Goal: Transaction & Acquisition: Download file/media

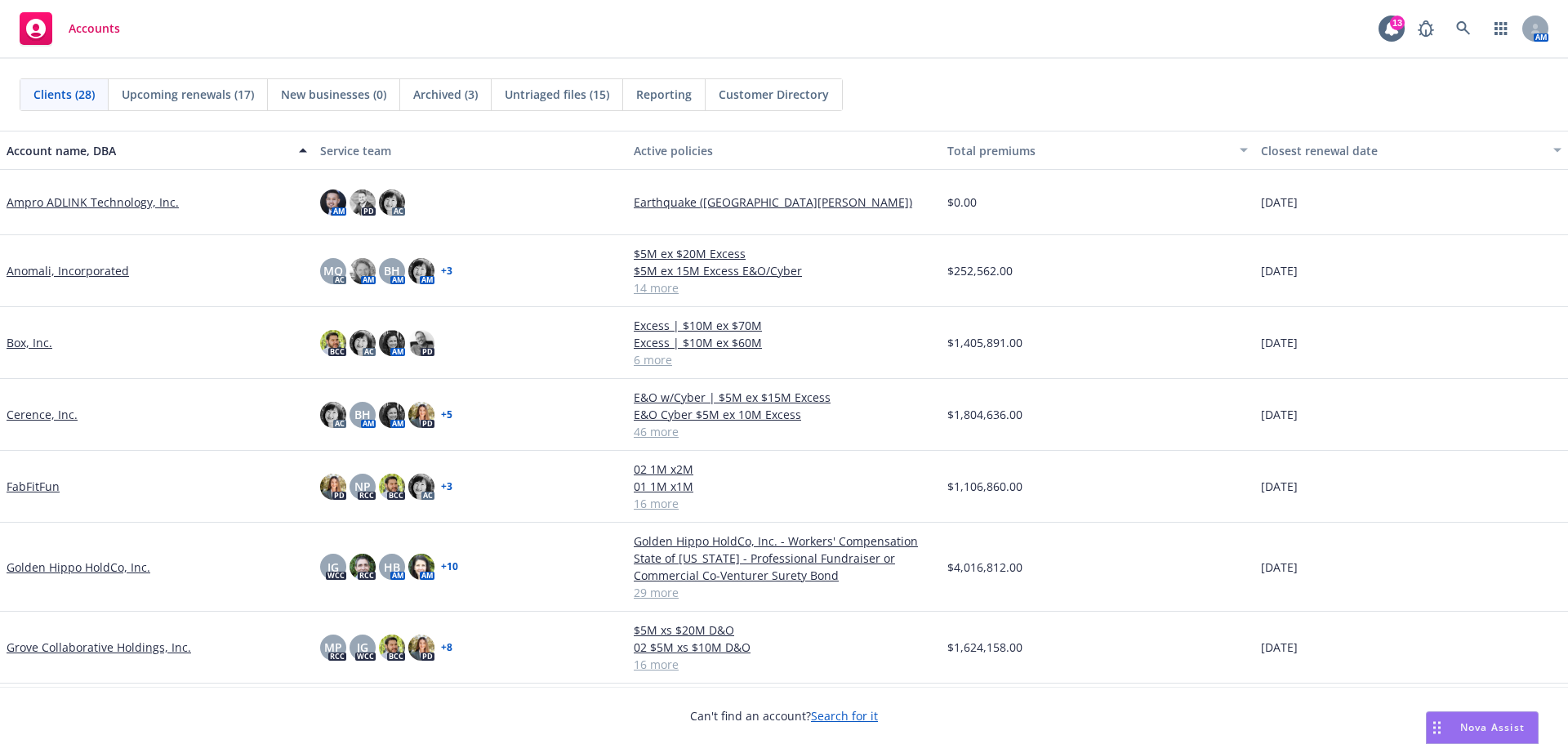
click at [89, 271] on link "Anomali, Incorporated" at bounding box center [67, 270] width 122 height 17
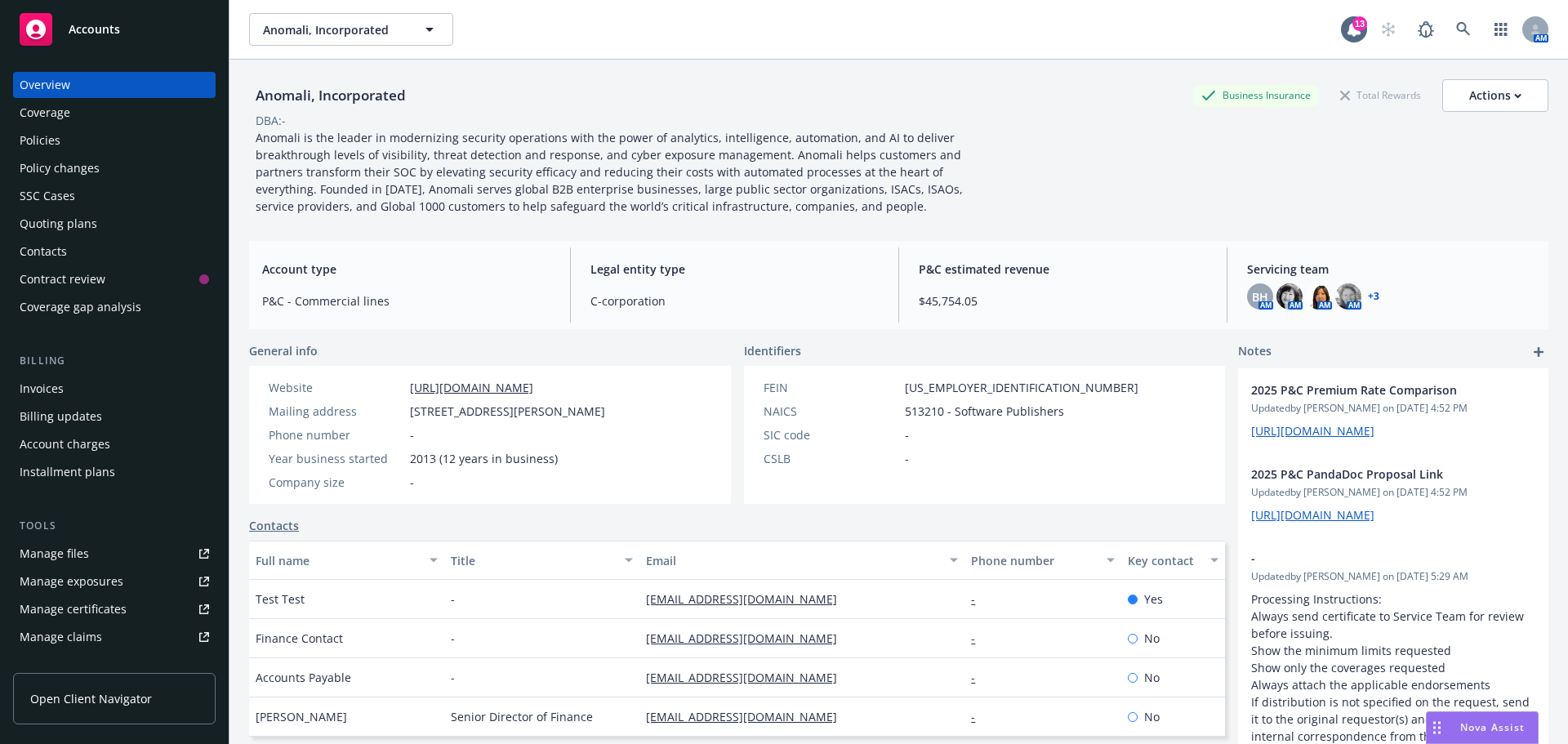
click at [57, 135] on div "Policies" at bounding box center [39, 141] width 40 height 26
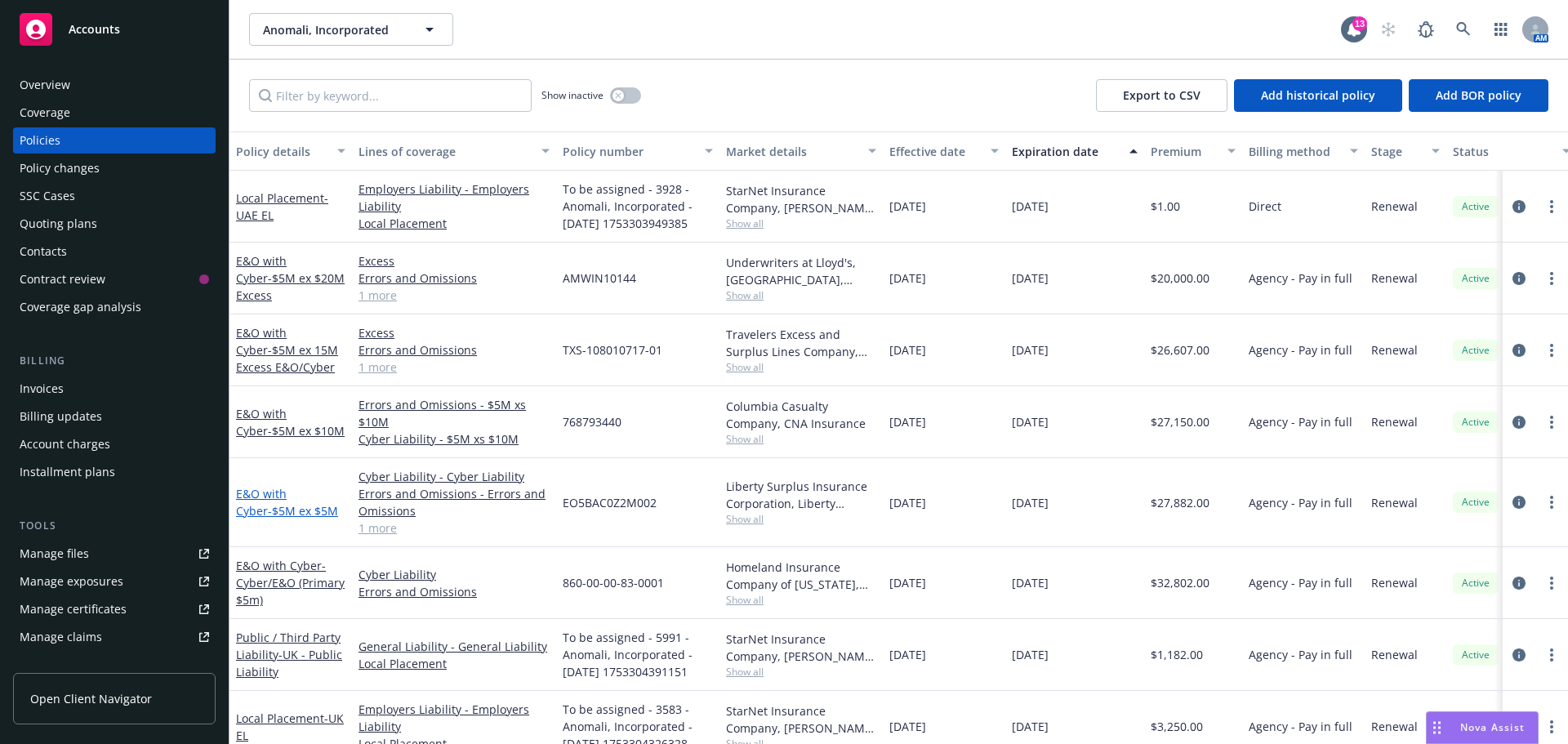
click at [278, 501] on link "E&O with Cyber - $5M ex $5M" at bounding box center [286, 502] width 102 height 33
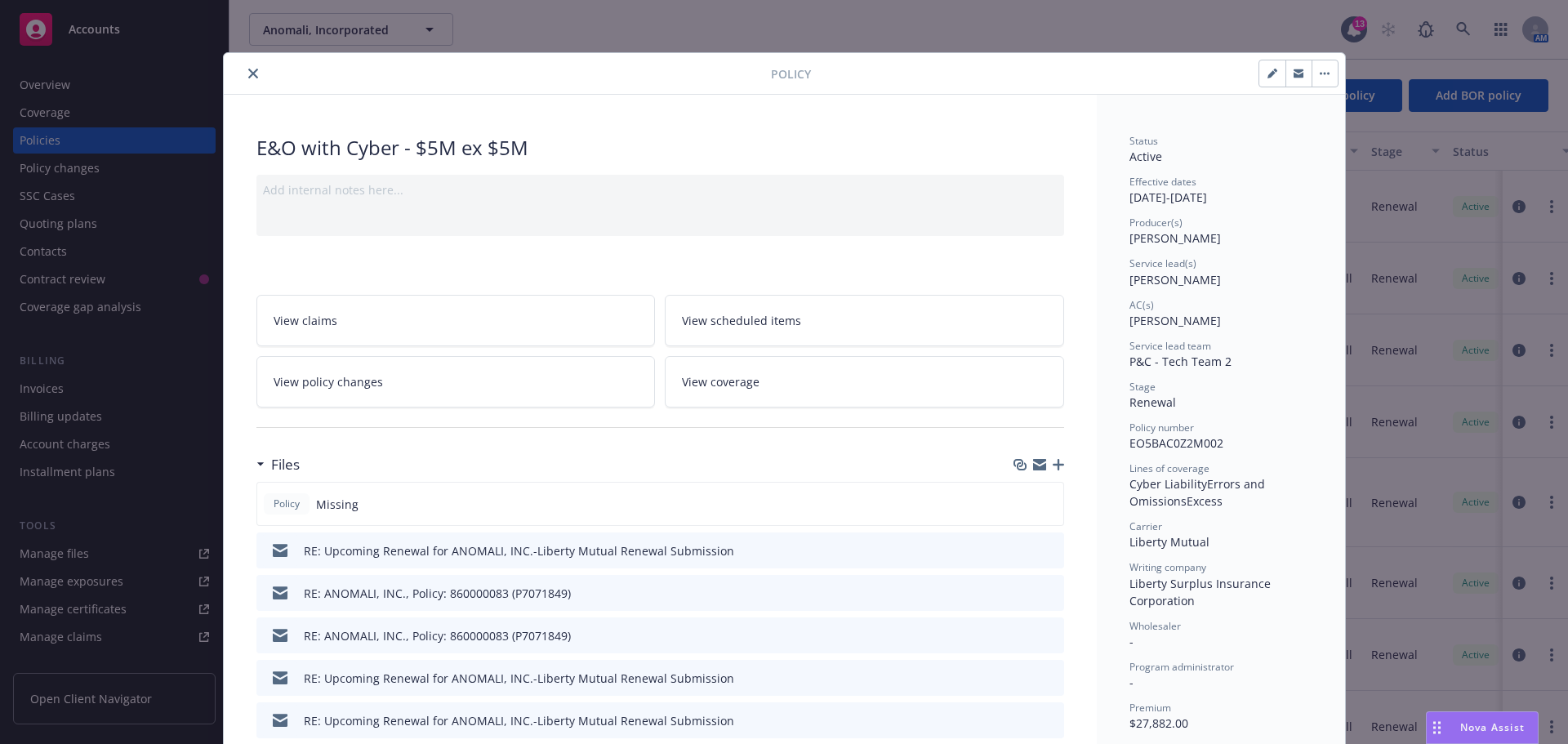
click at [1052, 464] on icon "button" at bounding box center [1058, 465] width 11 height 11
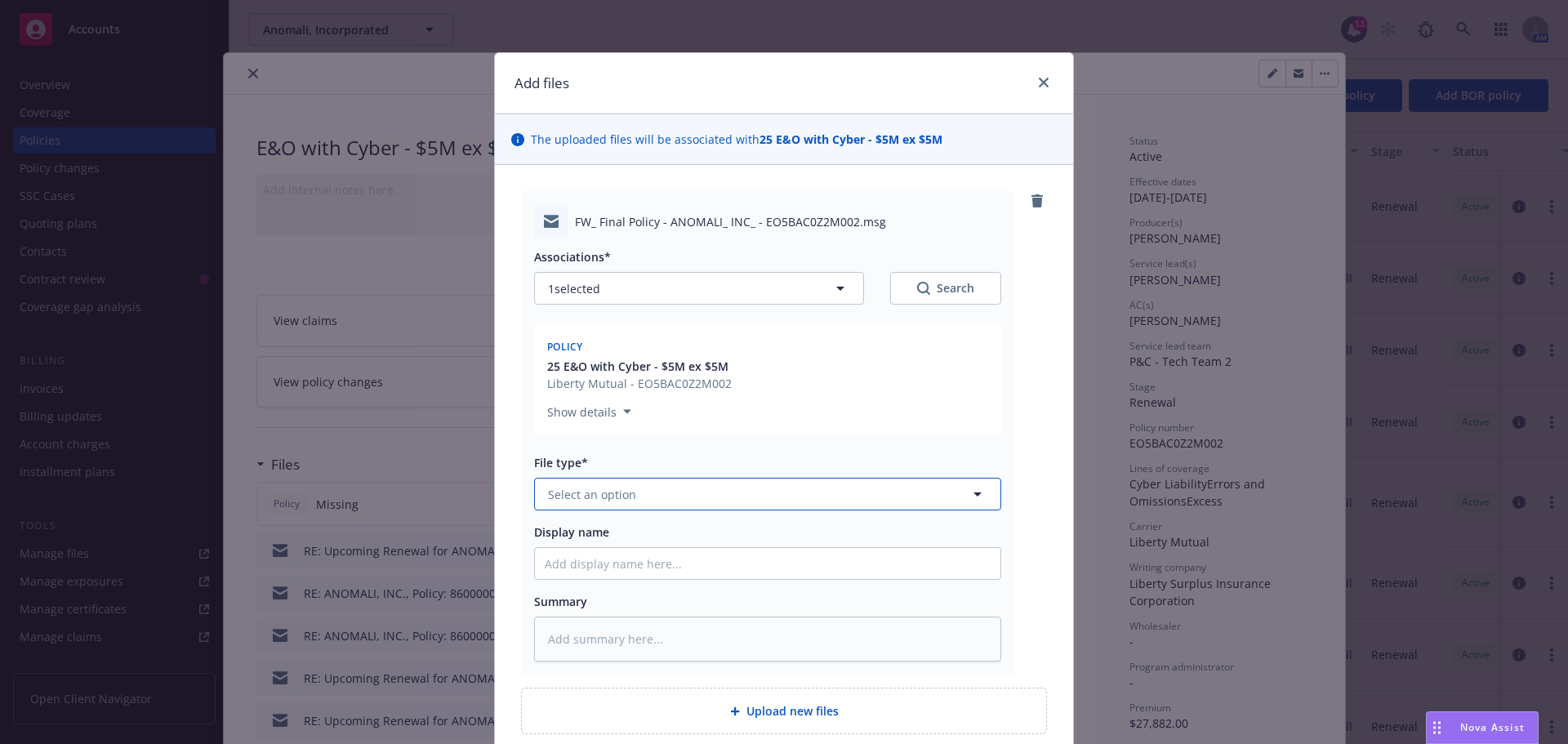
click at [599, 502] on span "Select an option" at bounding box center [592, 494] width 88 height 17
type input "email"
drag, startPoint x: 575, startPoint y: 530, endPoint x: 578, endPoint y: 547, distance: 17.3
click at [575, 531] on div "Email" at bounding box center [565, 540] width 40 height 24
click at [579, 552] on input "Display name" at bounding box center [767, 564] width 465 height 31
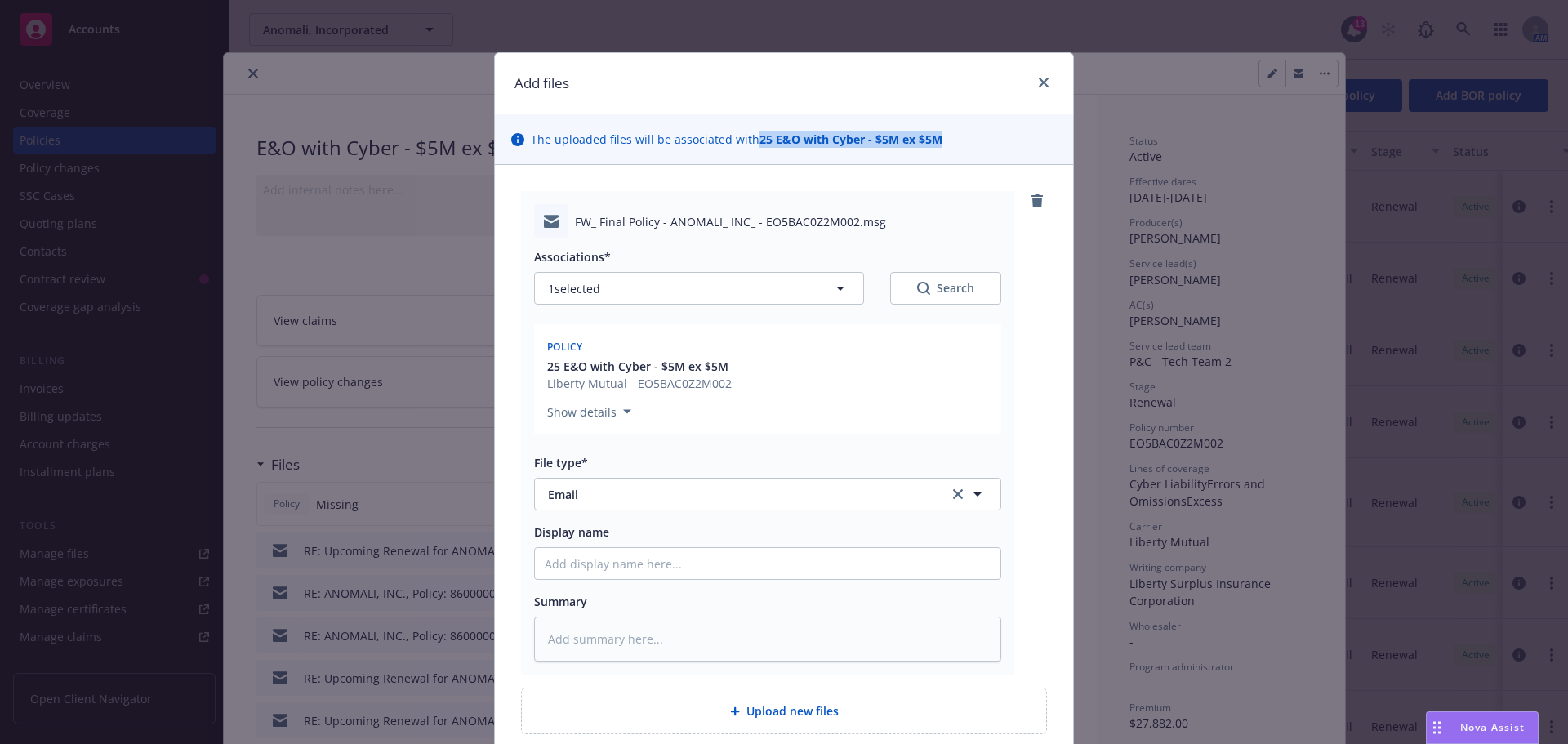
drag, startPoint x: 948, startPoint y: 134, endPoint x: 749, endPoint y: 151, distance: 199.7
click at [749, 151] on div "The uploaded files will be associated with 25 E&O with Cyber - $5M ex $5M" at bounding box center [784, 140] width 578 height 51
copy strong "25 E&O with Cyber - $5M ex $5M"
click at [576, 553] on input "Display name" at bounding box center [767, 564] width 465 height 31
paste input "25 E&O with Cyber - $5M ex $5M"
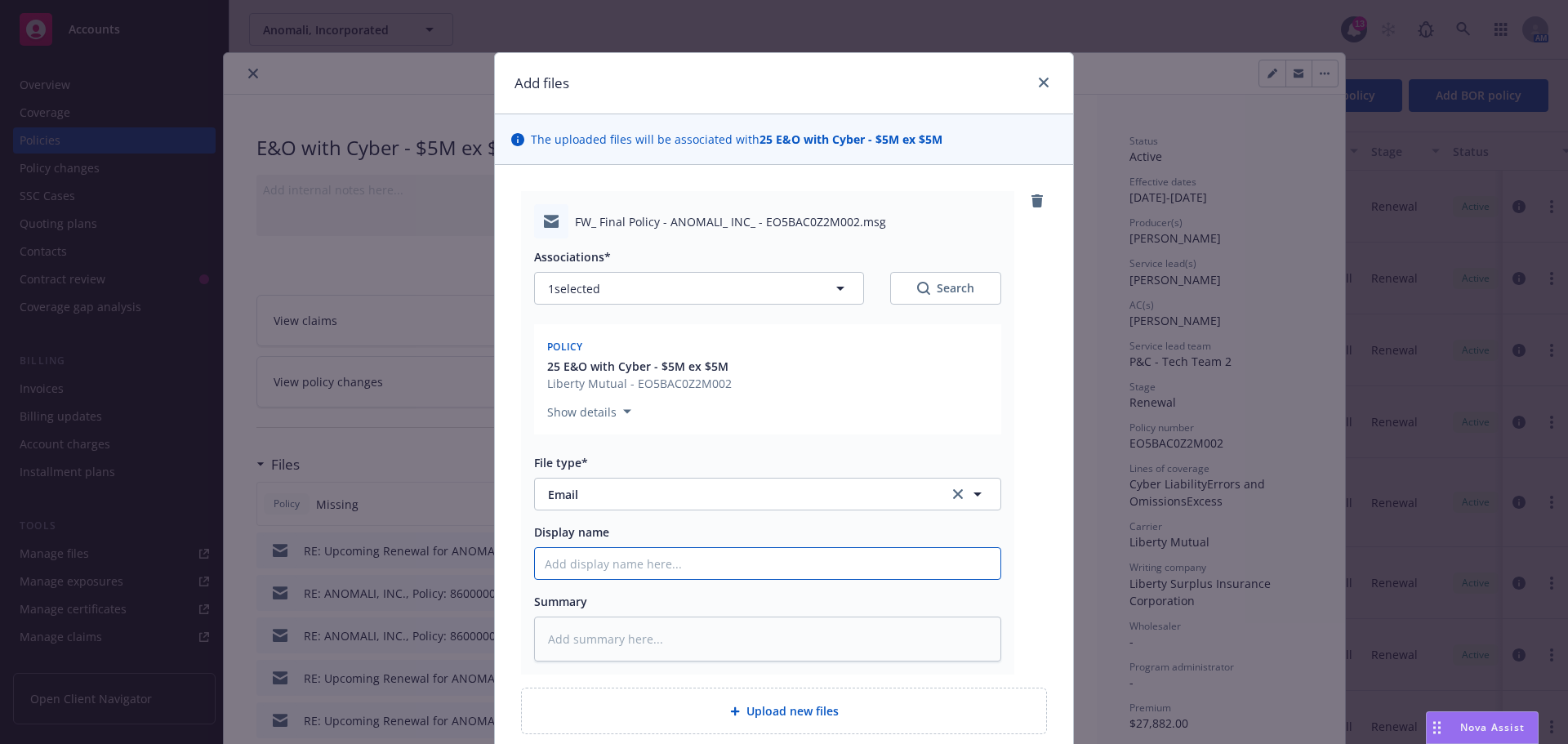
type textarea "x"
type input "25 E&O with Cyber - $5M ex $5M"
type textarea "x"
type input "25 E&O with Cyber - $5M ex $5M"
type textarea "x"
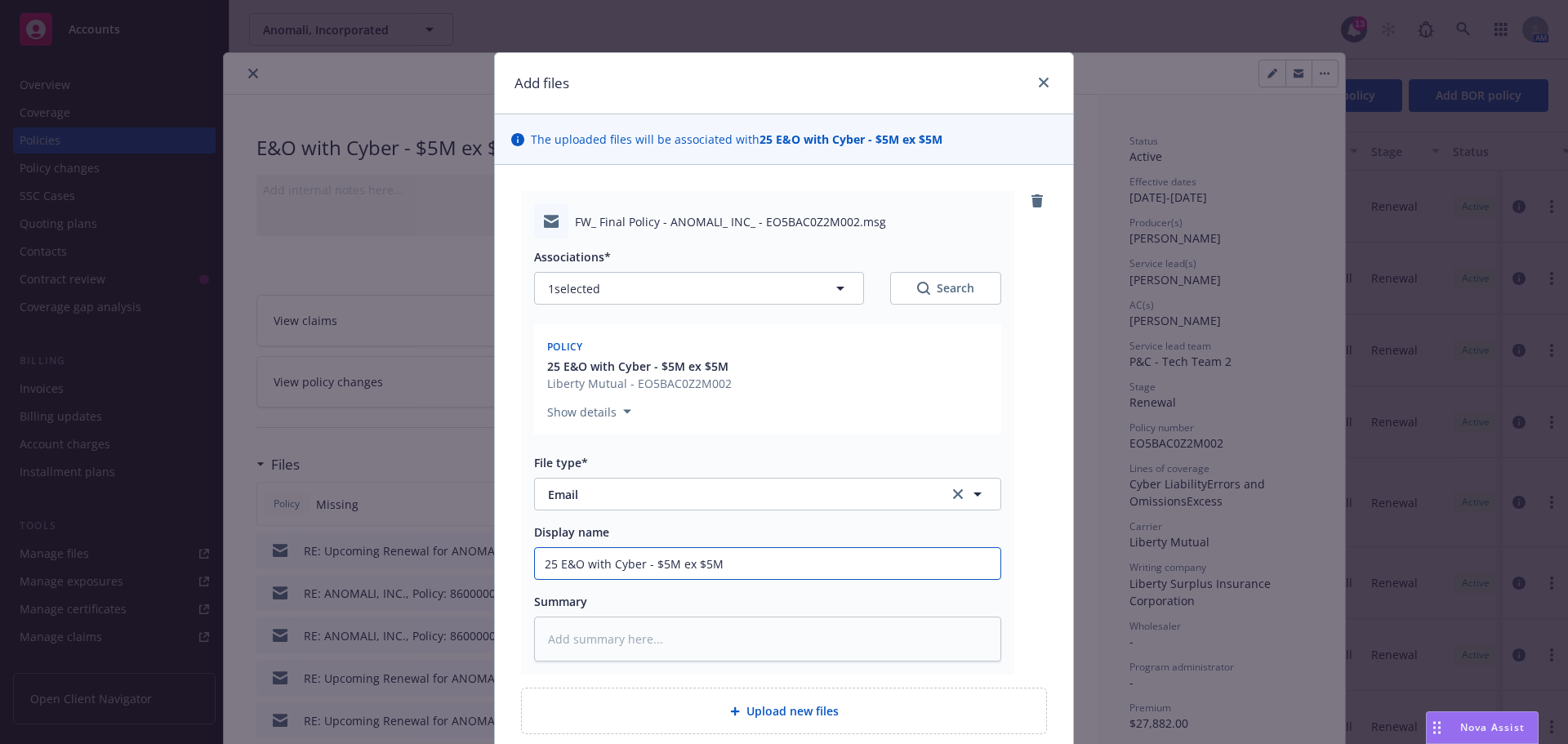
type input "25 E&O with Cyber - $5M ex $5M p"
type textarea "x"
type input "25 E&O with Cyber - $5M ex $5M po"
type textarea "x"
type input "25 E&O with Cyber - $5M ex $5M pol"
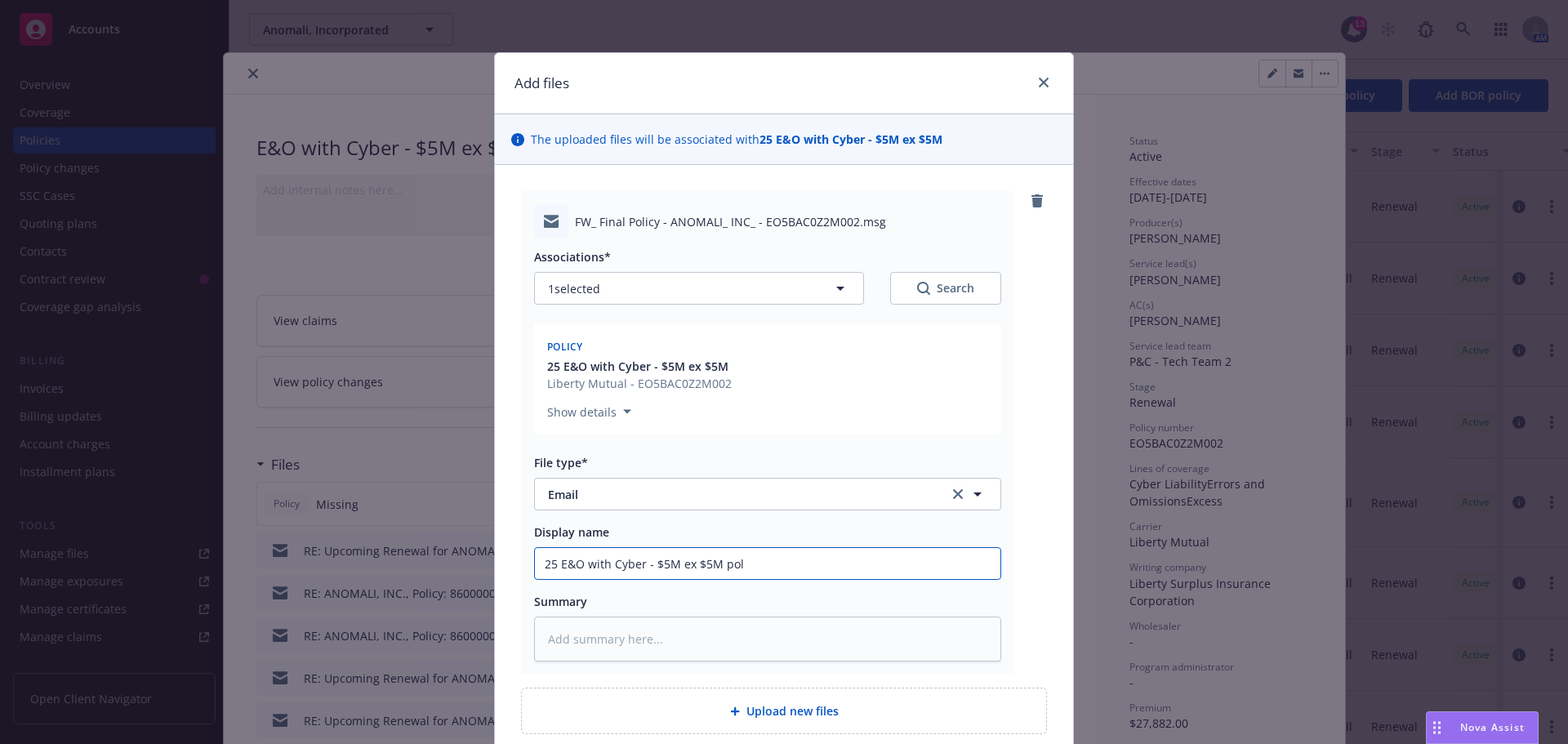
type textarea "x"
type input "25 E&O with Cyber - $5M ex $5M poli"
type textarea "x"
type input "25 E&O with Cyber - $5M ex $5M polic"
type textarea "x"
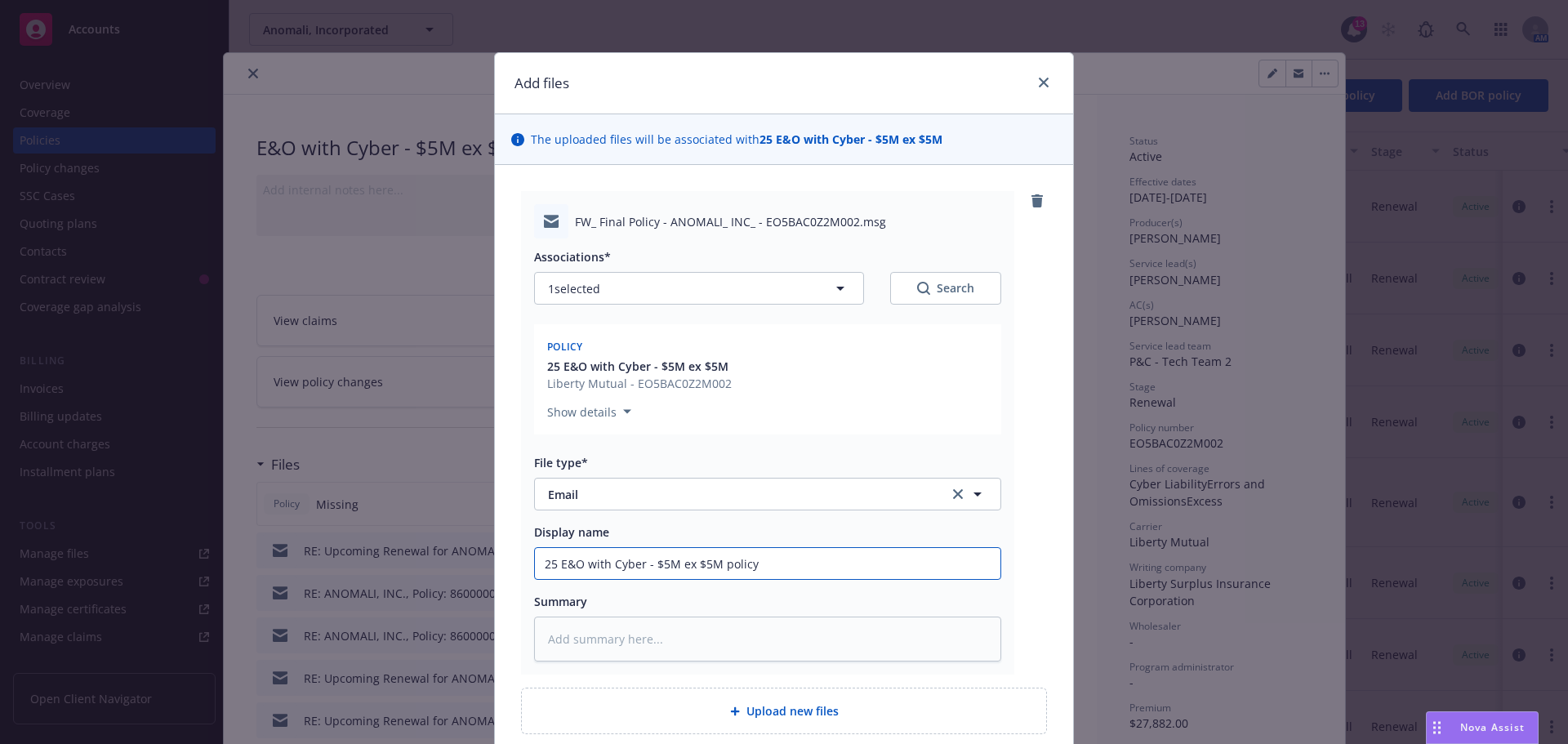
drag, startPoint x: 795, startPoint y: 575, endPoint x: 150, endPoint y: 571, distance: 645.0
click at [140, 571] on div "Add files The uploaded files will be associated with 25 E&O with Cyber - $5M ex…" at bounding box center [784, 372] width 1568 height 744
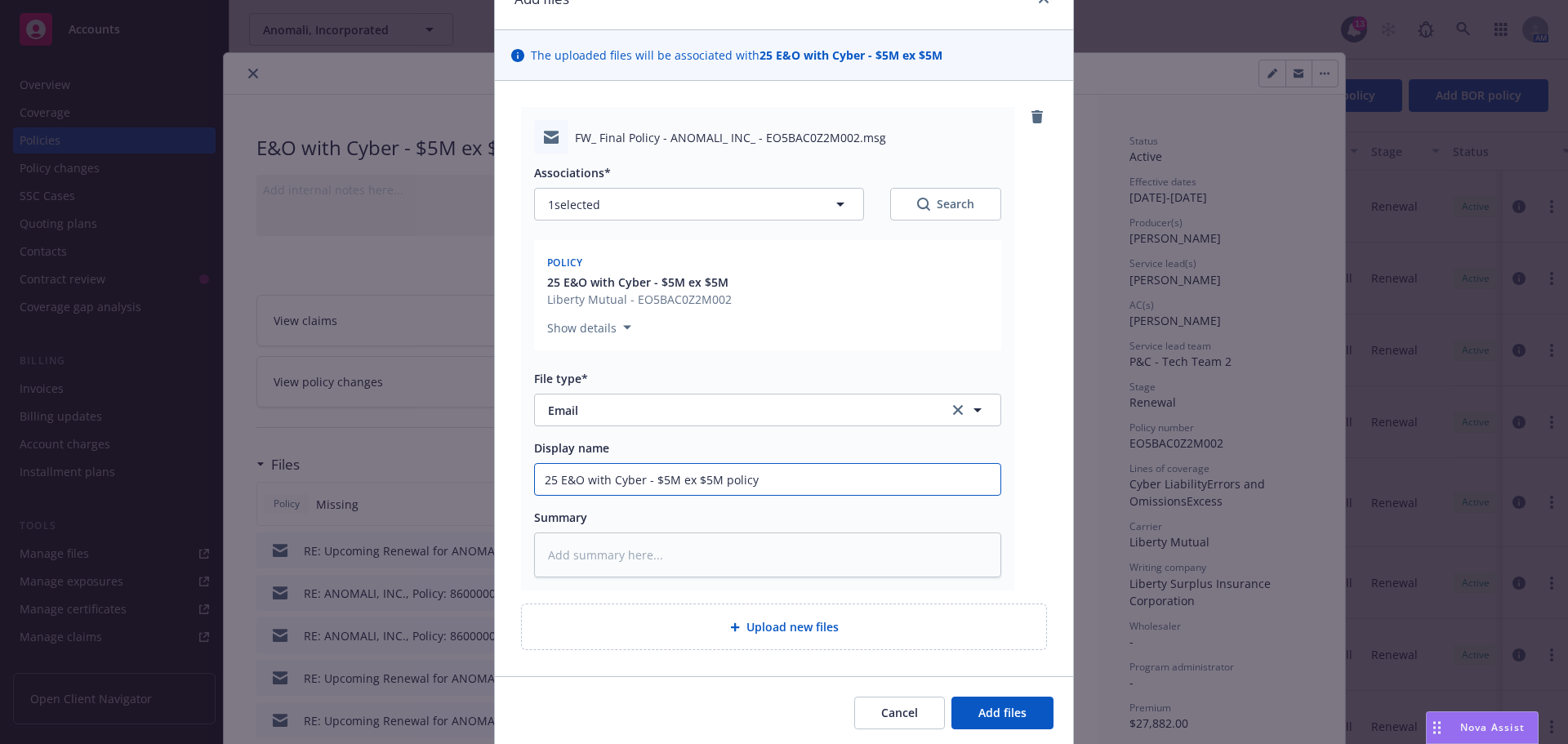
scroll to position [142, 0]
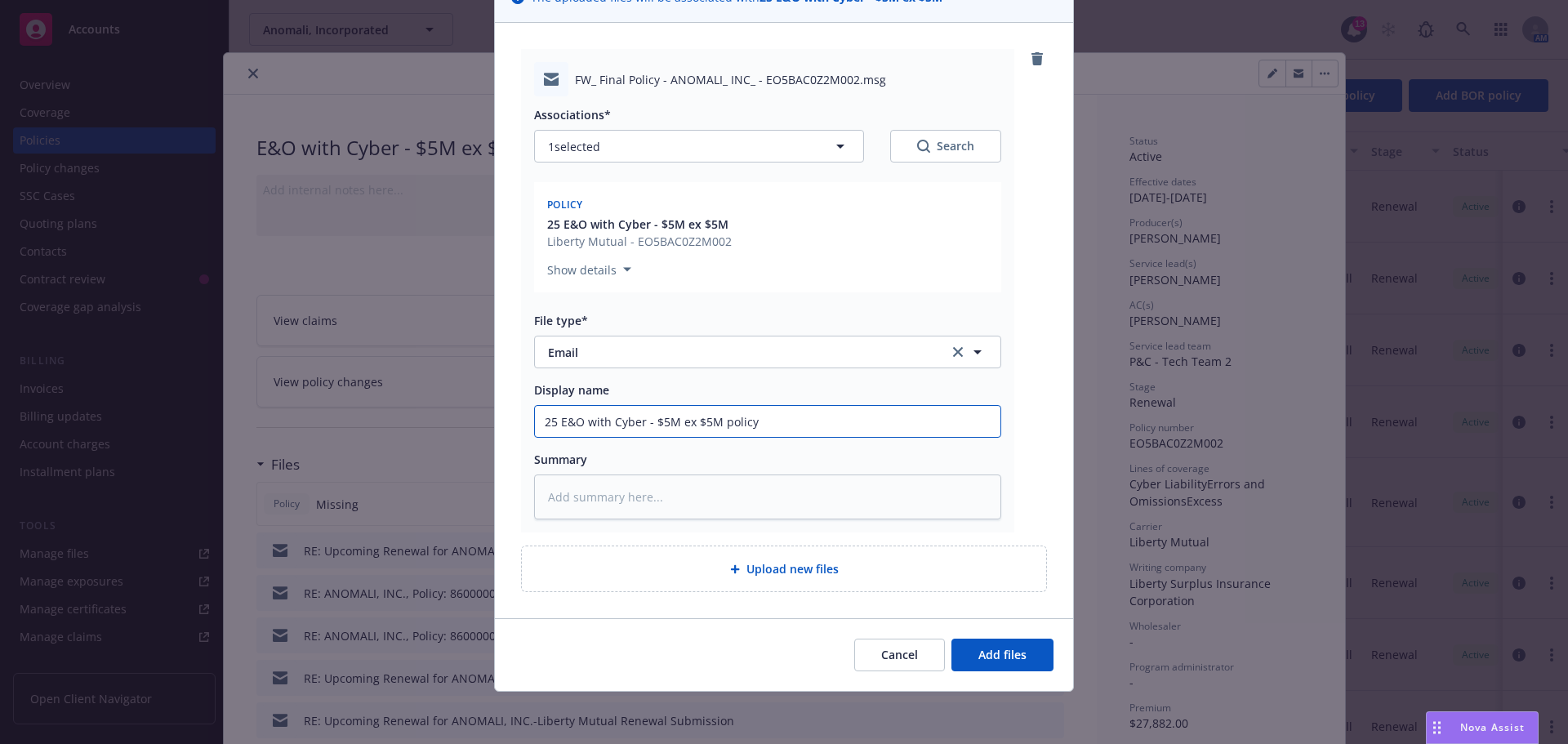
type input "25 E&O with Cyber - $5M ex $5M policy"
type textarea "x"
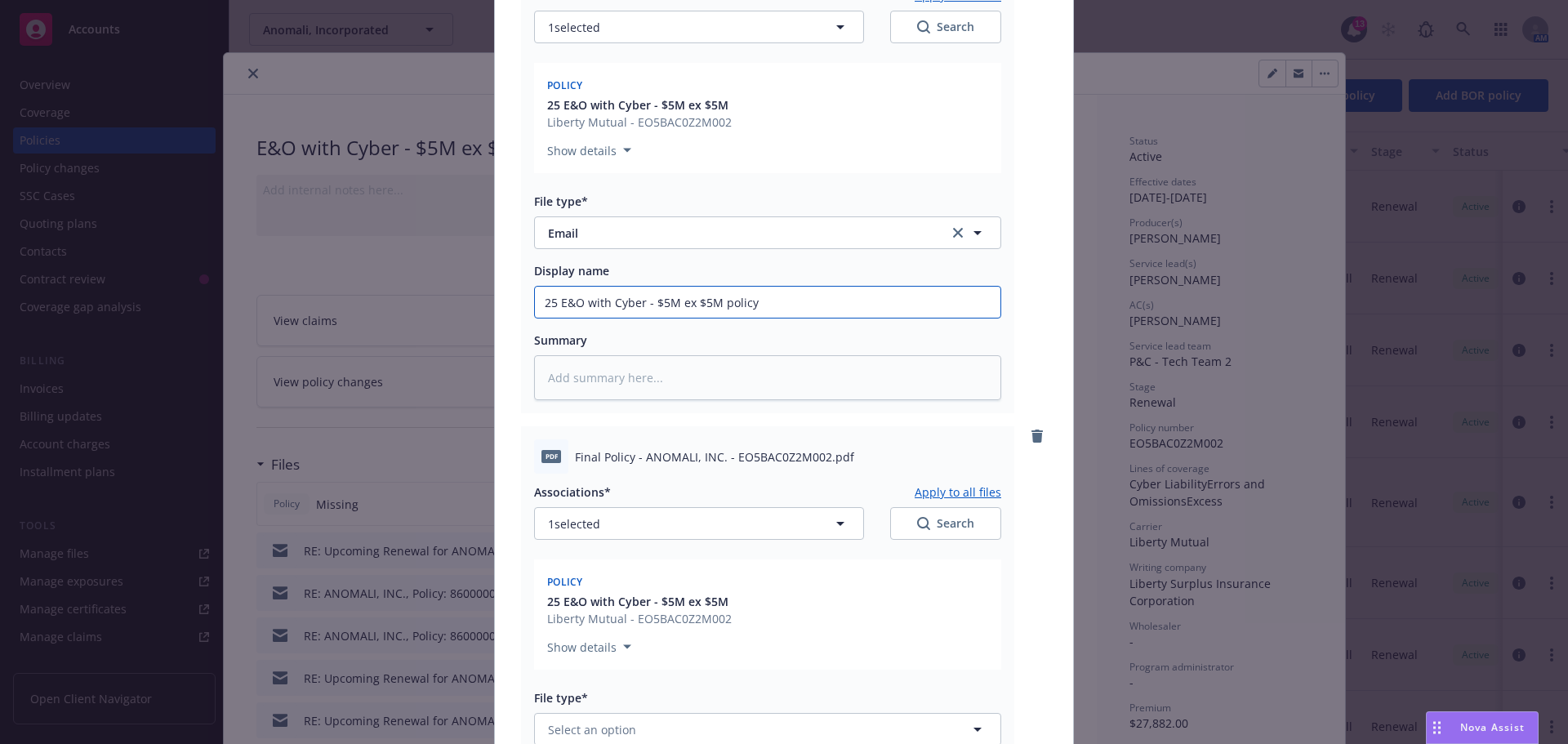
scroll to position [468, 0]
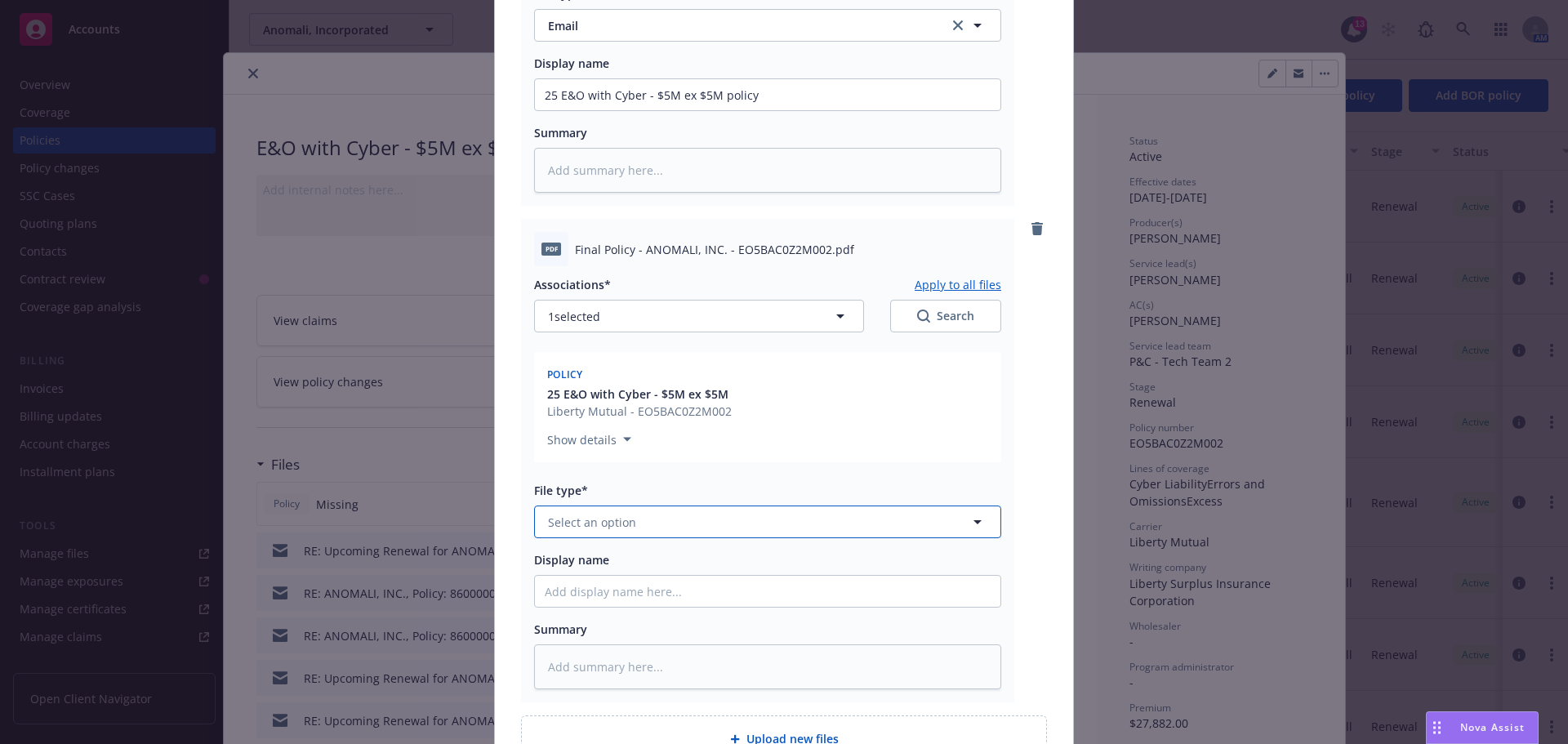
click at [636, 528] on button "Select an option" at bounding box center [767, 523] width 467 height 33
type input "poli"
click at [612, 571] on div "Policy" at bounding box center [767, 568] width 446 height 24
click at [592, 110] on input "Display name" at bounding box center [767, 95] width 465 height 31
paste input "25 E&O with Cyber - $5M ex $5M policy"
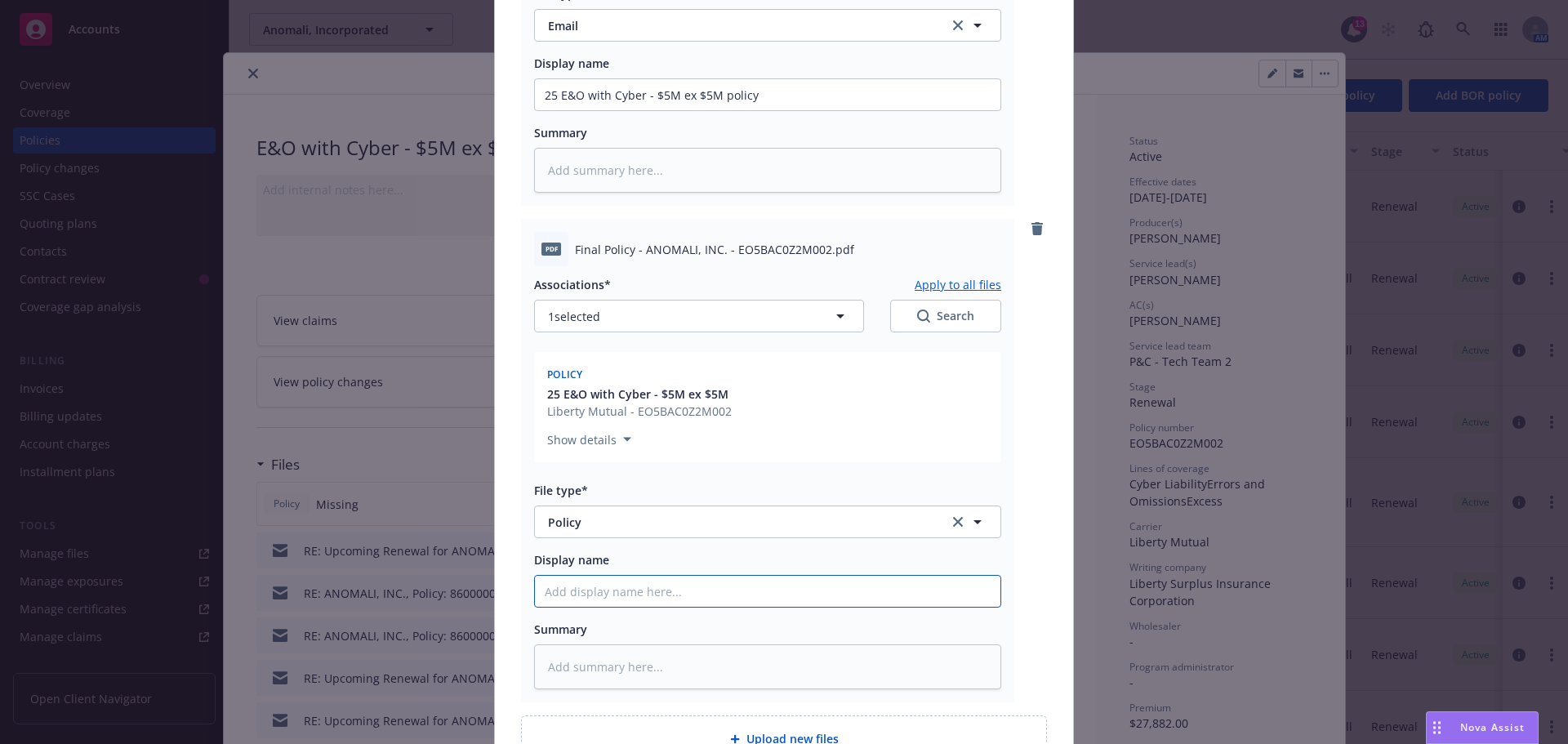
type textarea "x"
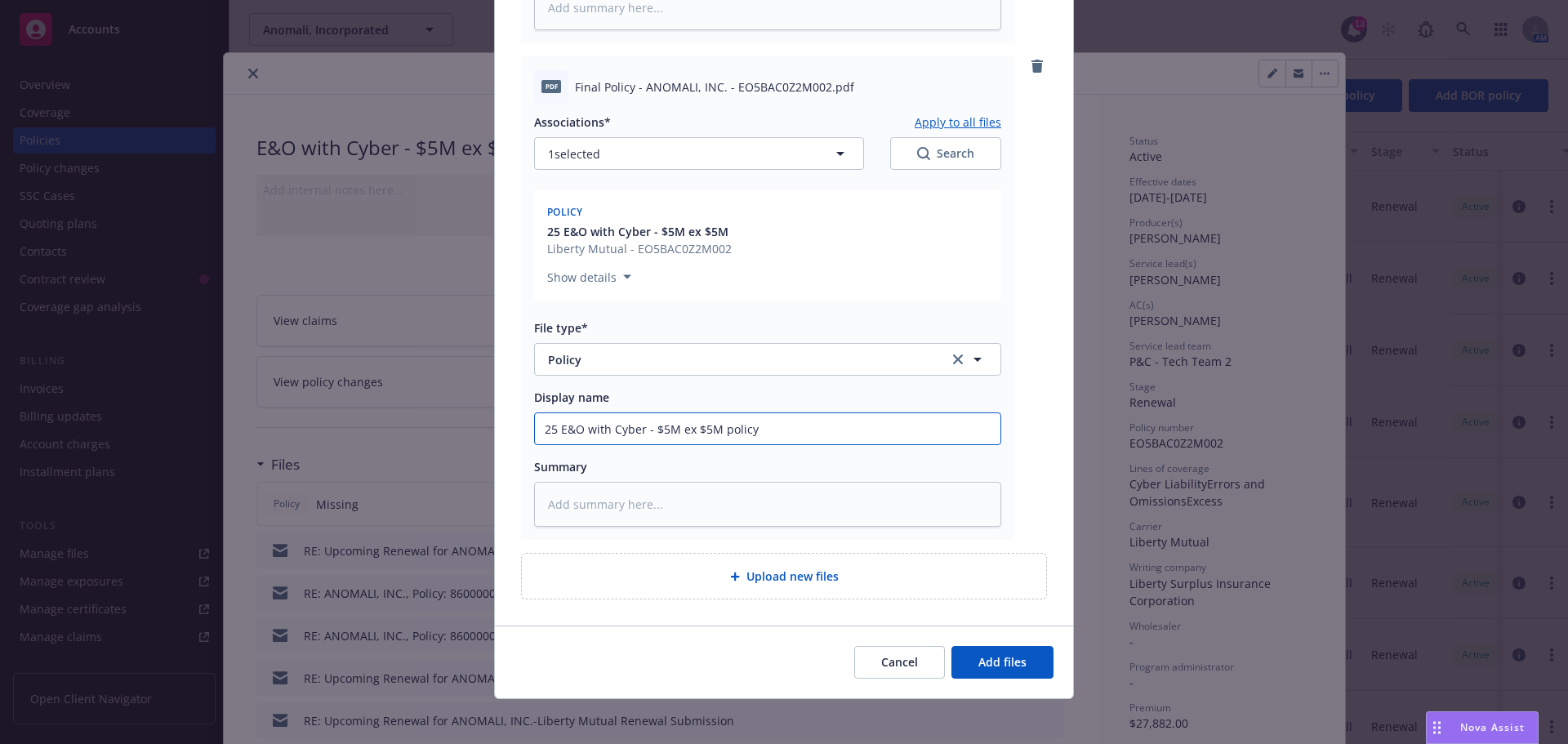
scroll to position [638, 0]
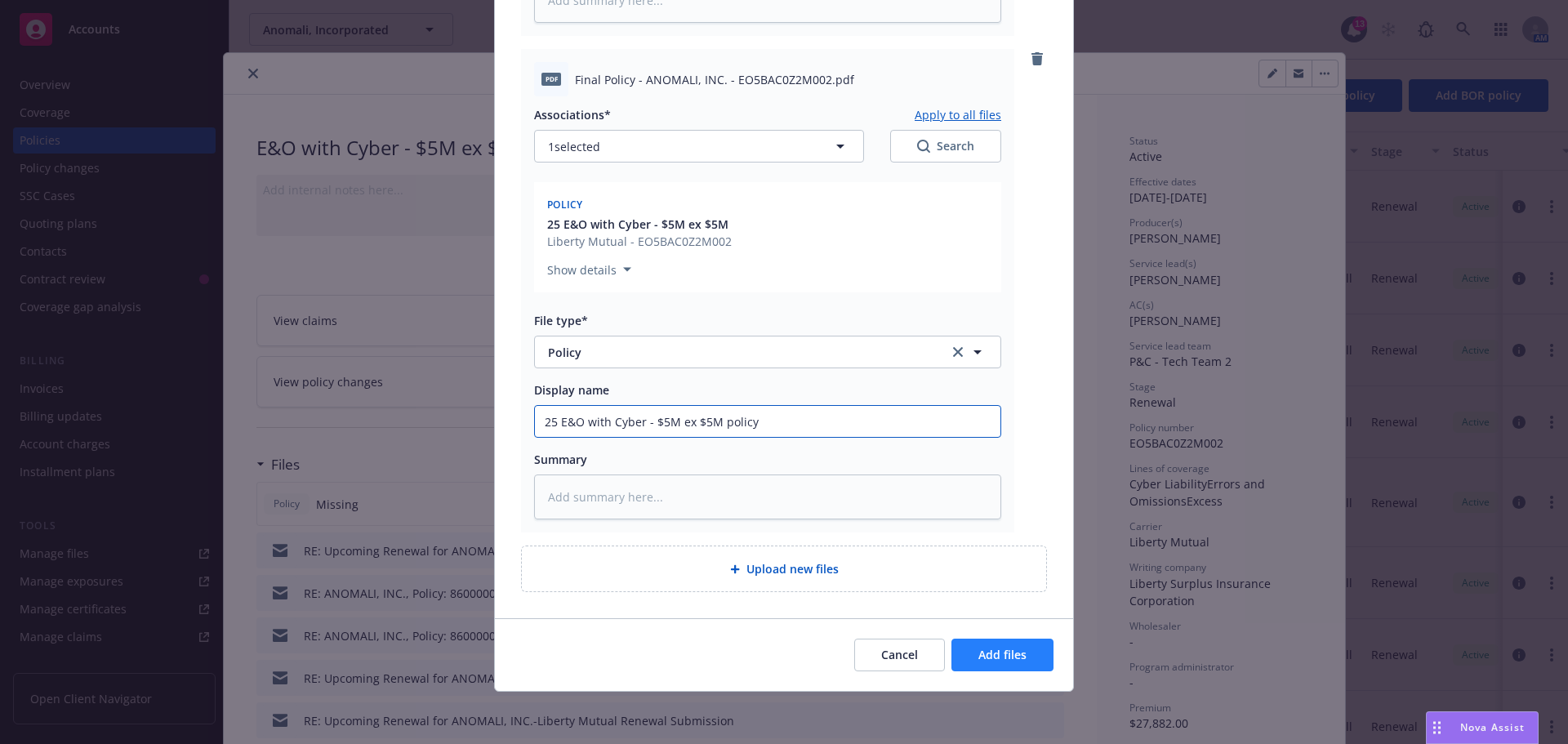
type input "25 E&O with Cyber - $5M ex $5M policy"
click at [1027, 649] on button "Add files" at bounding box center [1002, 655] width 102 height 33
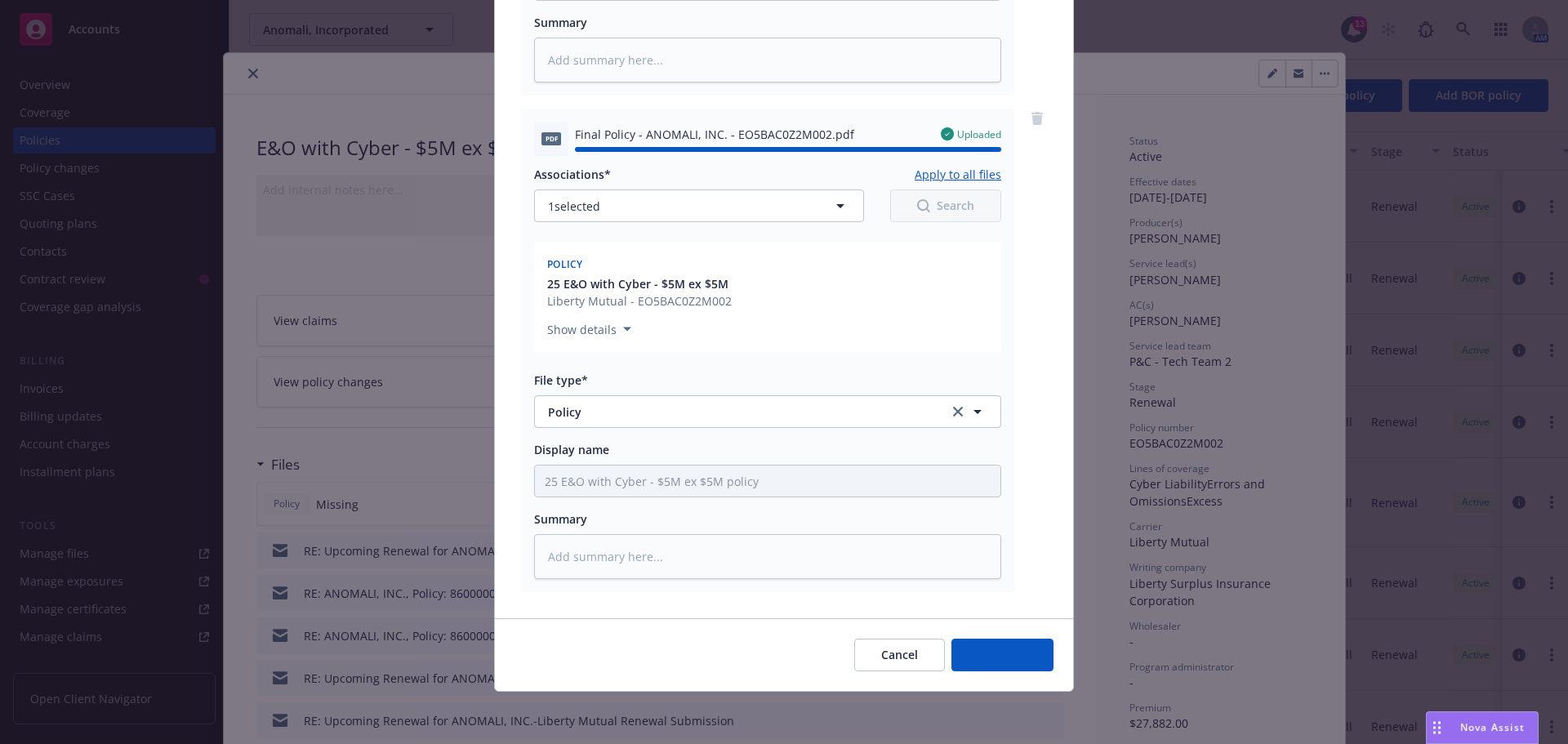
type textarea "x"
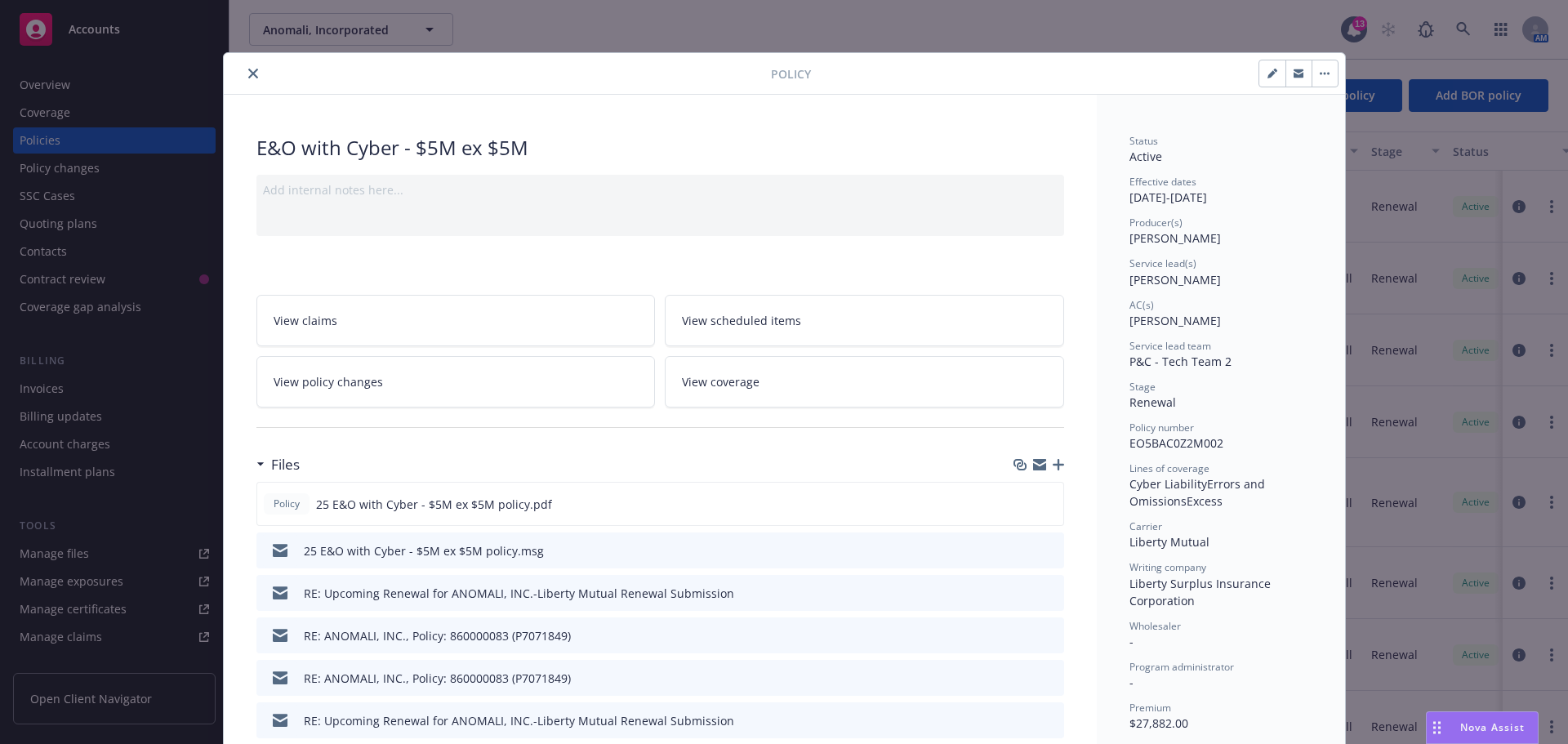
click at [252, 74] on button "close" at bounding box center [252, 73] width 19 height 19
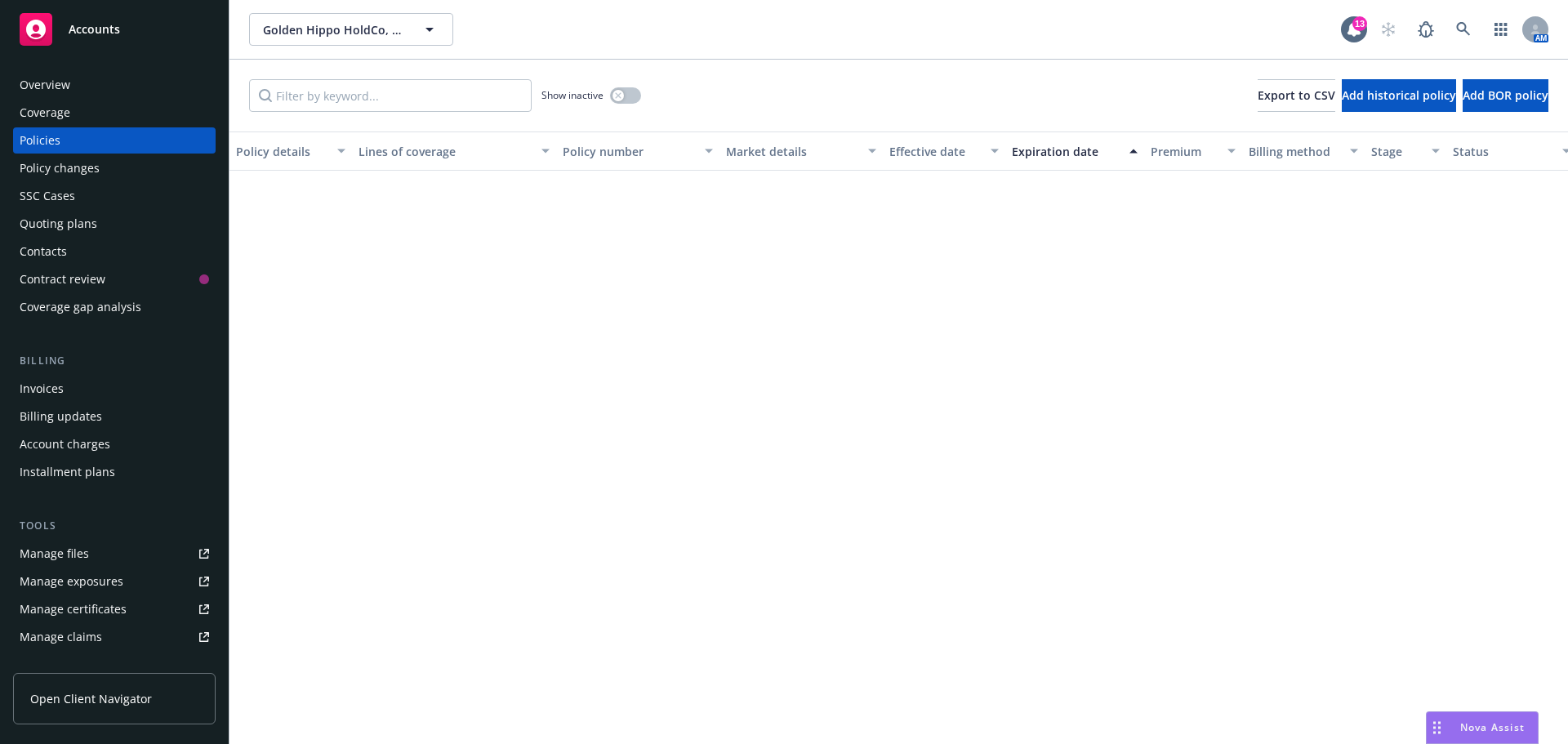
scroll to position [1144, 0]
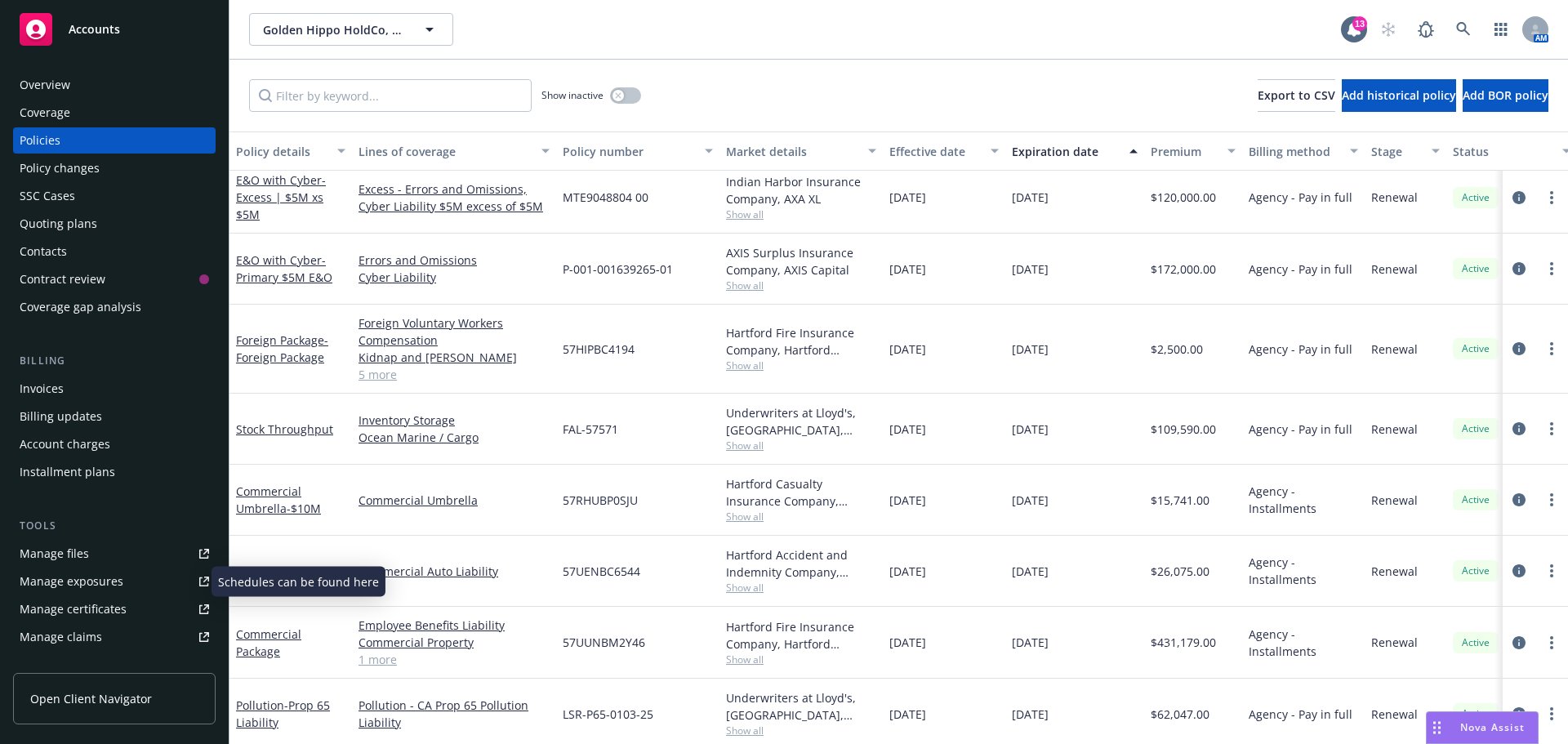
click at [92, 587] on div "Manage exposures" at bounding box center [71, 581] width 104 height 26
click at [334, 107] on input "Filter by keyword..." at bounding box center [390, 96] width 283 height 33
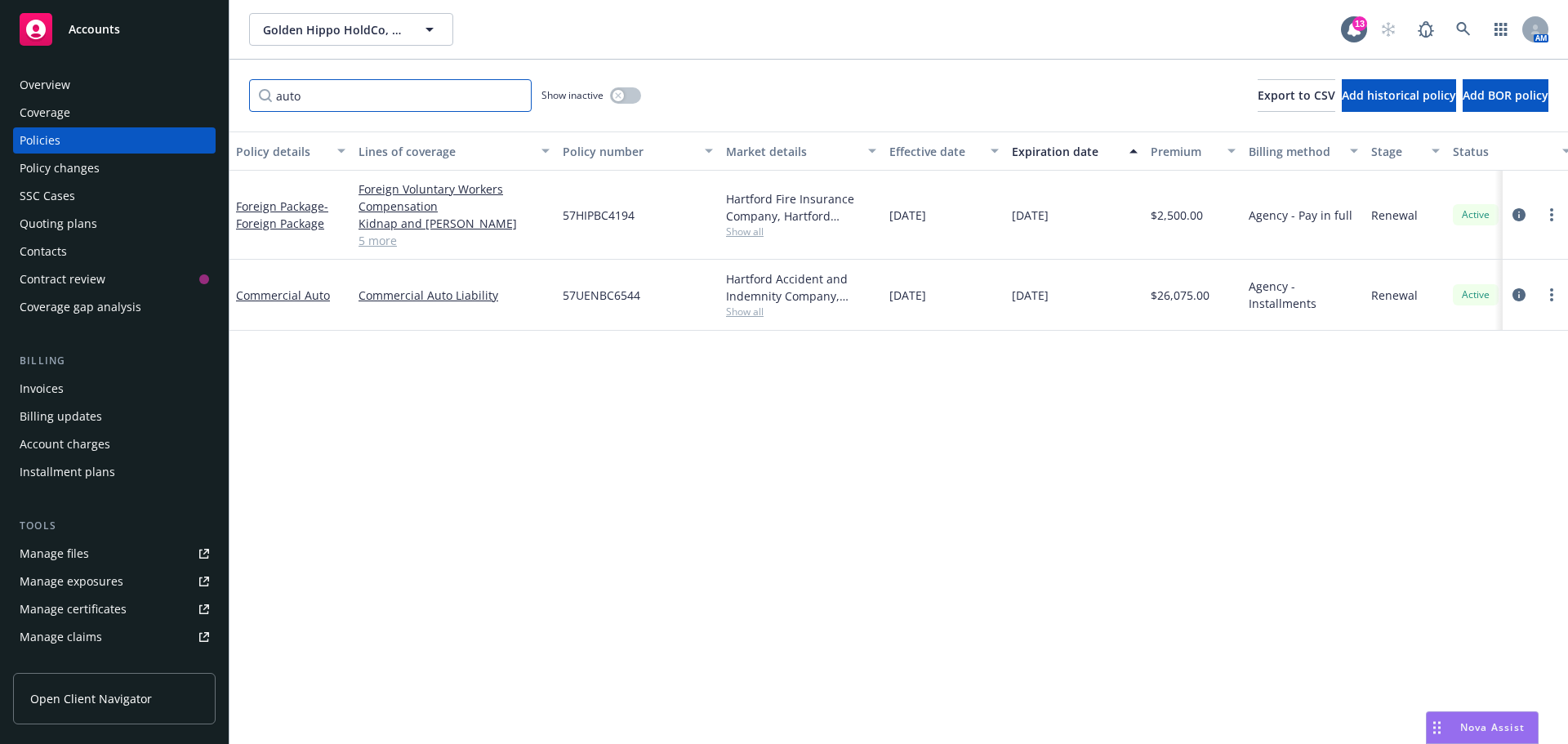
scroll to position [0, 0]
type input "auto"
click at [288, 295] on link "Commercial Auto" at bounding box center [283, 295] width 94 height 16
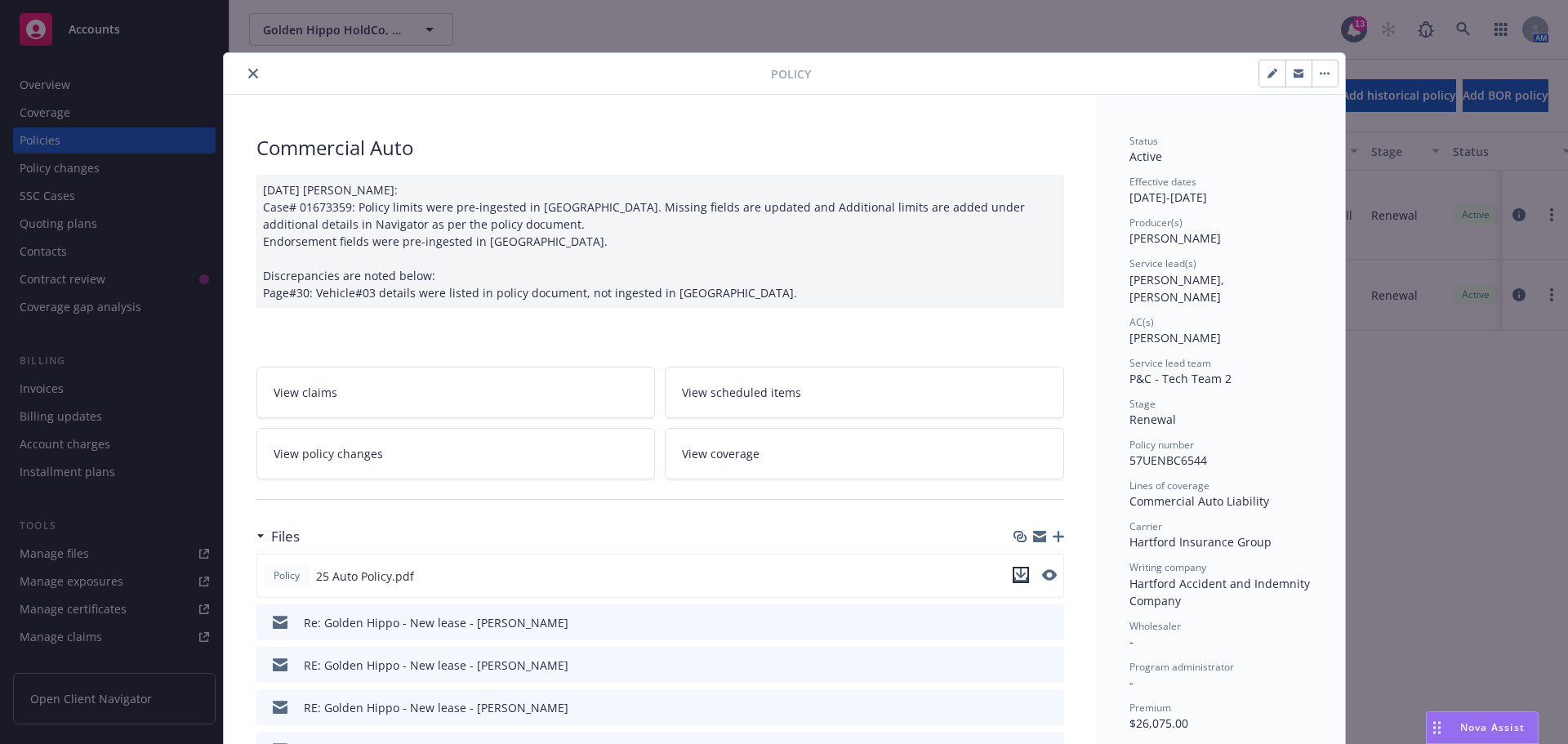
click at [1016, 572] on icon "download file" at bounding box center [1021, 575] width 13 height 13
click at [245, 77] on button "close" at bounding box center [252, 73] width 19 height 19
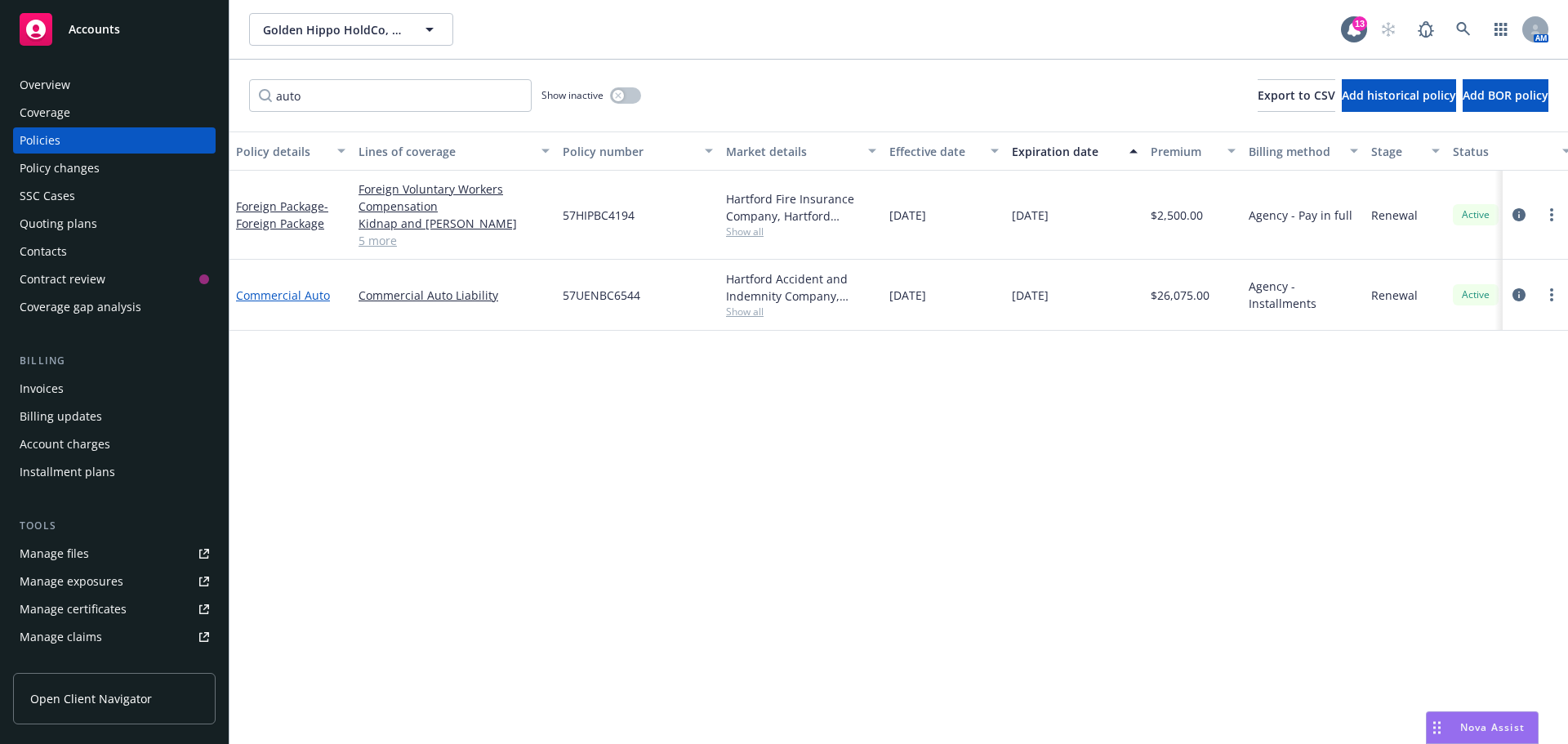
click at [306, 291] on link "Commercial Auto" at bounding box center [283, 295] width 94 height 16
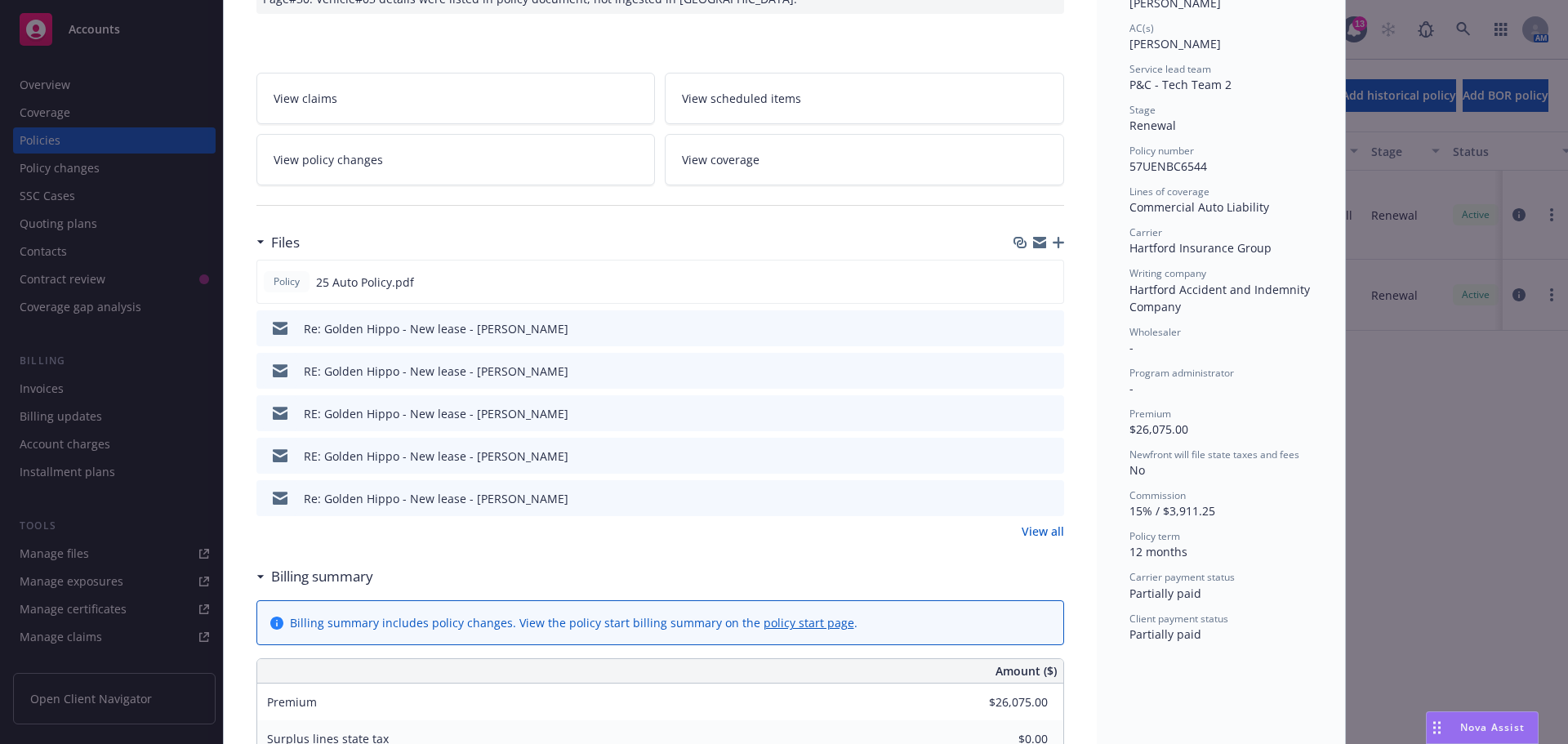
scroll to position [376, 0]
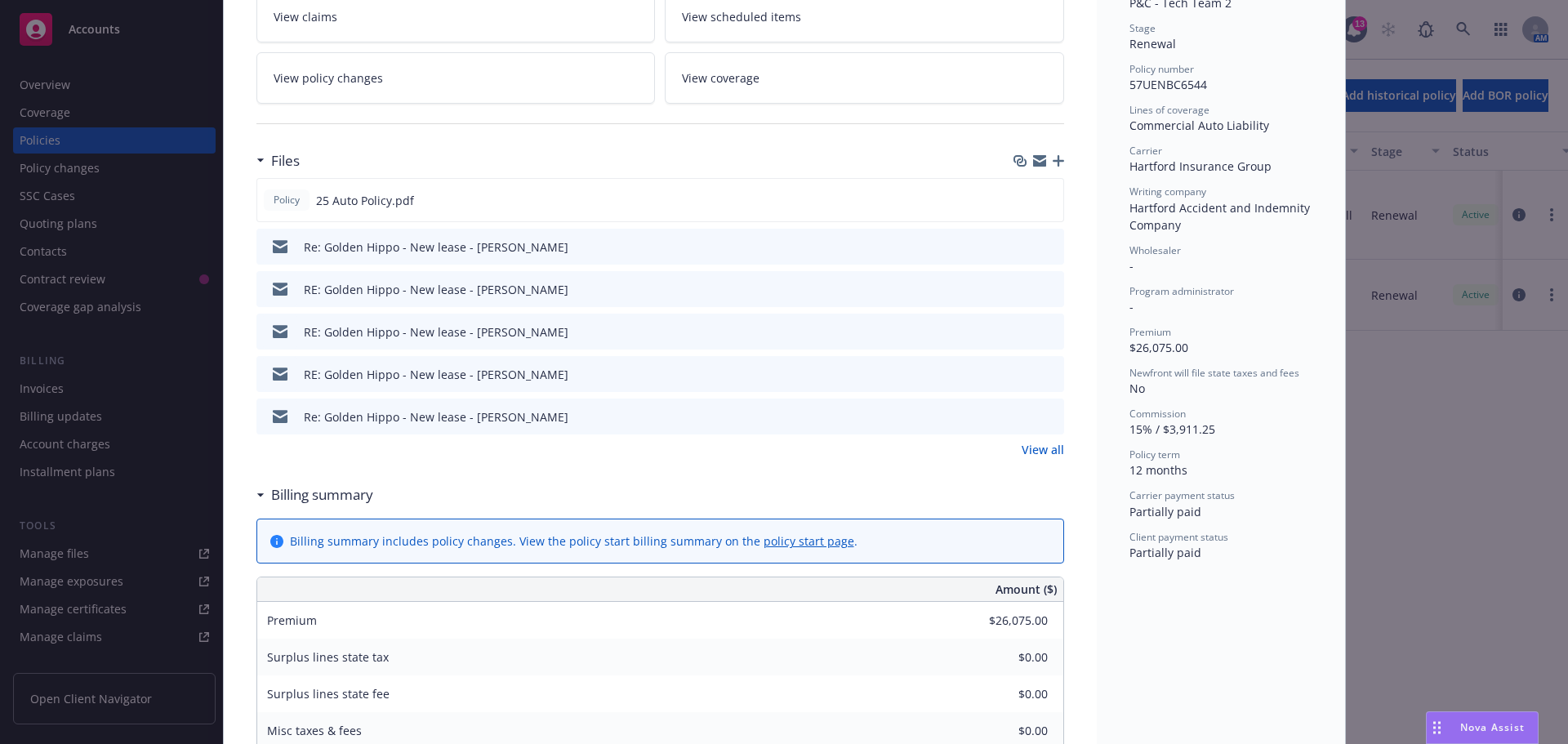
click at [1021, 416] on icon "download file" at bounding box center [1021, 416] width 13 height 13
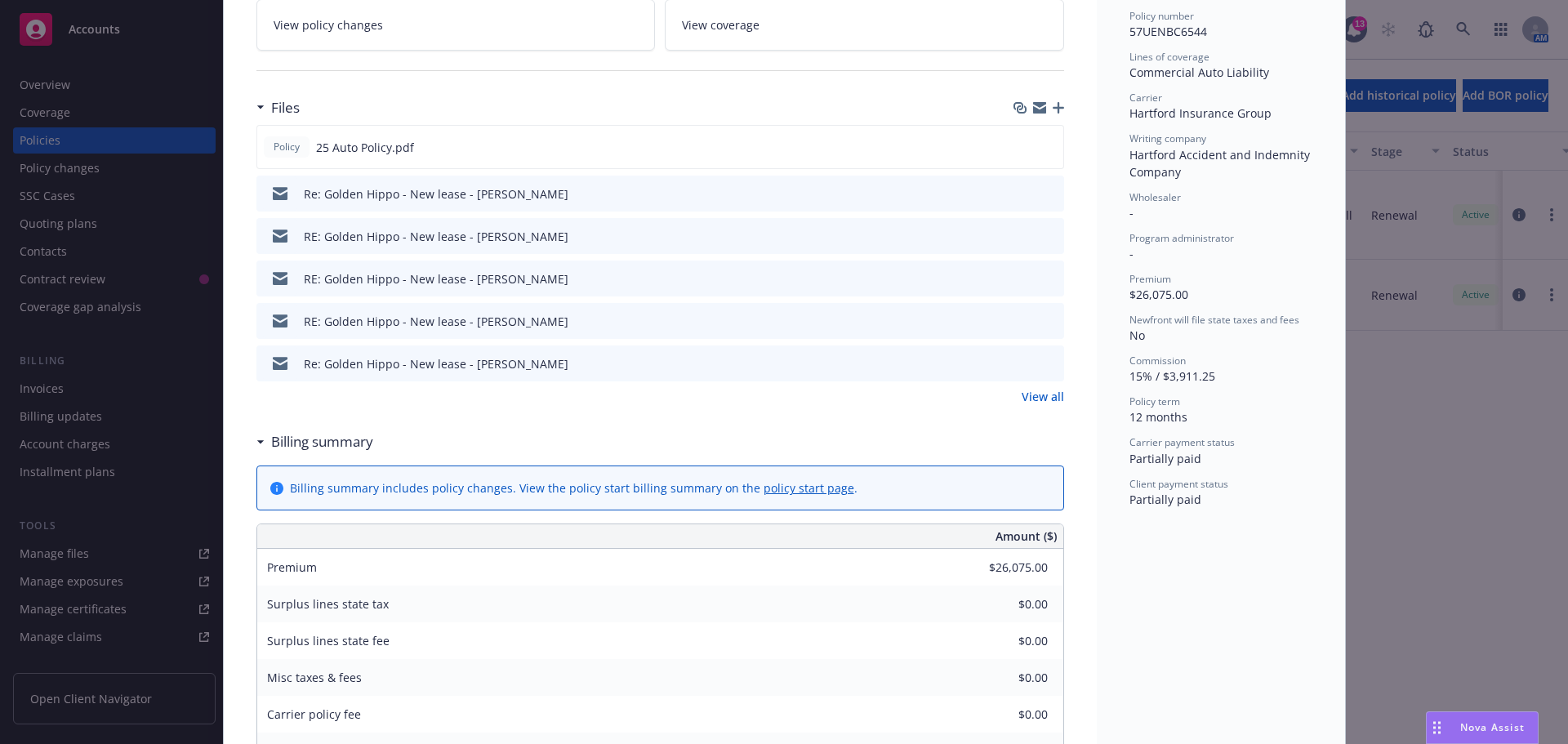
scroll to position [457, 0]
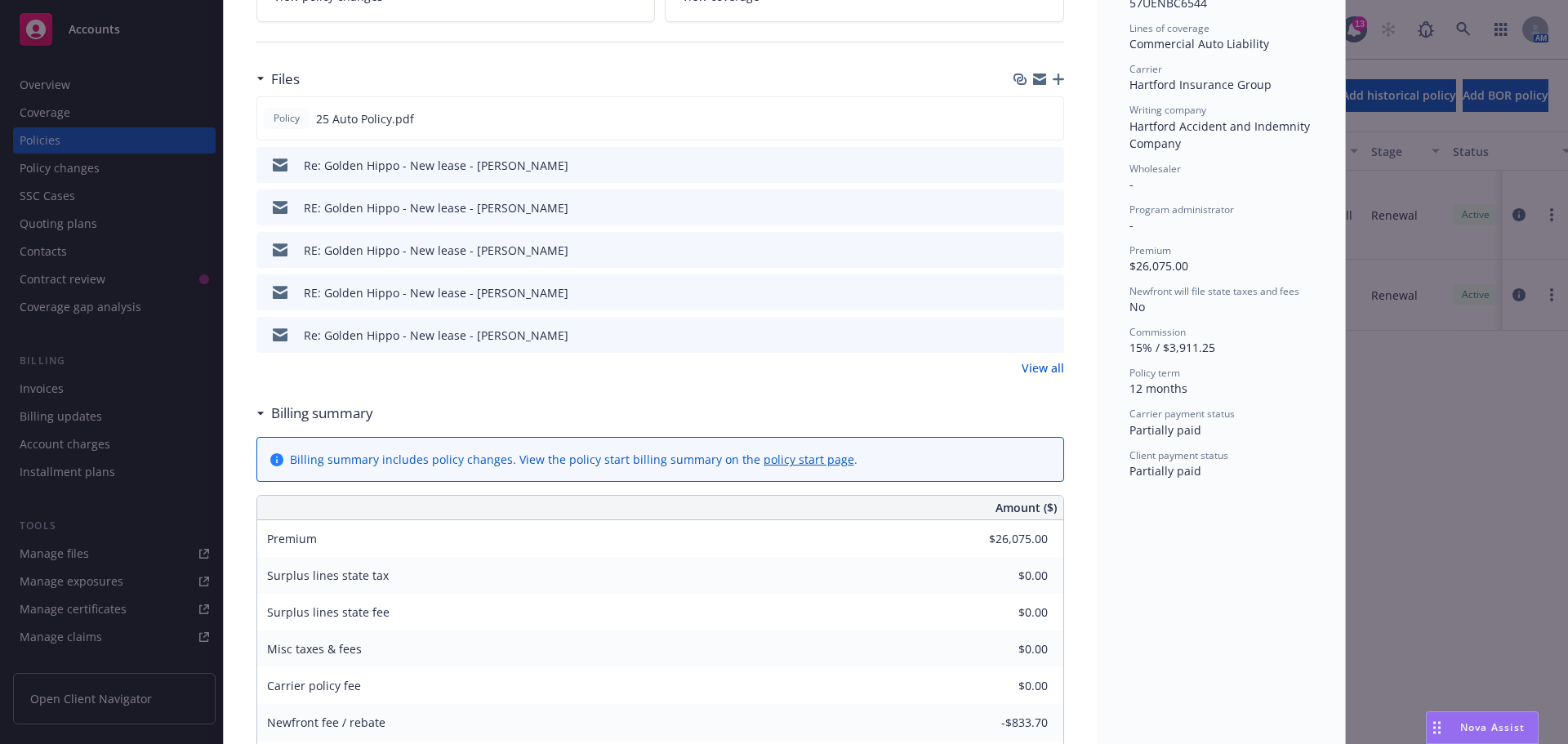
click at [1026, 363] on link "View all" at bounding box center [1043, 367] width 42 height 17
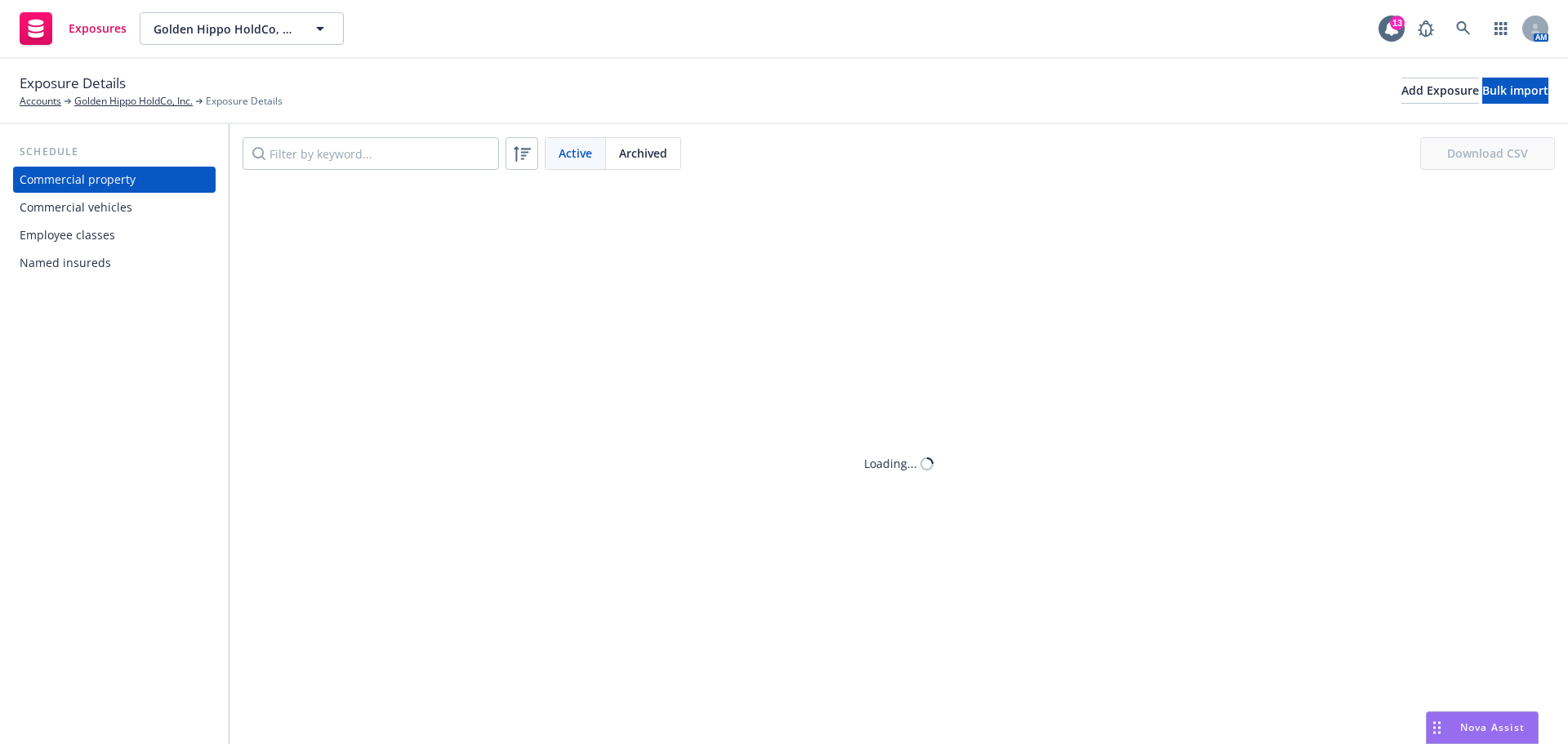
click at [119, 207] on div "Commercial vehicles" at bounding box center [75, 208] width 113 height 26
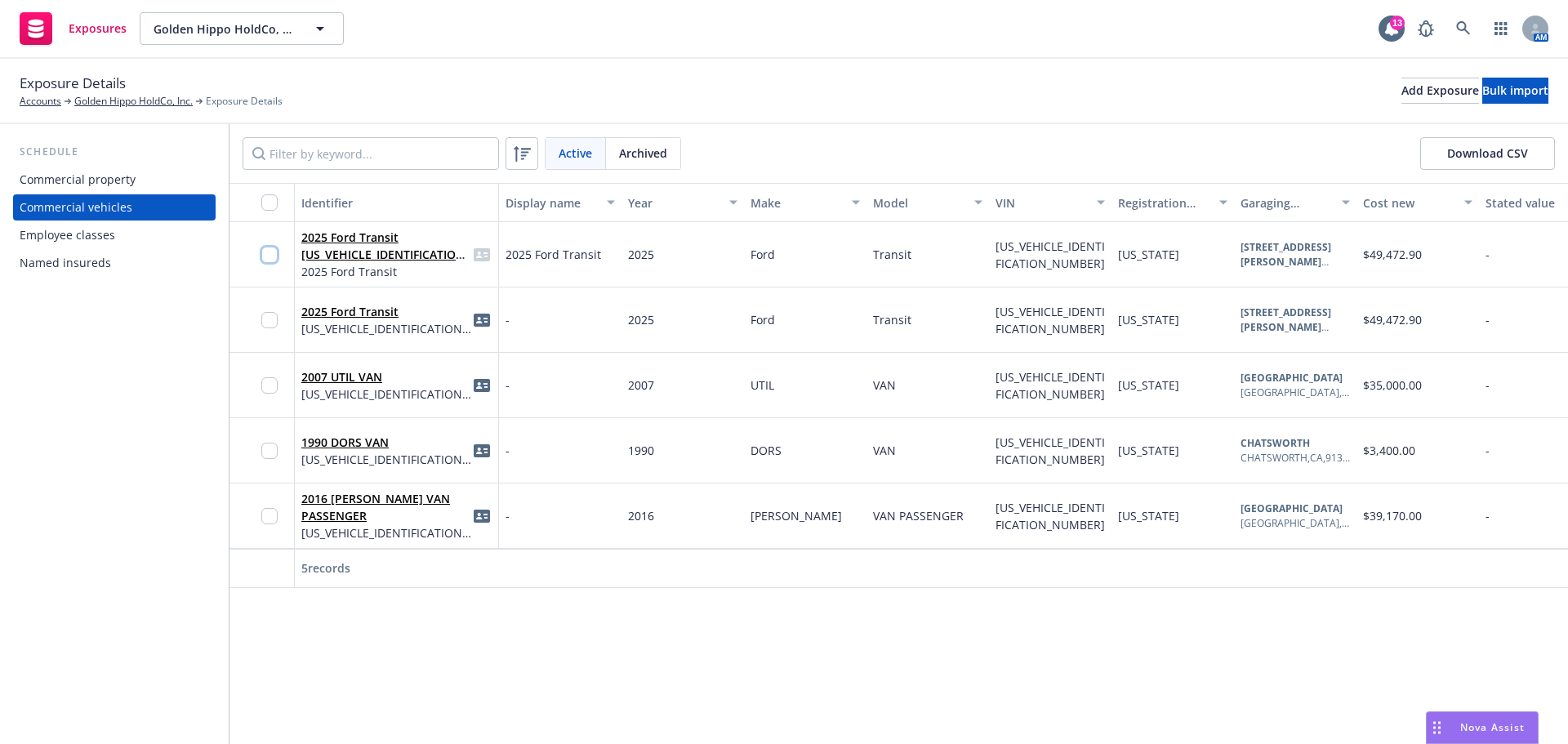
click at [274, 258] on input "checkbox" at bounding box center [270, 255] width 17 height 17
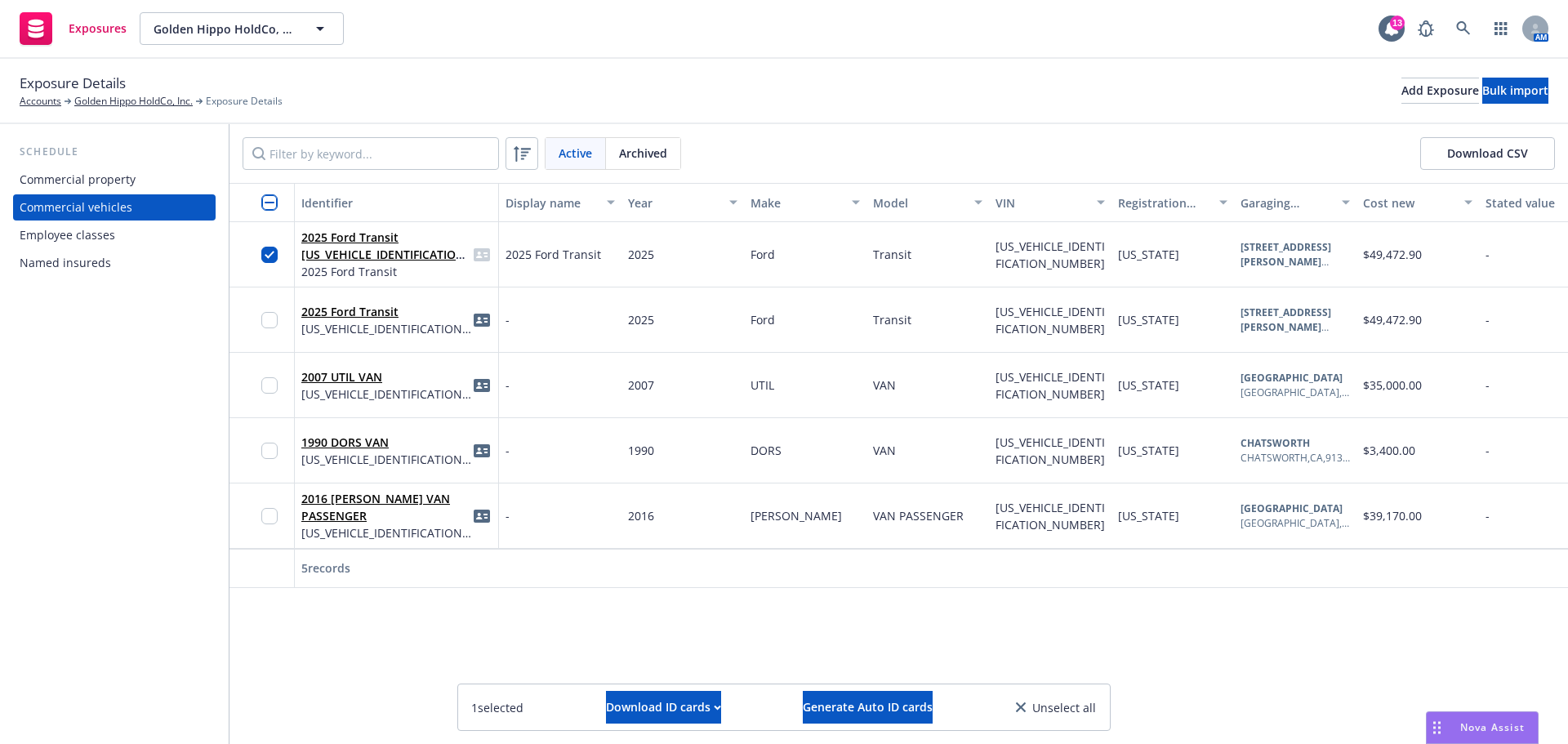
click at [269, 203] on input "checkbox" at bounding box center [270, 203] width 17 height 17
click at [872, 705] on span "Generate Auto ID cards" at bounding box center [867, 706] width 129 height 16
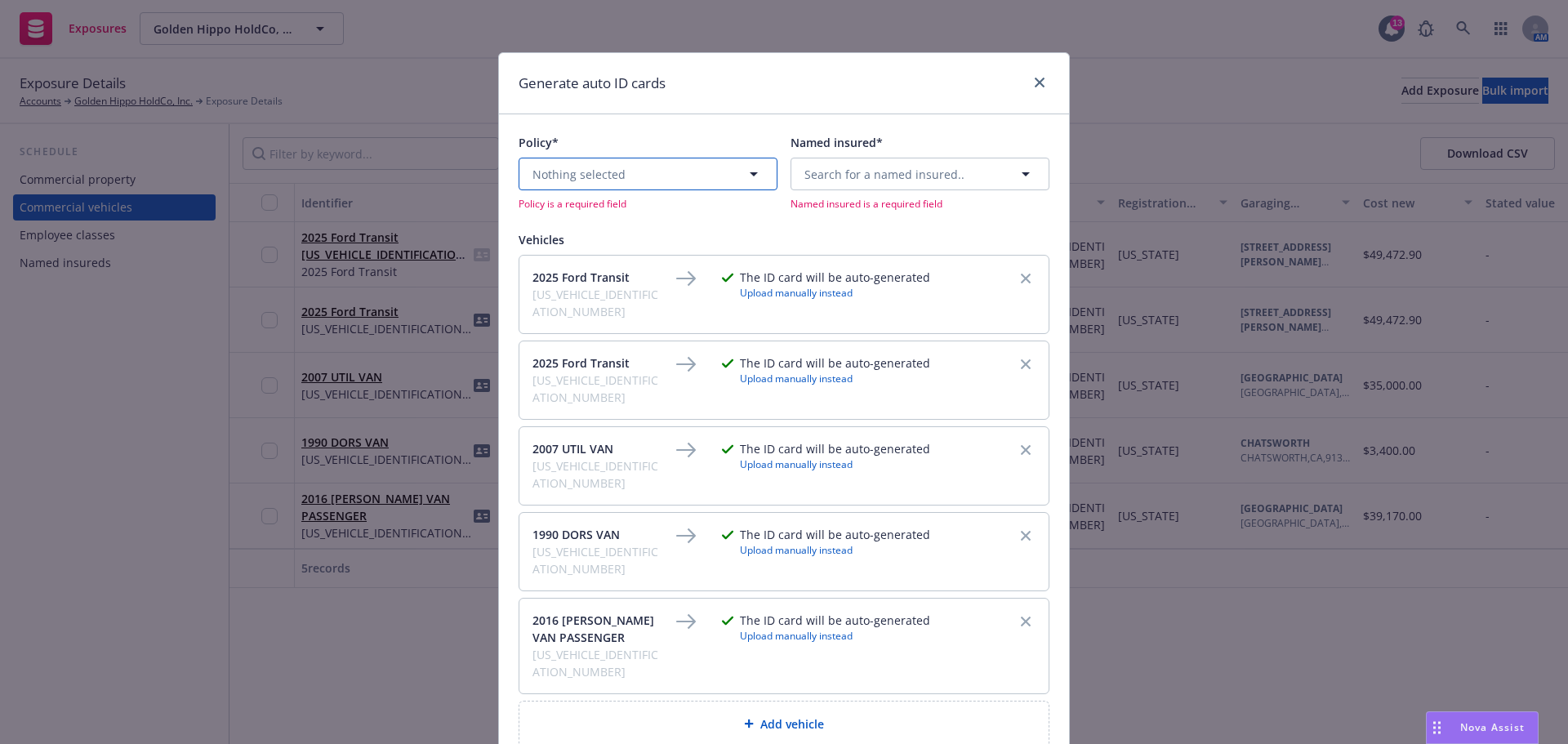
click at [745, 180] on icon "button" at bounding box center [753, 174] width 19 height 19
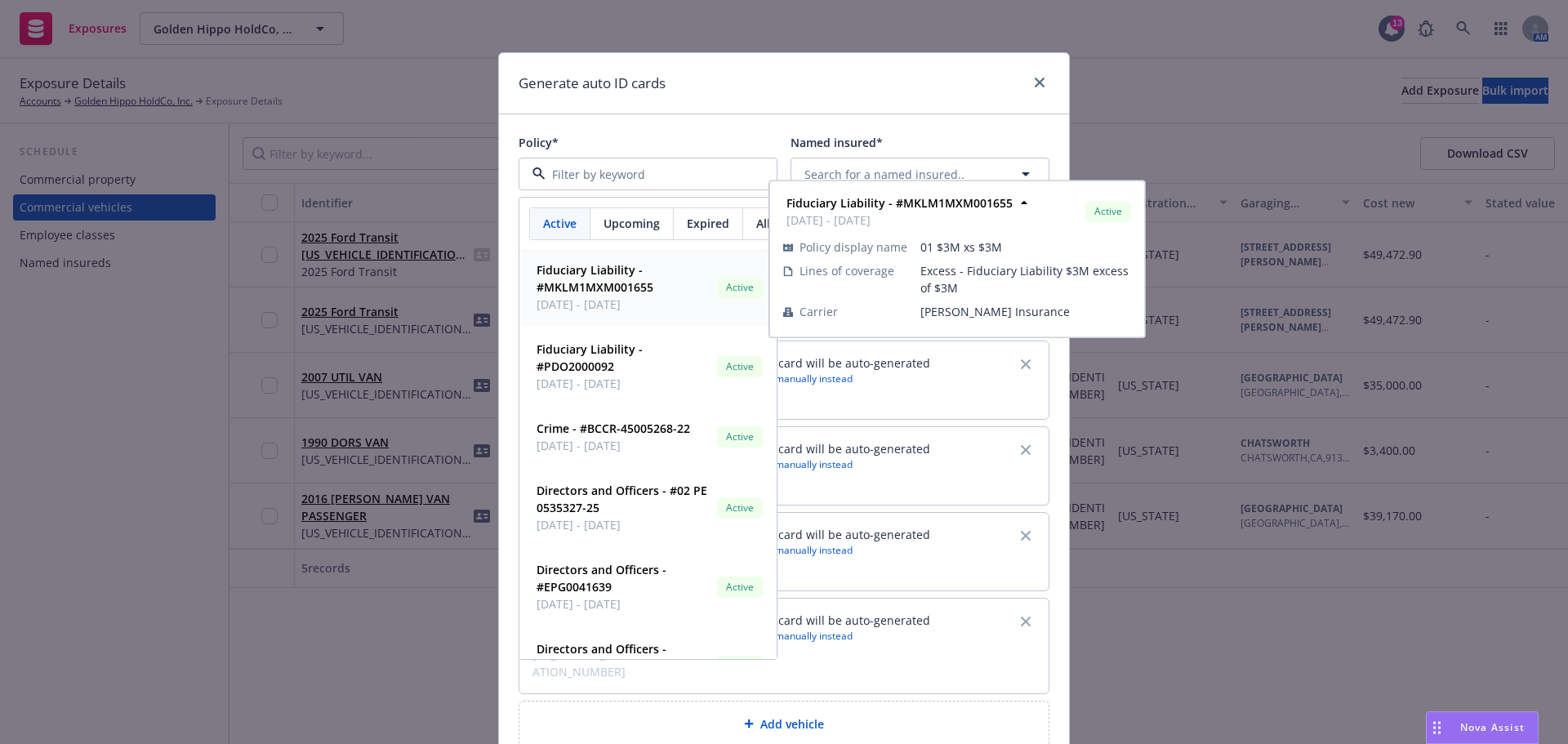
scroll to position [490, 0]
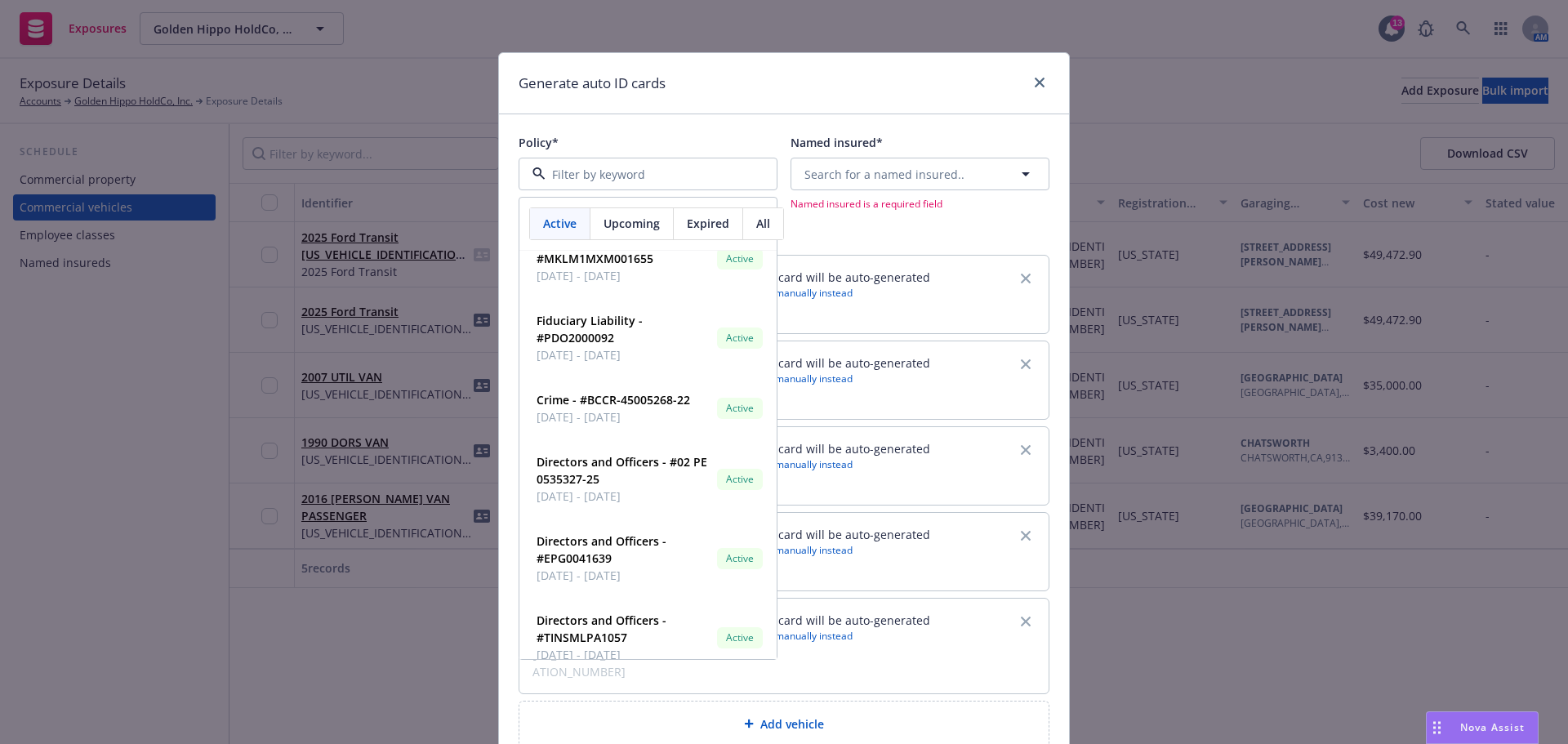
click at [618, 178] on input at bounding box center [644, 175] width 198 height 17
type input "auto"
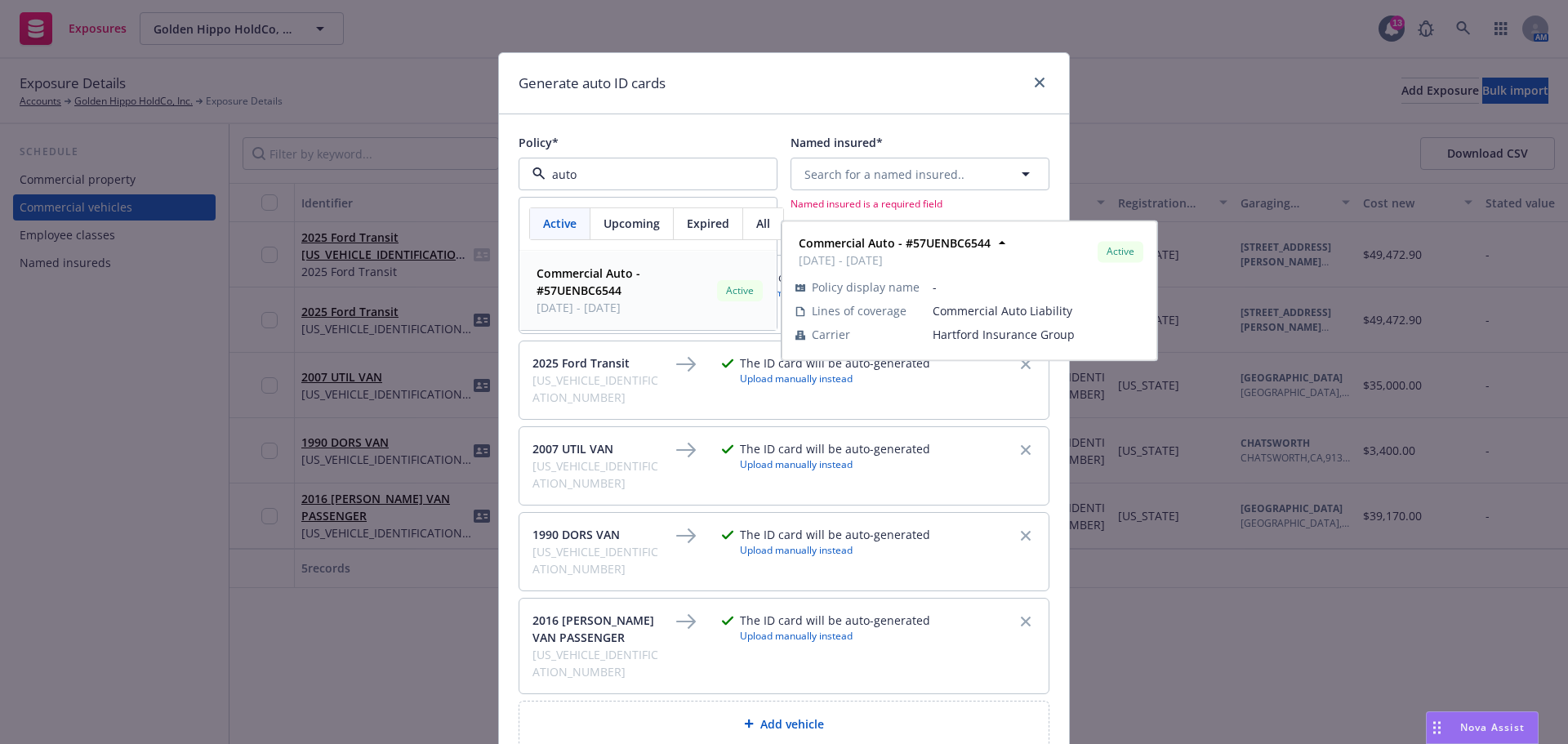
click at [608, 299] on span "Commercial Auto - #57UENBC6544" at bounding box center [622, 281] width 174 height 34
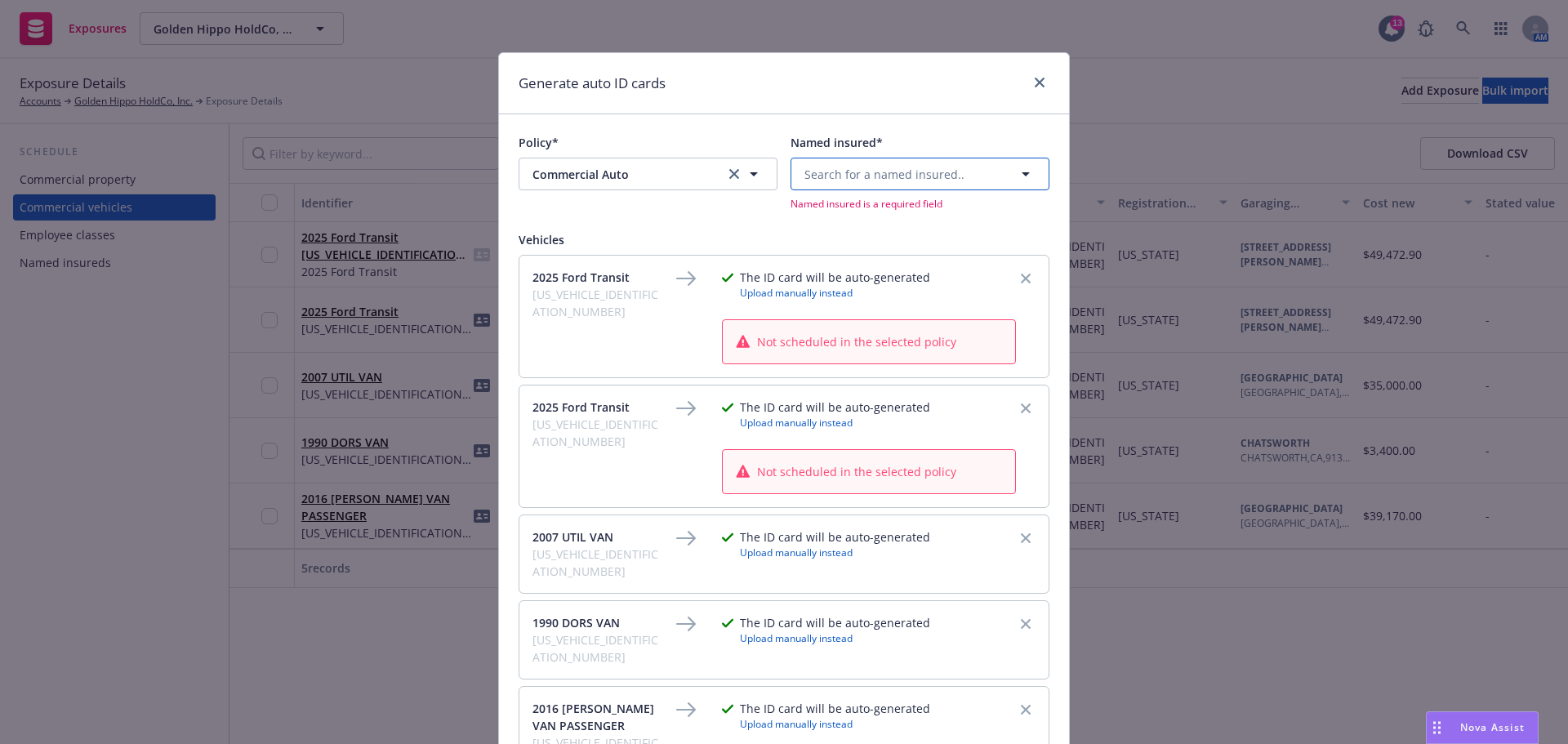
click at [1024, 175] on icon "button" at bounding box center [1025, 174] width 19 height 19
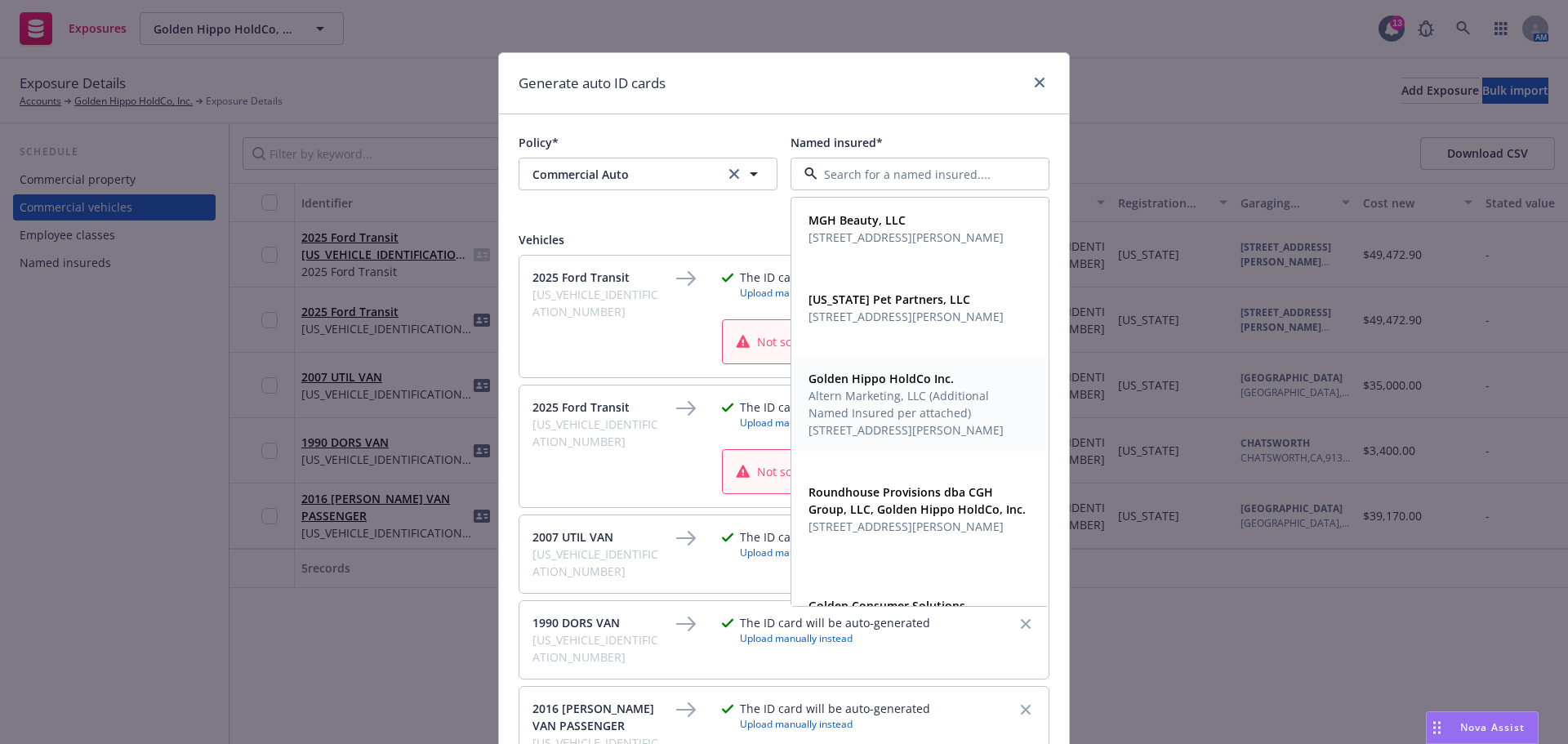
click at [898, 397] on span "Altern Marketing, LLC (Additional Named Insured per attached)" at bounding box center [917, 404] width 219 height 34
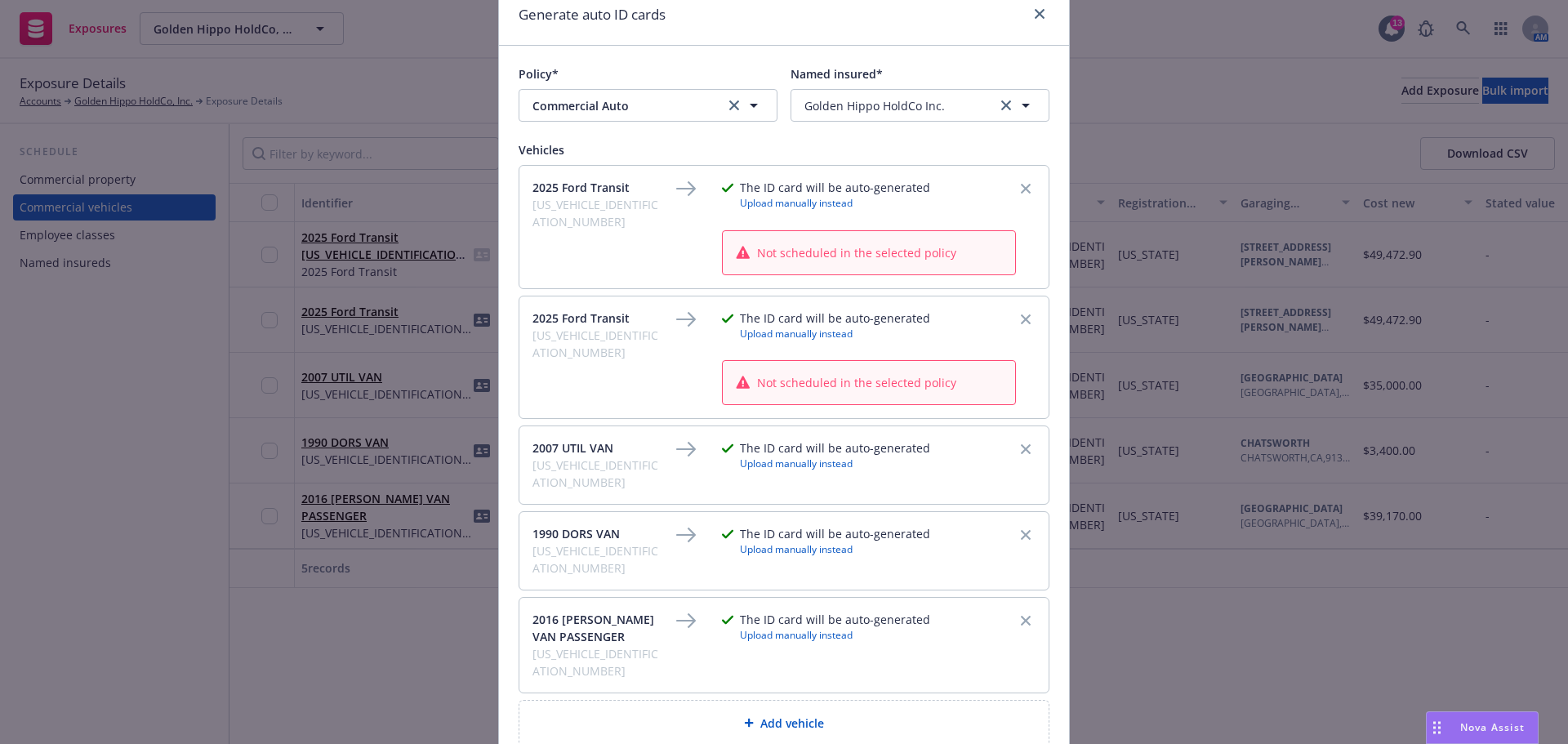
scroll to position [215, 0]
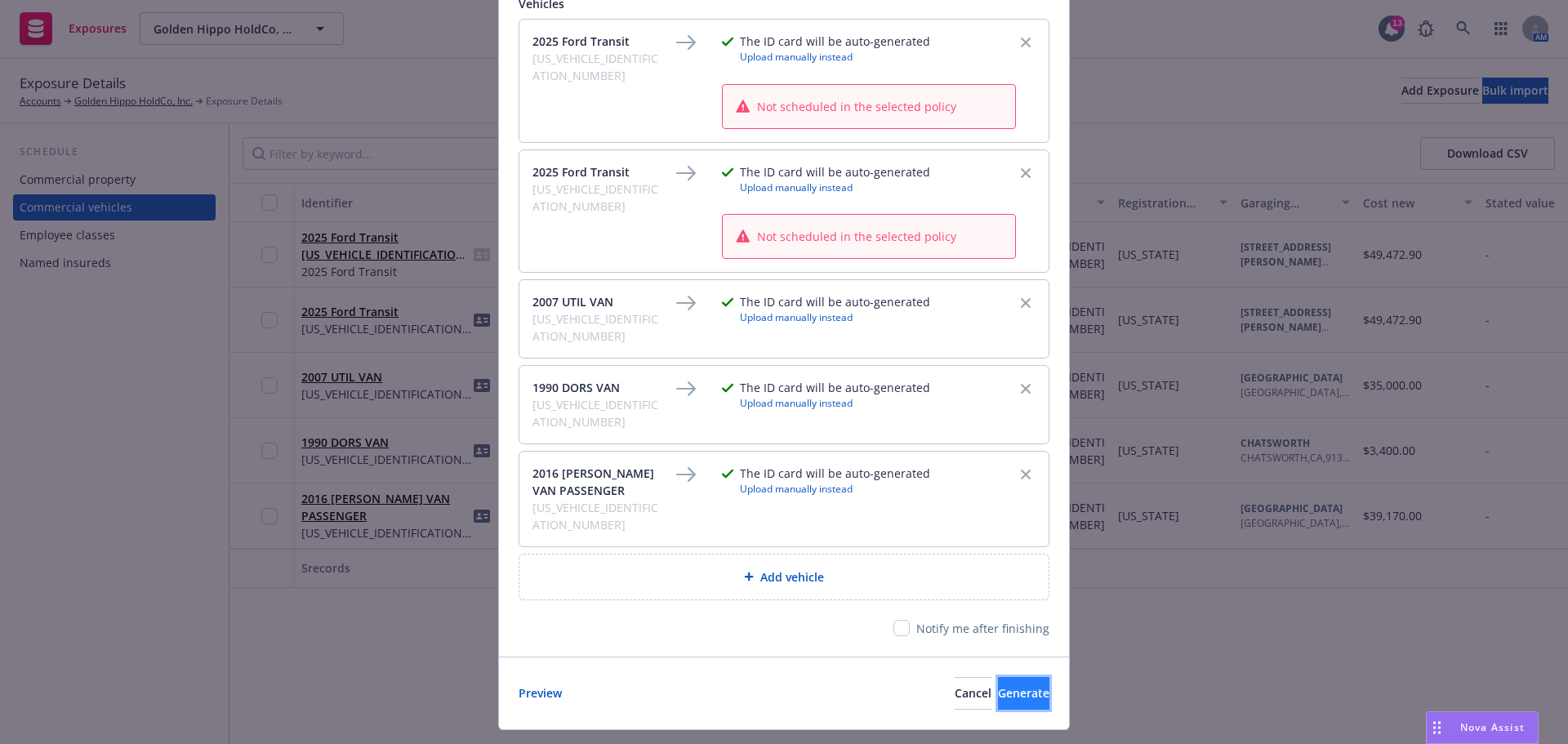
click at [998, 677] on button "Generate" at bounding box center [1024, 693] width 51 height 33
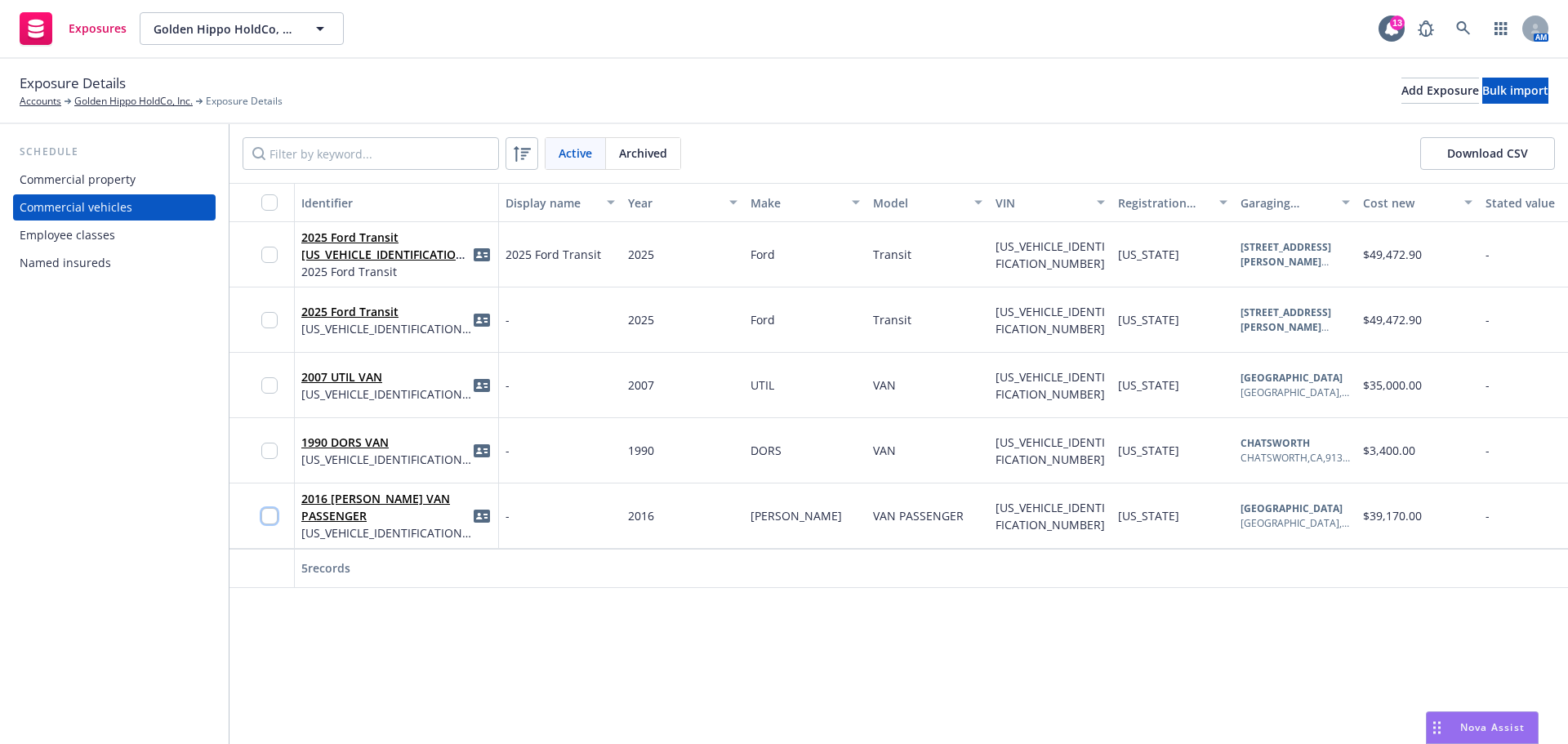
drag, startPoint x: 262, startPoint y: 513, endPoint x: 262, endPoint y: 475, distance: 38.0
click at [262, 513] on input "checkbox" at bounding box center [270, 516] width 17 height 17
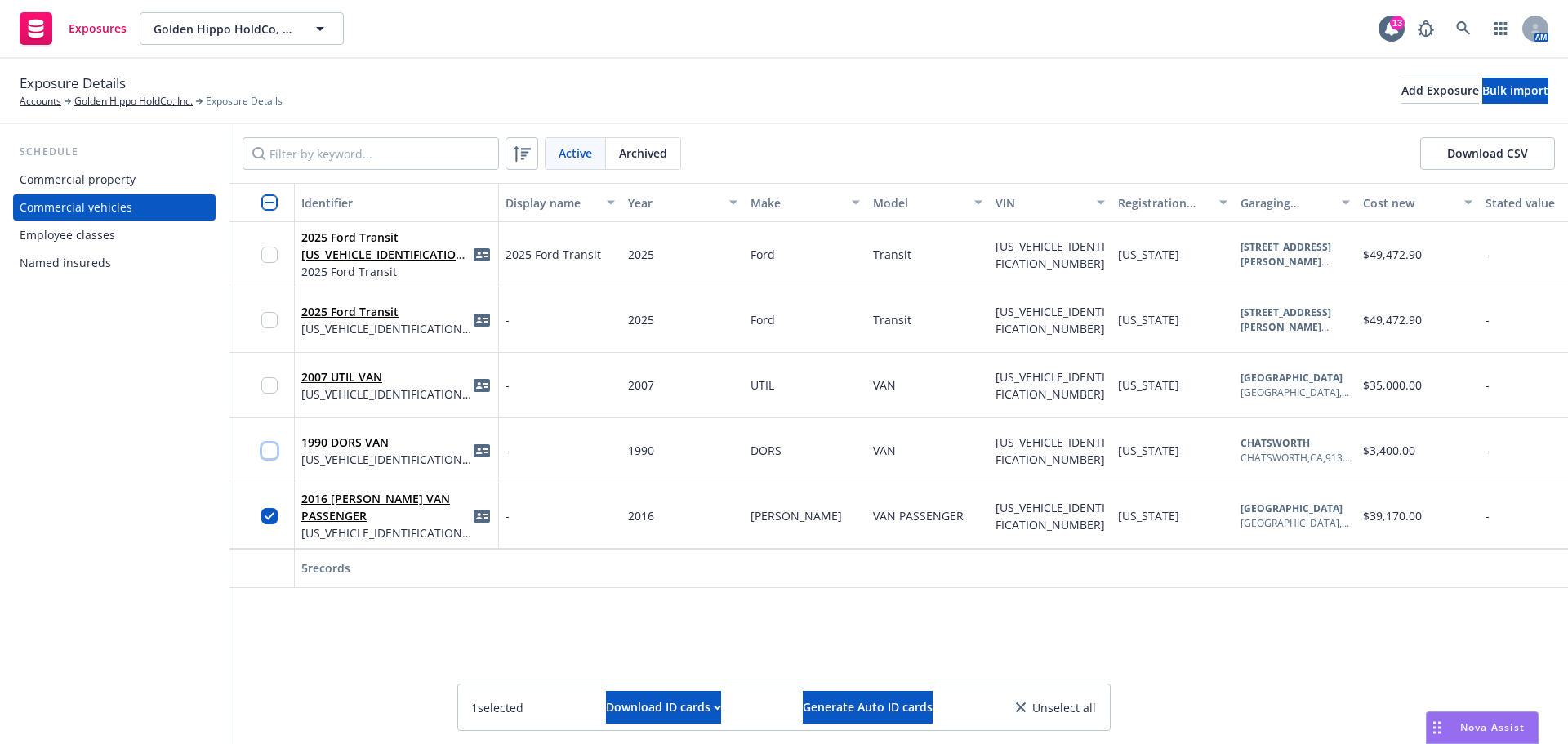
click at [262, 451] on input "checkbox" at bounding box center [270, 451] width 17 height 17
click at [266, 321] on input "checkbox" at bounding box center [270, 321] width 17 height 17
click at [685, 705] on div "Download ID cards" at bounding box center [663, 707] width 115 height 31
click at [664, 669] on link "Download uneditable ID cards" at bounding box center [630, 668] width 218 height 33
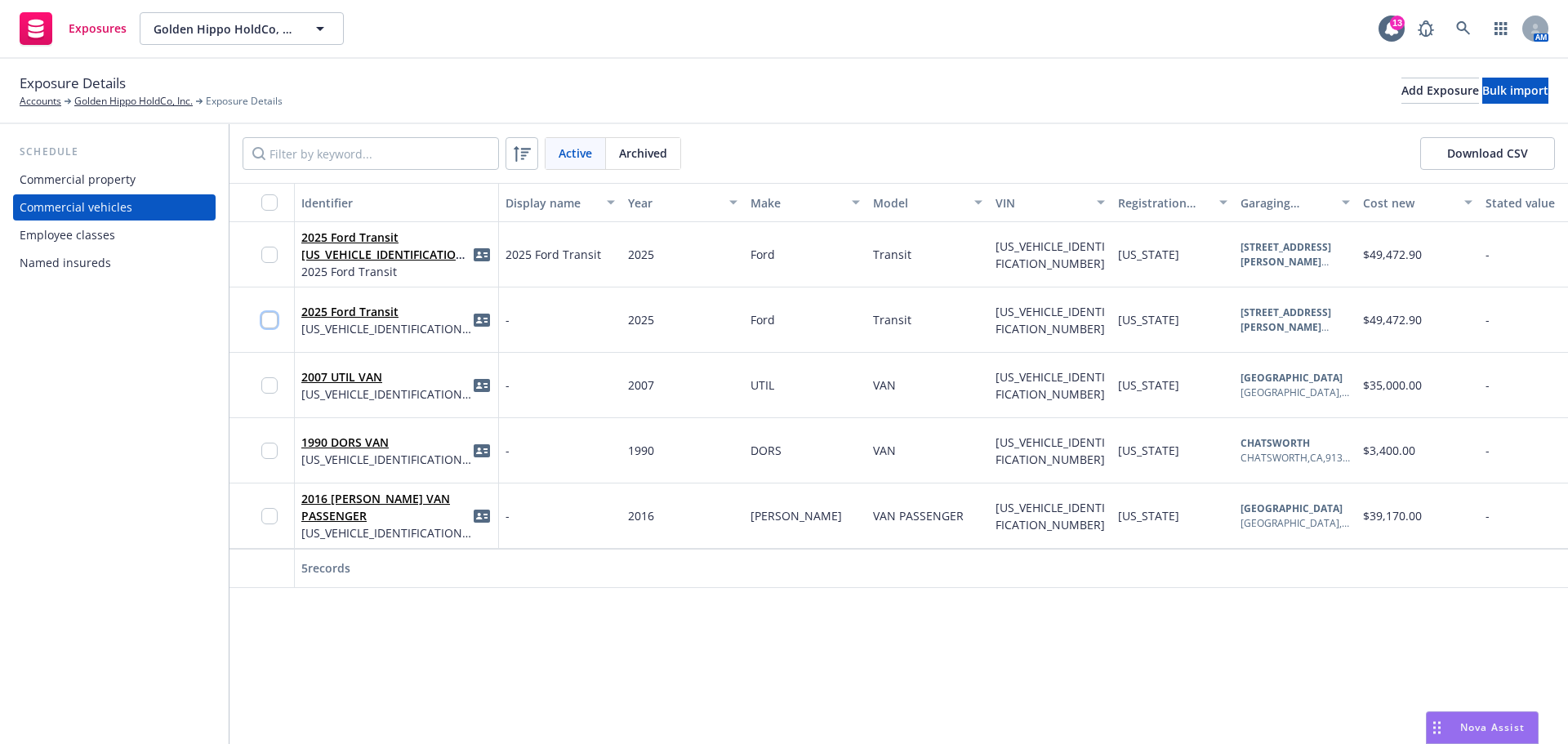
click at [269, 320] on input "checkbox" at bounding box center [270, 321] width 17 height 17
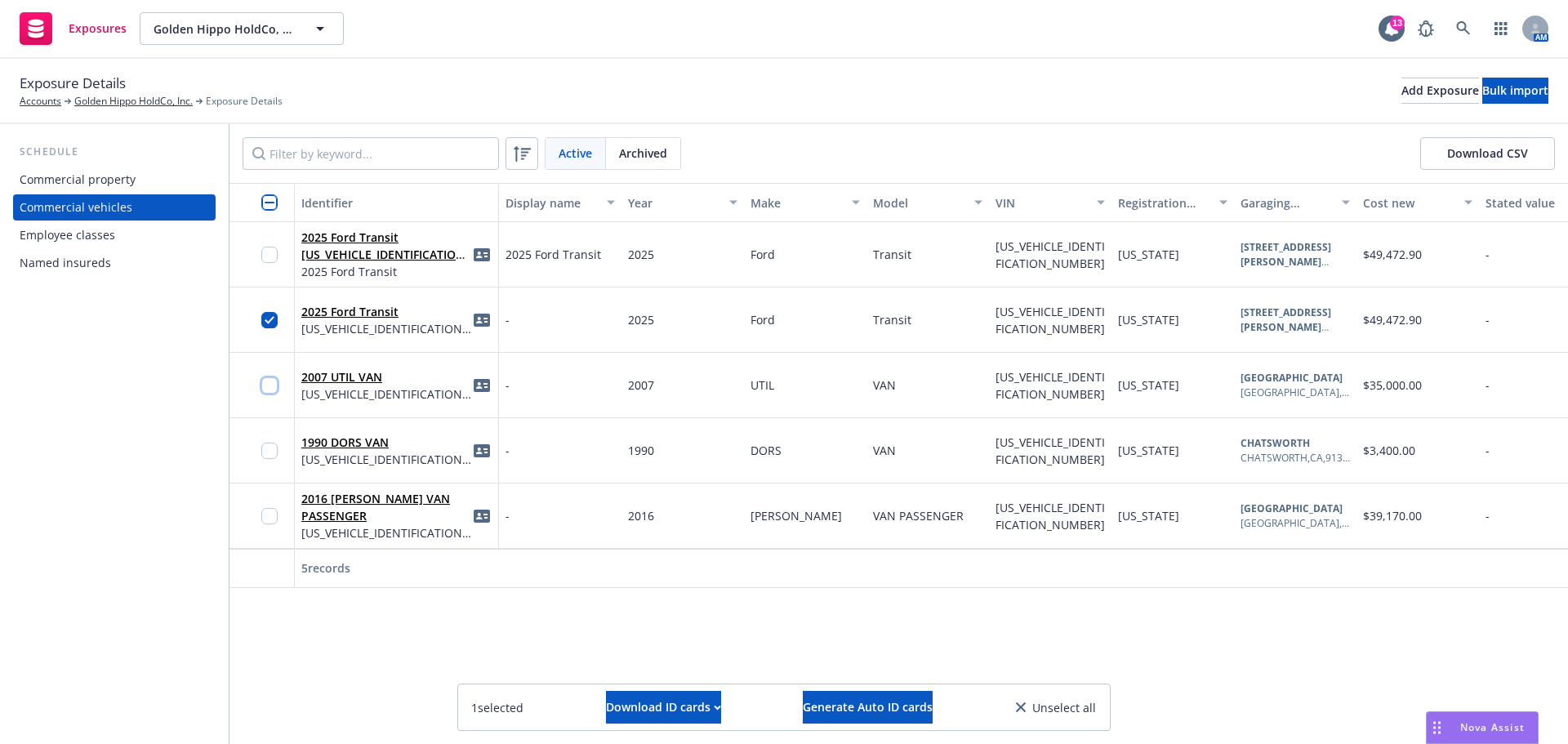
click at [268, 380] on input "checkbox" at bounding box center [270, 386] width 17 height 17
click at [269, 445] on input "checkbox" at bounding box center [270, 451] width 17 height 17
click at [267, 527] on div at bounding box center [274, 515] width 26 height 45
click at [668, 708] on div "Download ID cards" at bounding box center [663, 707] width 115 height 31
click at [687, 666] on link "Download uneditable ID cards" at bounding box center [630, 668] width 218 height 33
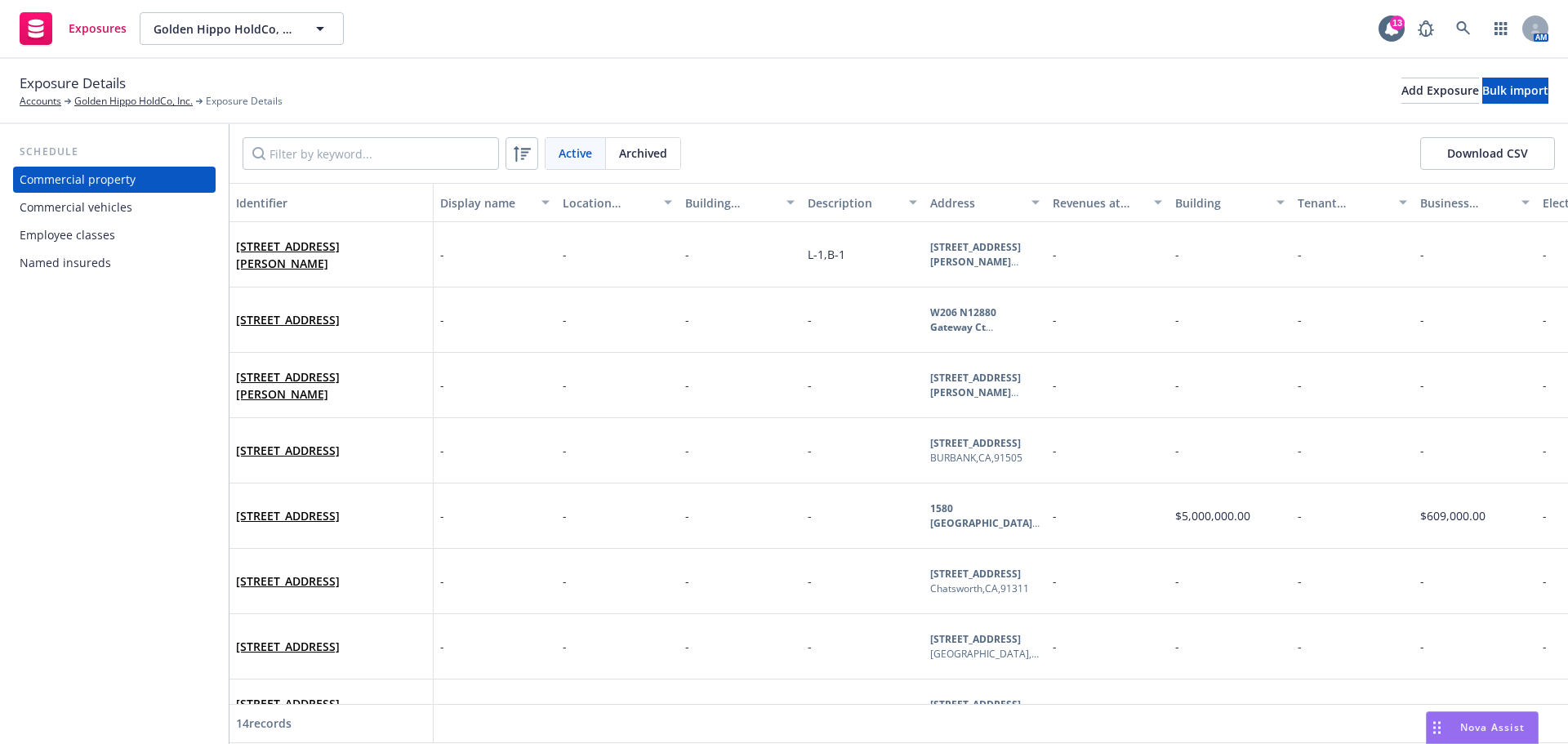
click at [98, 210] on div "Commercial vehicles" at bounding box center [75, 208] width 113 height 26
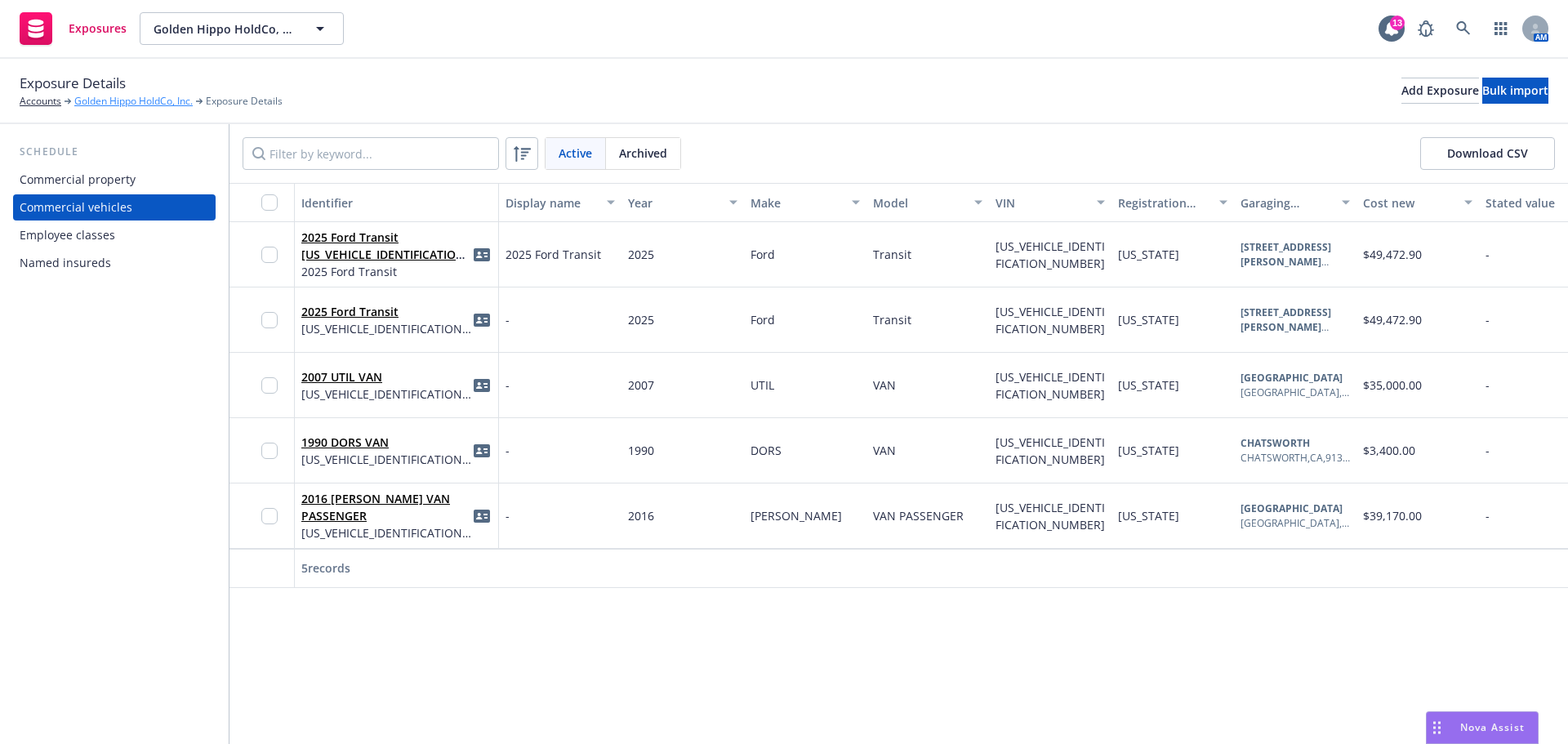
click at [151, 100] on link "Golden Hippo HoldCo, Inc." at bounding box center [133, 101] width 118 height 15
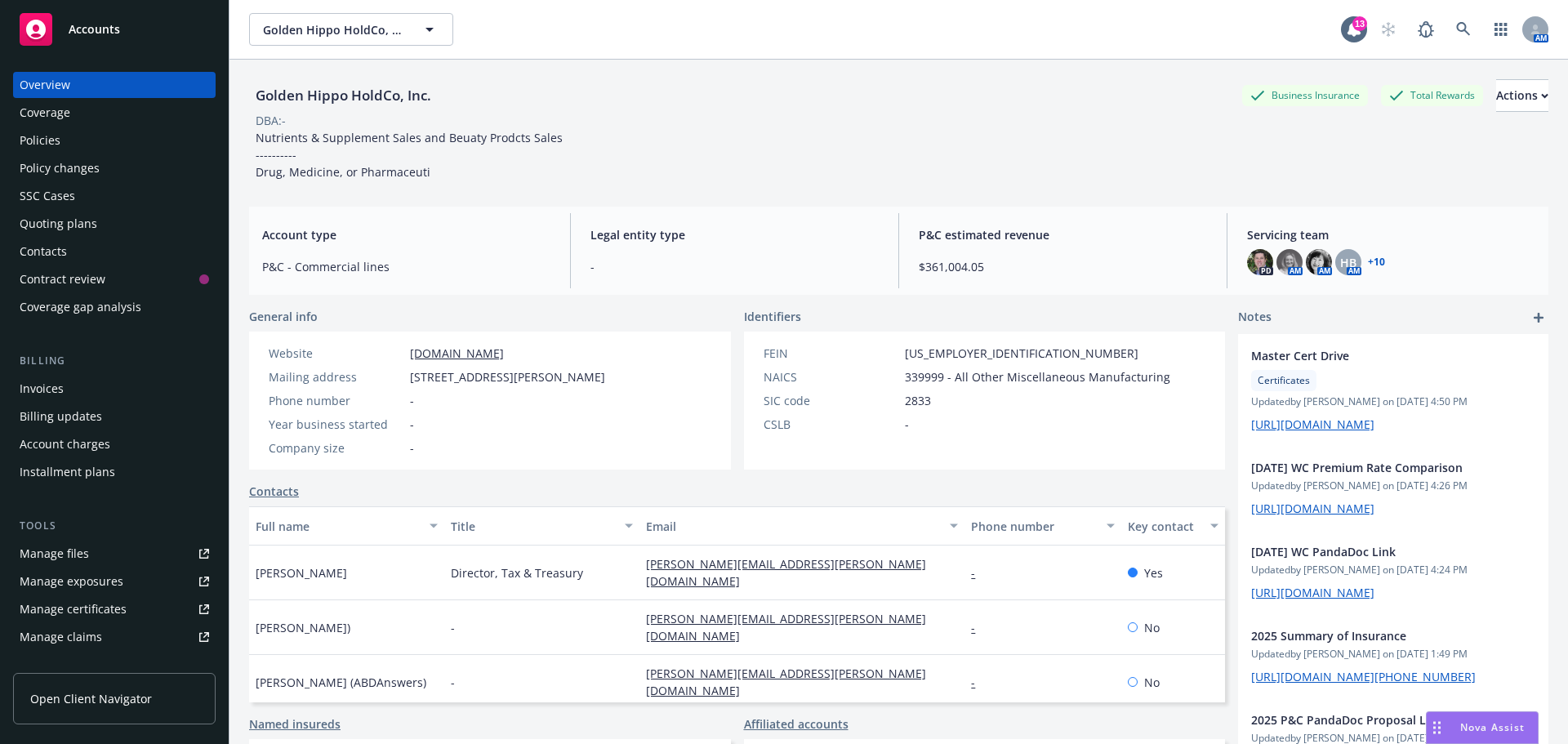
click at [55, 143] on div "Policies" at bounding box center [39, 141] width 40 height 26
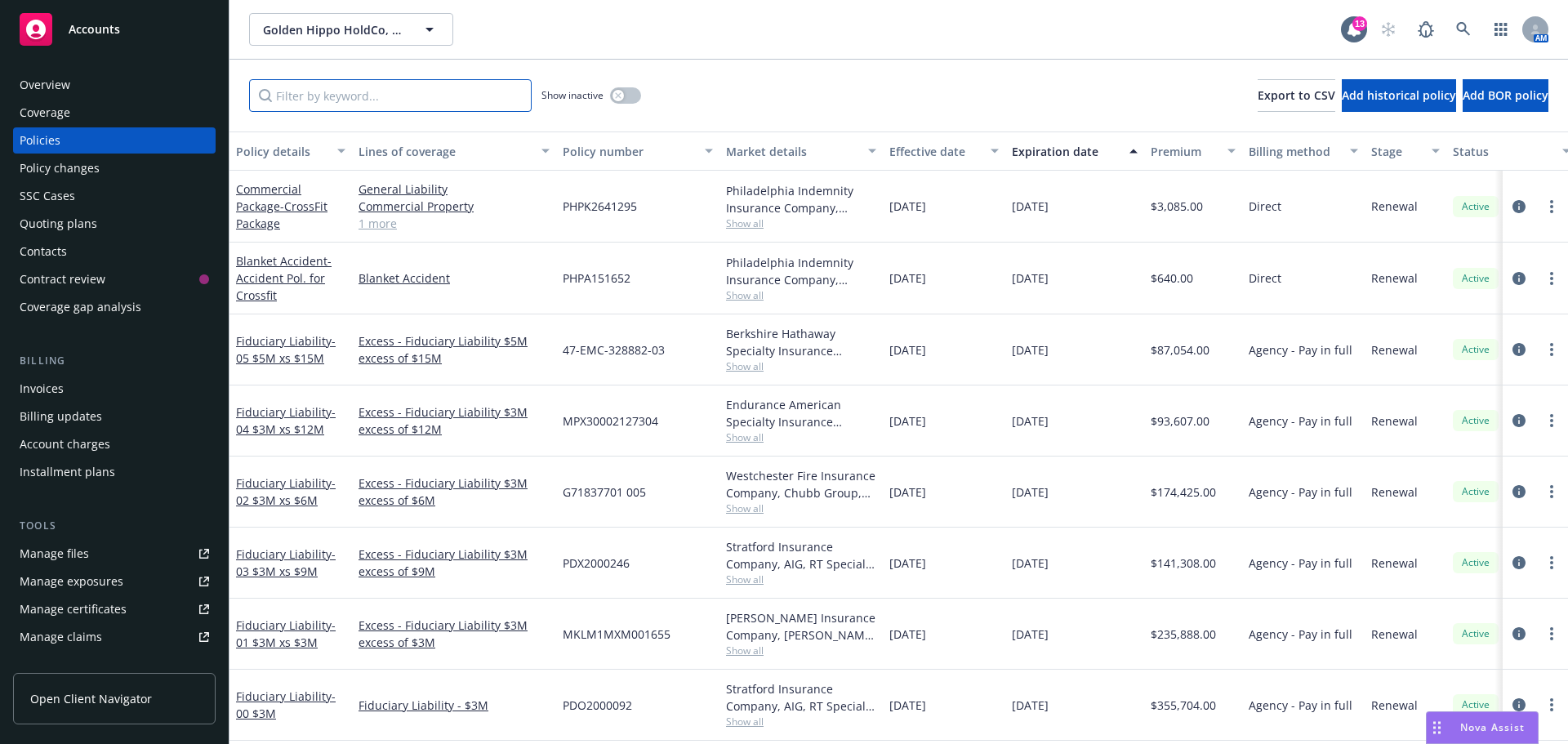
click at [361, 107] on input "Filter by keyword..." at bounding box center [390, 96] width 283 height 33
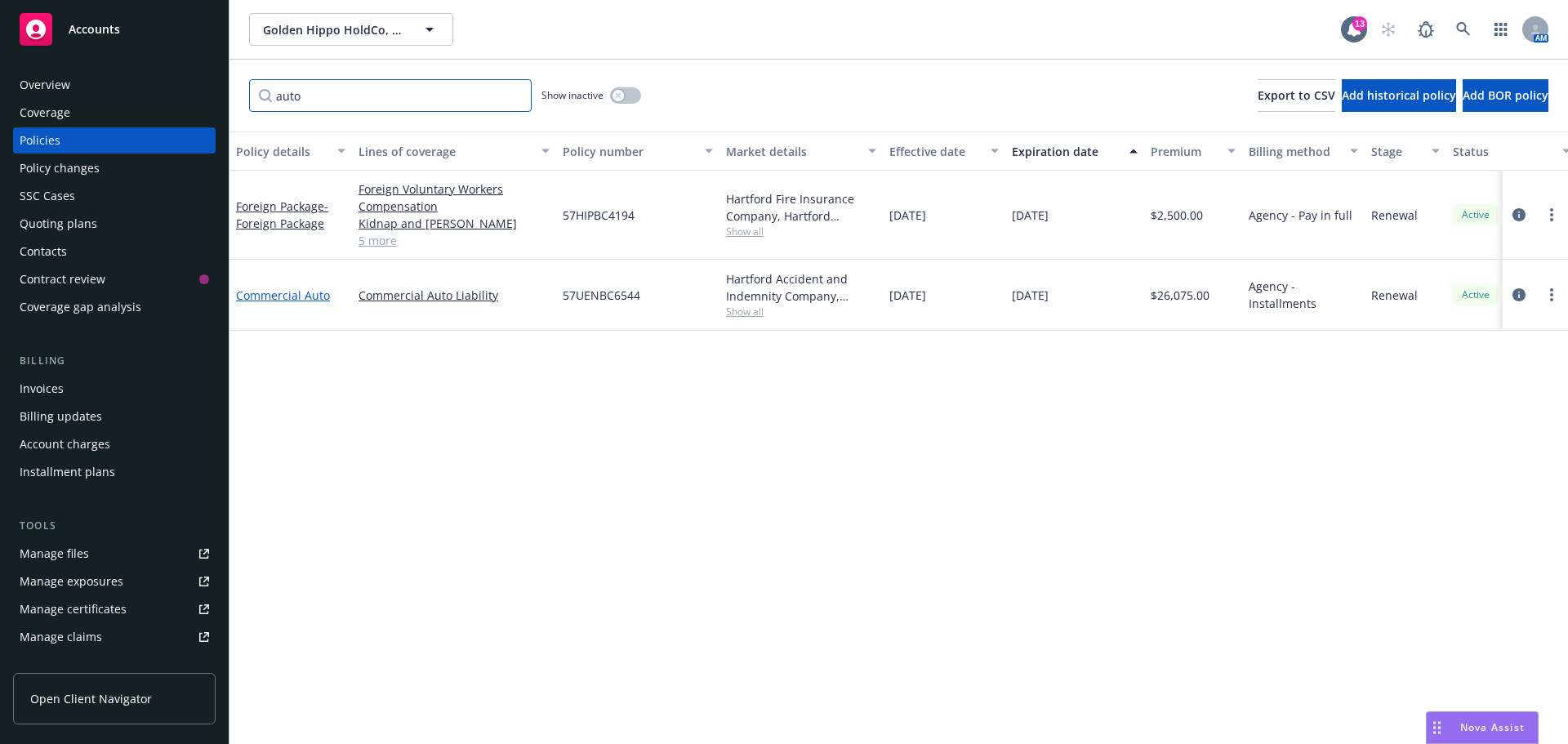
type input "auto"
click at [293, 291] on link "Commercial Auto" at bounding box center [283, 295] width 94 height 16
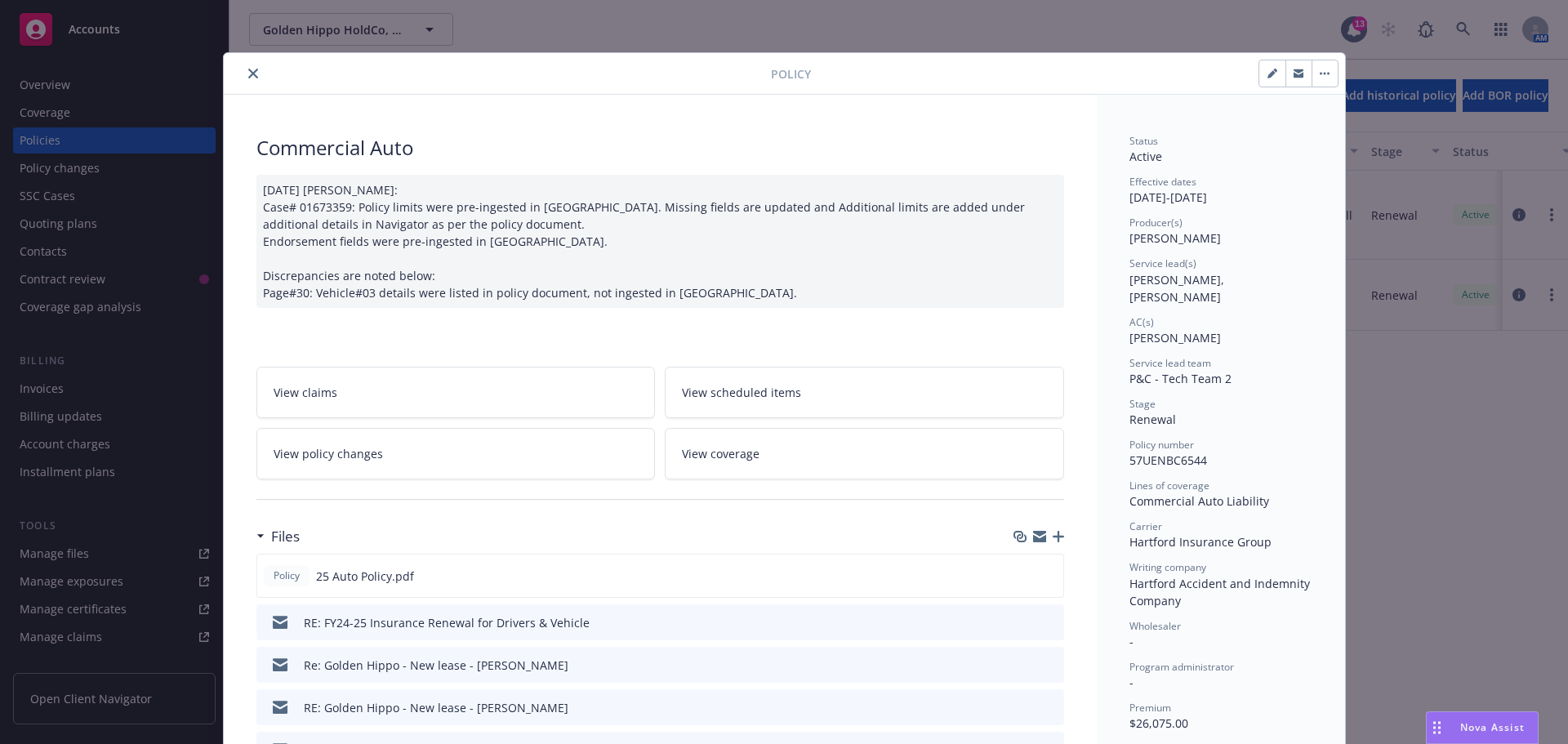
click at [779, 396] on span "View scheduled items" at bounding box center [742, 392] width 119 height 17
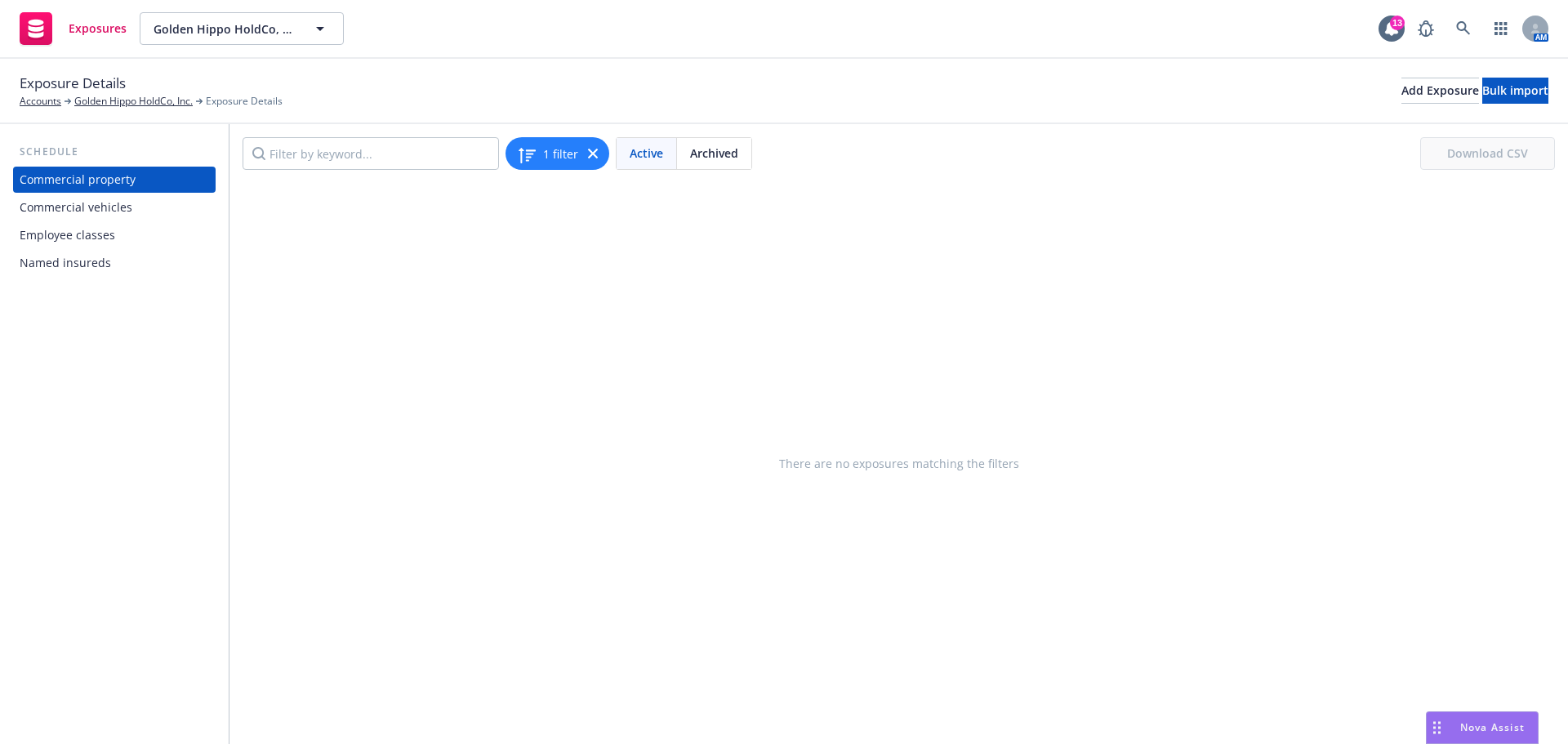
click at [70, 204] on div "Commercial vehicles" at bounding box center [75, 208] width 113 height 26
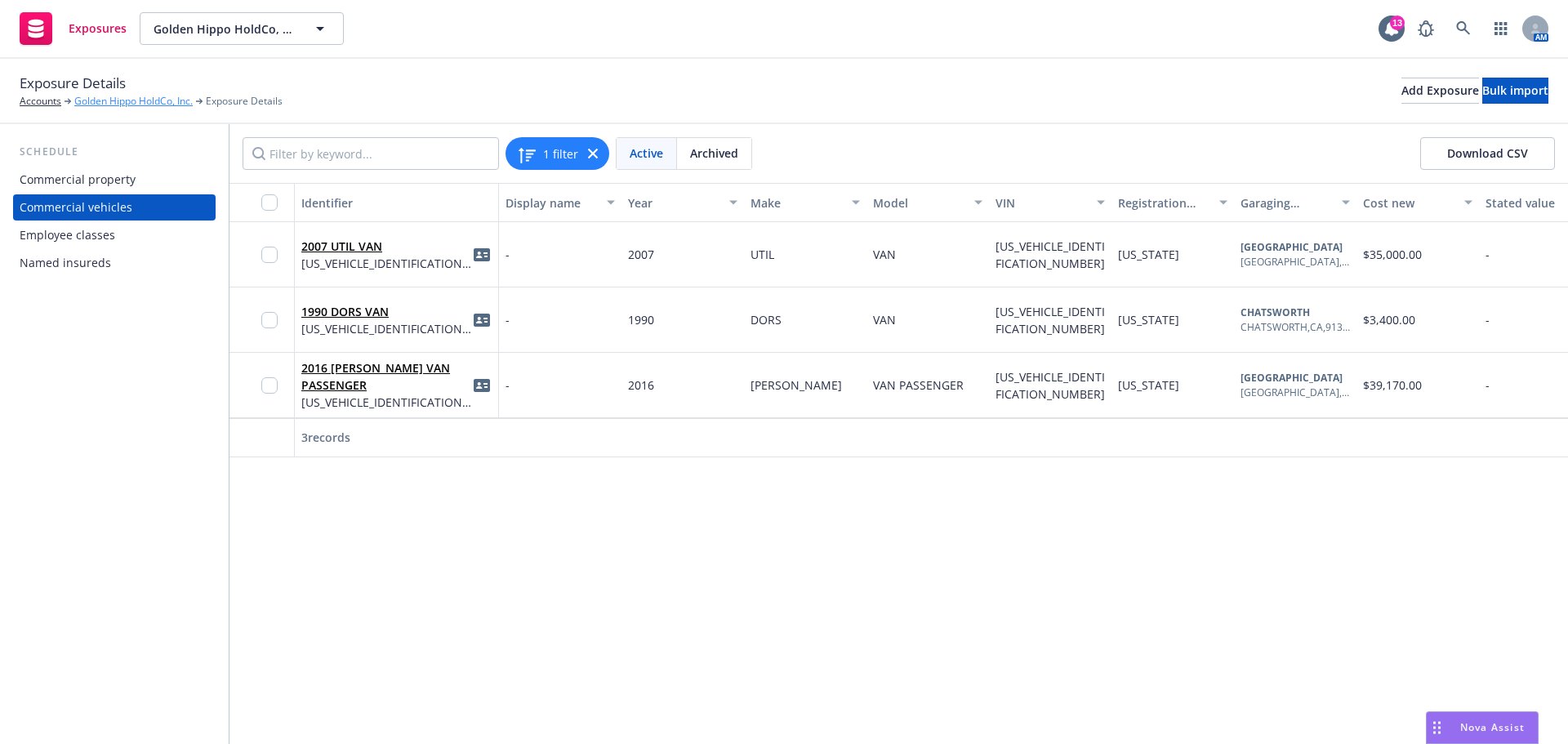
click at [153, 97] on link "Golden Hippo HoldCo, Inc." at bounding box center [133, 101] width 118 height 15
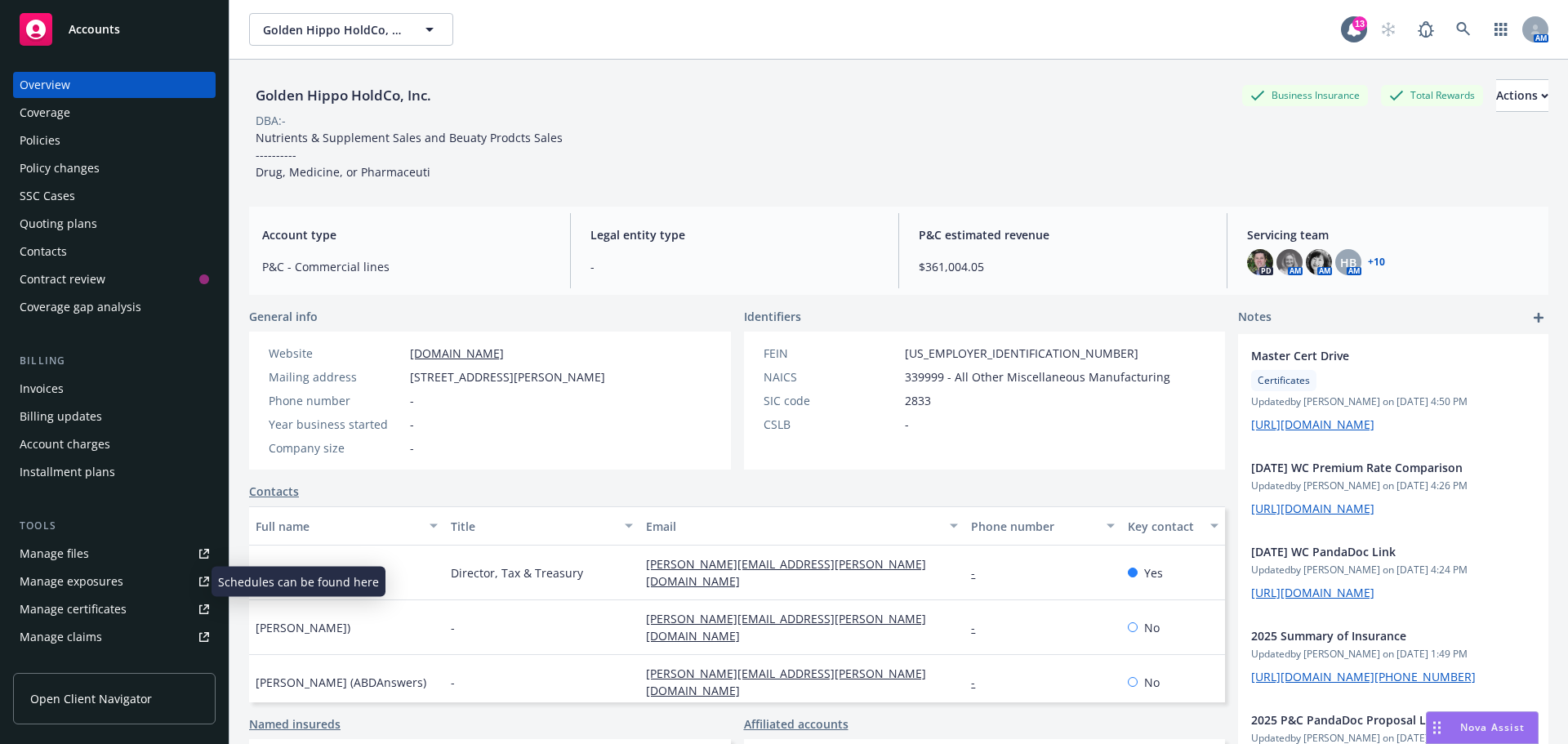
click at [108, 582] on div "Manage exposures" at bounding box center [71, 581] width 104 height 26
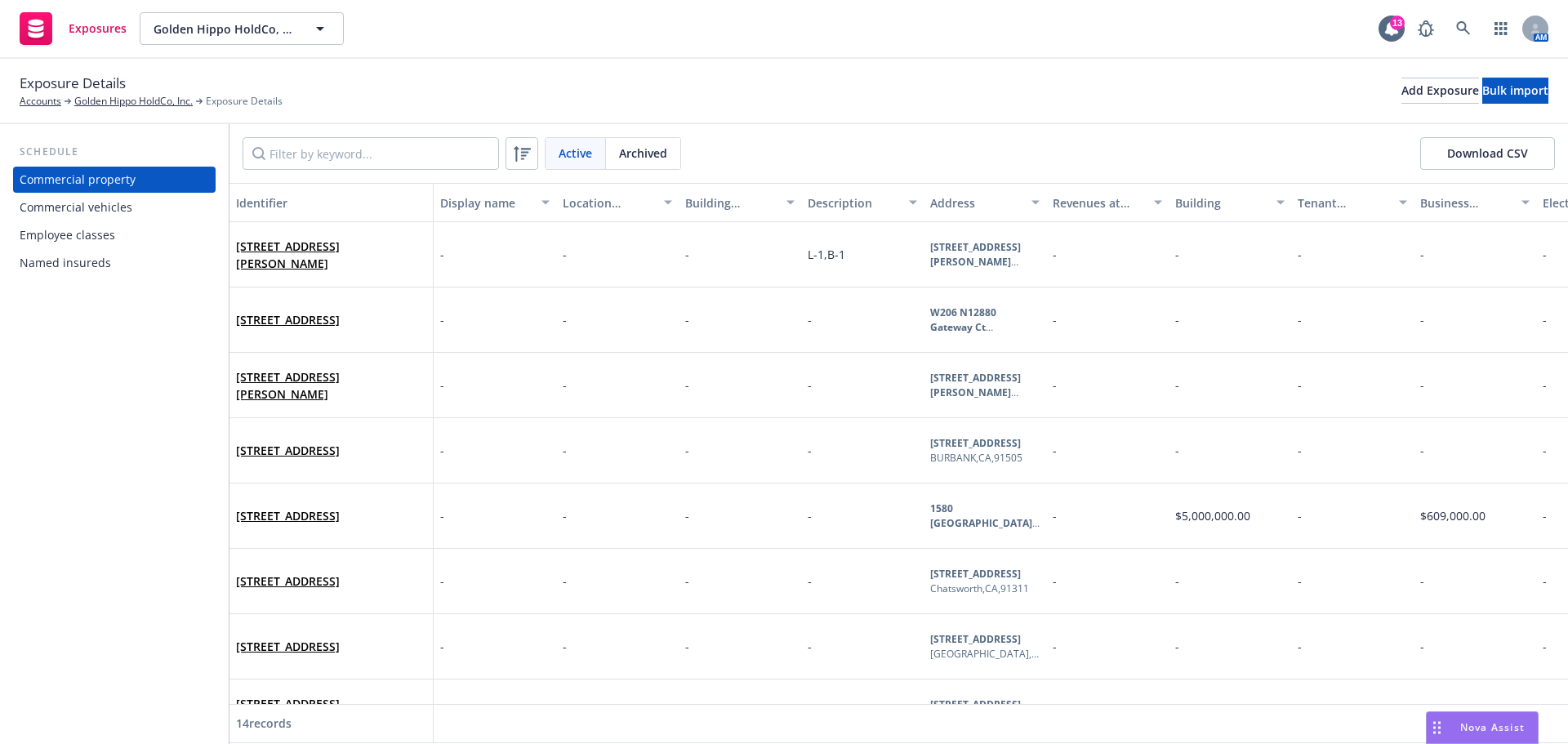
click at [127, 209] on div "Commercial vehicles" at bounding box center [75, 208] width 113 height 26
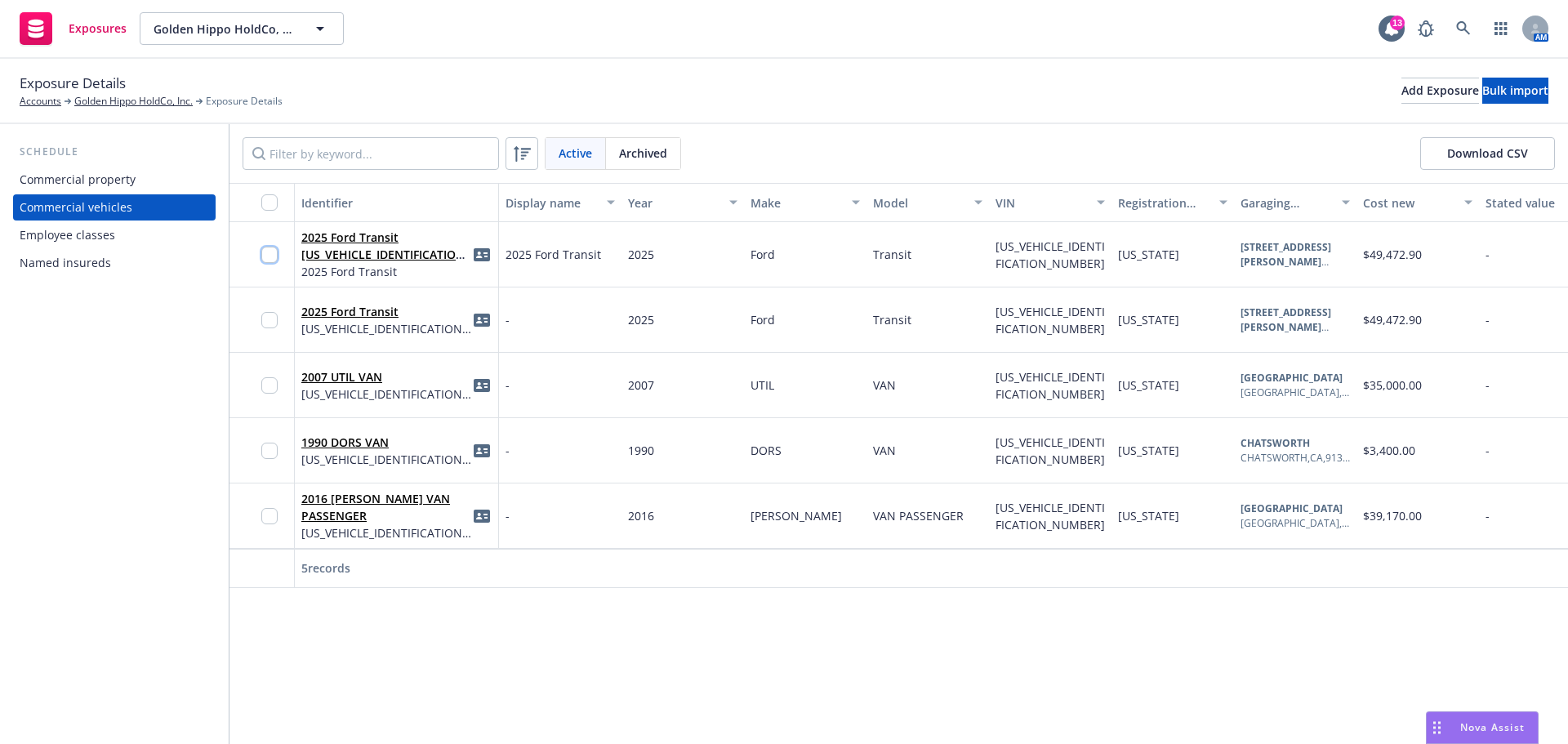
click at [269, 257] on input "checkbox" at bounding box center [270, 255] width 17 height 17
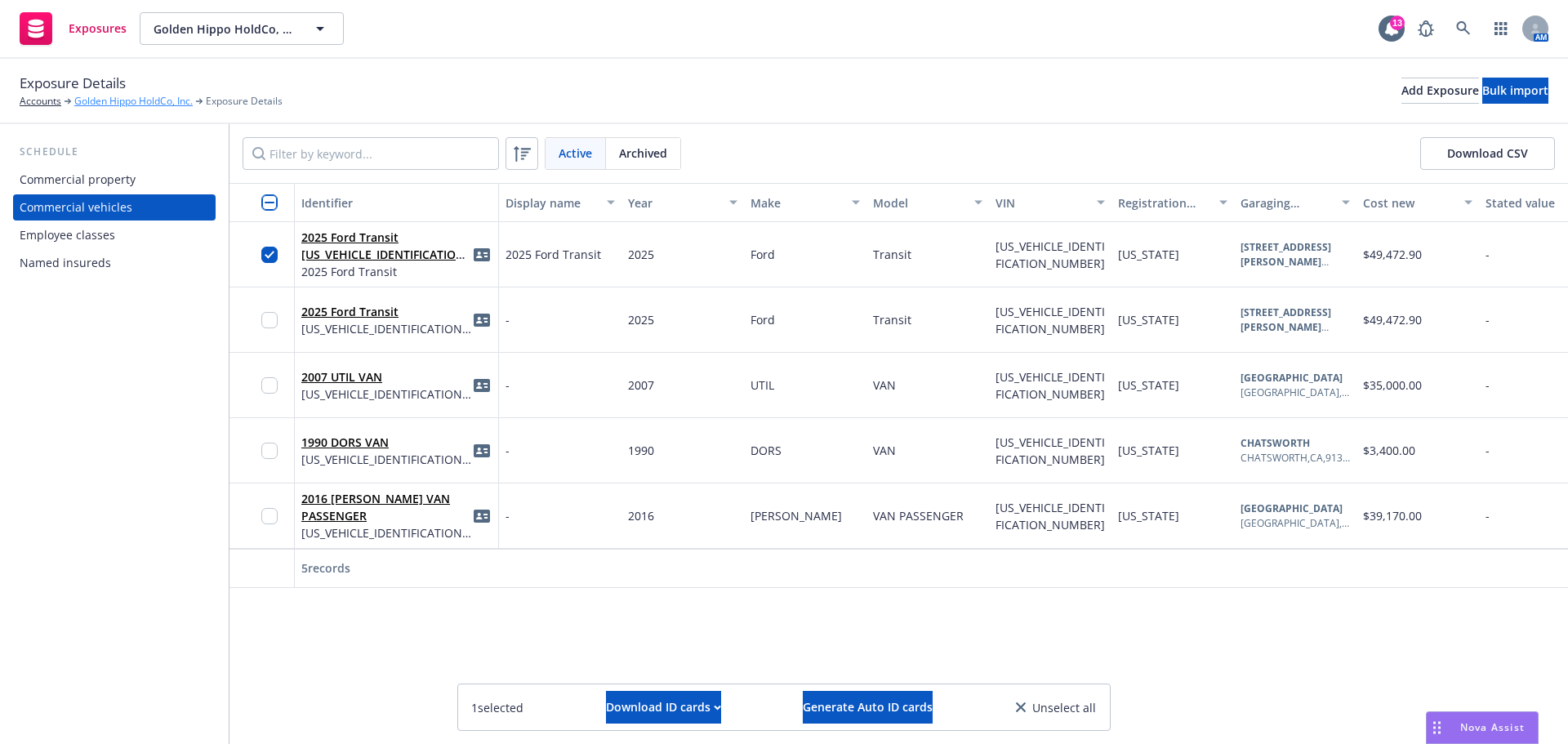
click at [151, 98] on link "Golden Hippo HoldCo, Inc." at bounding box center [133, 101] width 118 height 15
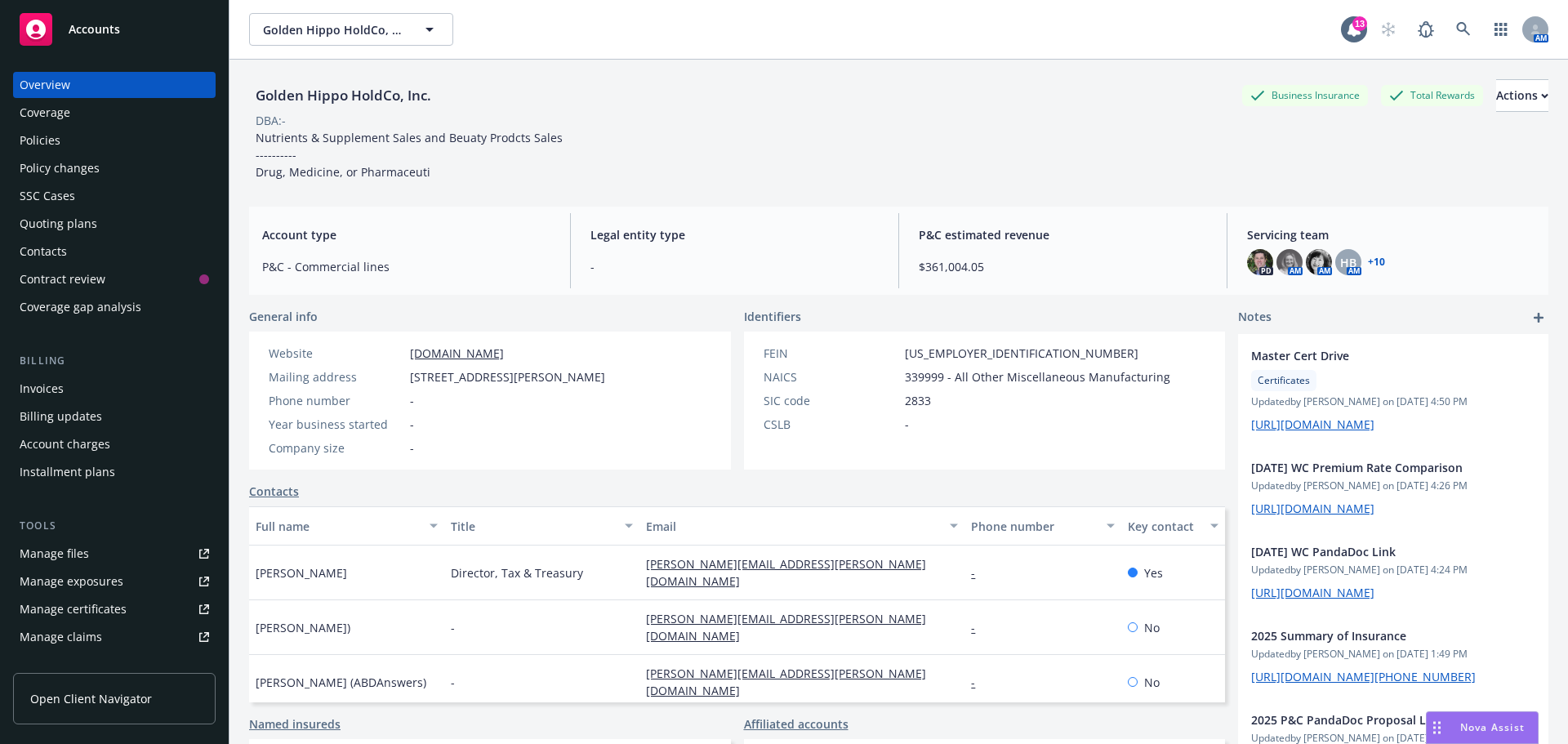
click at [50, 137] on div "Policies" at bounding box center [39, 141] width 40 height 26
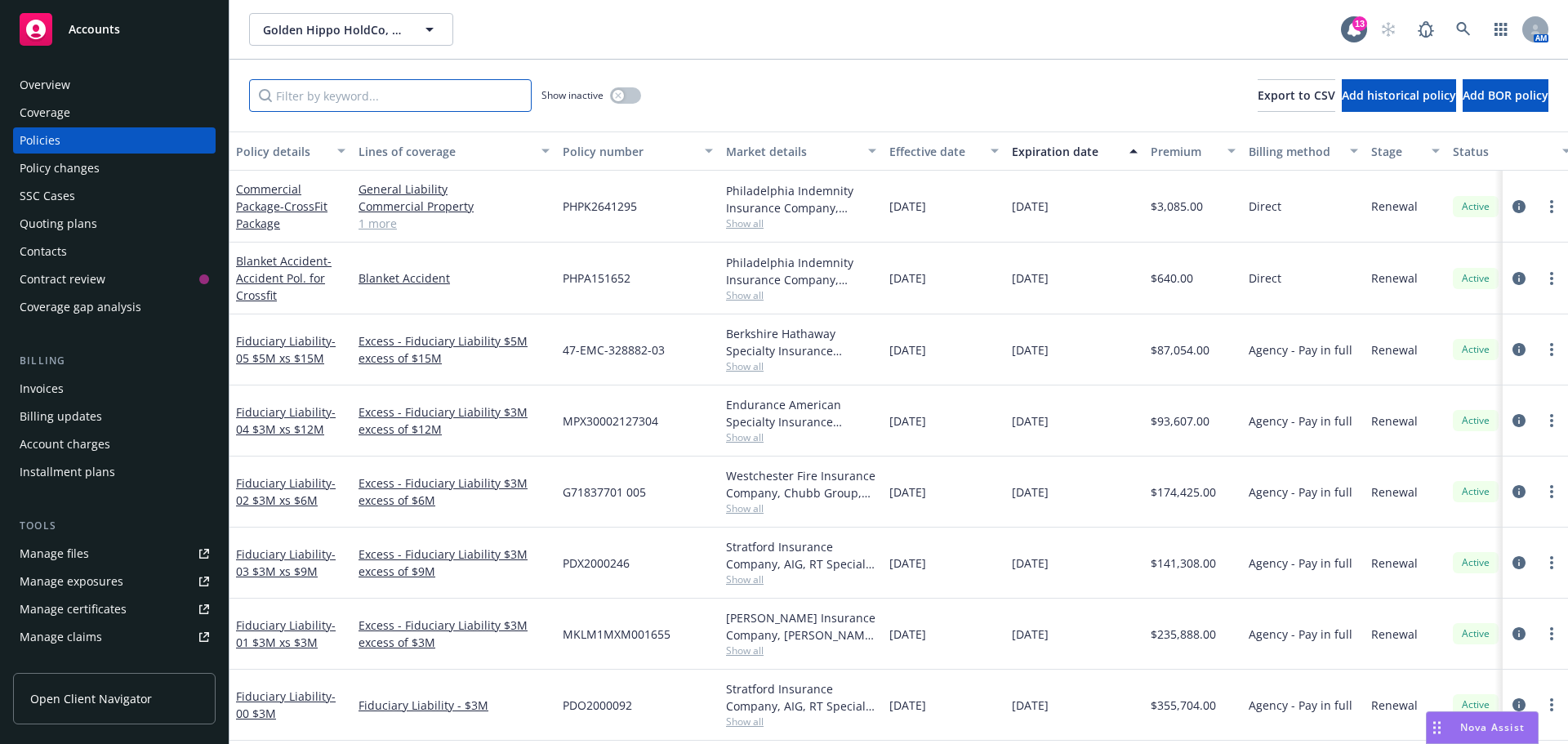
click at [389, 96] on input "Filter by keyword..." at bounding box center [390, 96] width 283 height 33
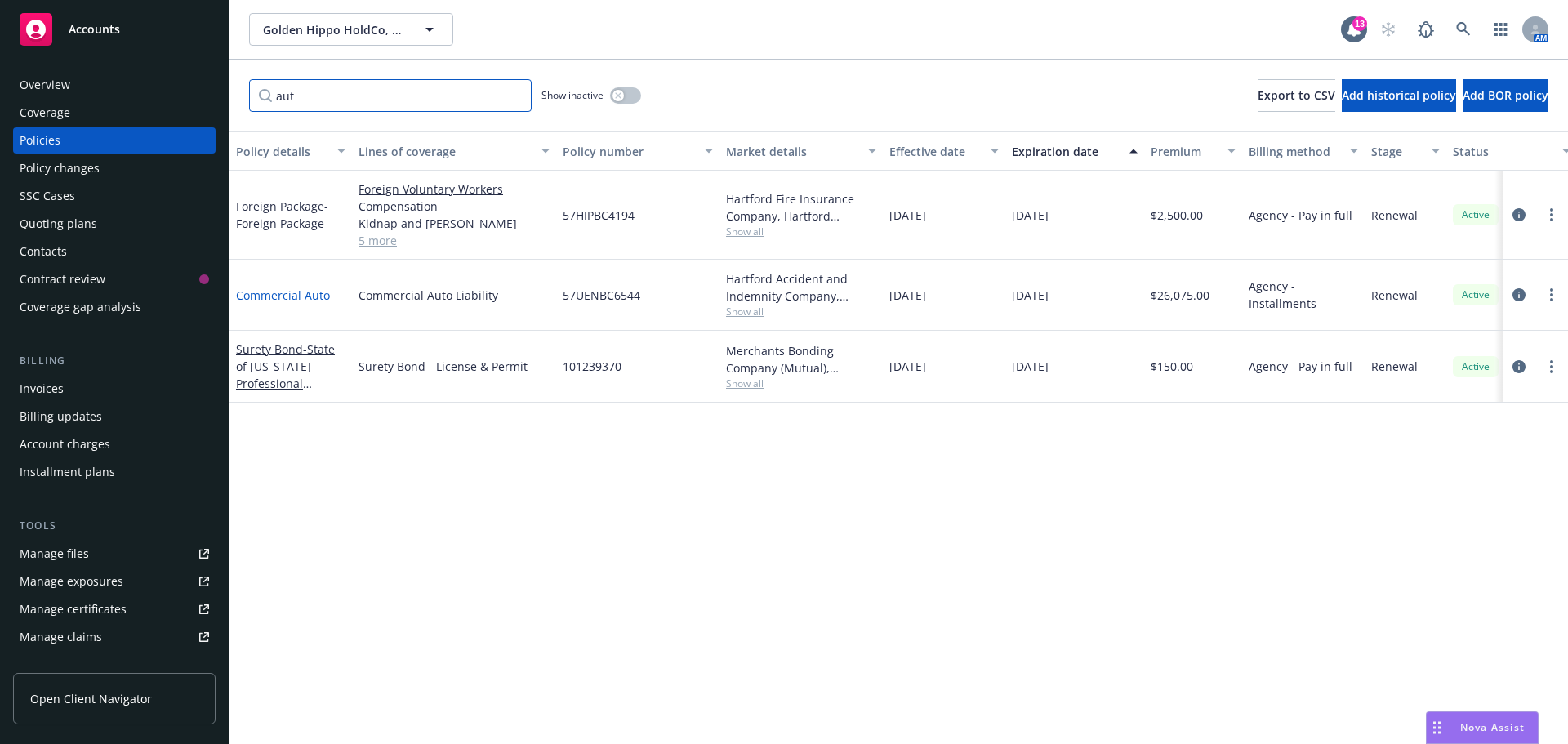
type input "aut"
click at [292, 294] on link "Commercial Auto" at bounding box center [283, 295] width 94 height 16
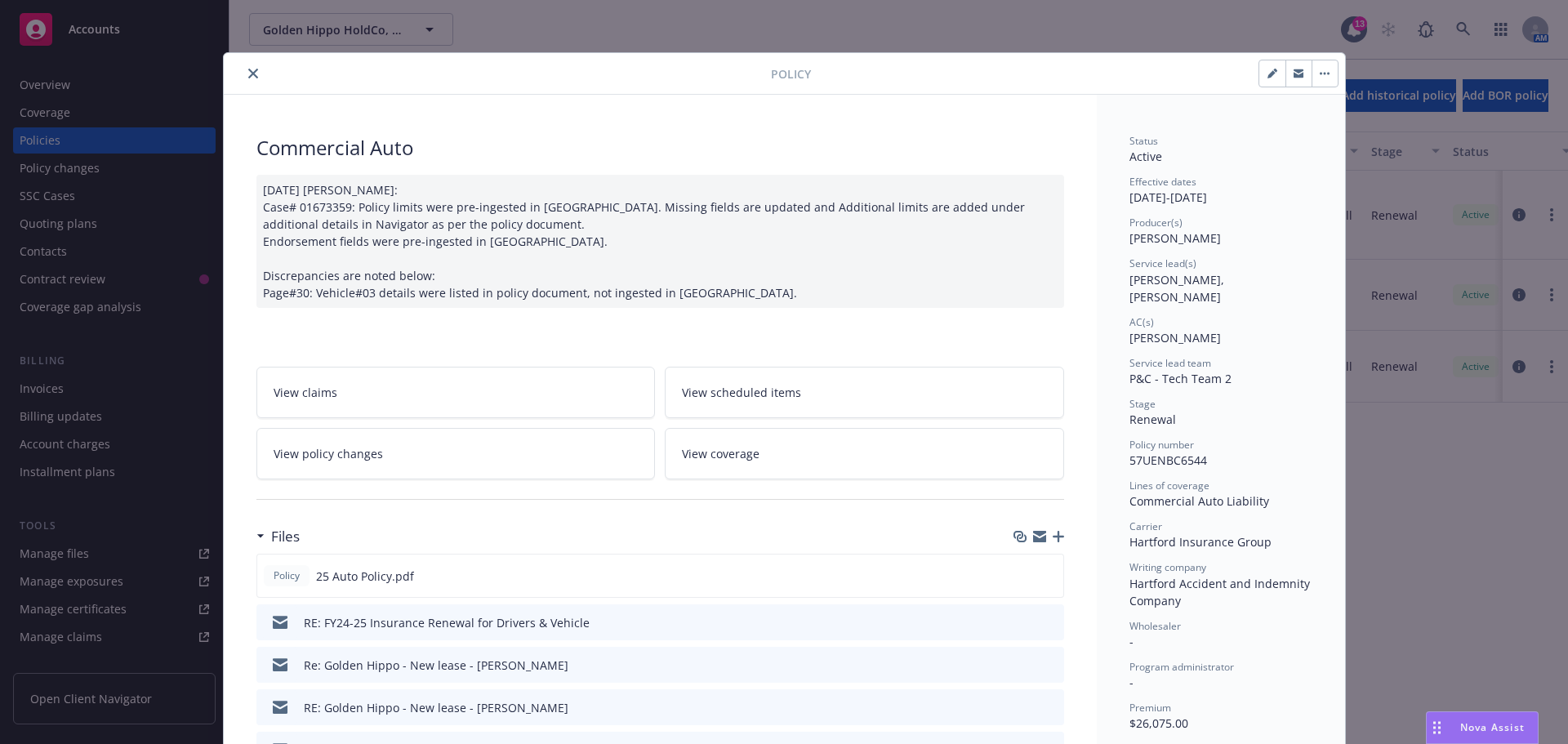
click at [748, 463] on link "View coverage" at bounding box center [864, 454] width 399 height 51
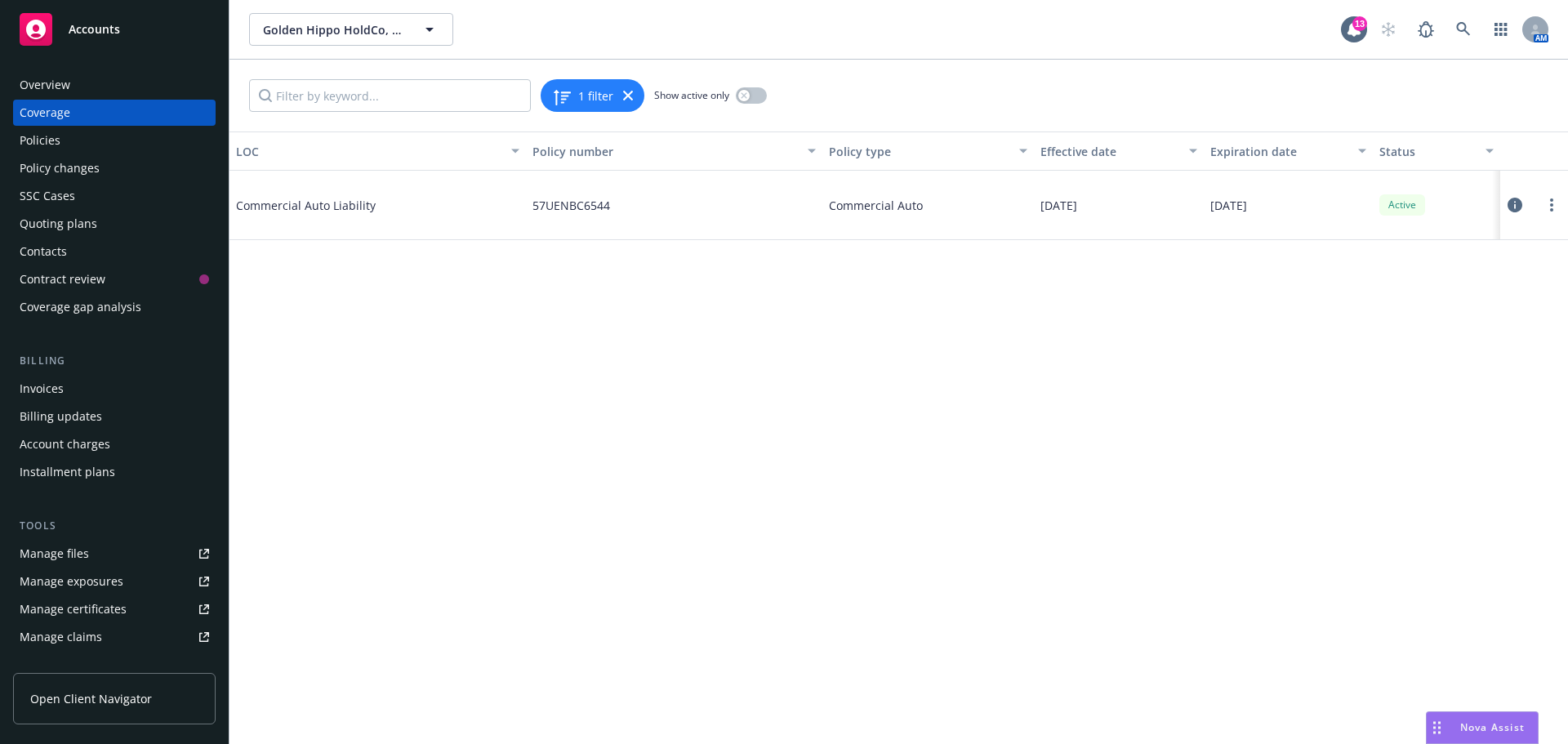
click at [35, 141] on div "Policies" at bounding box center [39, 141] width 40 height 26
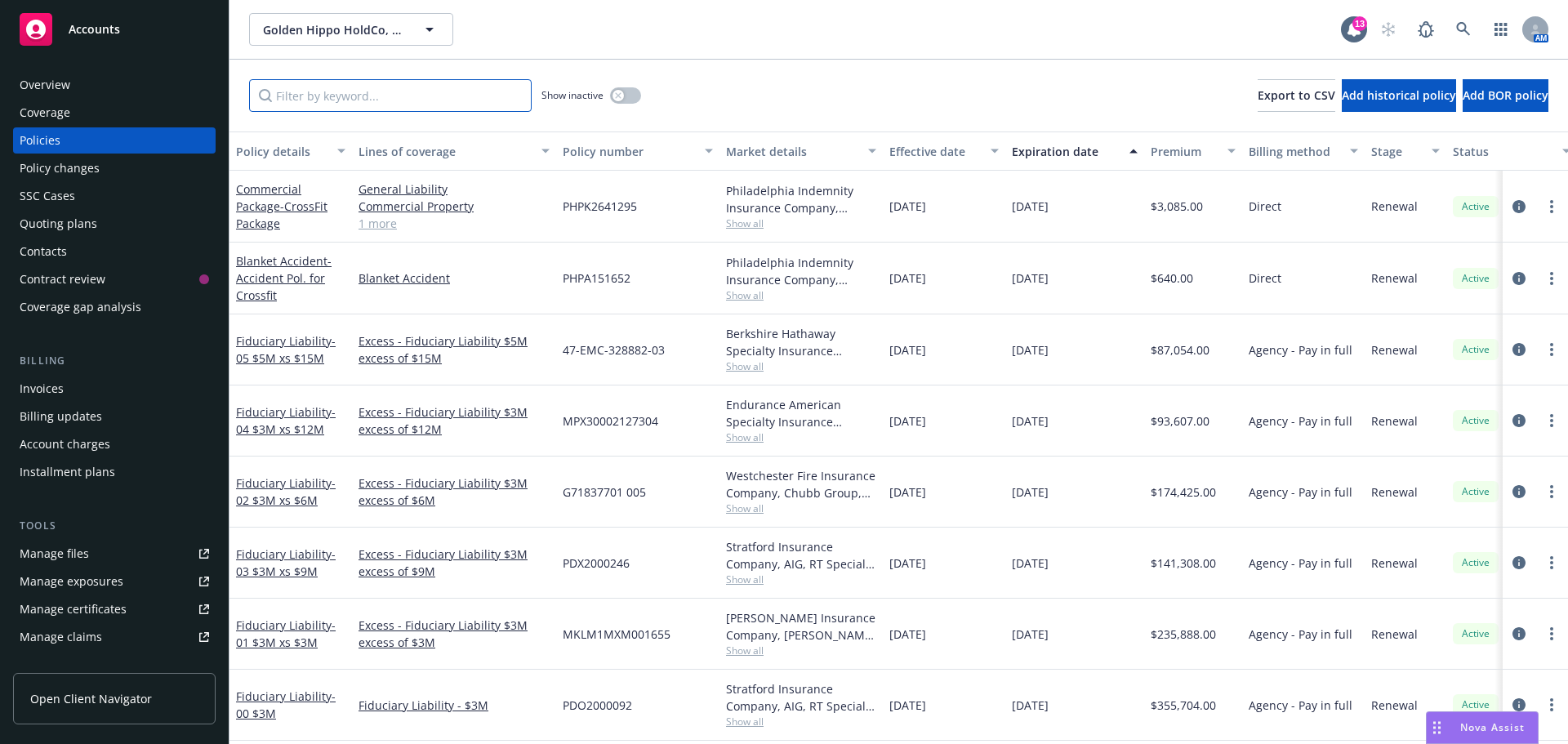
click at [340, 106] on input "Filter by keyword..." at bounding box center [390, 96] width 283 height 33
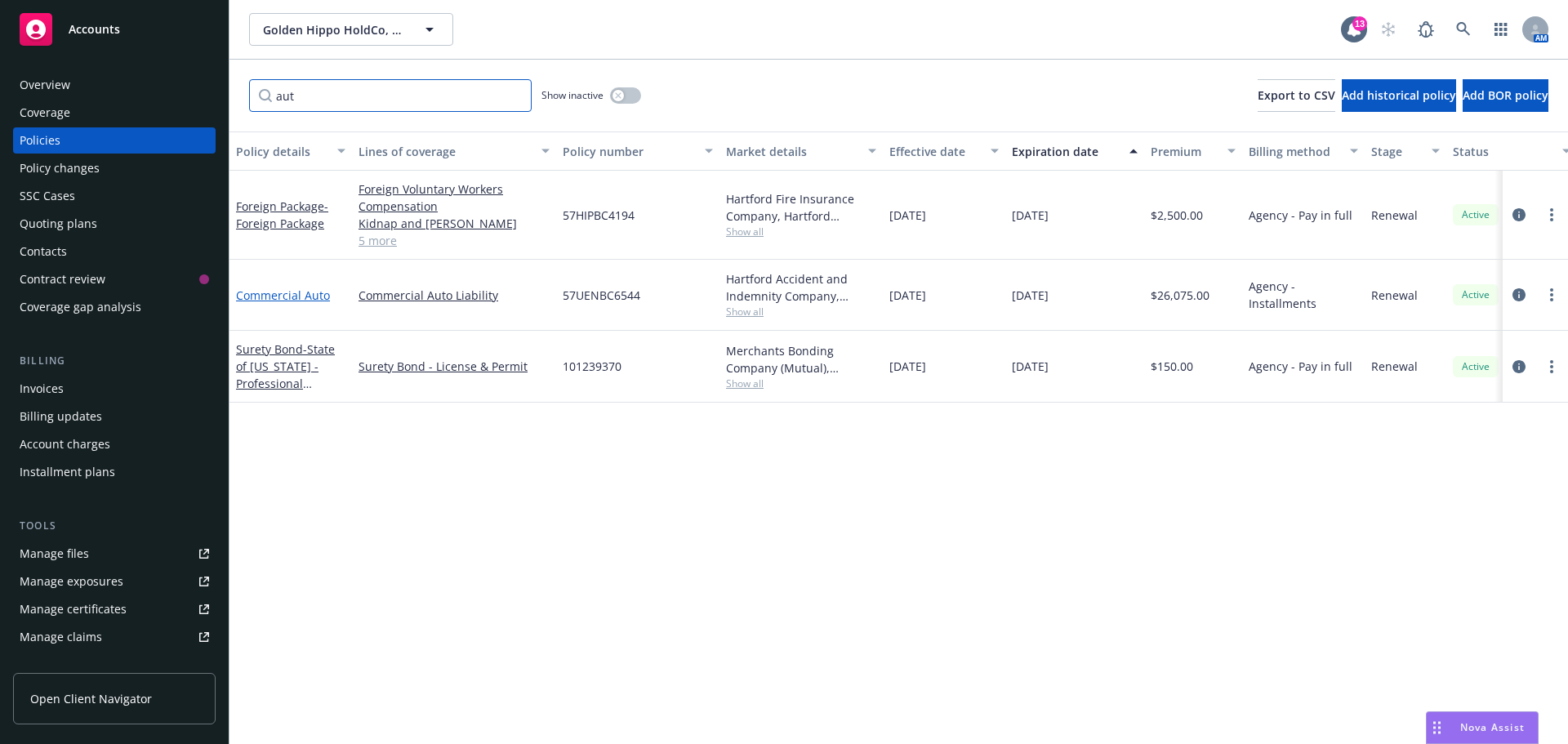
type input "aut"
click at [274, 291] on link "Commercial Auto" at bounding box center [283, 295] width 94 height 16
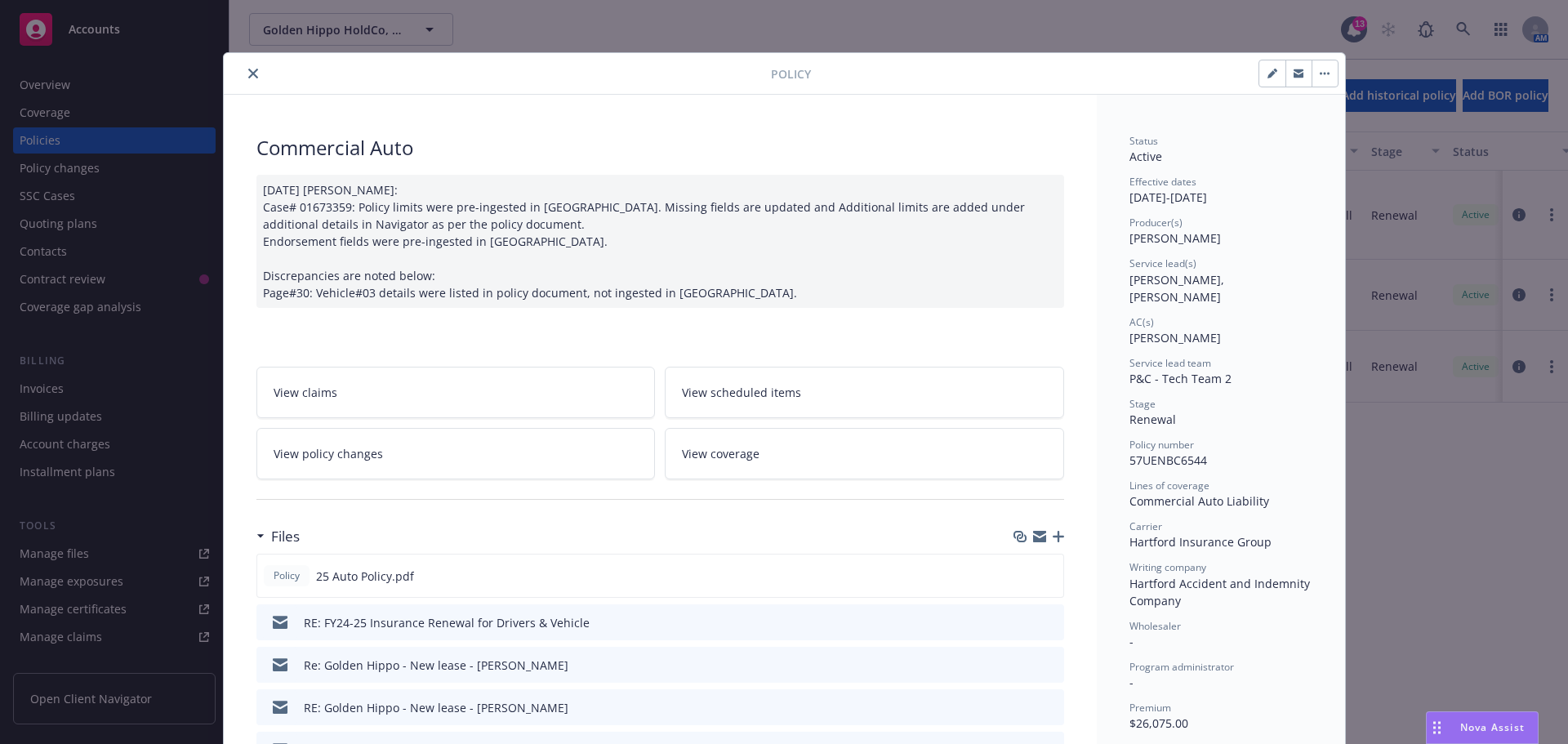
scroll to position [49, 0]
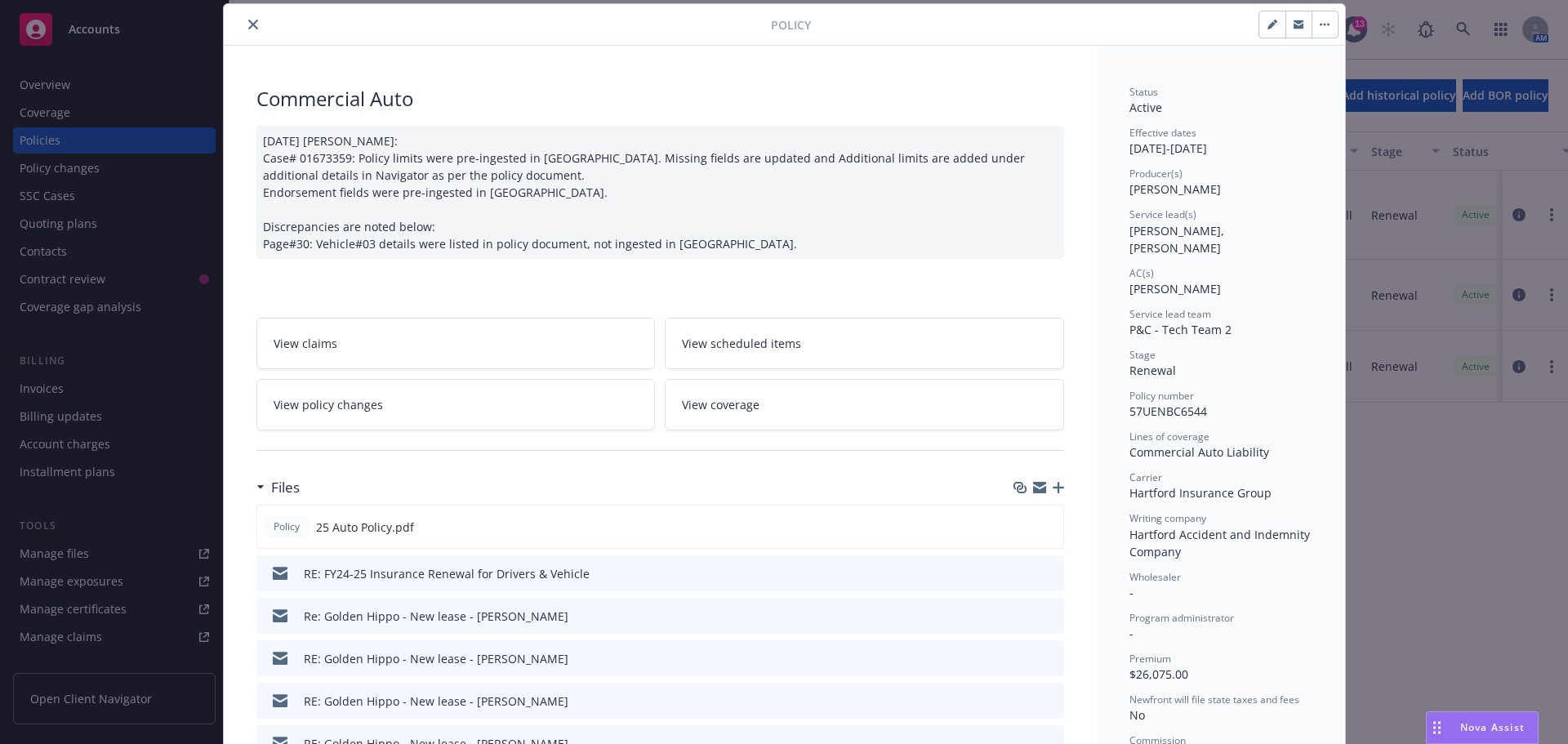
click at [881, 349] on link "View scheduled items" at bounding box center [864, 344] width 399 height 51
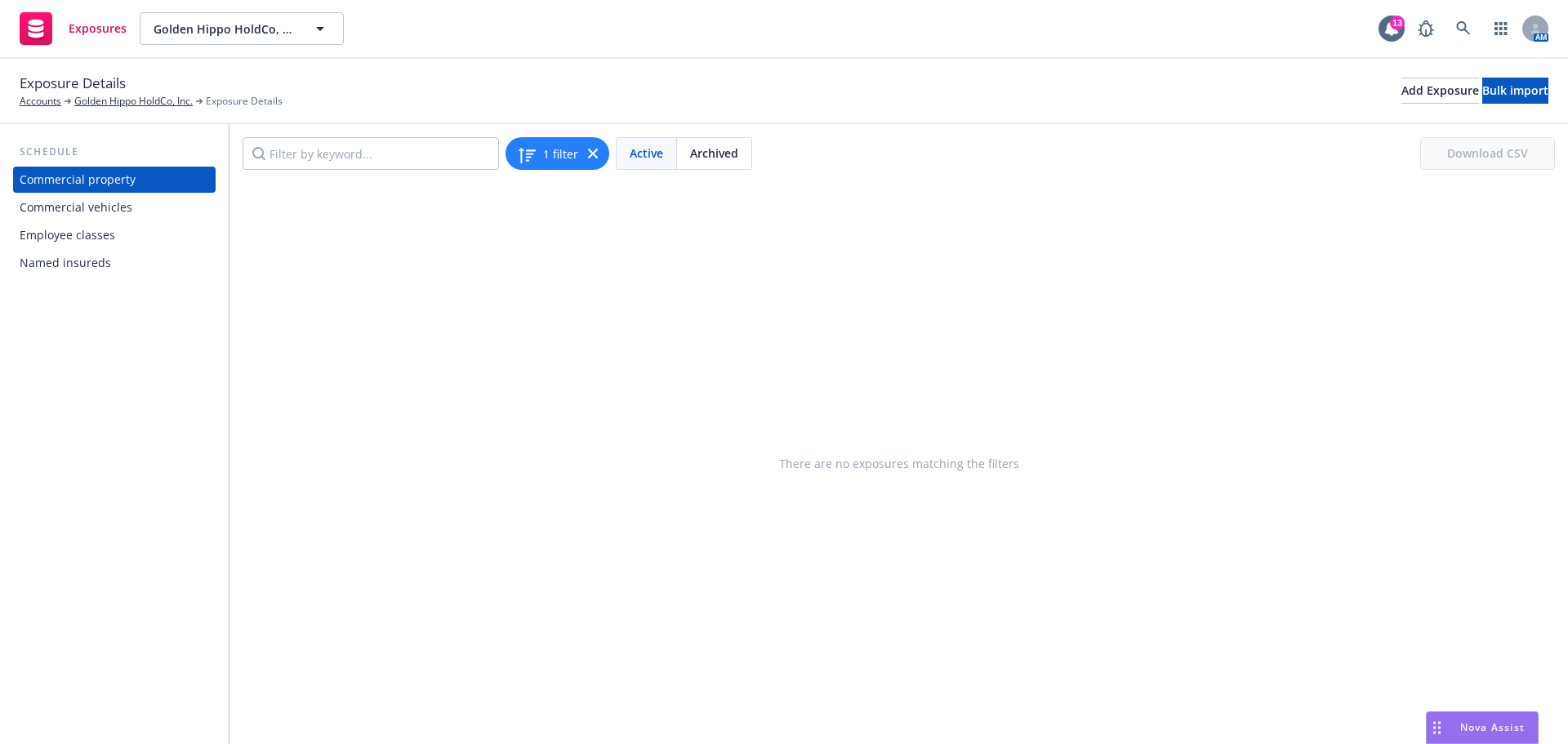
click at [118, 208] on div "Commercial vehicles" at bounding box center [75, 208] width 113 height 26
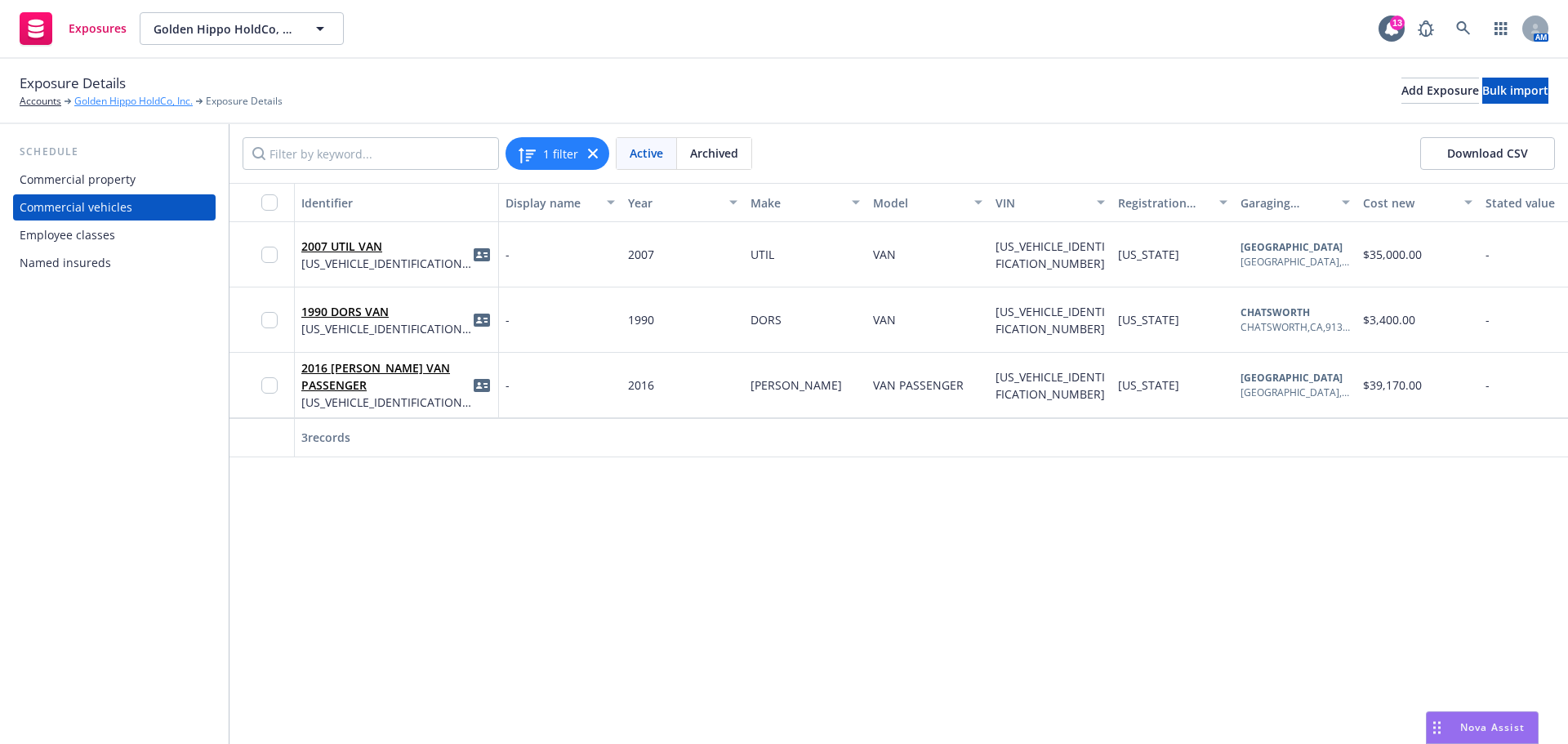
click at [115, 100] on link "Golden Hippo HoldCo, Inc." at bounding box center [133, 101] width 118 height 15
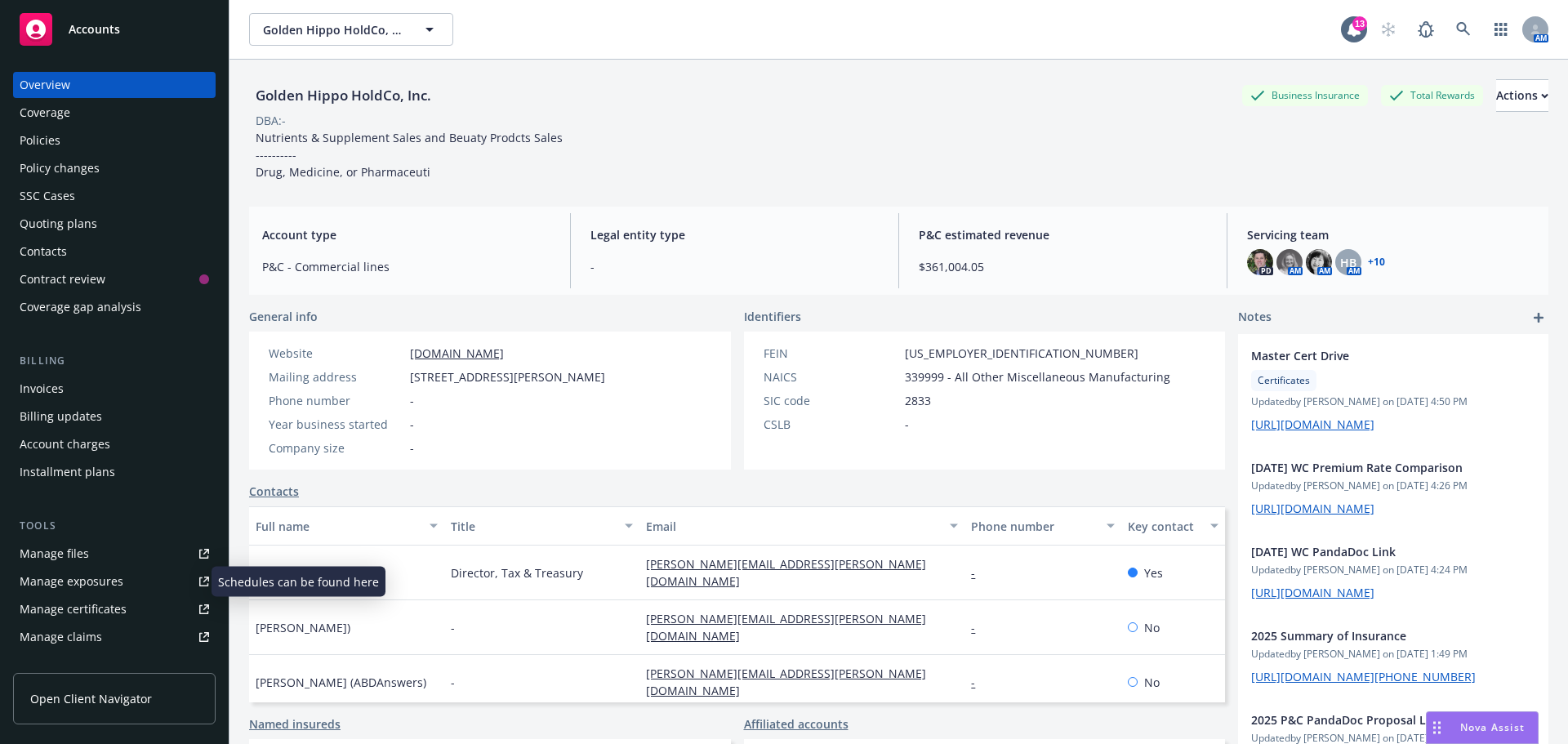
click at [115, 585] on div "Manage exposures" at bounding box center [71, 581] width 104 height 26
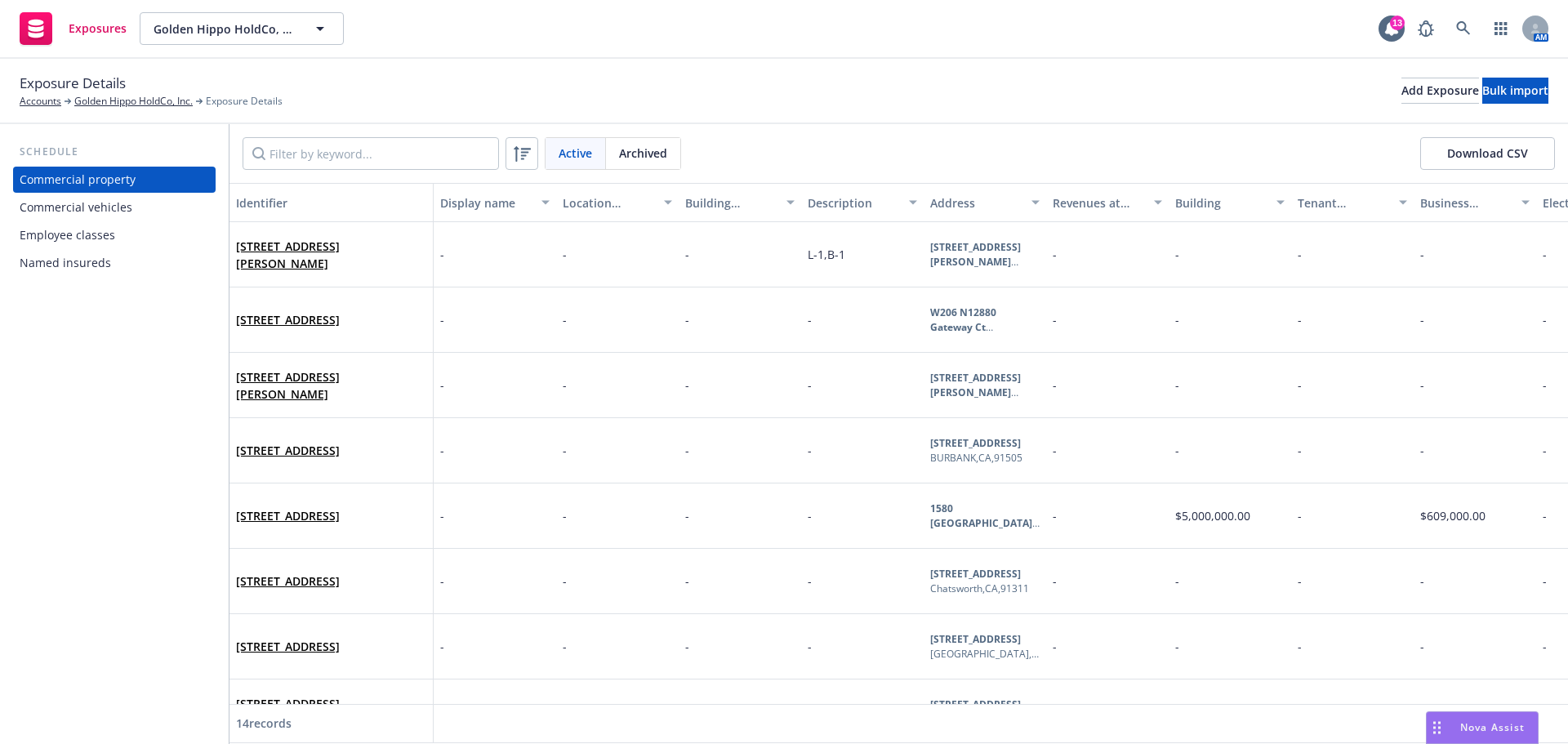
click at [114, 211] on div "Commercial vehicles" at bounding box center [75, 208] width 113 height 26
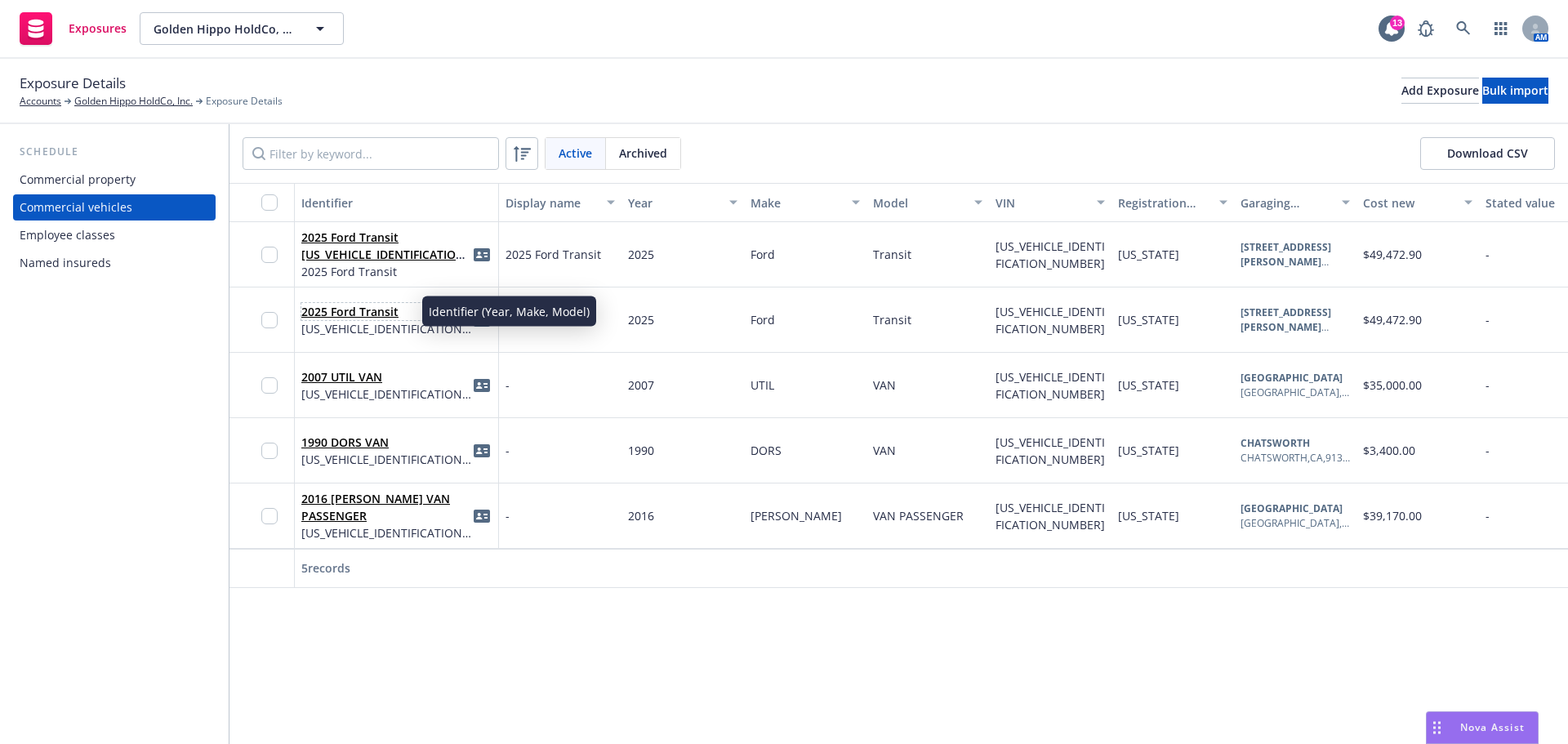
click at [367, 314] on link "2025 Ford Transit" at bounding box center [350, 311] width 97 height 16
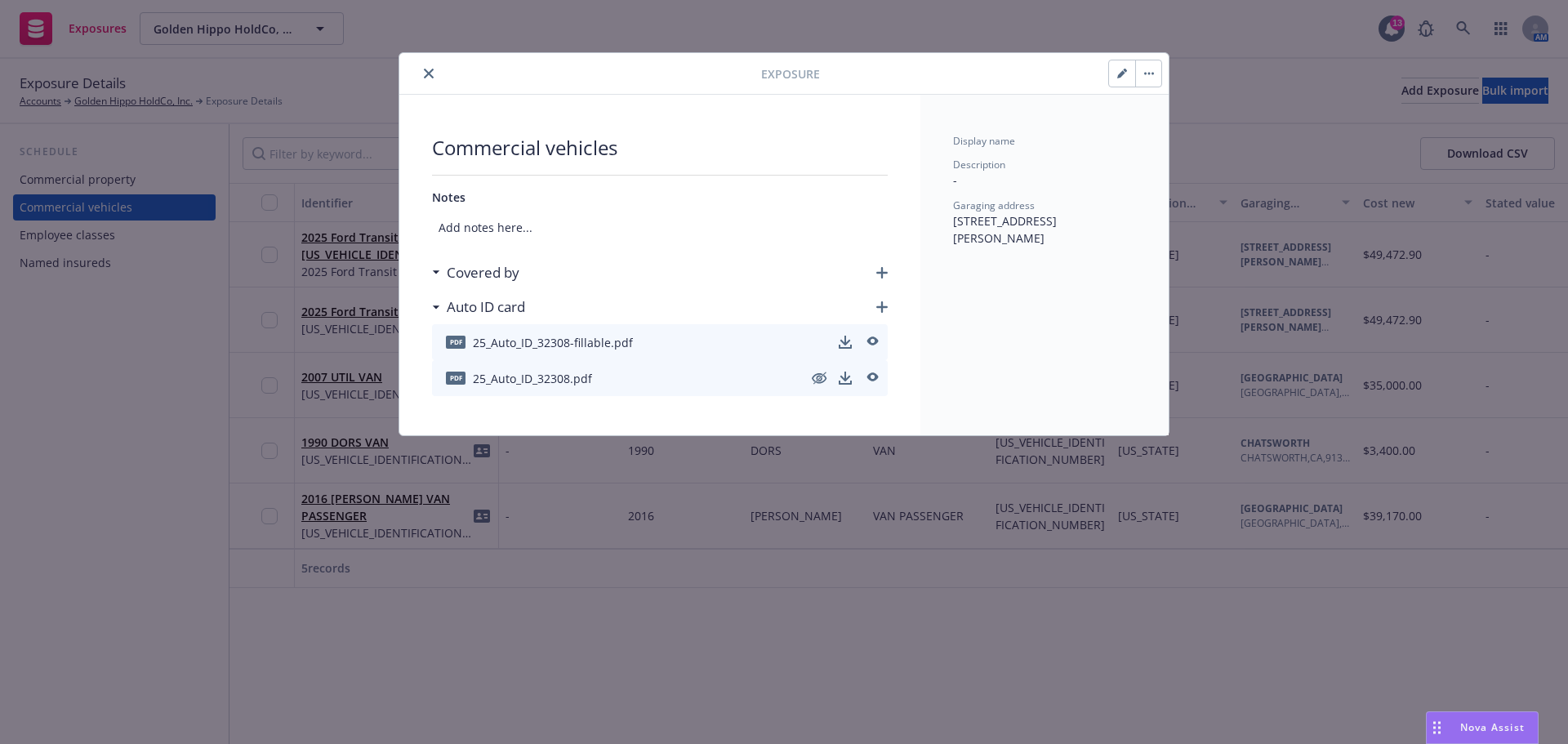
click at [879, 276] on icon "button" at bounding box center [881, 273] width 11 height 11
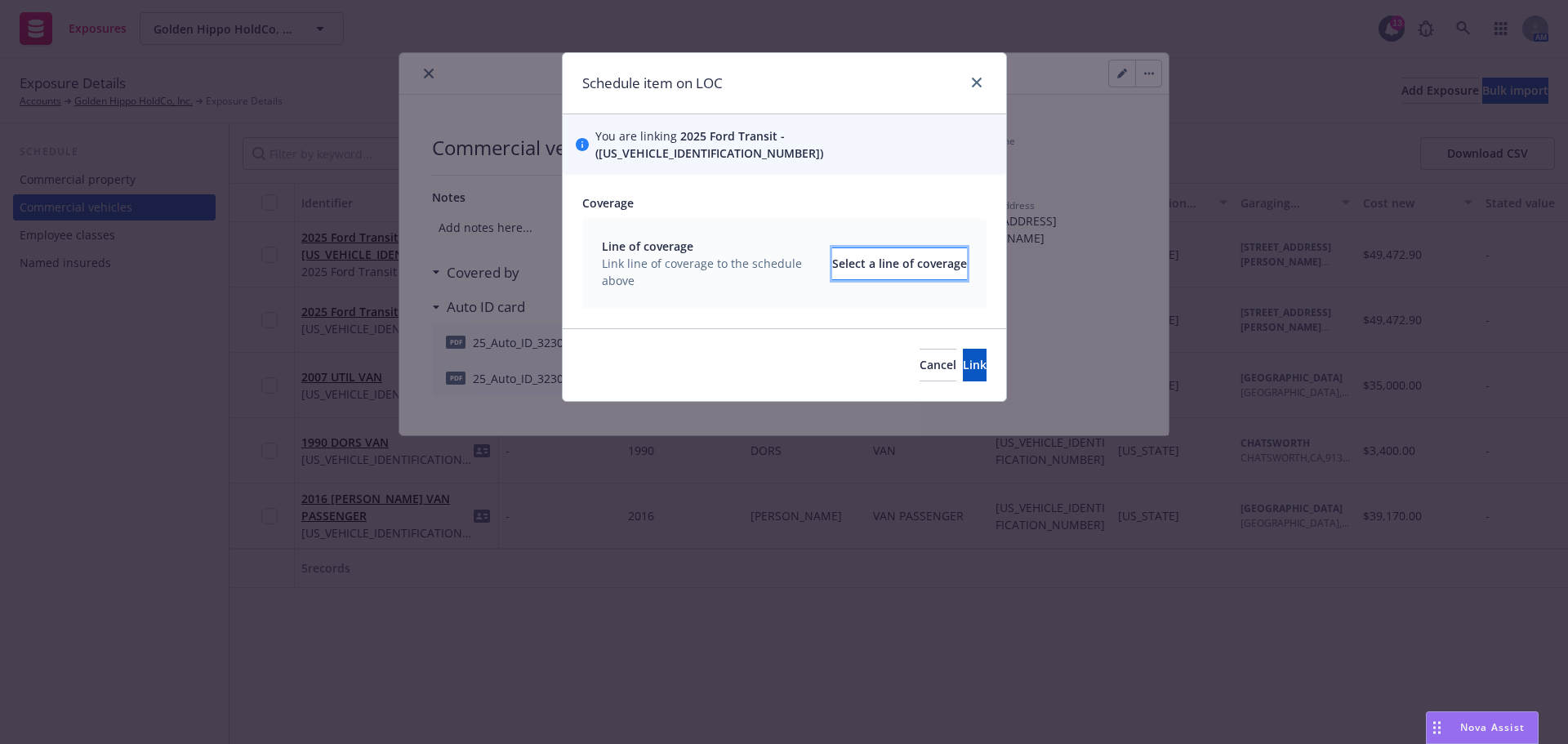
click at [922, 248] on div "Select a line of coverage" at bounding box center [899, 264] width 135 height 31
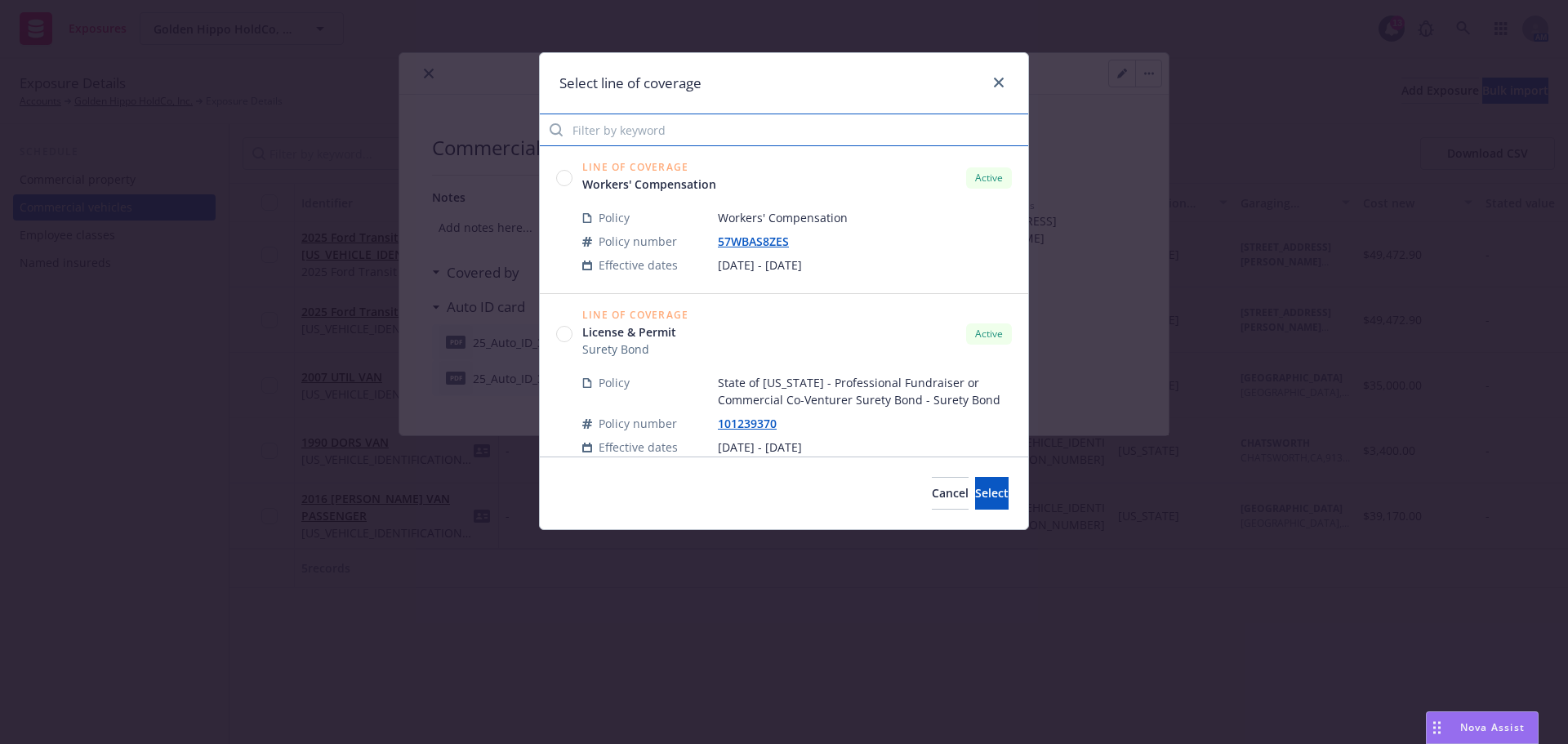
click at [646, 138] on input "Filter by keyword" at bounding box center [784, 130] width 488 height 33
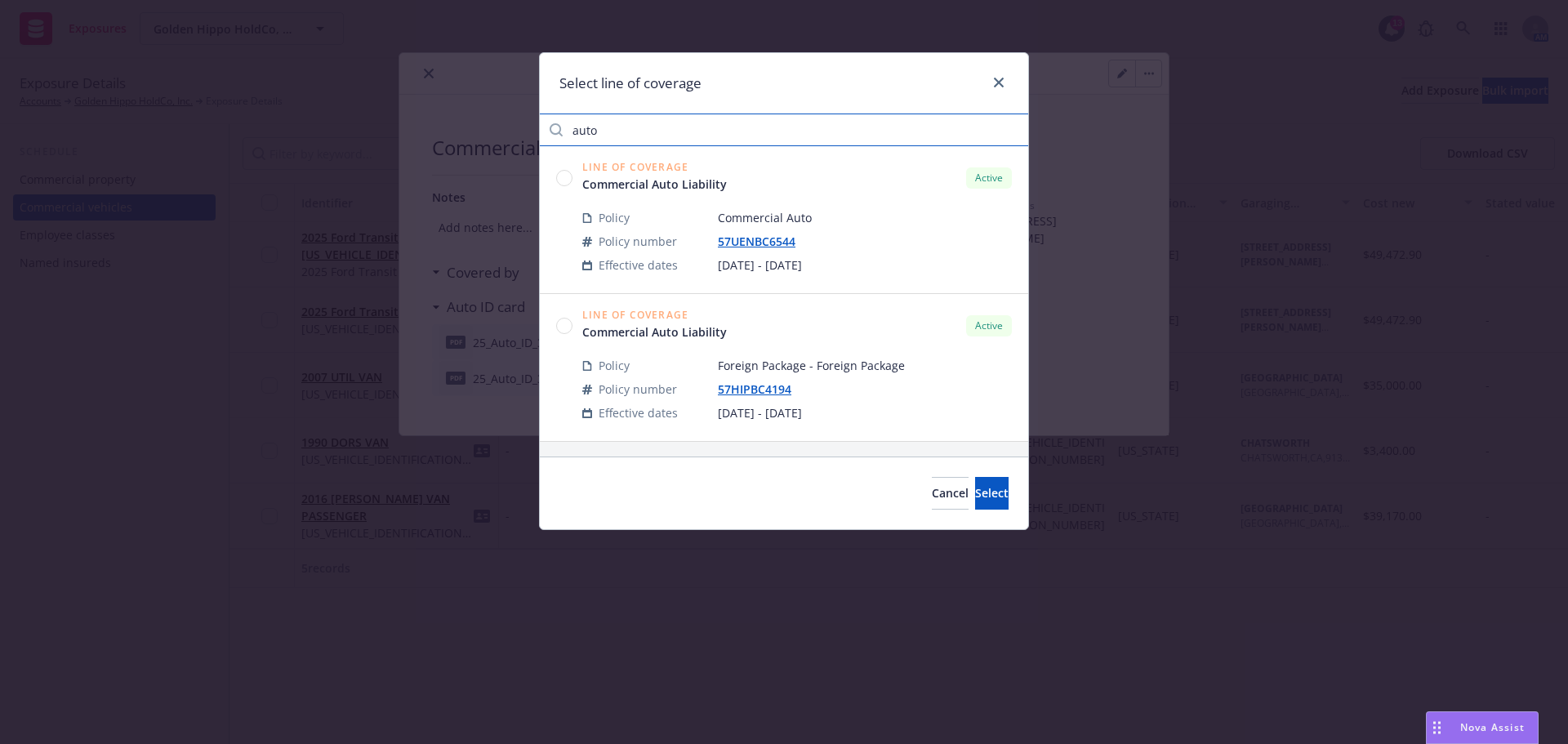
type input "auto"
click at [562, 181] on circle at bounding box center [565, 177] width 16 height 16
click at [975, 489] on span "Select" at bounding box center [991, 492] width 33 height 16
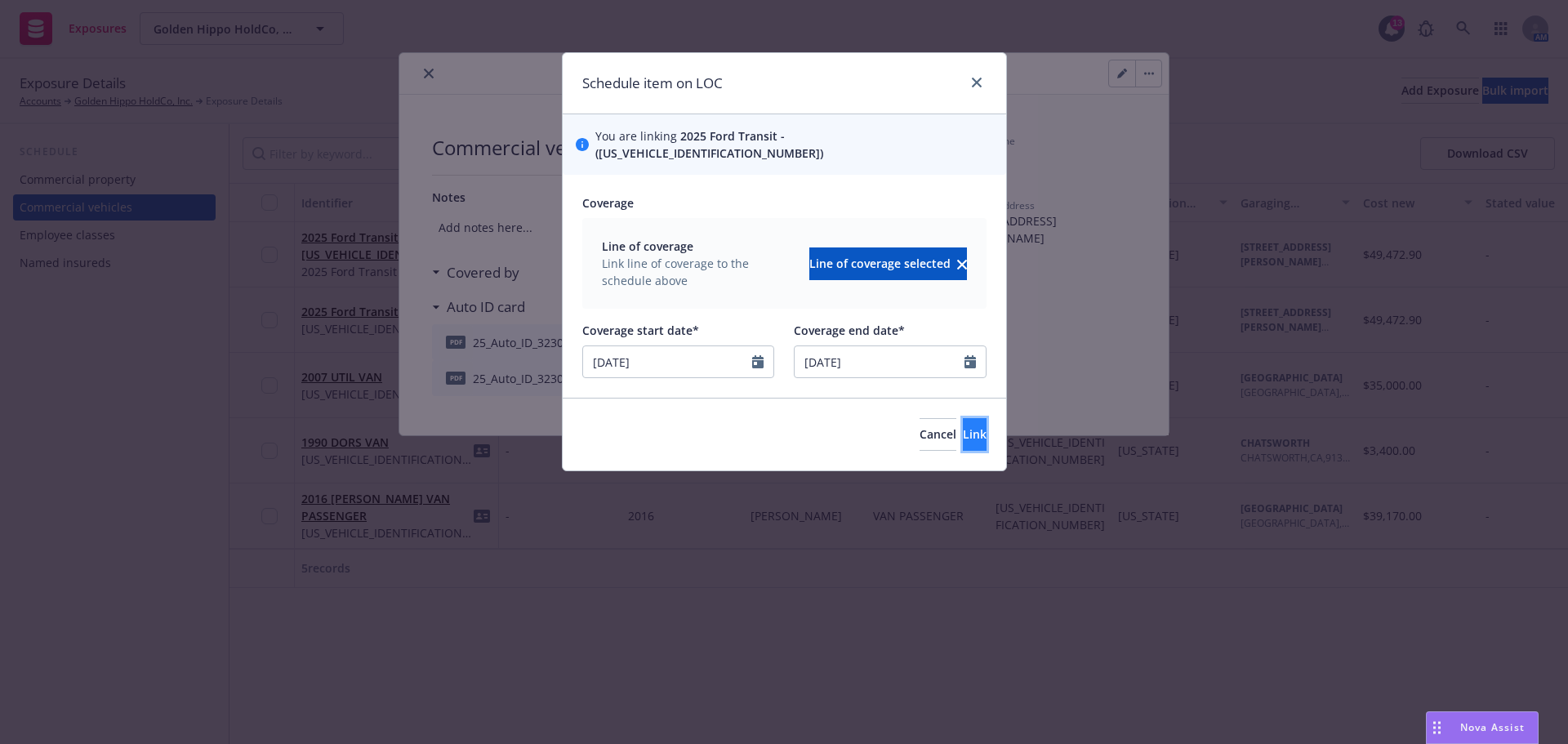
click at [963, 426] on span "Link" at bounding box center [975, 434] width 24 height 16
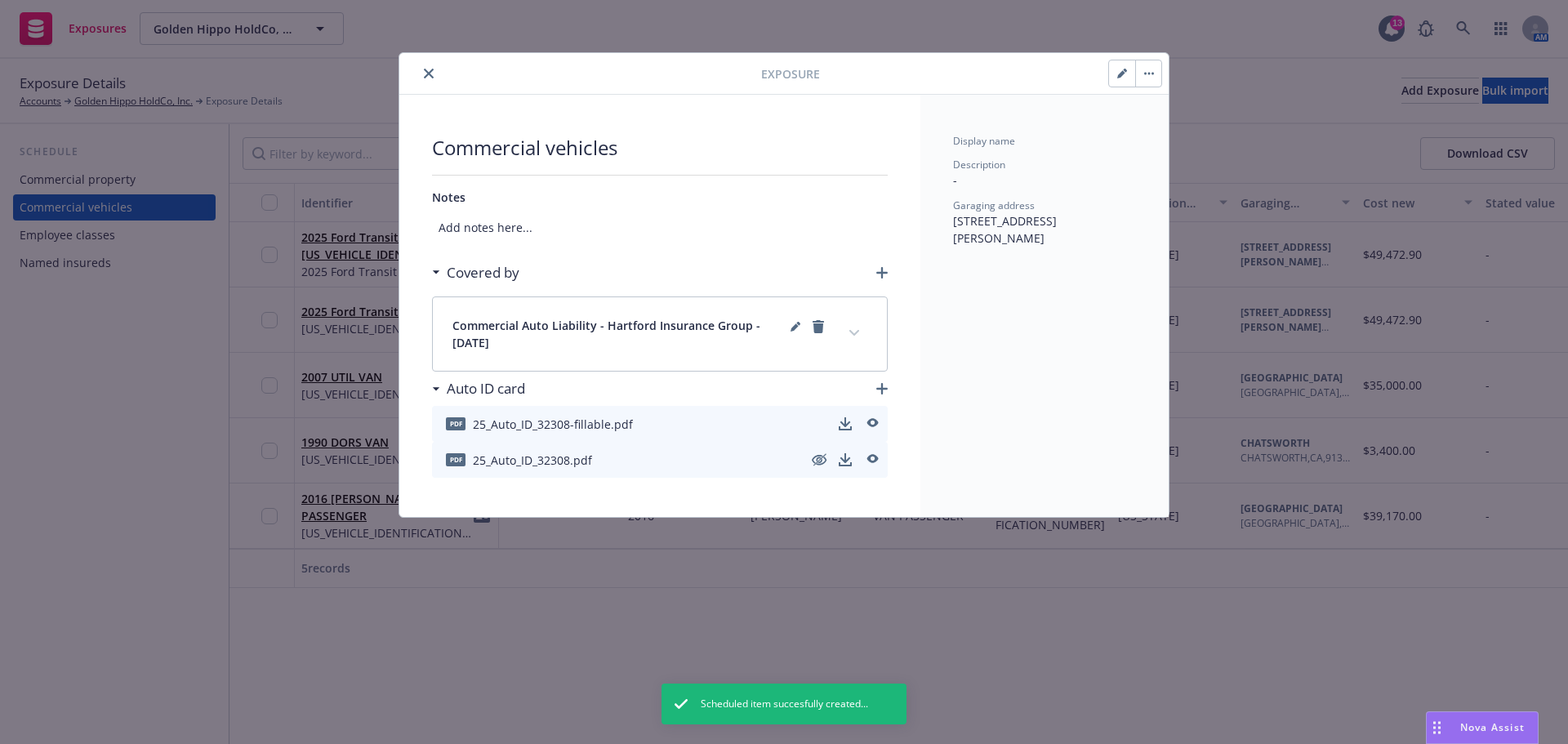
click at [427, 64] on button "close" at bounding box center [428, 73] width 19 height 19
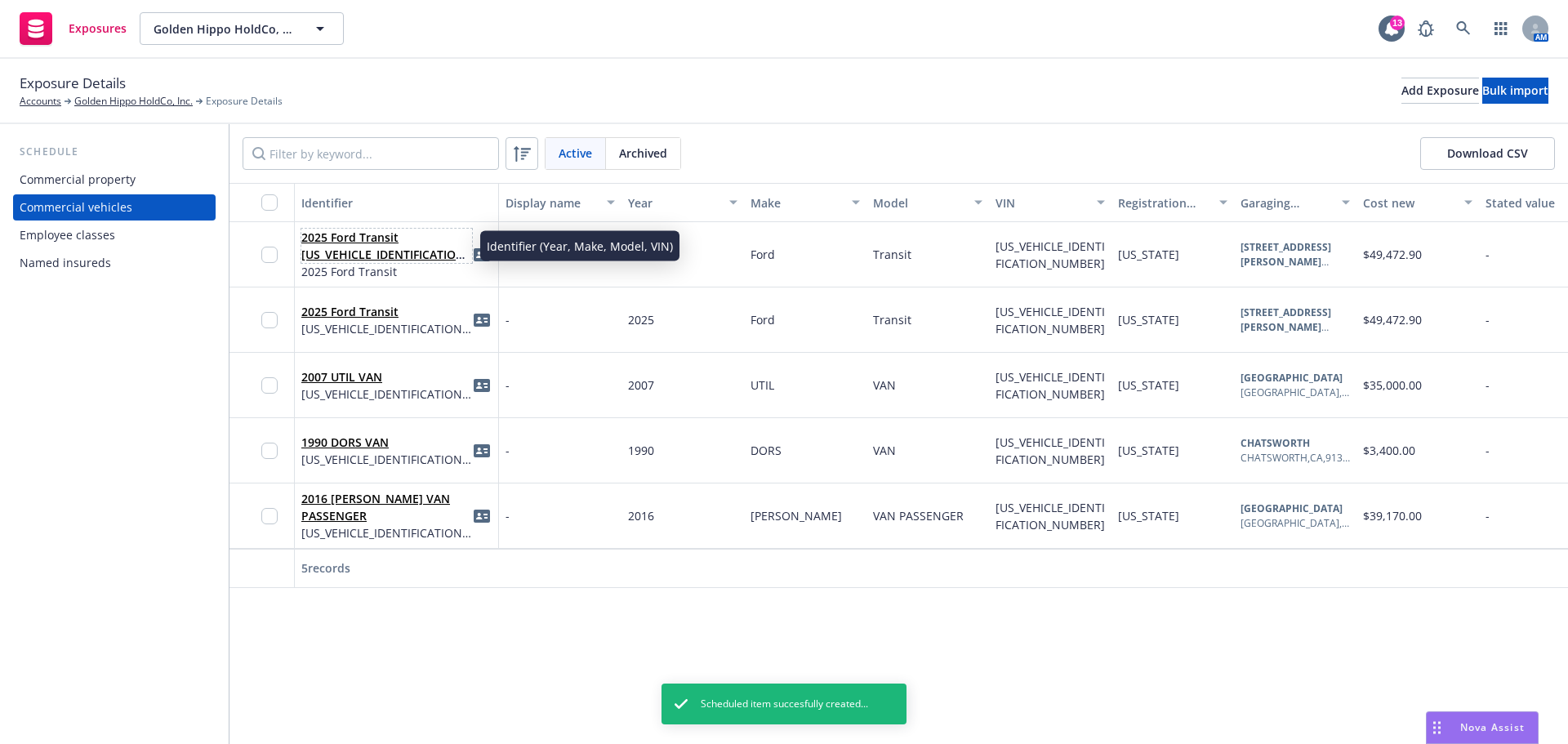
drag, startPoint x: 378, startPoint y: 247, endPoint x: 397, endPoint y: 246, distance: 19.0
click at [377, 247] on link "2025 Ford Transit 1FTBR1Y82SKA32308" at bounding box center [385, 254] width 168 height 50
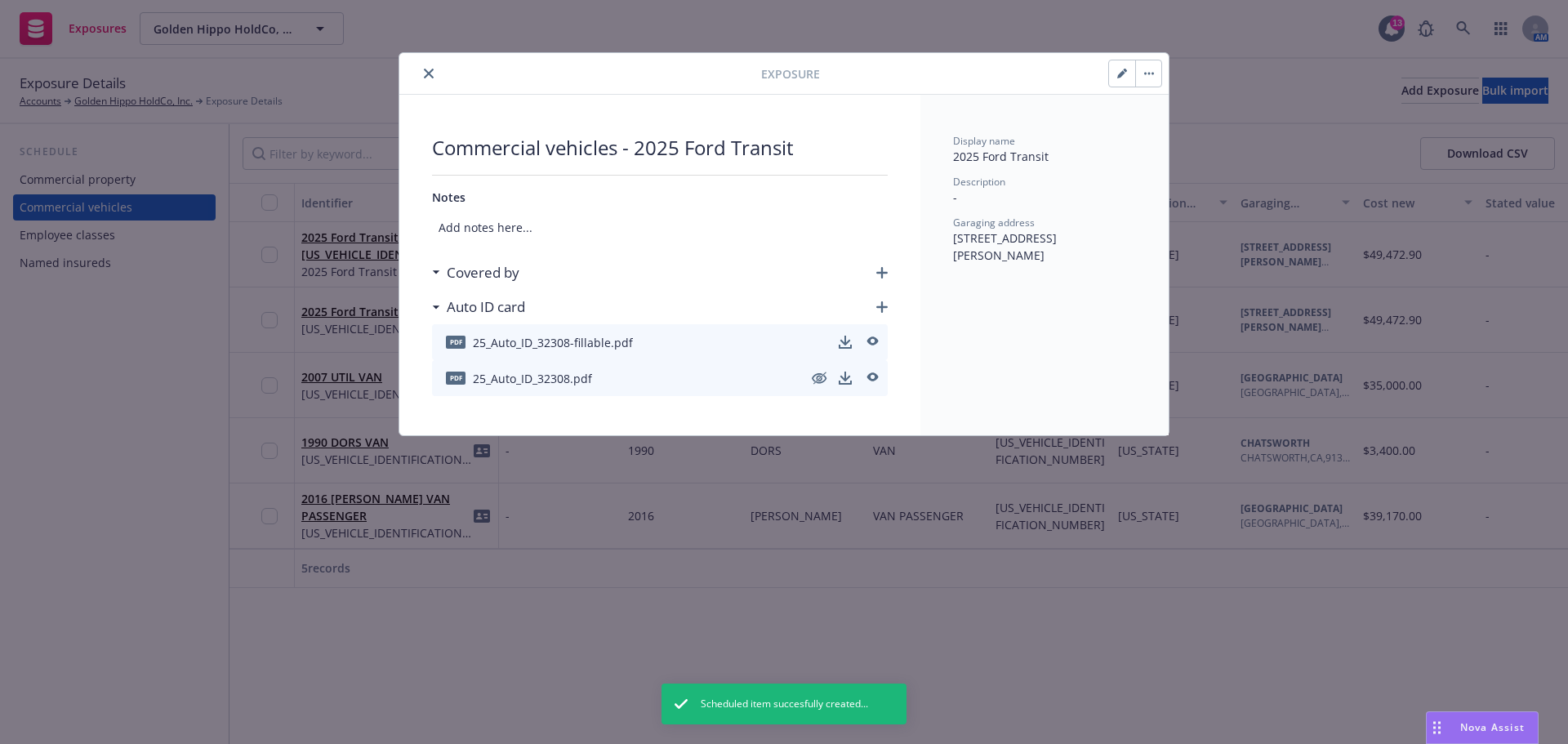
click at [1120, 71] on icon "button" at bounding box center [1122, 73] width 10 height 10
select select "CA"
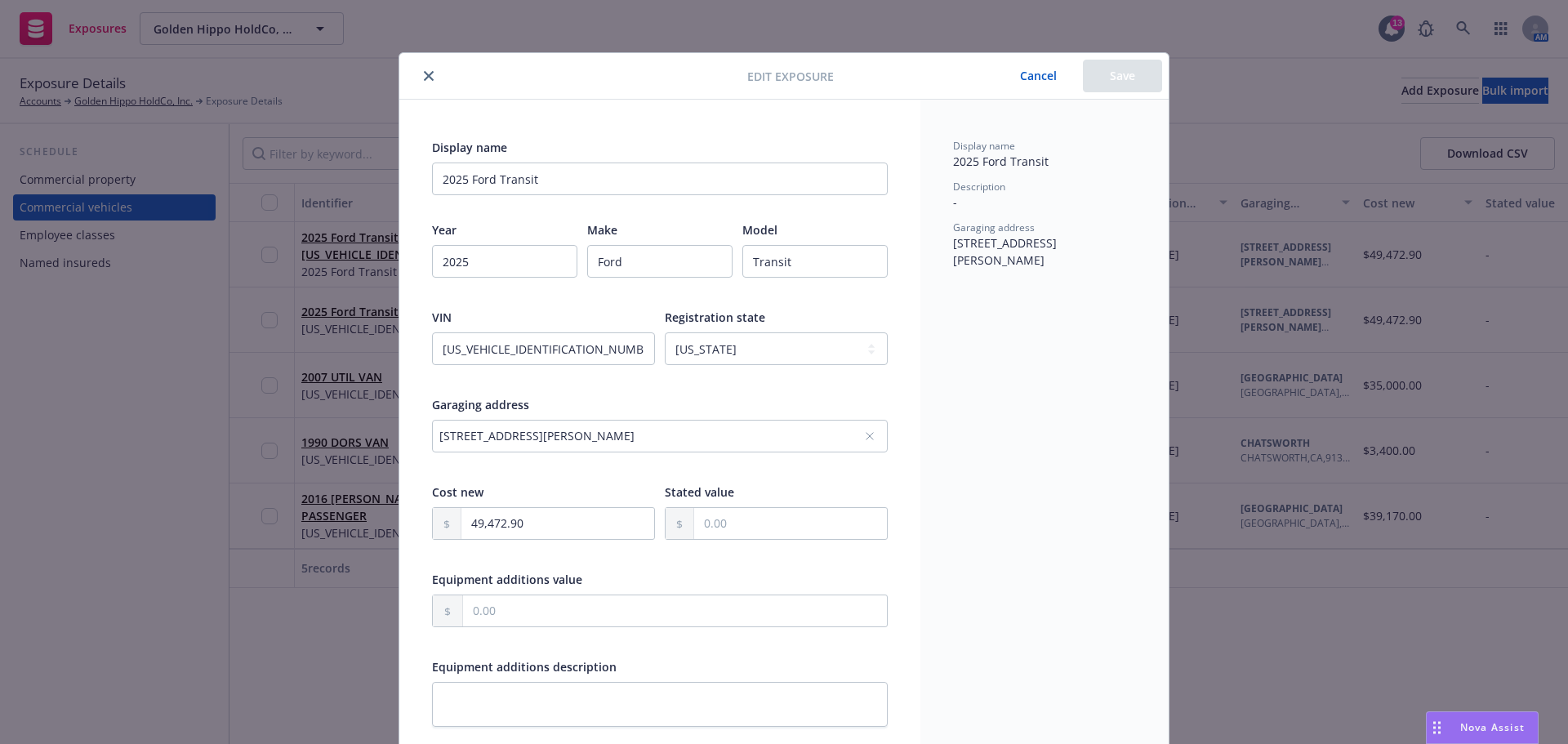
click at [1032, 73] on button "Cancel" at bounding box center [1037, 76] width 89 height 33
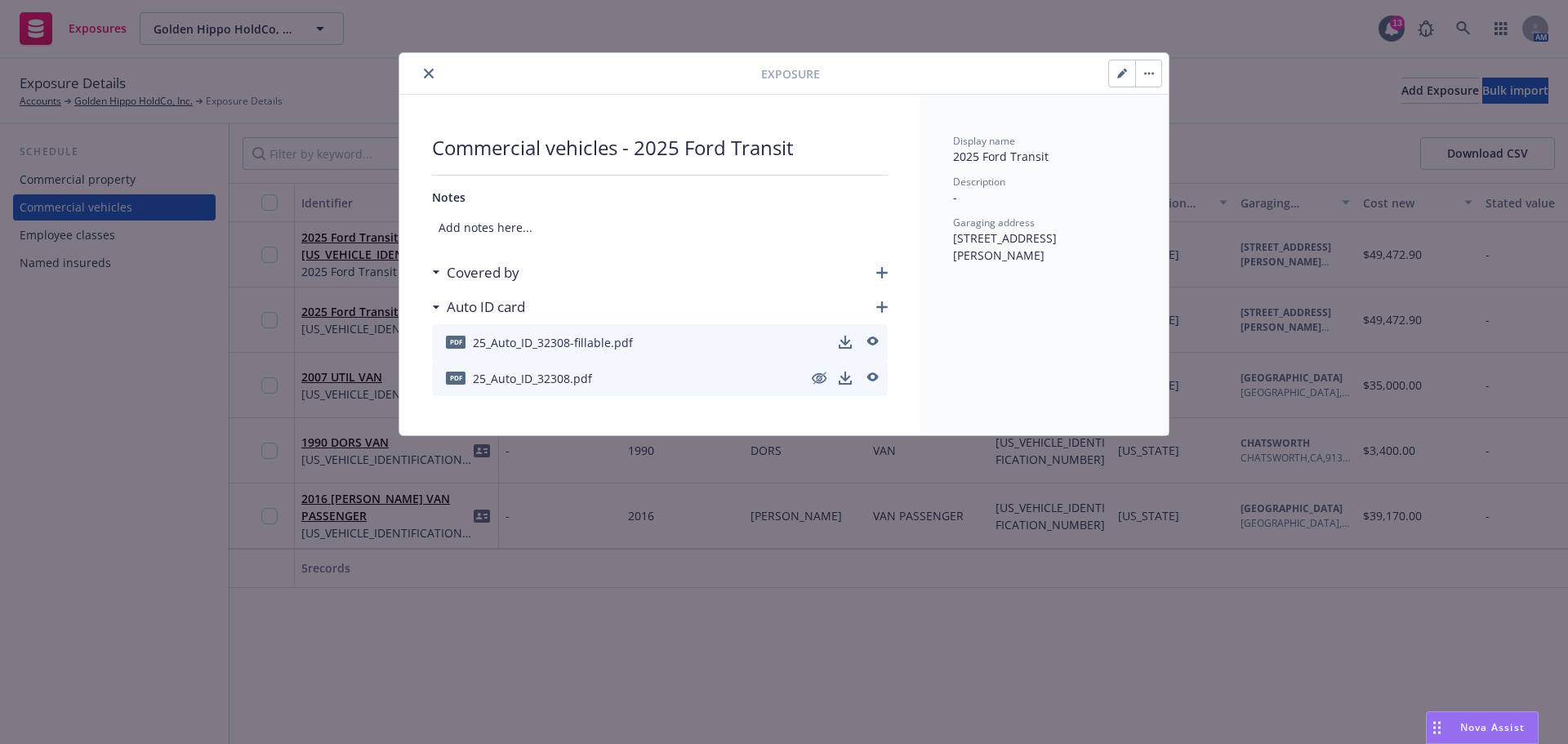
click at [1155, 73] on button "button" at bounding box center [1148, 73] width 26 height 26
click at [1170, 109] on link "Archive" at bounding box center [1182, 118] width 93 height 33
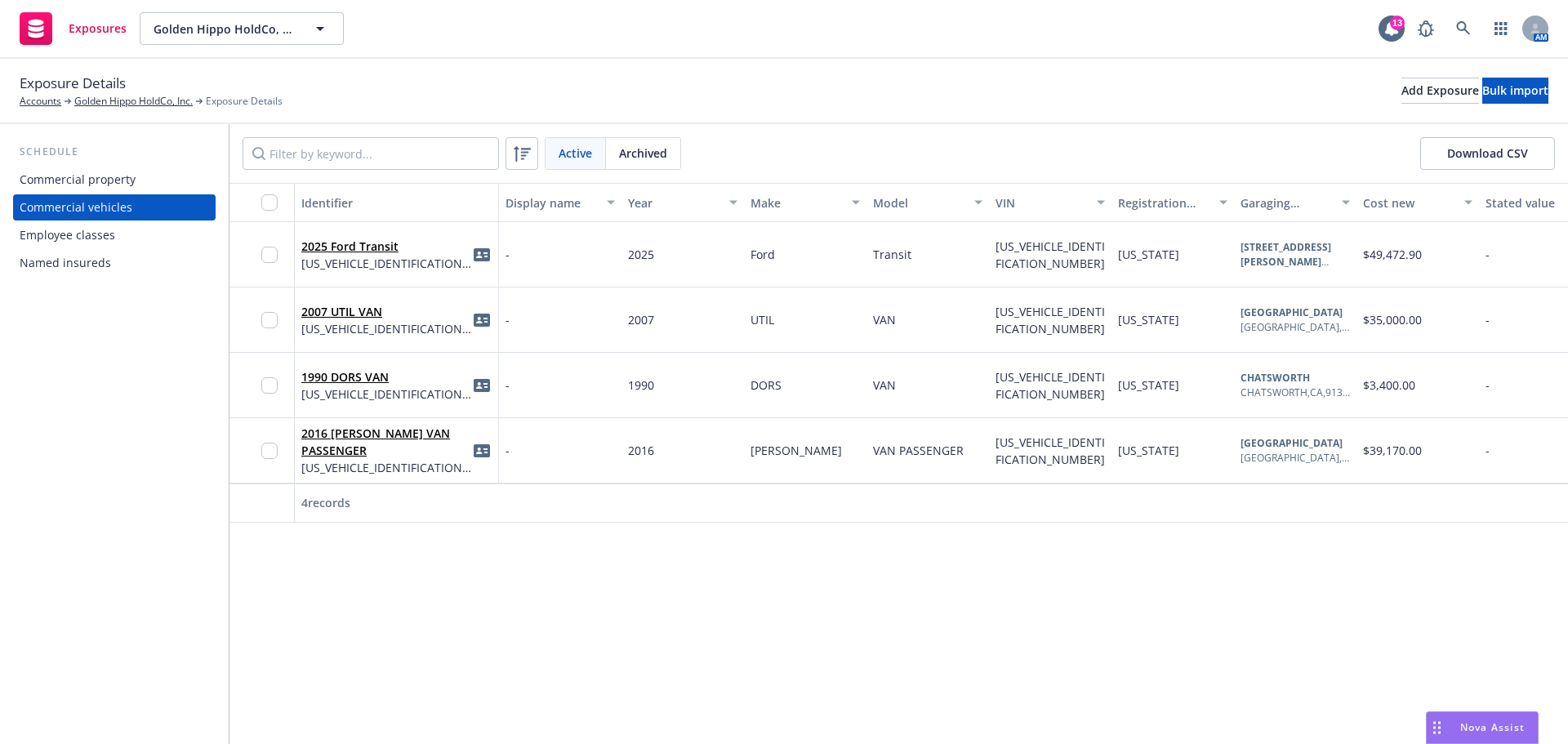
click at [633, 626] on div "Identifier Display name Year Make Model VIN Registration state Garaging address…" at bounding box center [899, 463] width 1338 height 561
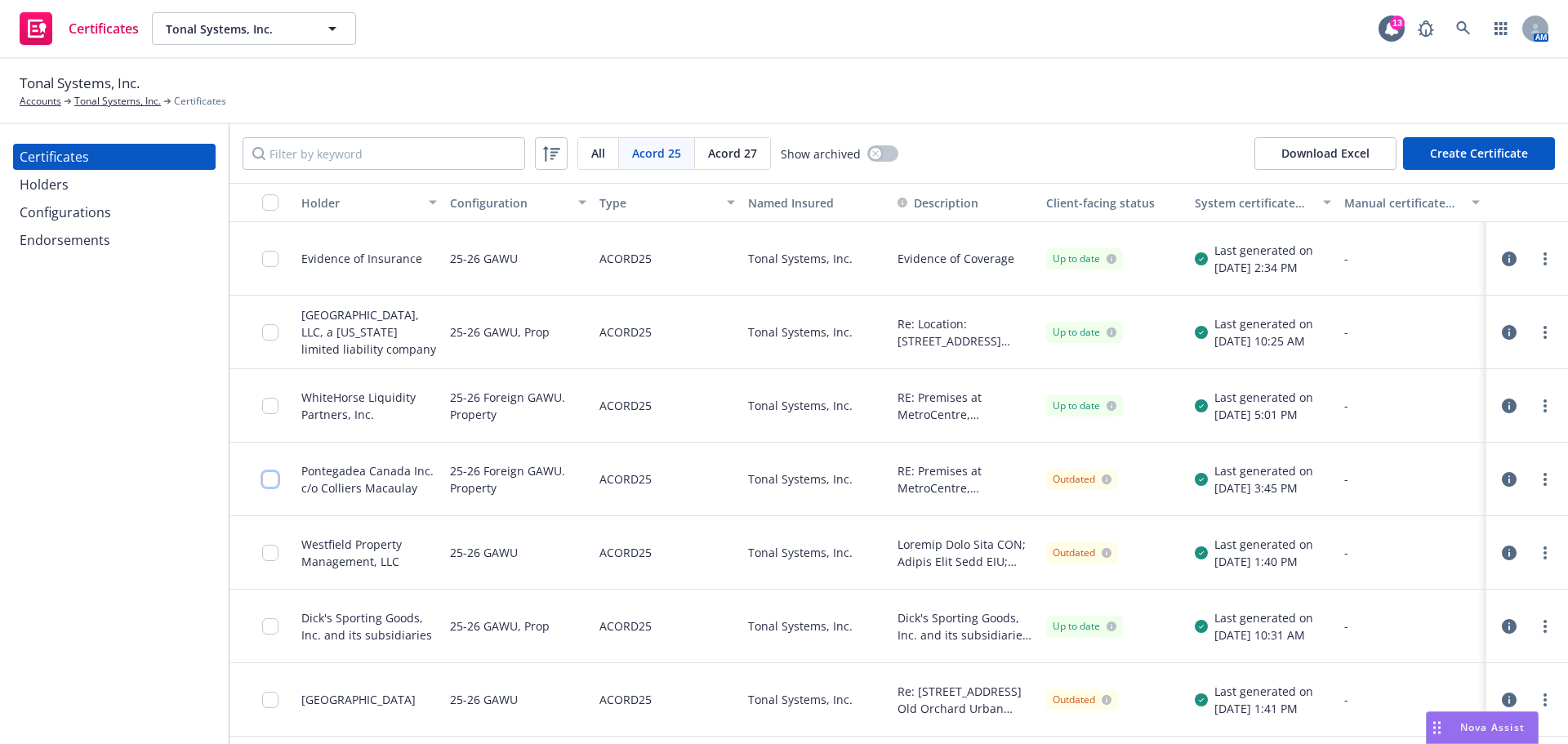
click at [269, 477] on input "checkbox" at bounding box center [270, 479] width 17 height 17
click at [646, 713] on div "Download certificate" at bounding box center [689, 707] width 123 height 31
click at [647, 673] on link "Download uneditable file" at bounding box center [606, 668] width 189 height 33
click at [266, 483] on input "checkbox" at bounding box center [270, 479] width 17 height 17
click at [678, 705] on div "Download certificate" at bounding box center [689, 707] width 123 height 31
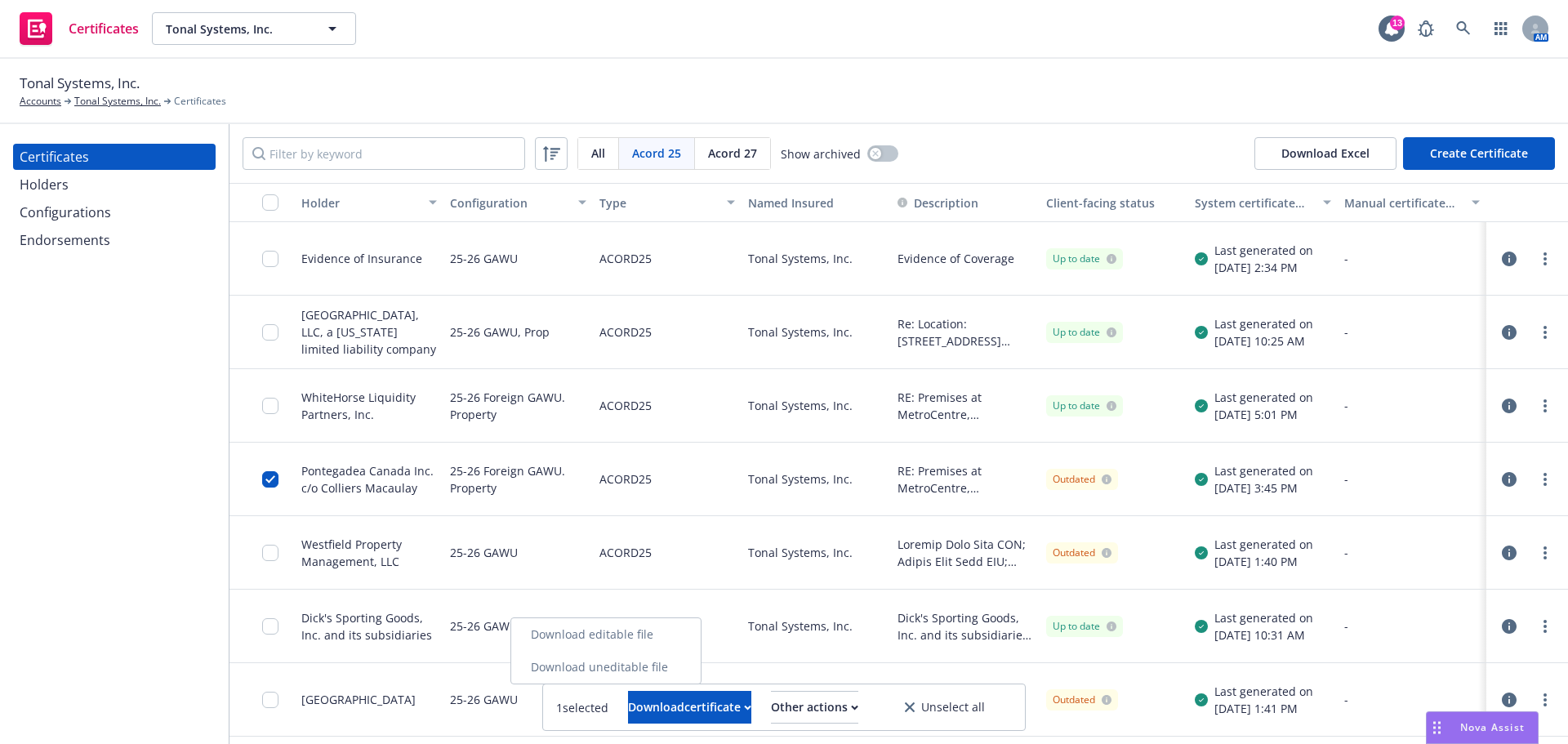
click at [666, 668] on link "Download uneditable file" at bounding box center [606, 668] width 189 height 33
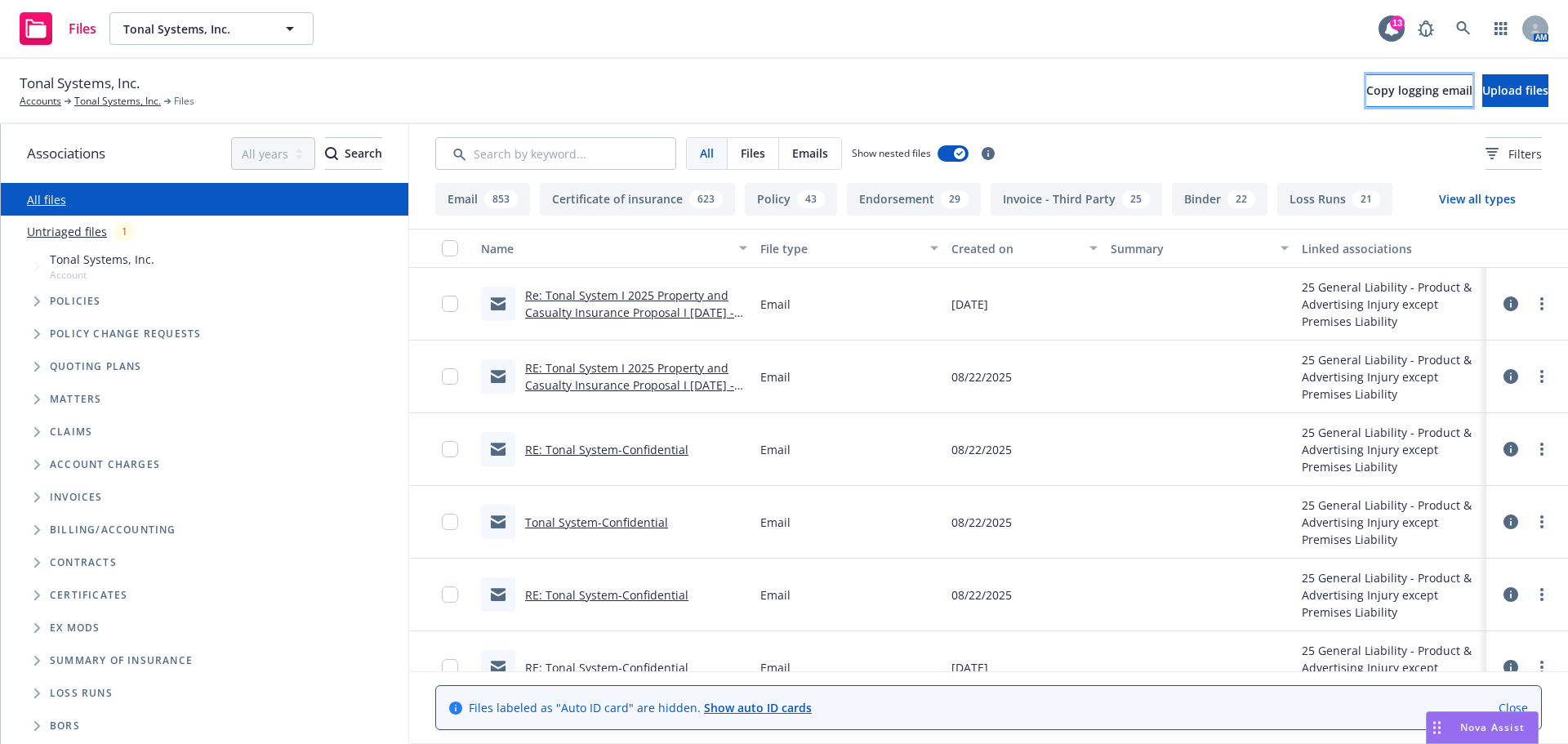
click at [1366, 89] on span "Copy logging email" at bounding box center [1419, 90] width 106 height 16
click at [1482, 85] on span "Upload files" at bounding box center [1515, 90] width 66 height 16
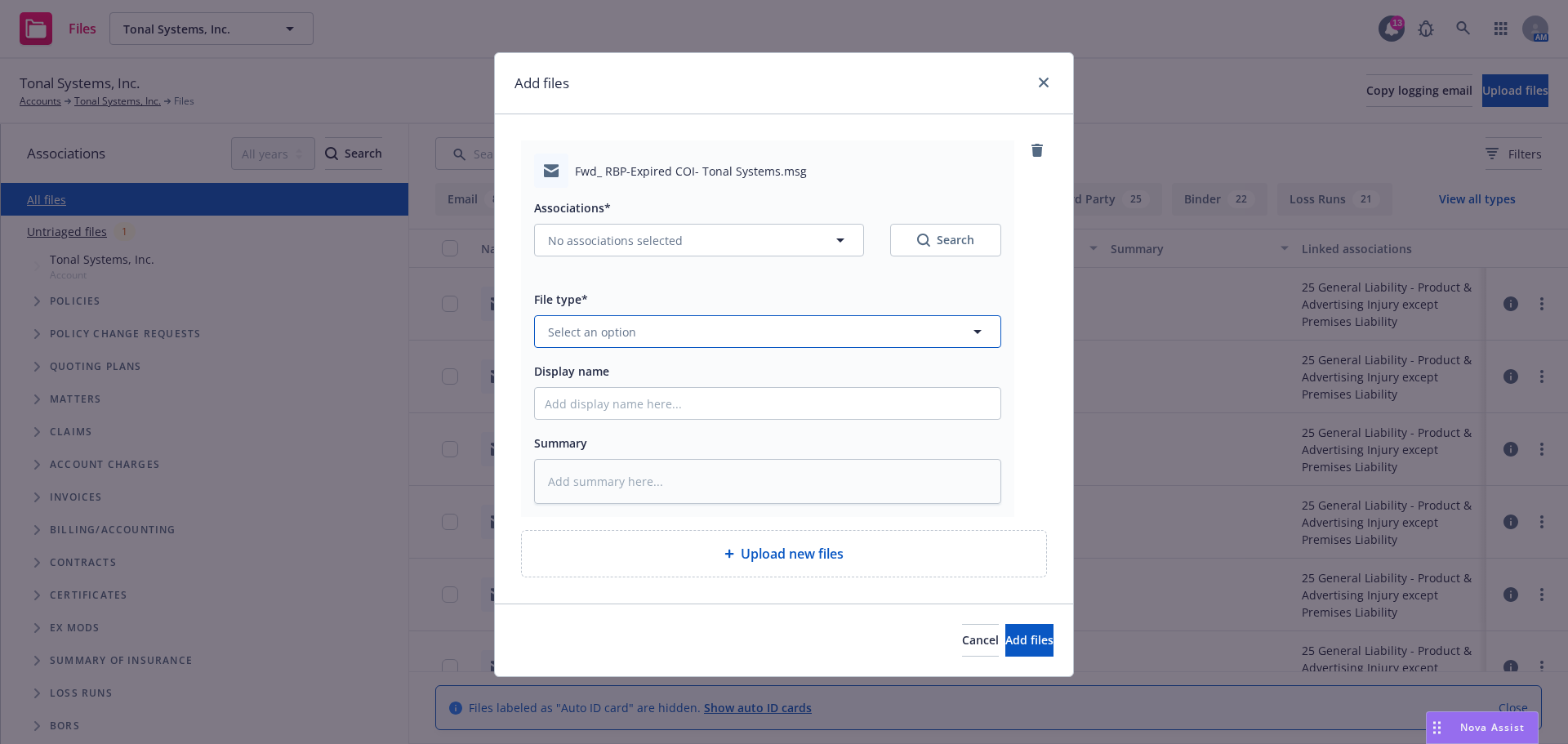
click at [644, 336] on button "Select an option" at bounding box center [767, 332] width 467 height 33
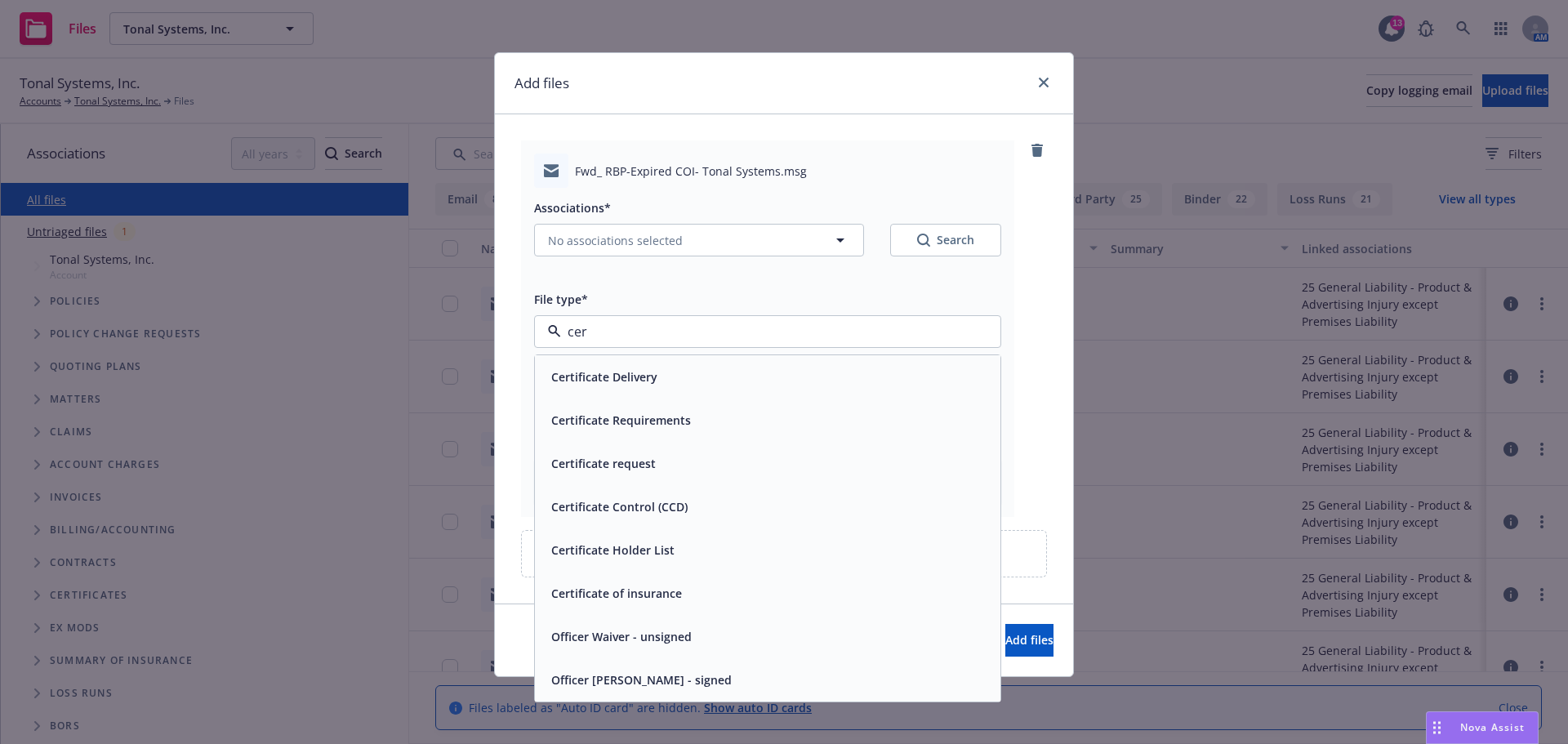
type input "cert"
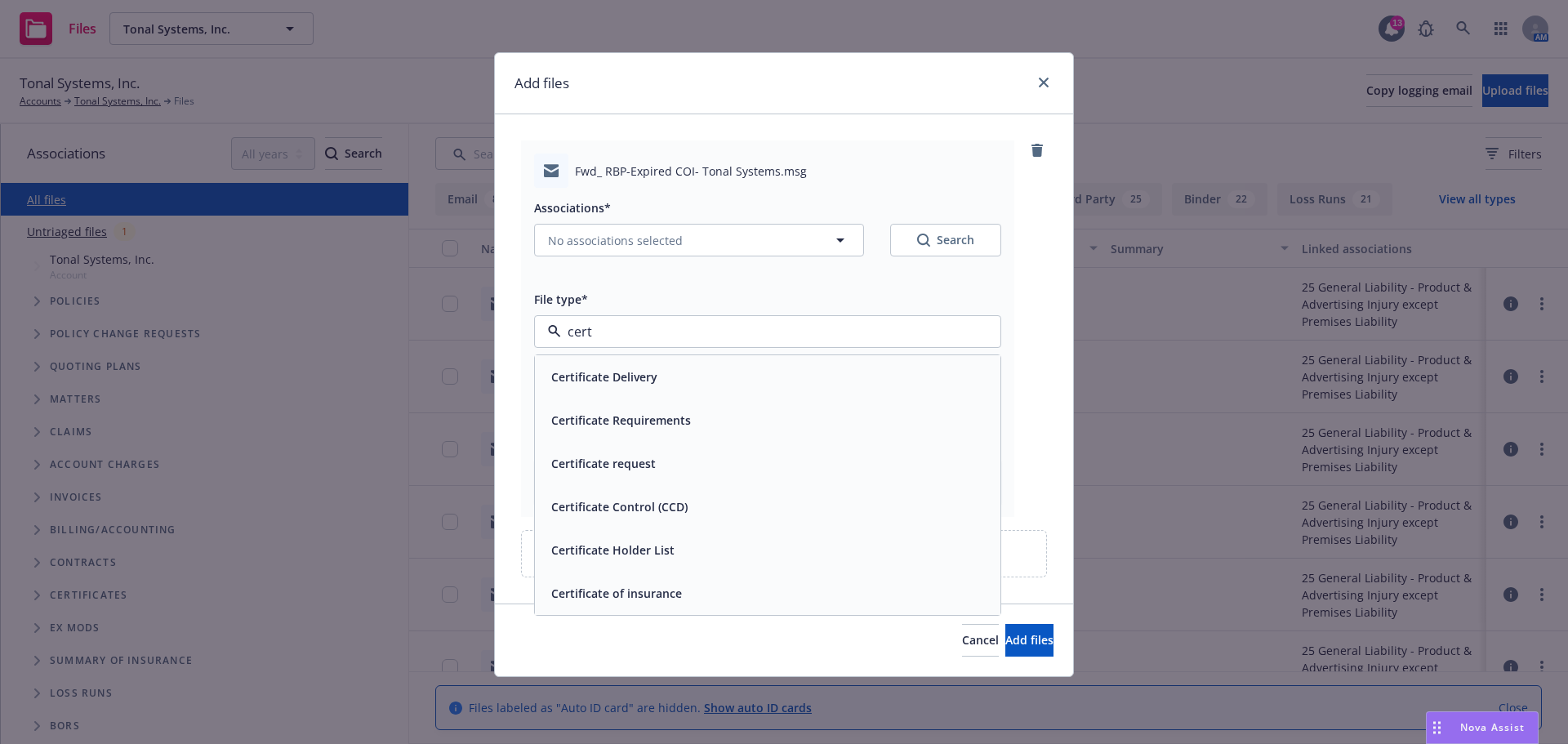
click at [681, 429] on span "Certificate Requirements" at bounding box center [621, 420] width 140 height 17
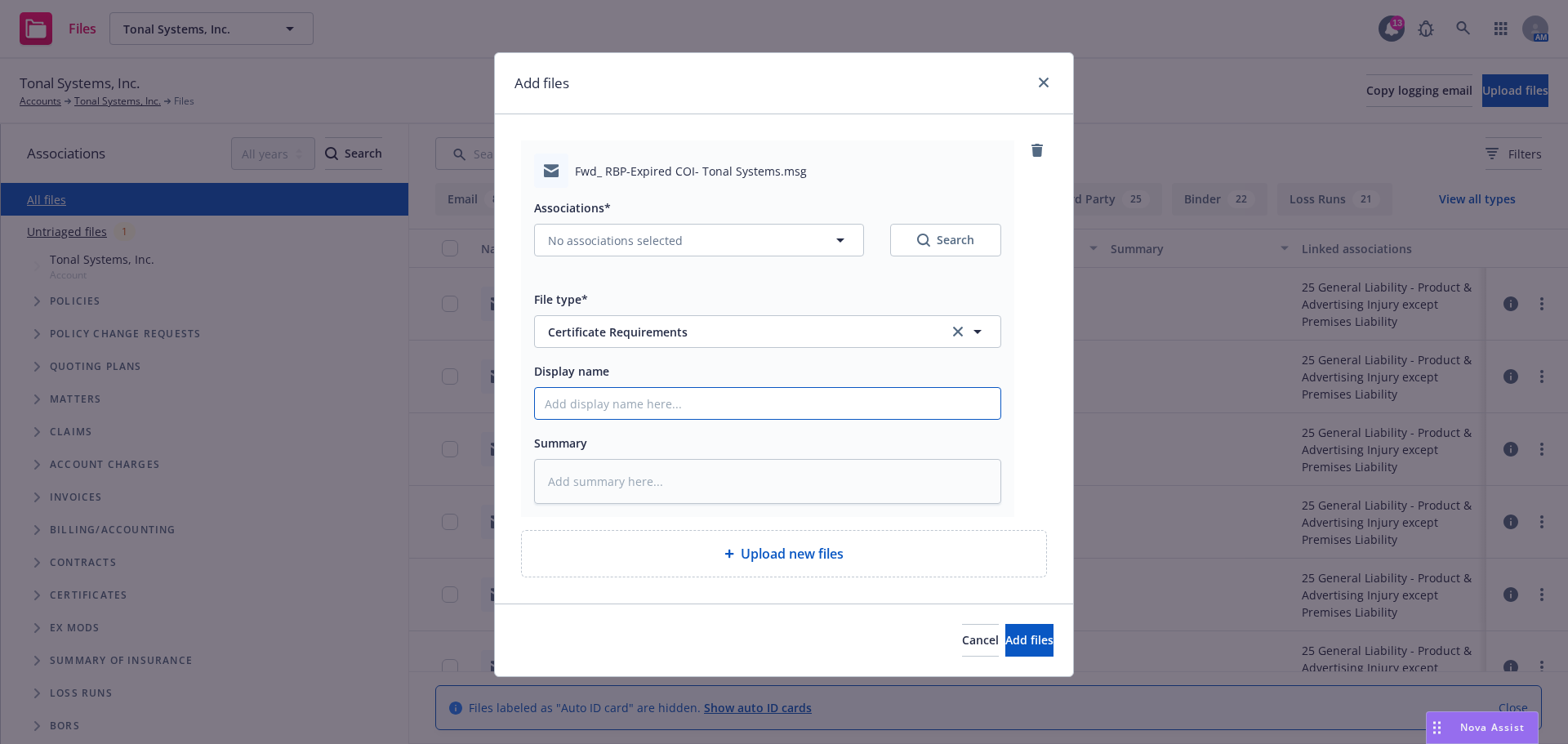
click at [655, 412] on input "Display name" at bounding box center [767, 403] width 465 height 31
paste input "Pontegadea Canada Inc. c/o Colliers Macaulay Nicolls Inc"
type textarea "x"
type input "Pontegadea Canada Inc. c/o Colliers Macaulay Nicolls Inc"
click at [543, 402] on input "Pontegadea Canada Inc. c/o Colliers Macaulay Nicolls Inc" at bounding box center [767, 403] width 465 height 31
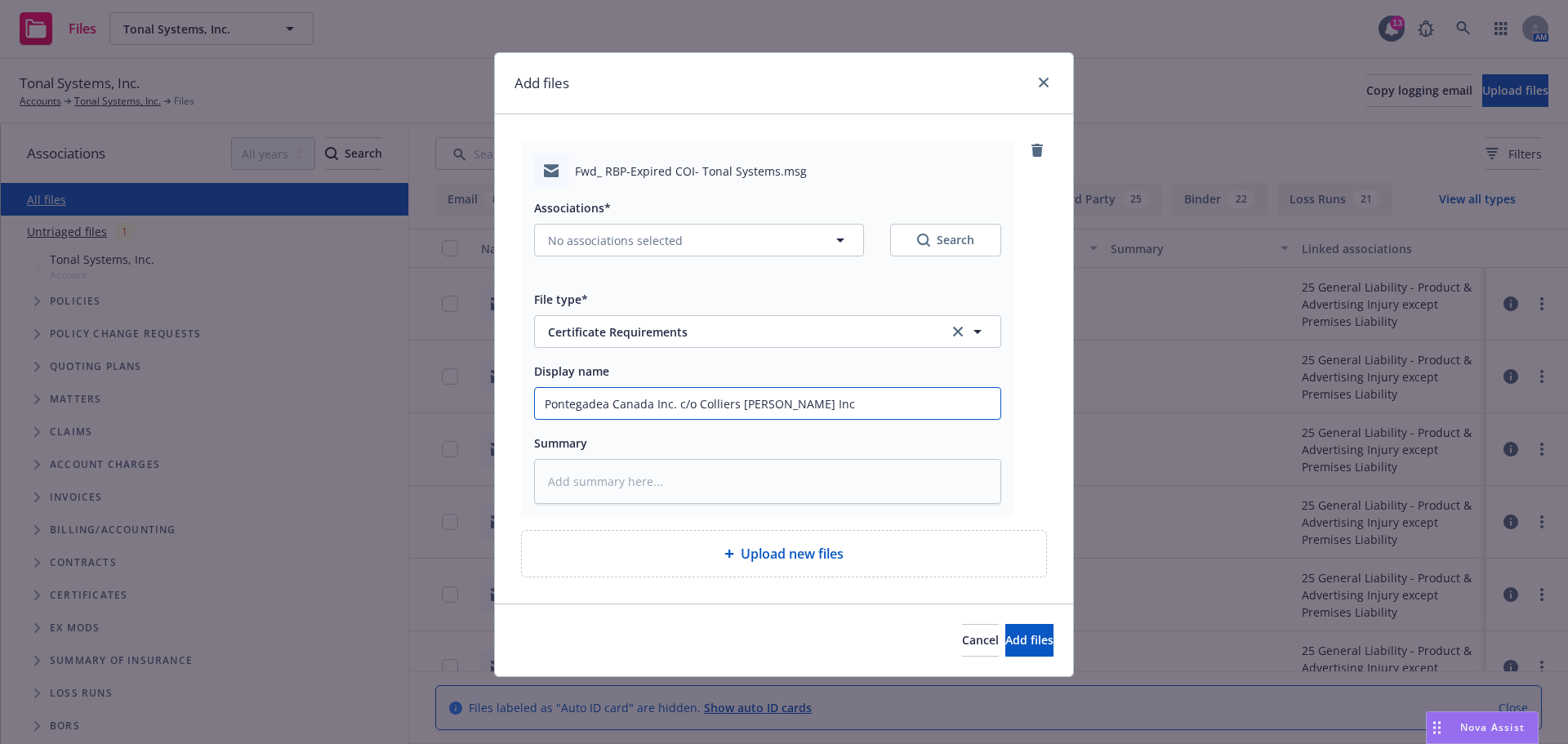
type textarea "x"
type input "CPontegadea Canada Inc. c/o Colliers Macaulay Nicolls Inc"
type textarea "x"
type input "COPontegadea Canada Inc. c/o Colliers Macaulay Nicolls Inc"
type textarea "x"
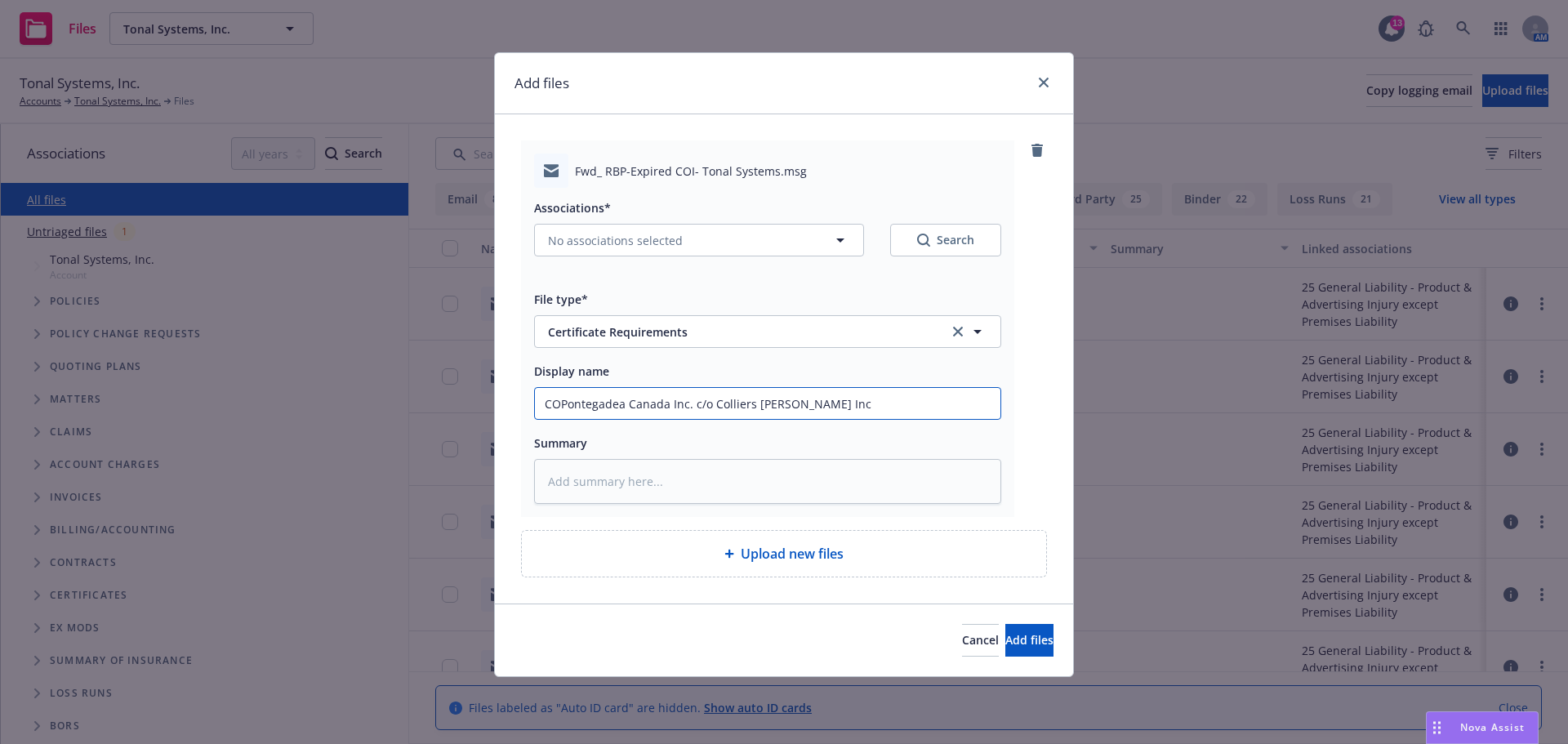
type input "COIPontegadea Canada Inc. c/o Colliers Macaulay Nicolls Inc"
type textarea "x"
type input "COI Pontegadea Canada Inc. c/o Colliers Macaulay Nicolls Inc"
type textarea "x"
type input "COIPontegadea Canada Inc. c/o Colliers Macaulay Nicolls Inc"
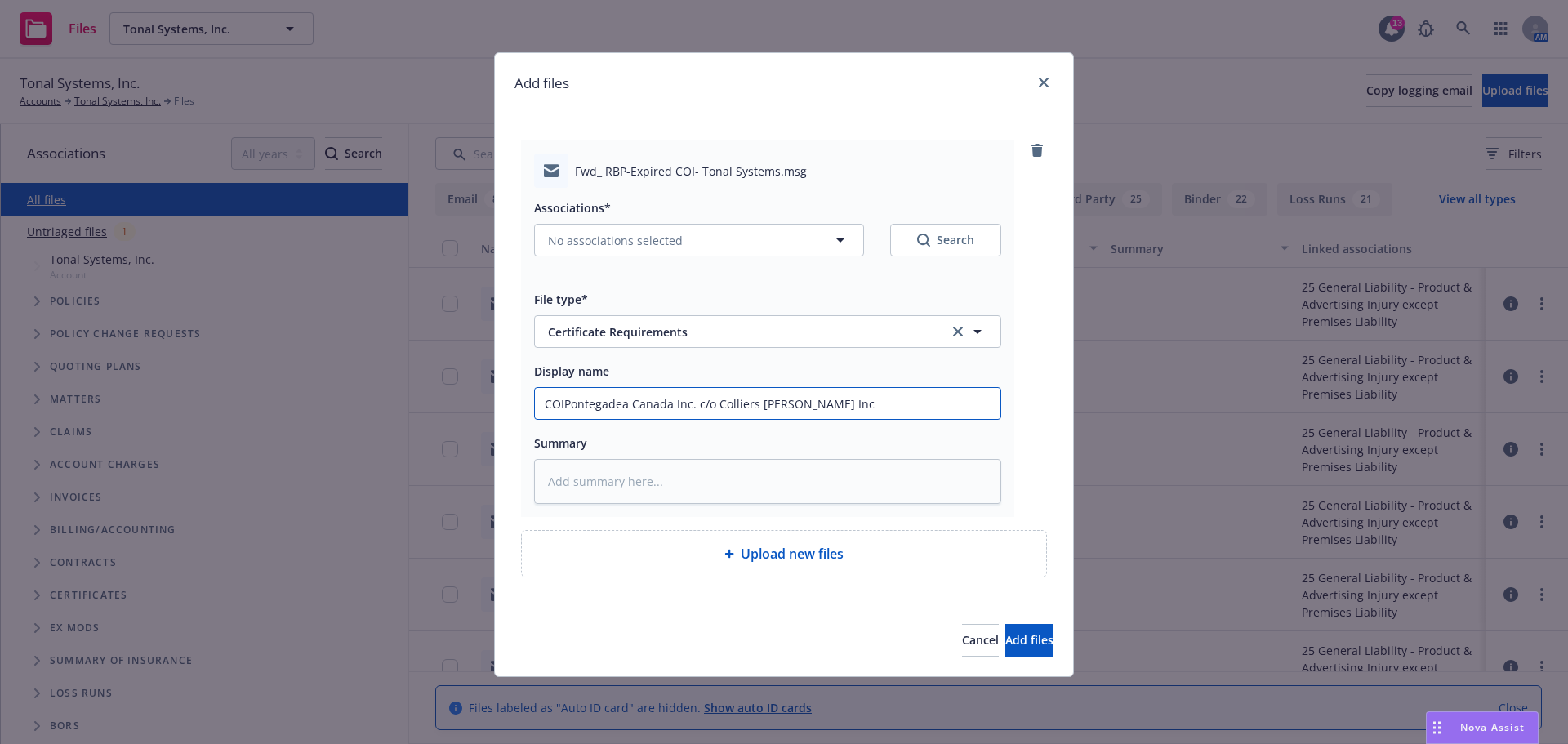
type textarea "x"
type input "COI Pontegadea Canada Inc. c/o Colliers Macaulay Nicolls Inc"
type textarea "x"
type input "COI fPontegadea Canada Inc. c/o Colliers Macaulay Nicolls Inc"
type textarea "x"
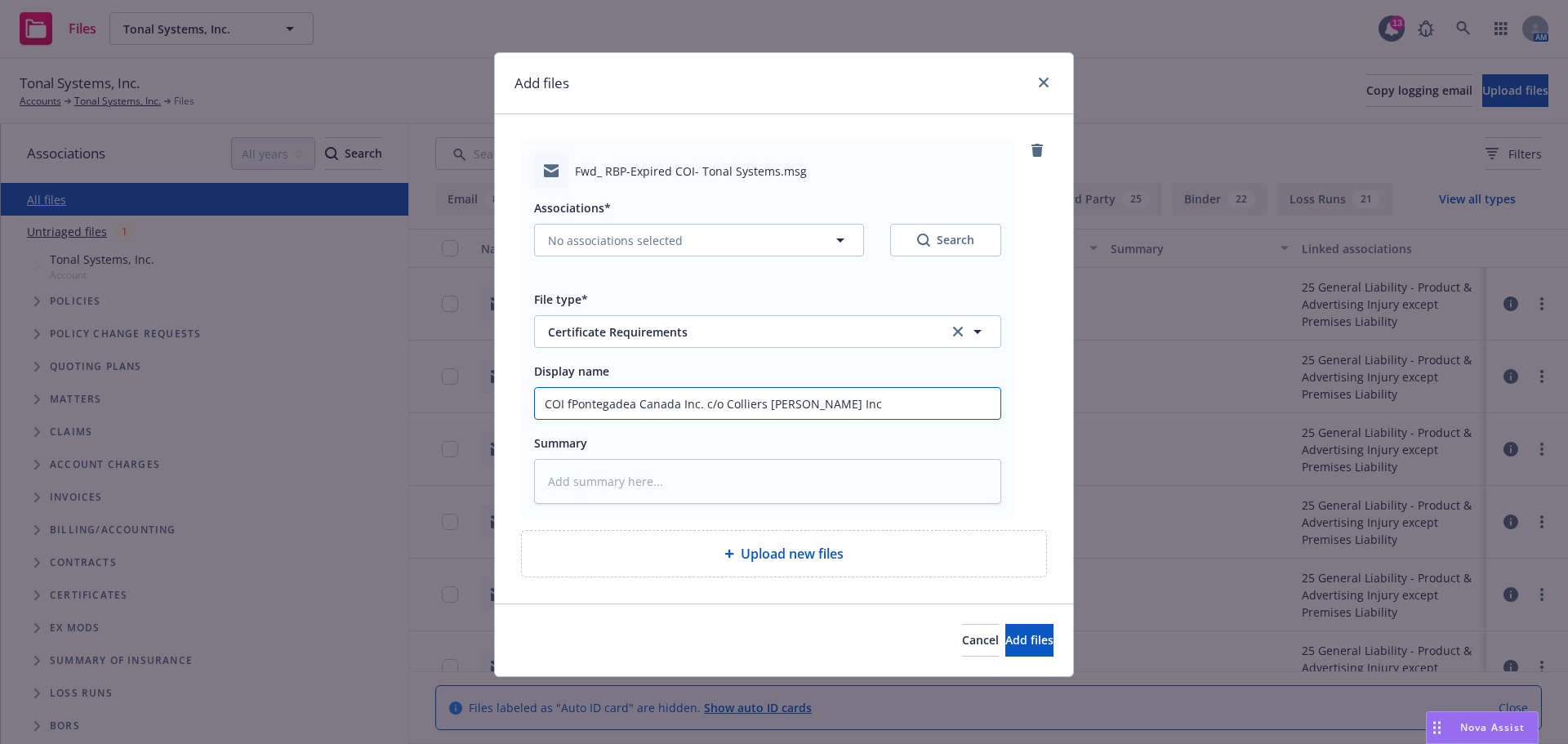
type input "COI foPontegadea Canada Inc. c/o Colliers Macaulay Nicolls Inc"
type textarea "x"
type input "COI forPontegadea Canada Inc. c/o Colliers Macaulay Nicolls Inc"
type textarea "x"
type input "COI foPontegadea Canada Inc. c/o Colliers Macaulay Nicolls Inc"
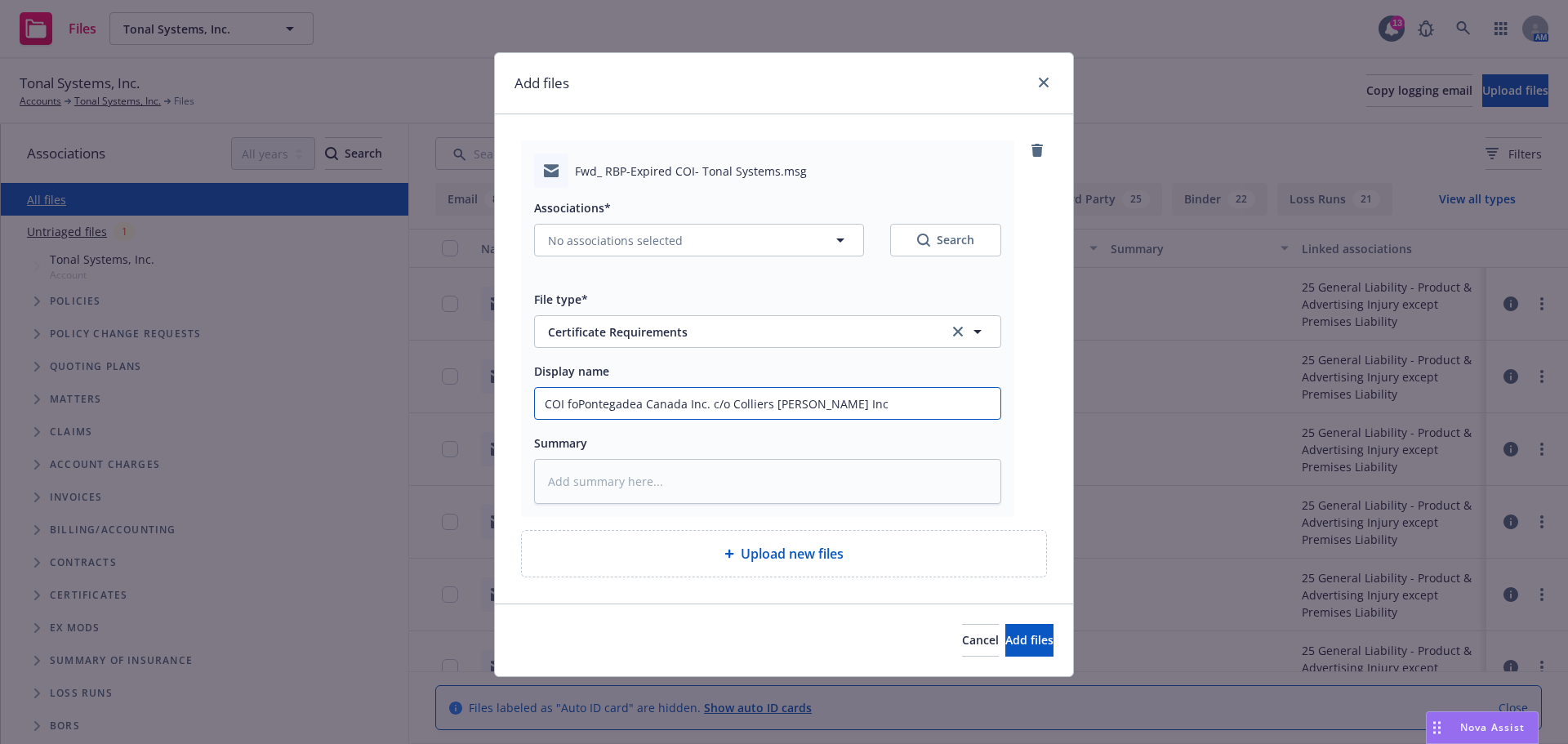
type textarea "x"
type input "COI fPontegadea Canada Inc. c/o Colliers Macaulay Nicolls Inc"
type textarea "x"
type input "COI Pontegadea Canada Inc. c/o Colliers Macaulay Nicolls Inc"
type textarea "x"
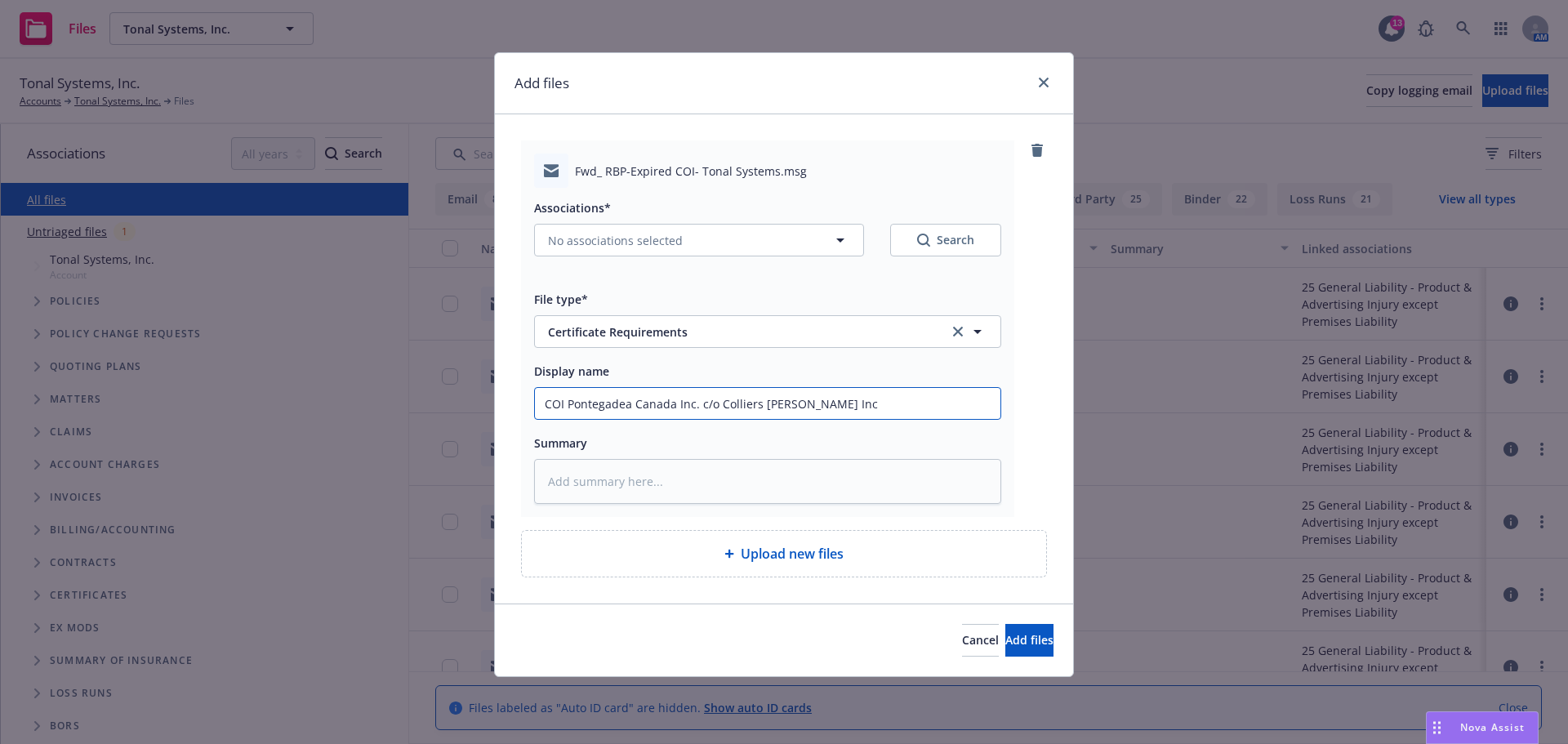
type input "COI uPontegadea Canada Inc. c/o Colliers Macaulay Nicolls Inc"
type textarea "x"
type input "COI udPontegadea Canada Inc. c/o Colliers Macaulay Nicolls Inc"
type textarea "x"
type input "COI uPontegadea Canada Inc. c/o Colliers Macaulay Nicolls Inc"
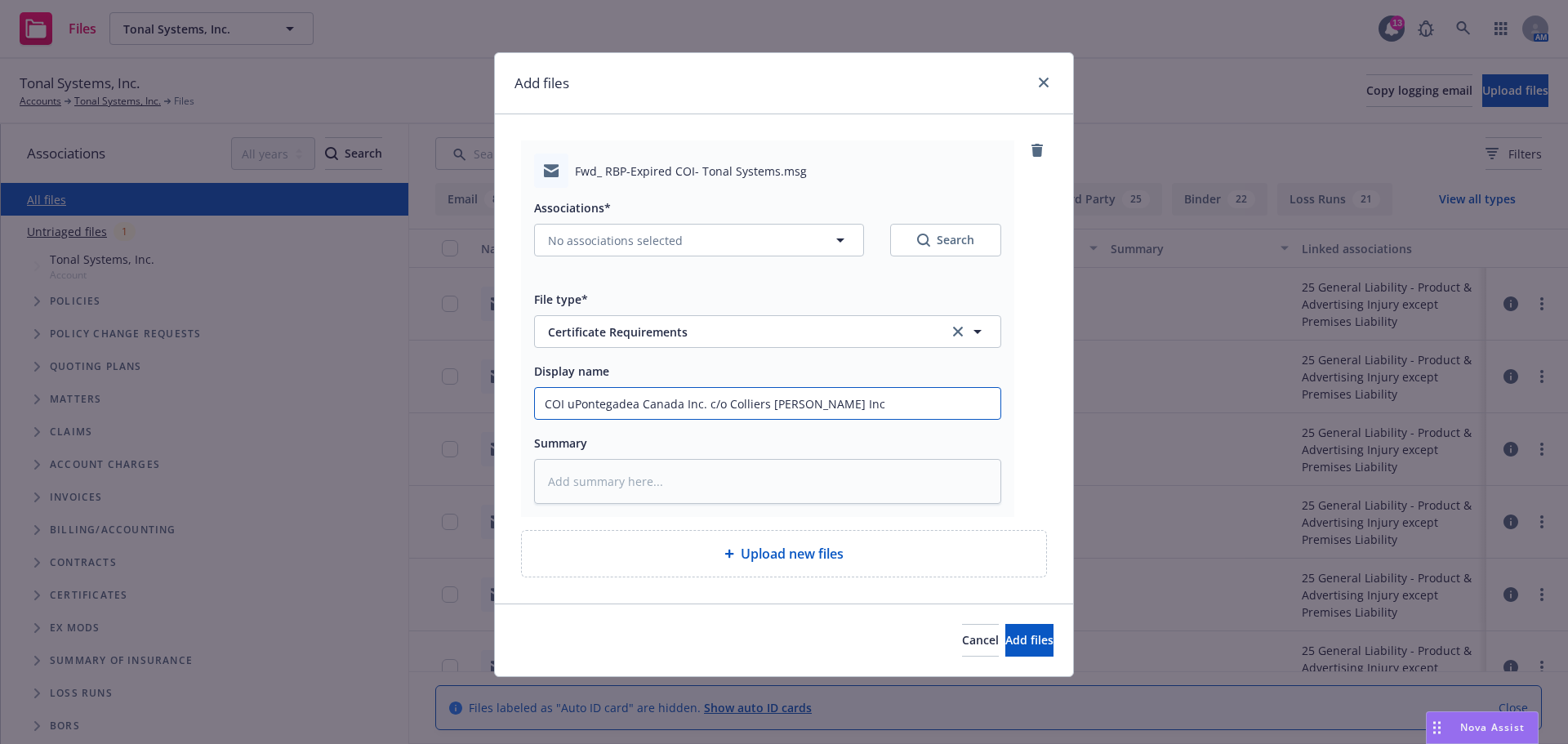
type textarea "x"
type input "COI upPontegadea Canada Inc. c/o Colliers Macaulay Nicolls Inc"
type textarea "x"
type input "COI updPontegadea Canada Inc. c/o Colliers Macaulay Nicolls Inc"
type textarea "x"
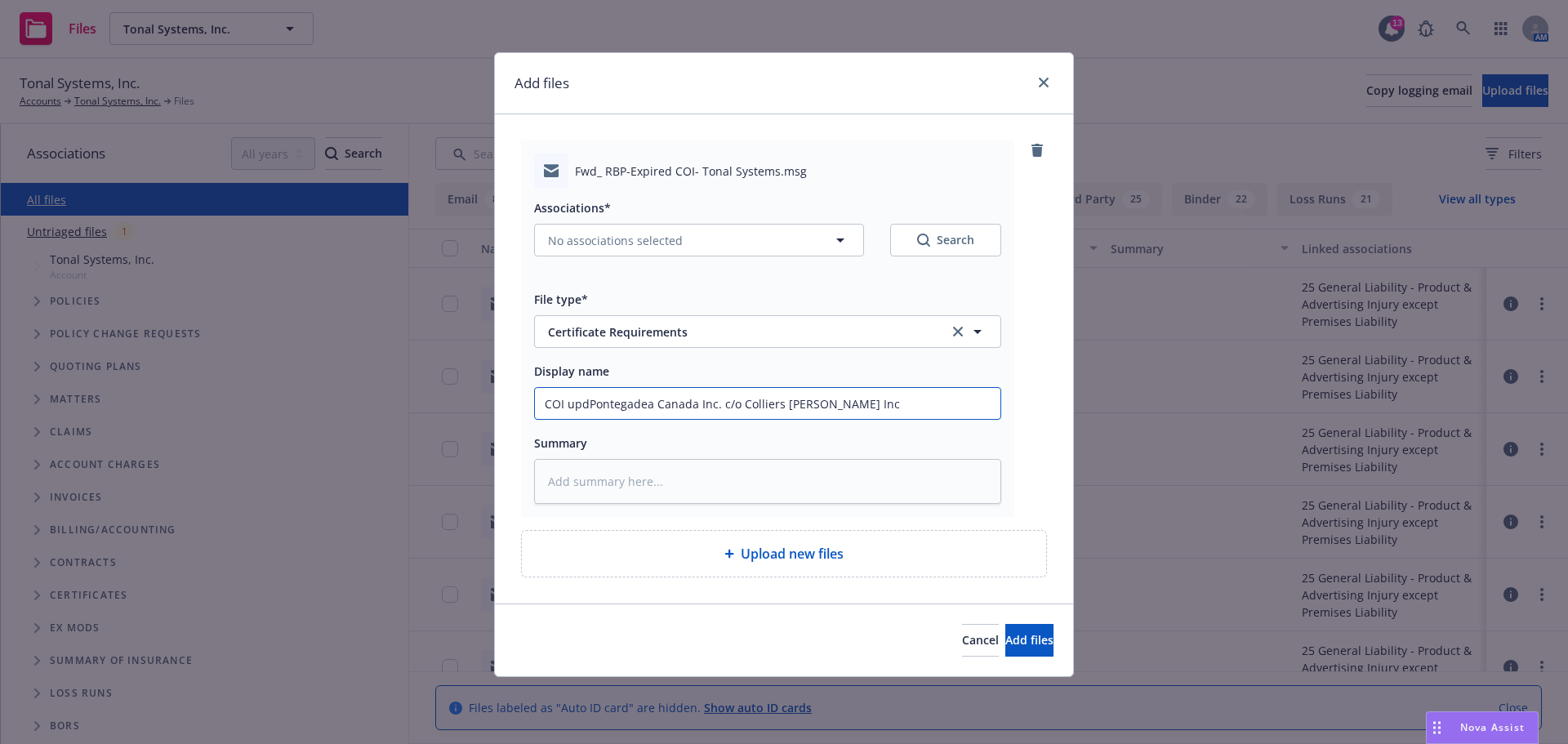
type input "COI updaPontegadea Canada Inc. c/o Colliers Macaulay Nicolls Inc"
type textarea "x"
type input "COI updatPontegadea Canada Inc. c/o Colliers Macaulay Nicolls Inc"
type textarea "x"
type input "COI updatePontegadea Canada Inc. c/o Colliers Macaulay Nicolls Inc"
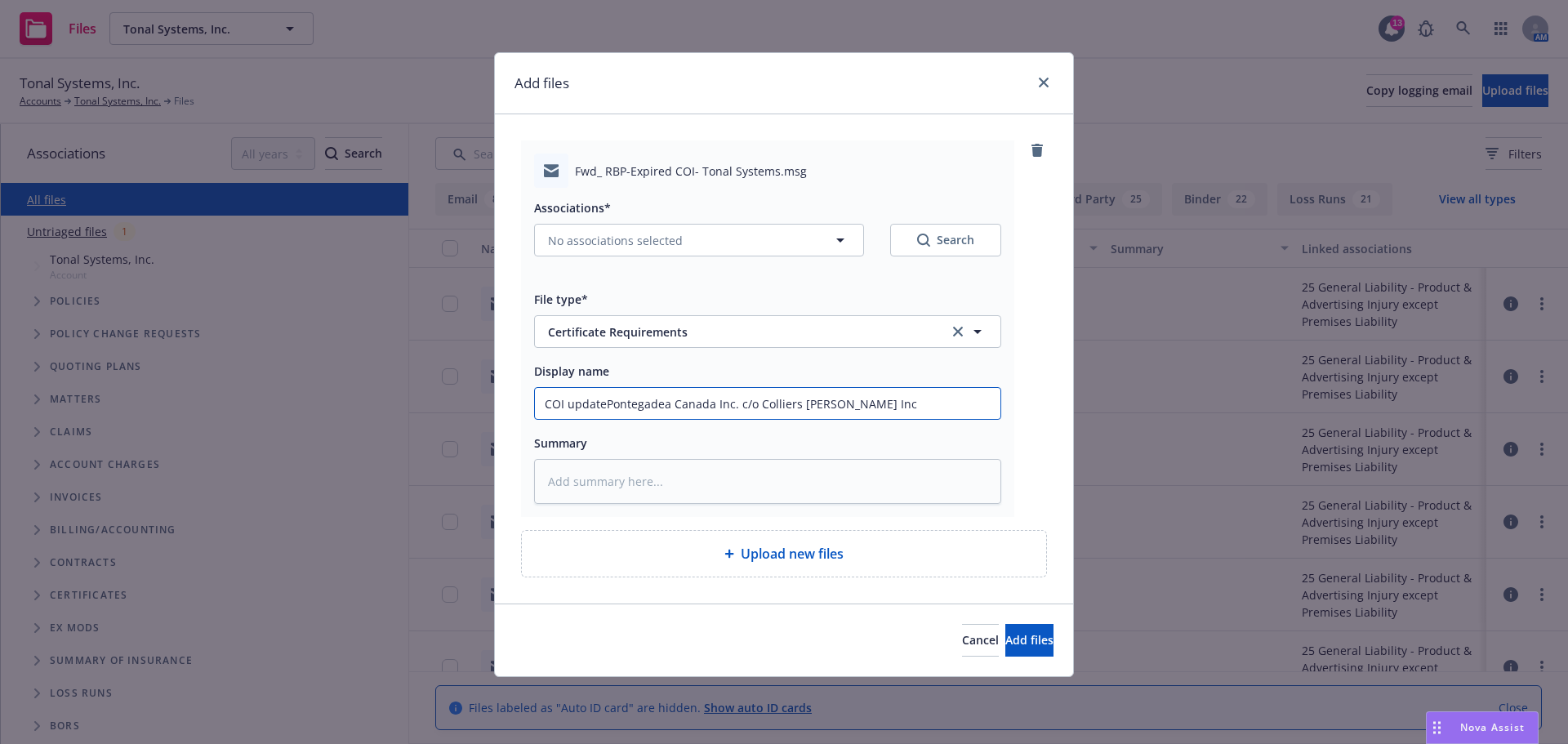
type textarea "x"
type input "COI update Pontegadea Canada Inc. c/o Colliers Macaulay Nicolls Inc"
type textarea "x"
type input "COI update fPontegadea Canada Inc. c/o Colliers Macaulay Nicolls Inc"
type textarea "x"
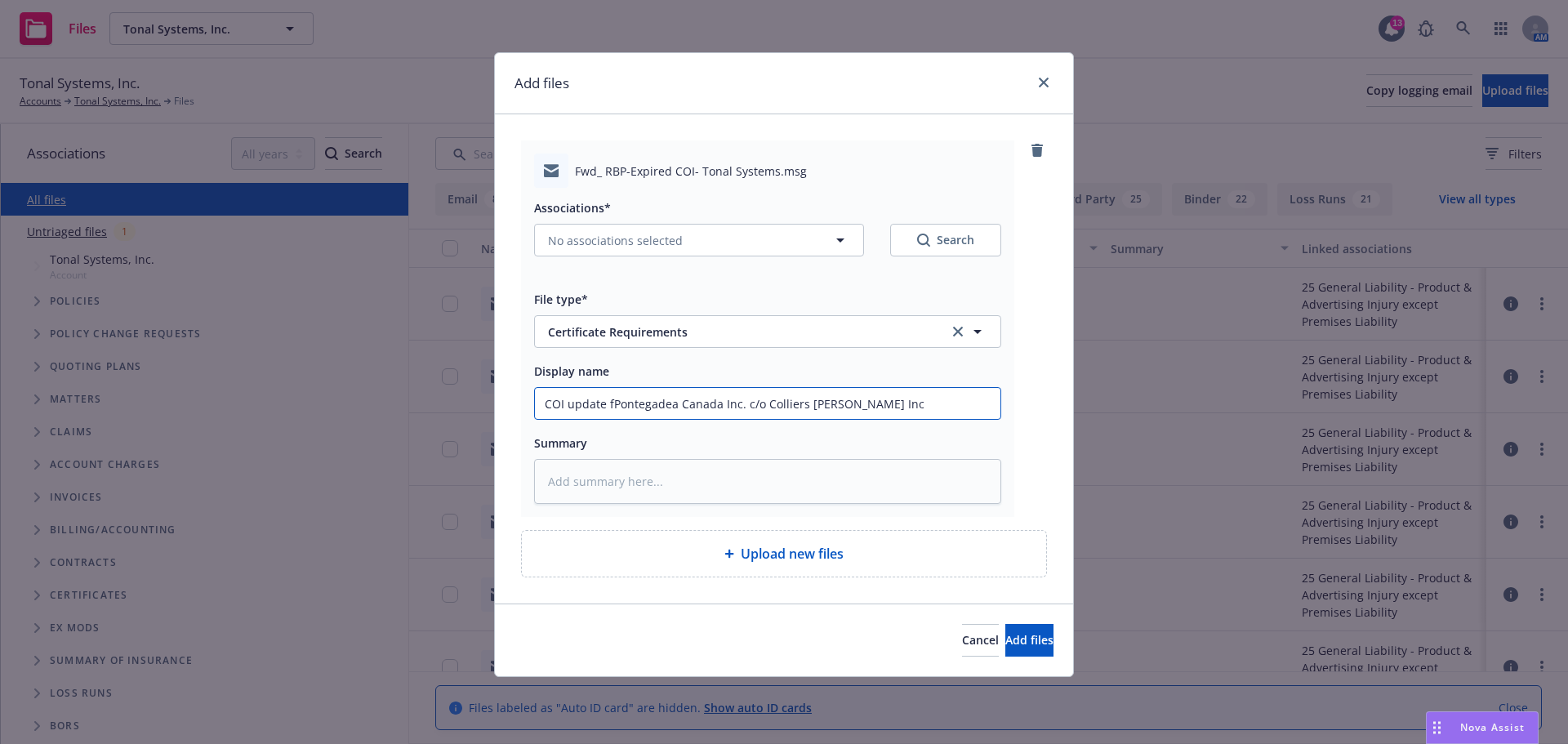
type input "COI update foPontegadea Canada Inc. c/o Colliers Macaulay Nicolls Inc"
type textarea "x"
type input "COI update forPontegadea Canada Inc. c/o Colliers Macaulay Nicolls Inc"
type textarea "x"
type input "COI update for Pontegadea Canada Inc. c/o Colliers Macaulay Nicolls Inc"
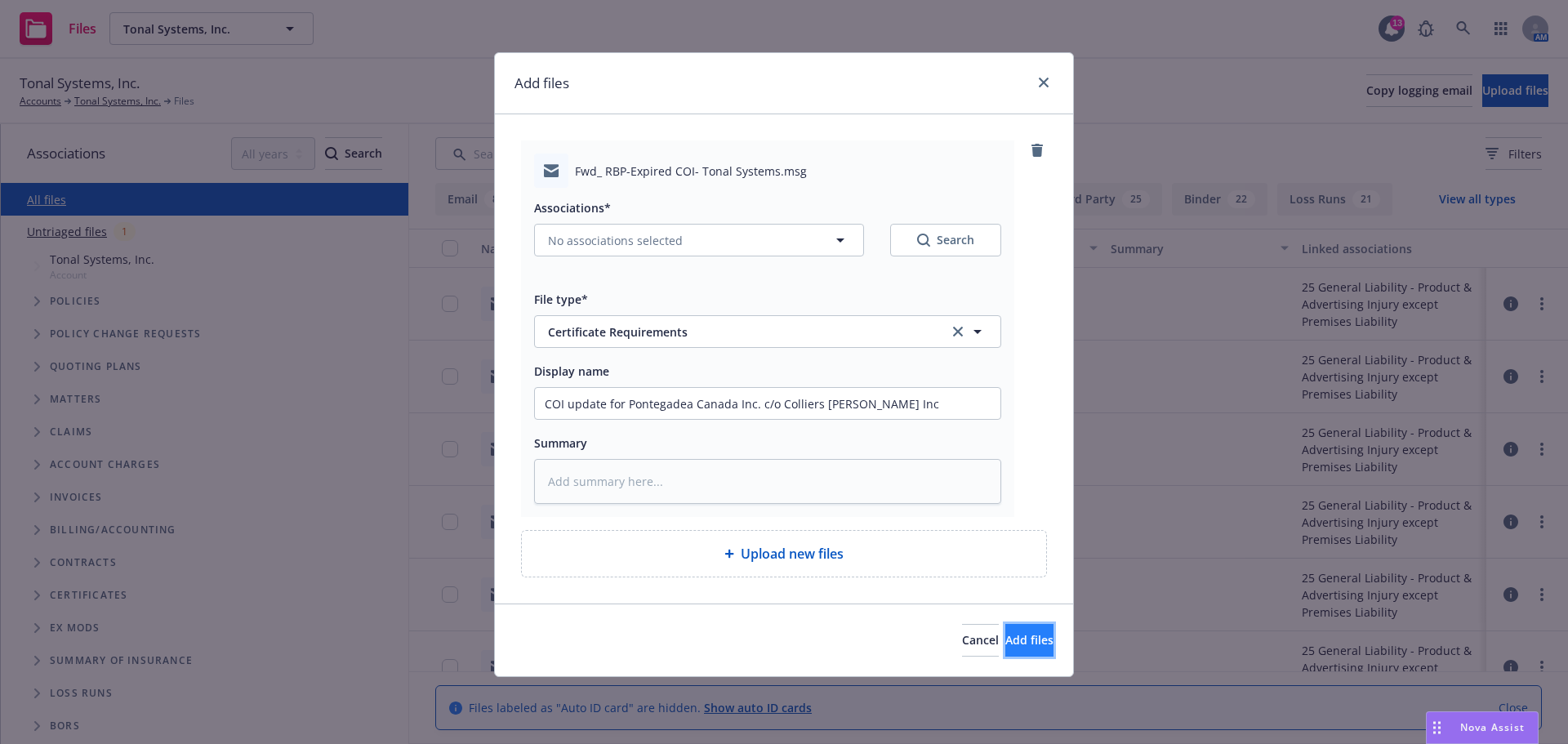
click at [1005, 632] on span "Add files" at bounding box center [1029, 639] width 48 height 16
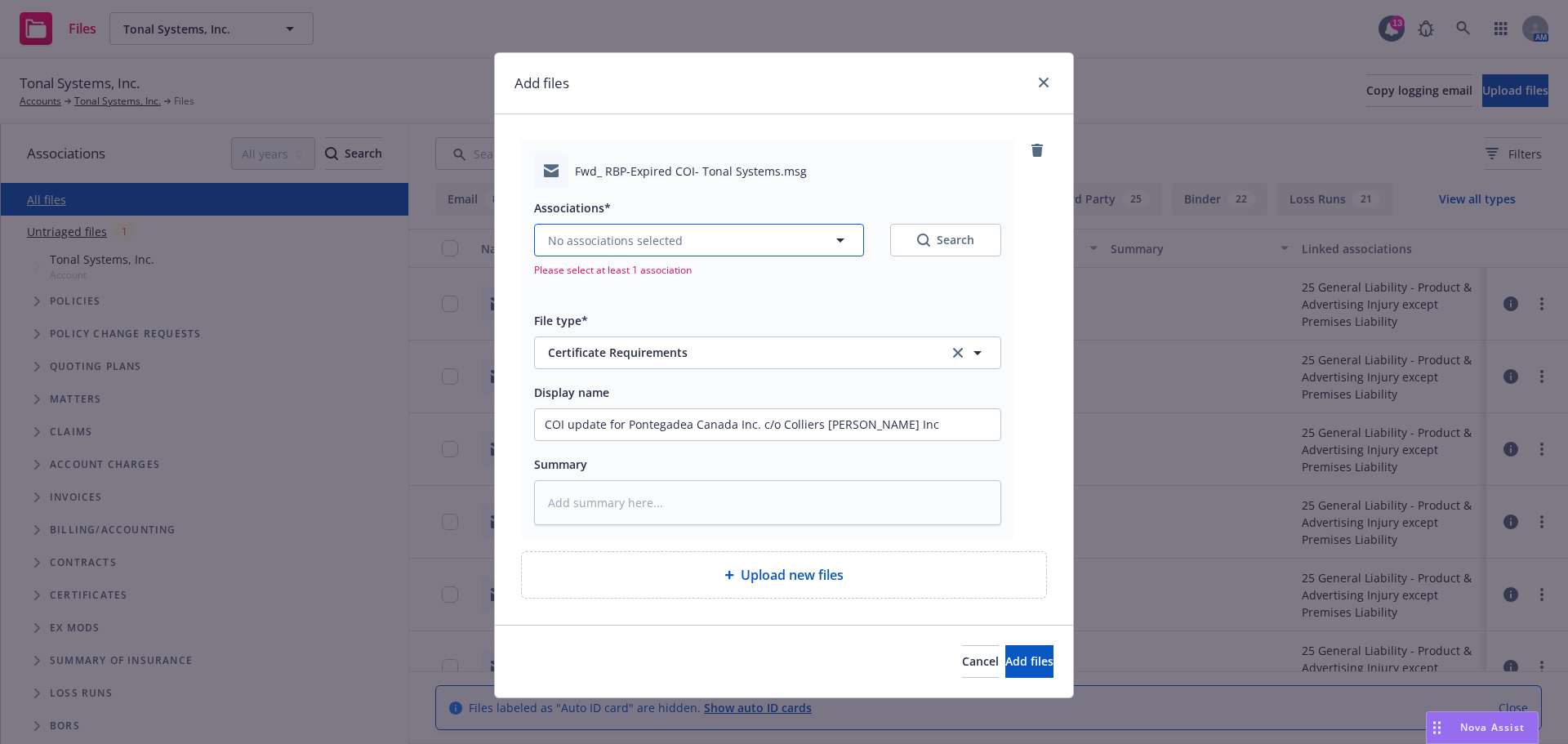
click at [831, 240] on icon "button" at bounding box center [839, 240] width 19 height 19
type textarea "x"
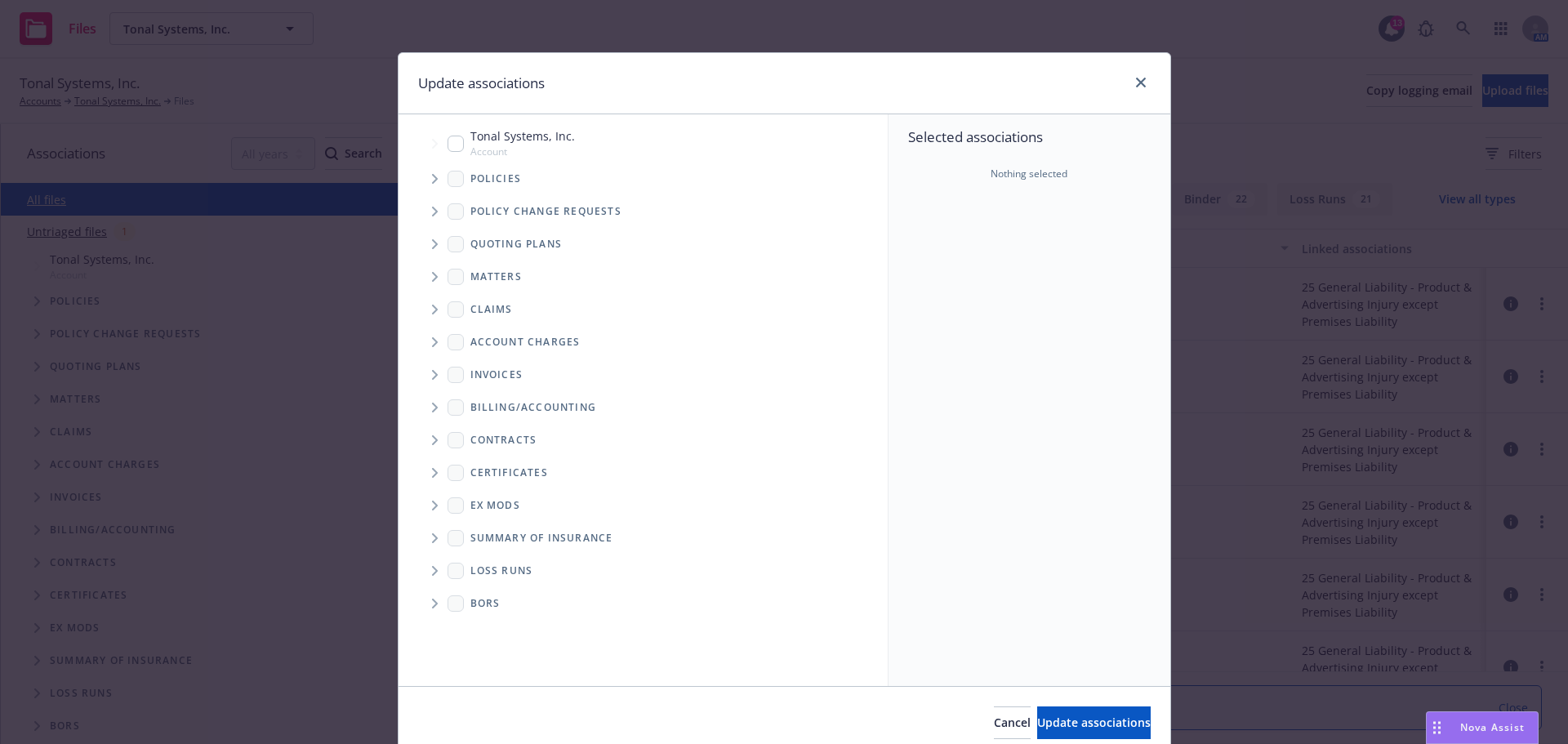
click at [450, 145] on input "Tree Example" at bounding box center [455, 144] width 17 height 17
checkbox input "true"
click at [1103, 727] on span "Update associations" at bounding box center [1093, 722] width 114 height 16
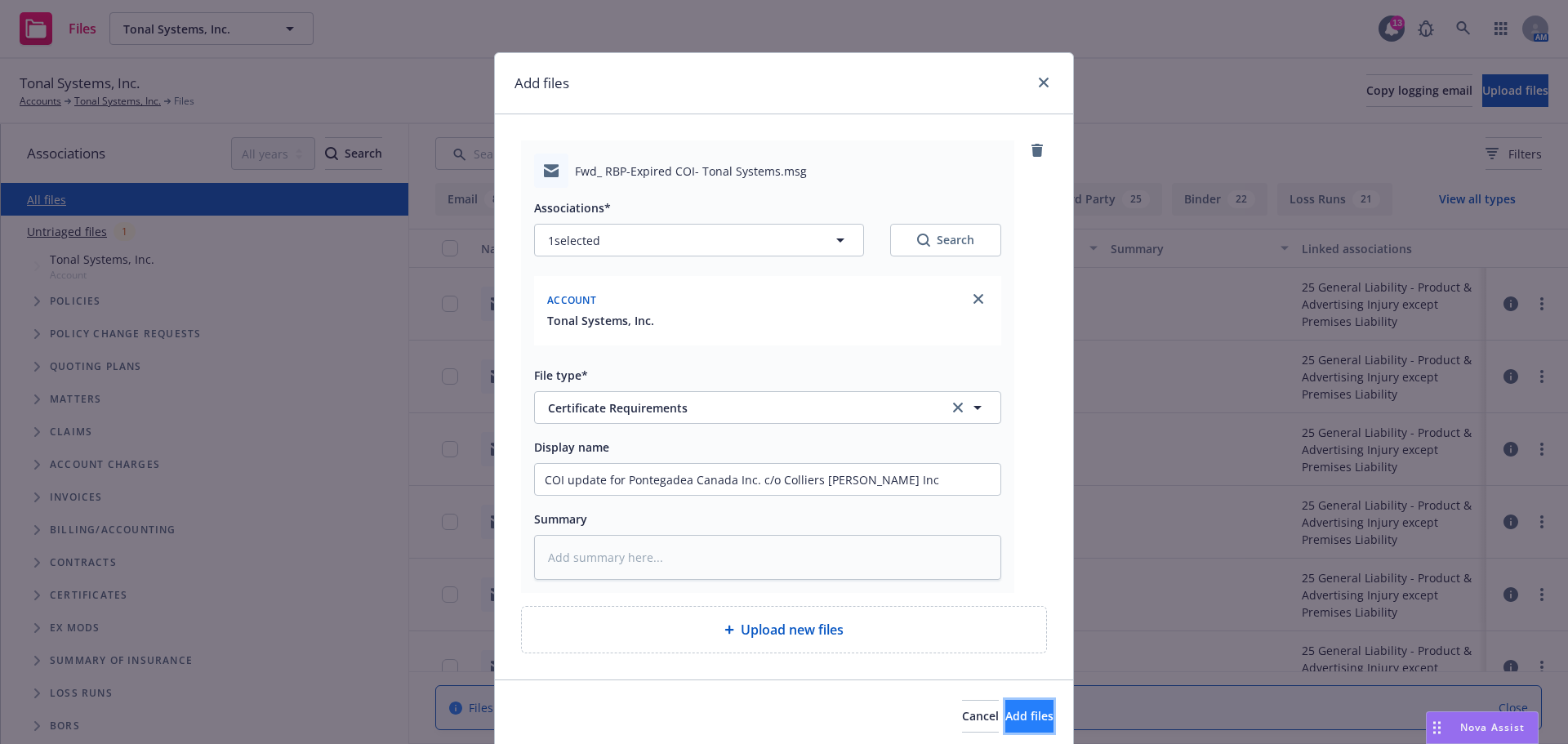
click at [1016, 711] on span "Add files" at bounding box center [1029, 716] width 48 height 16
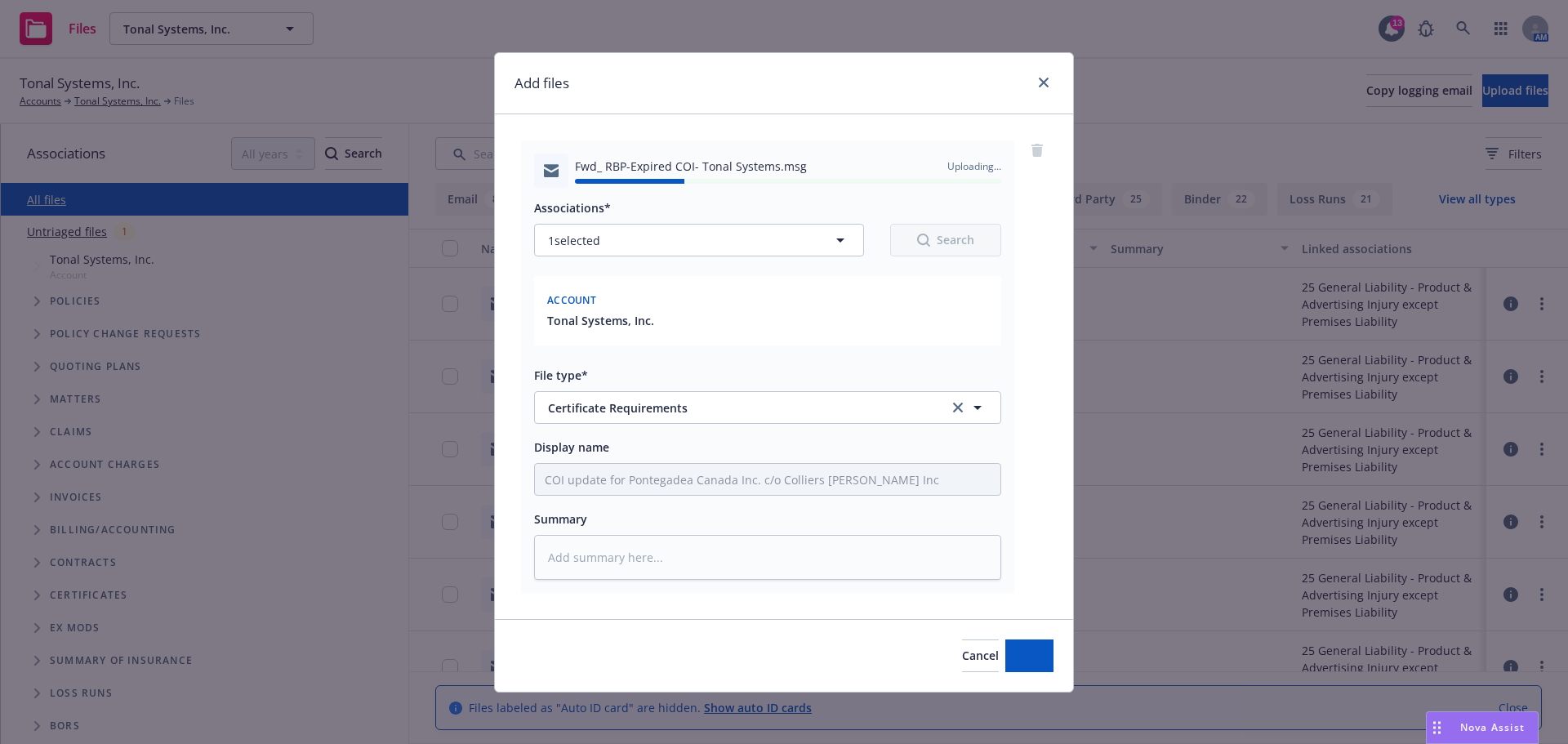
type textarea "x"
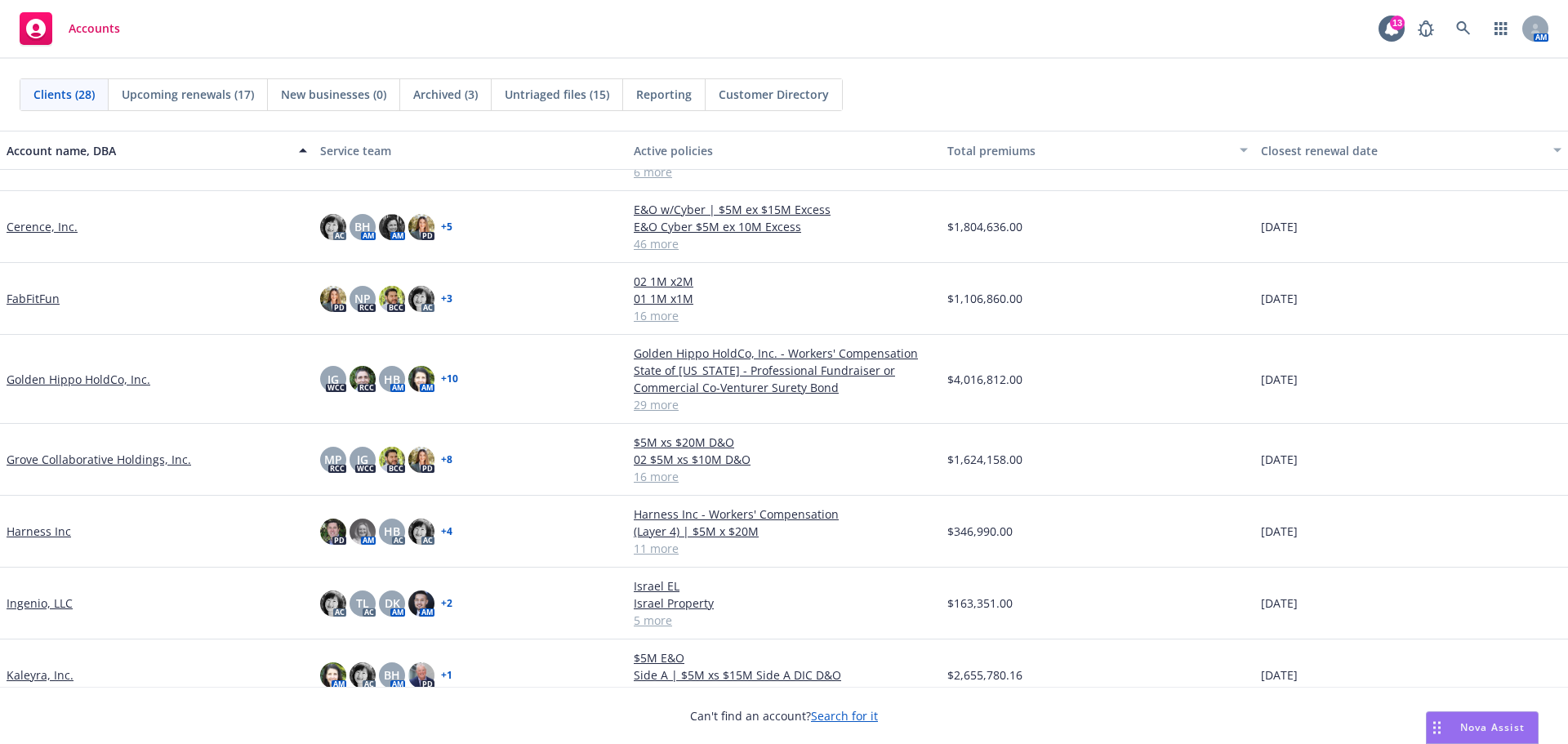
scroll to position [163, 0]
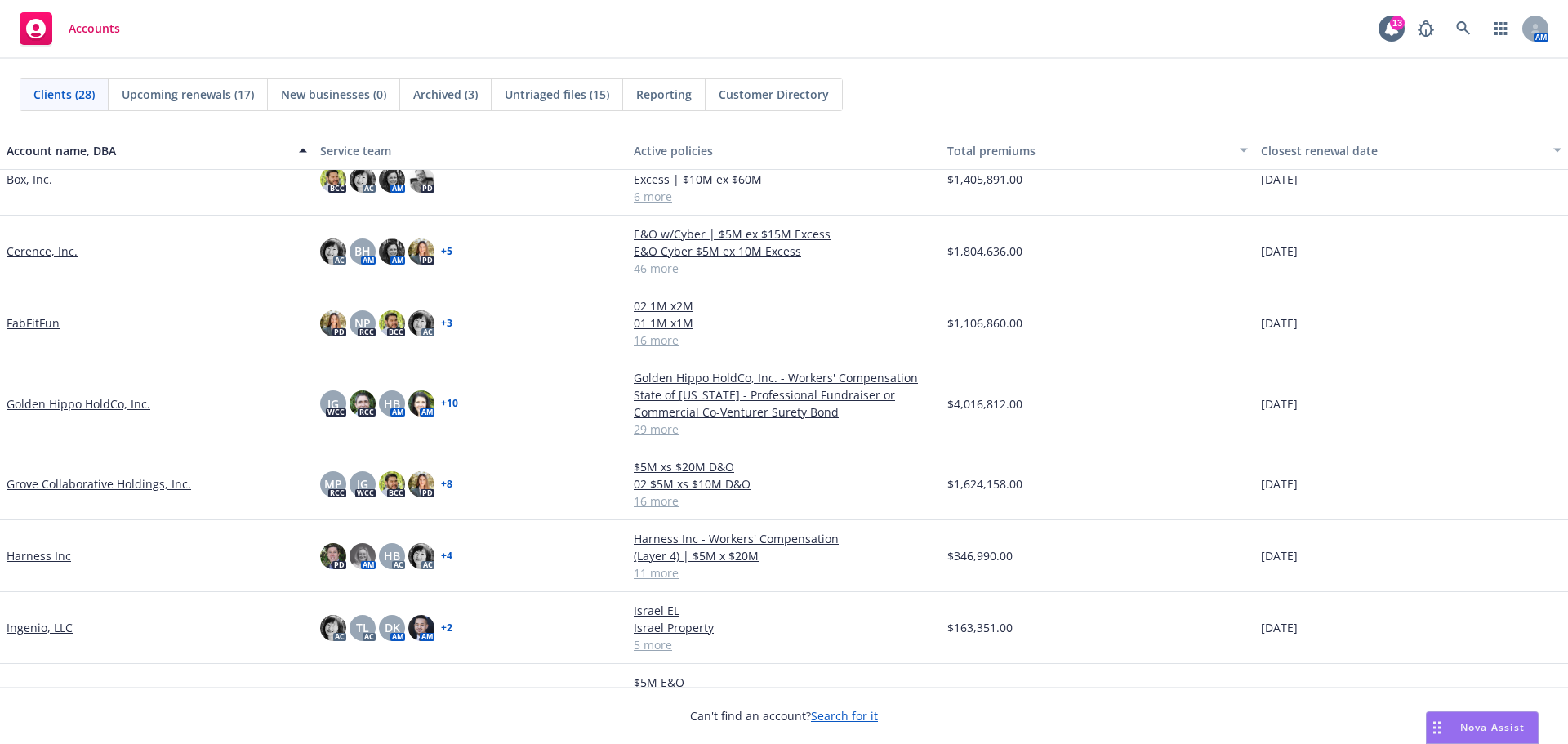
click at [38, 321] on link "FabFitFun" at bounding box center [33, 322] width 53 height 17
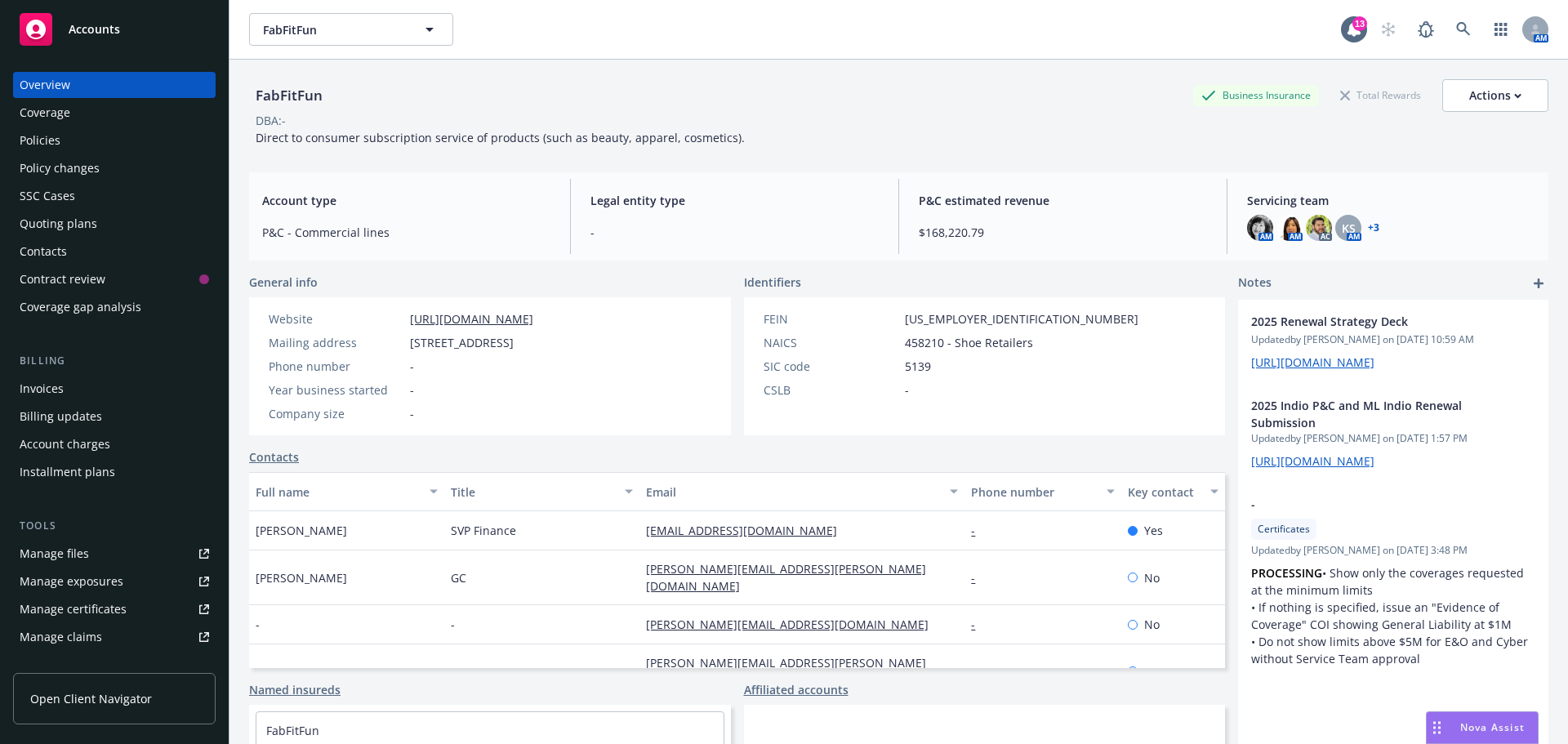
click at [101, 143] on div "Policies" at bounding box center [114, 141] width 189 height 26
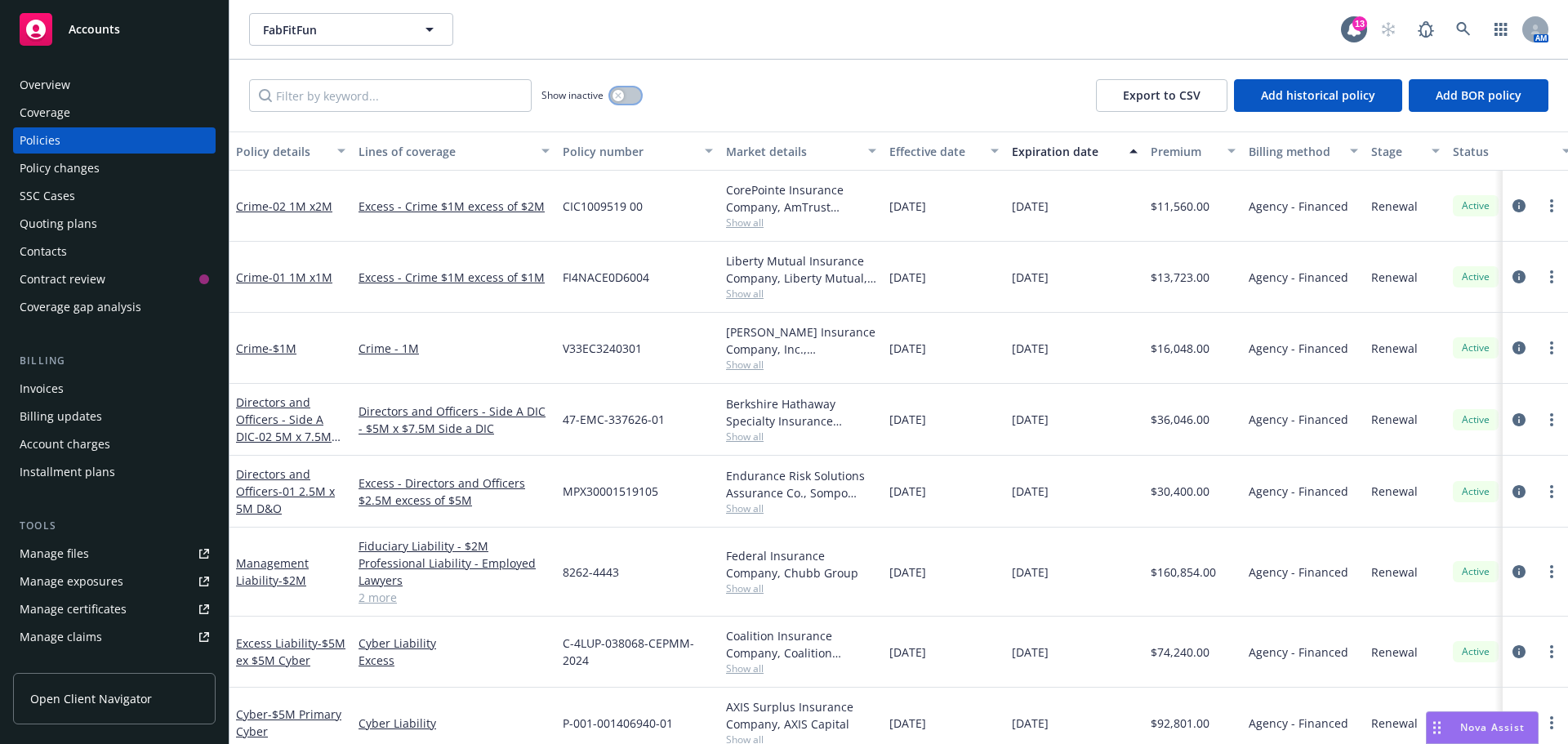
click at [625, 100] on button "button" at bounding box center [625, 96] width 31 height 17
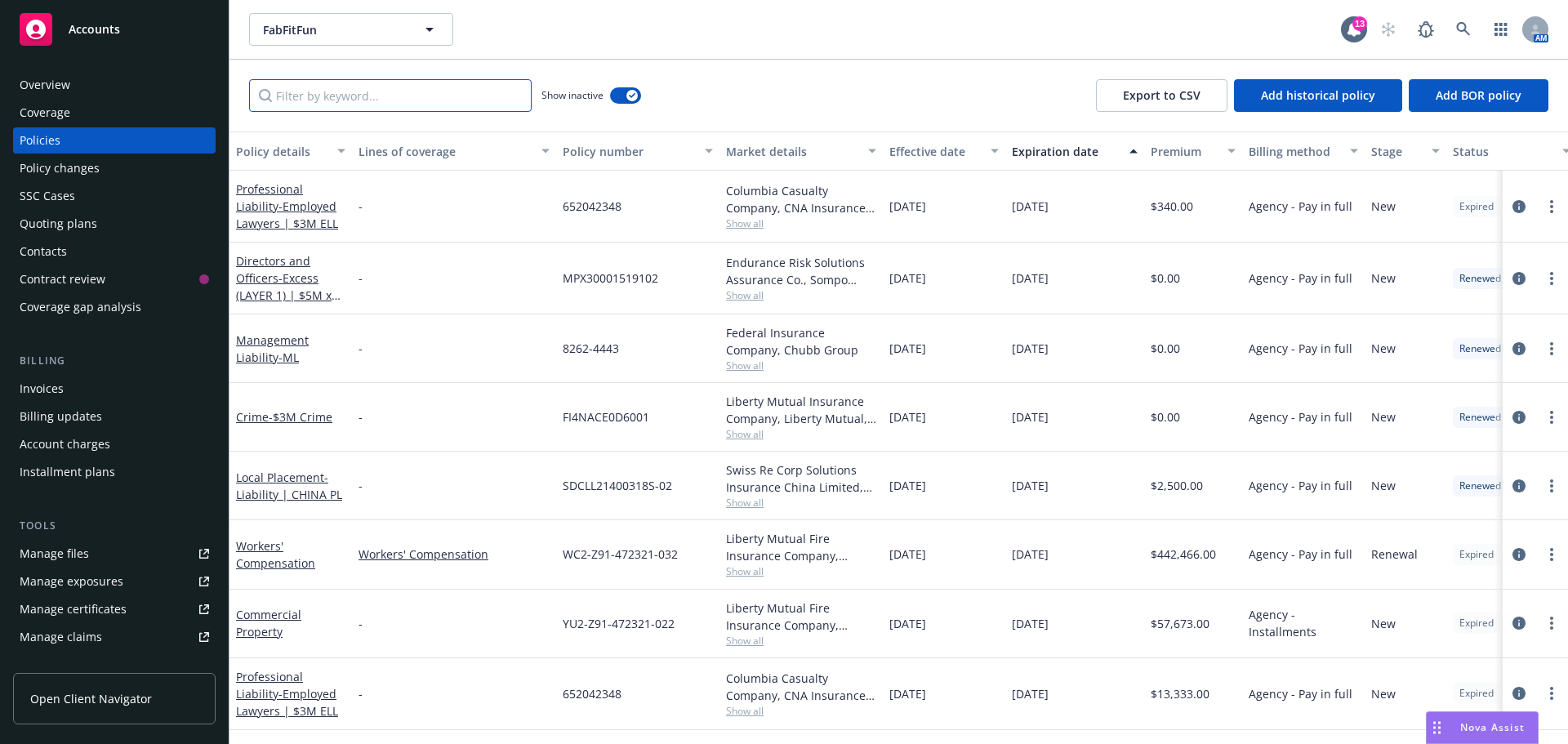
click at [446, 83] on input "Filter by keyword..." at bounding box center [390, 96] width 283 height 33
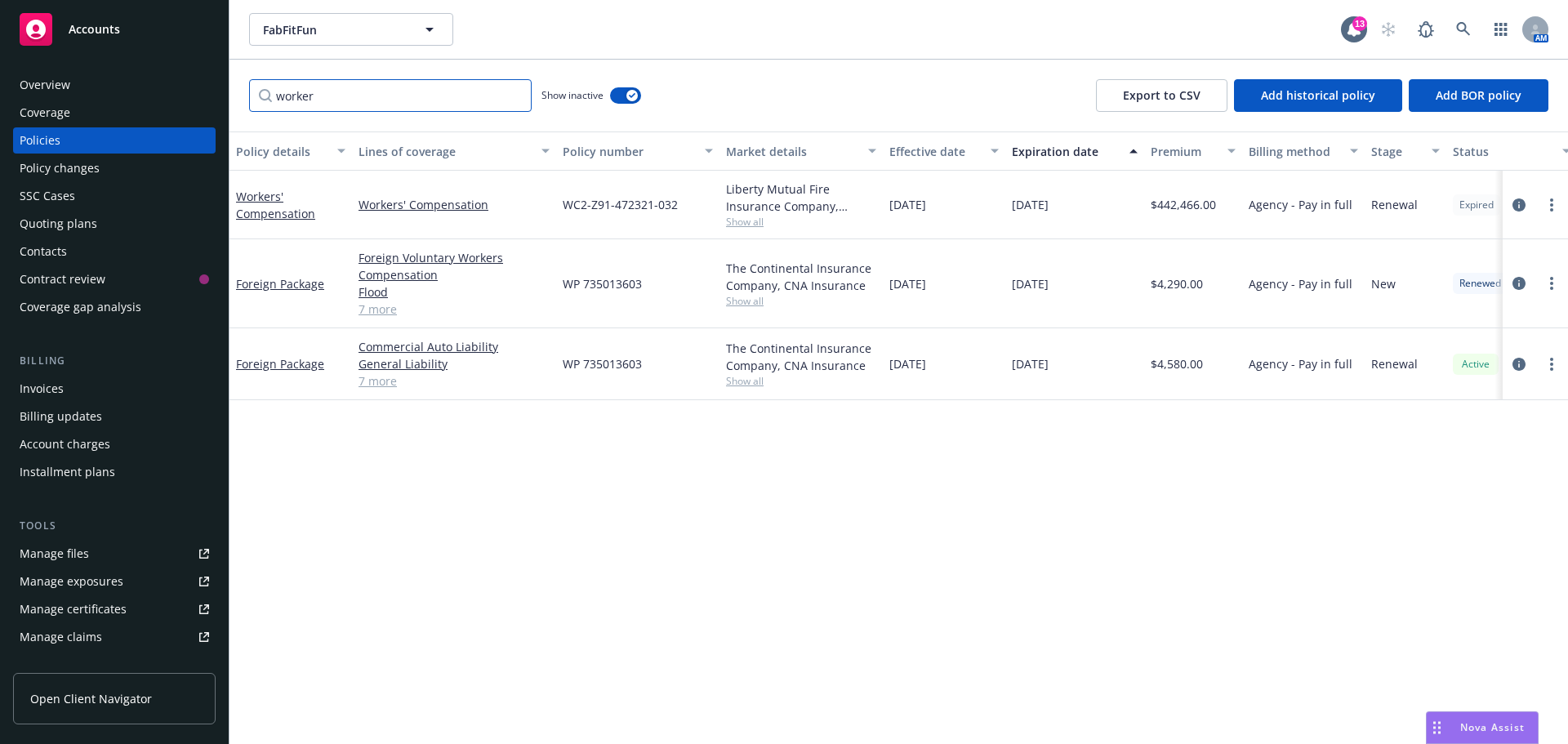
type input "worker"
click at [262, 201] on link "Workers' Compensation" at bounding box center [275, 205] width 79 height 33
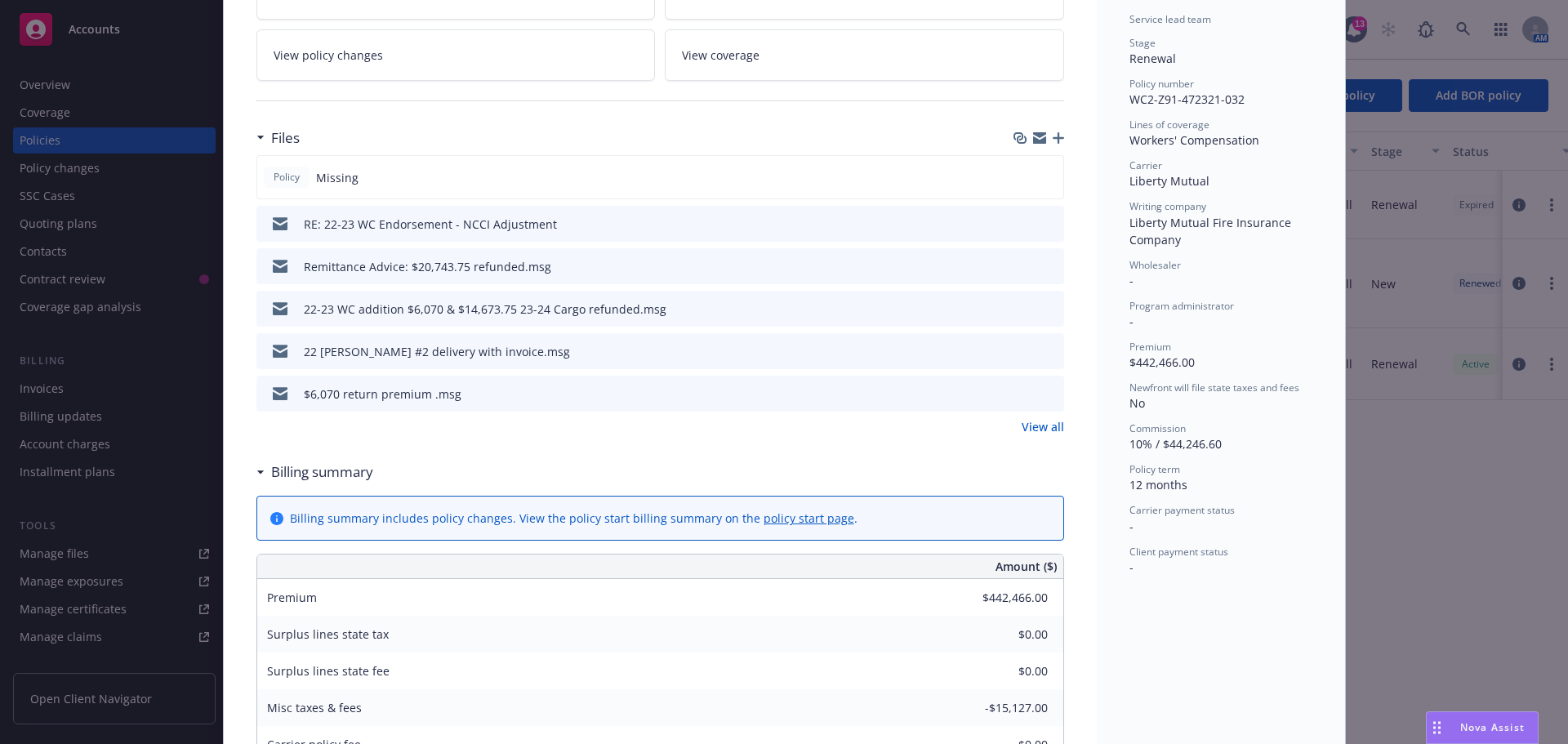
scroll to position [409, 0]
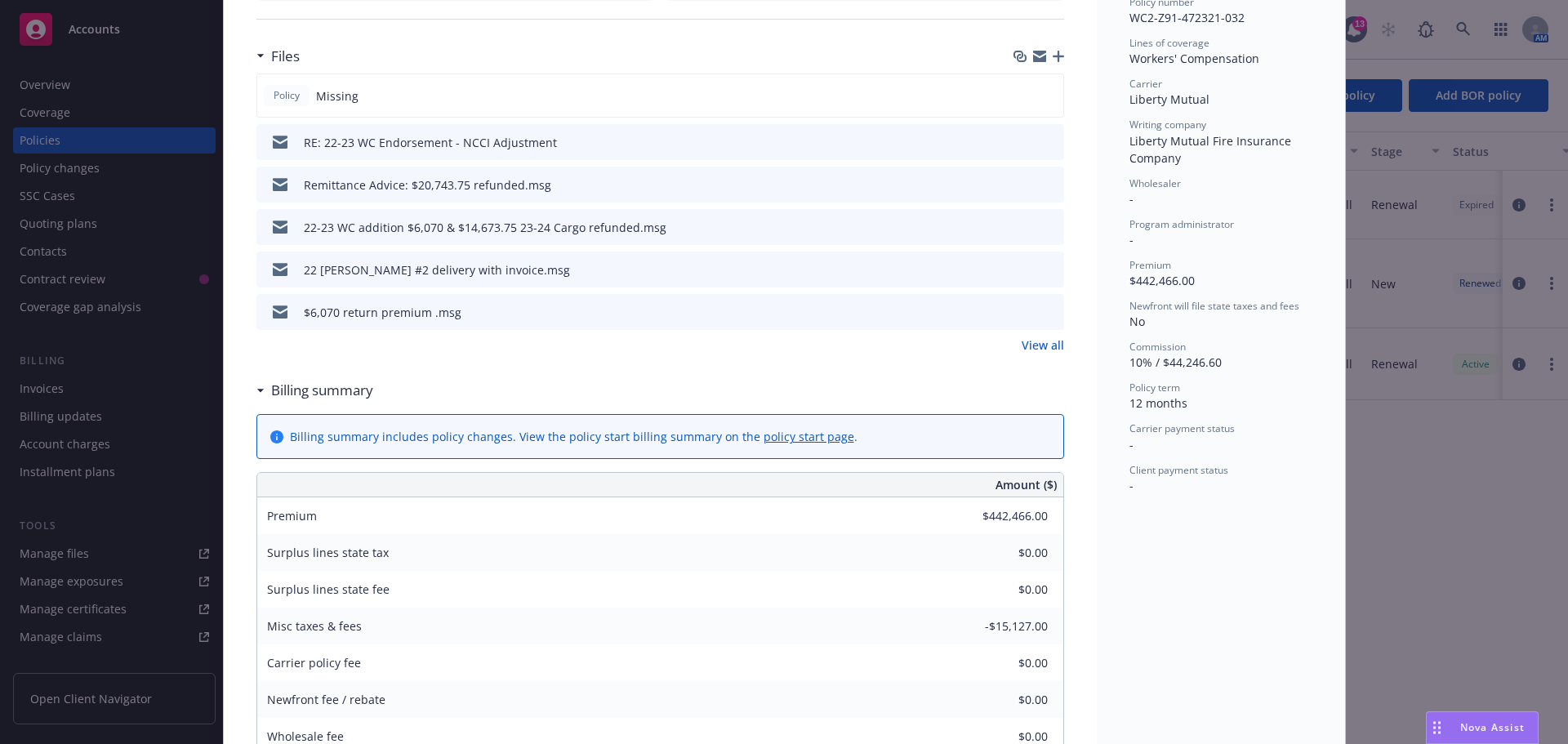
click at [1022, 341] on link "View all" at bounding box center [1043, 344] width 42 height 17
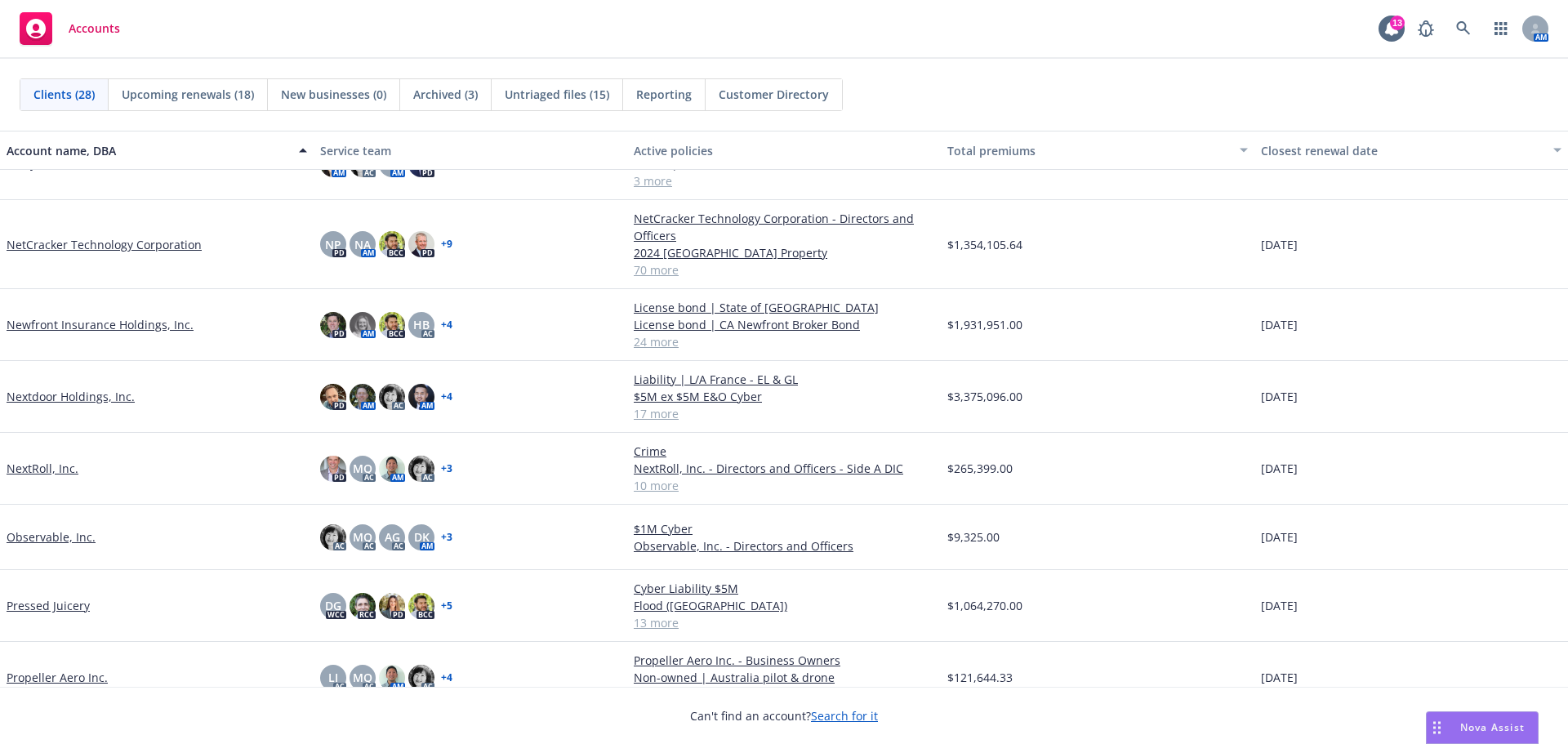
scroll to position [653, 0]
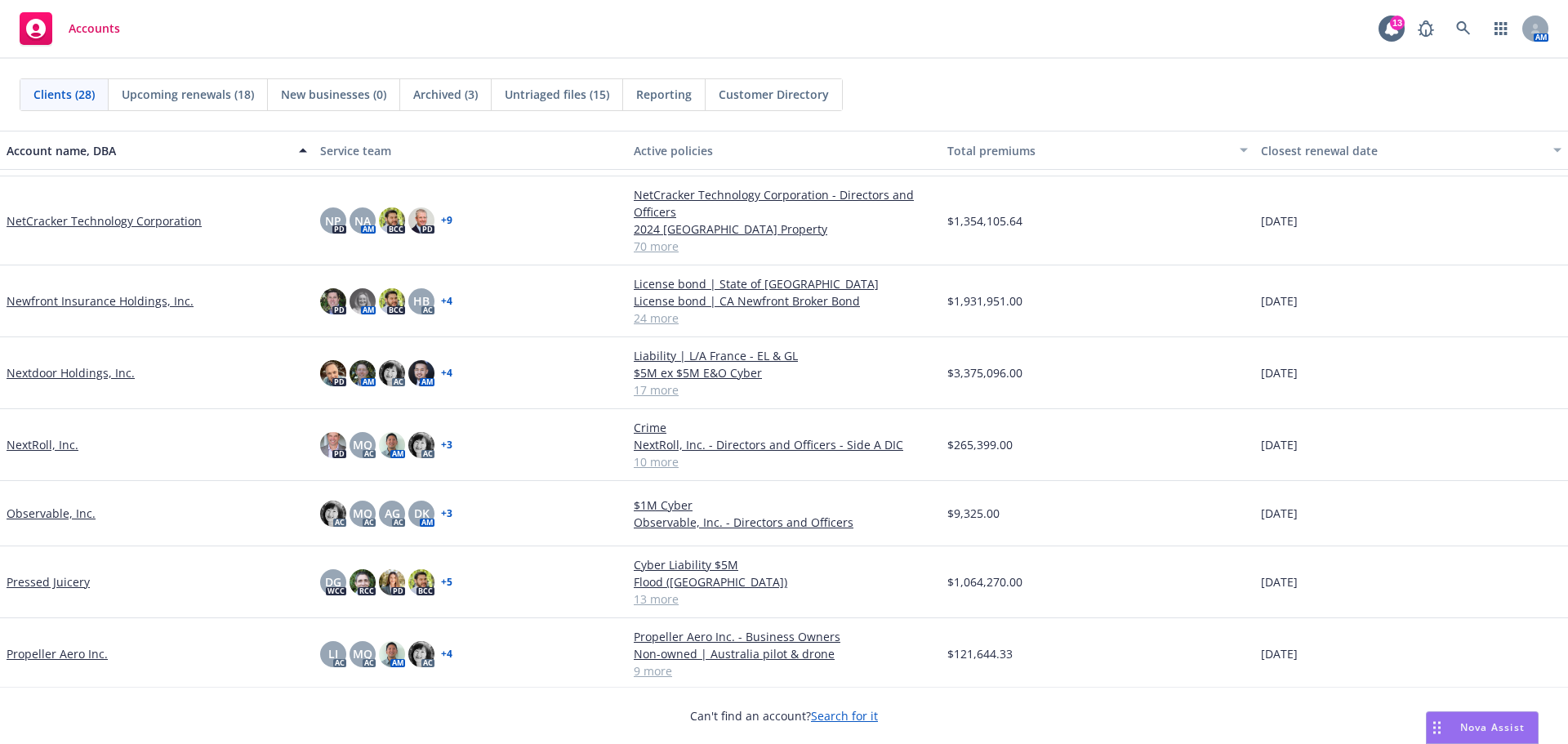
click at [95, 378] on link "Nextdoor Holdings, Inc." at bounding box center [71, 373] width 129 height 17
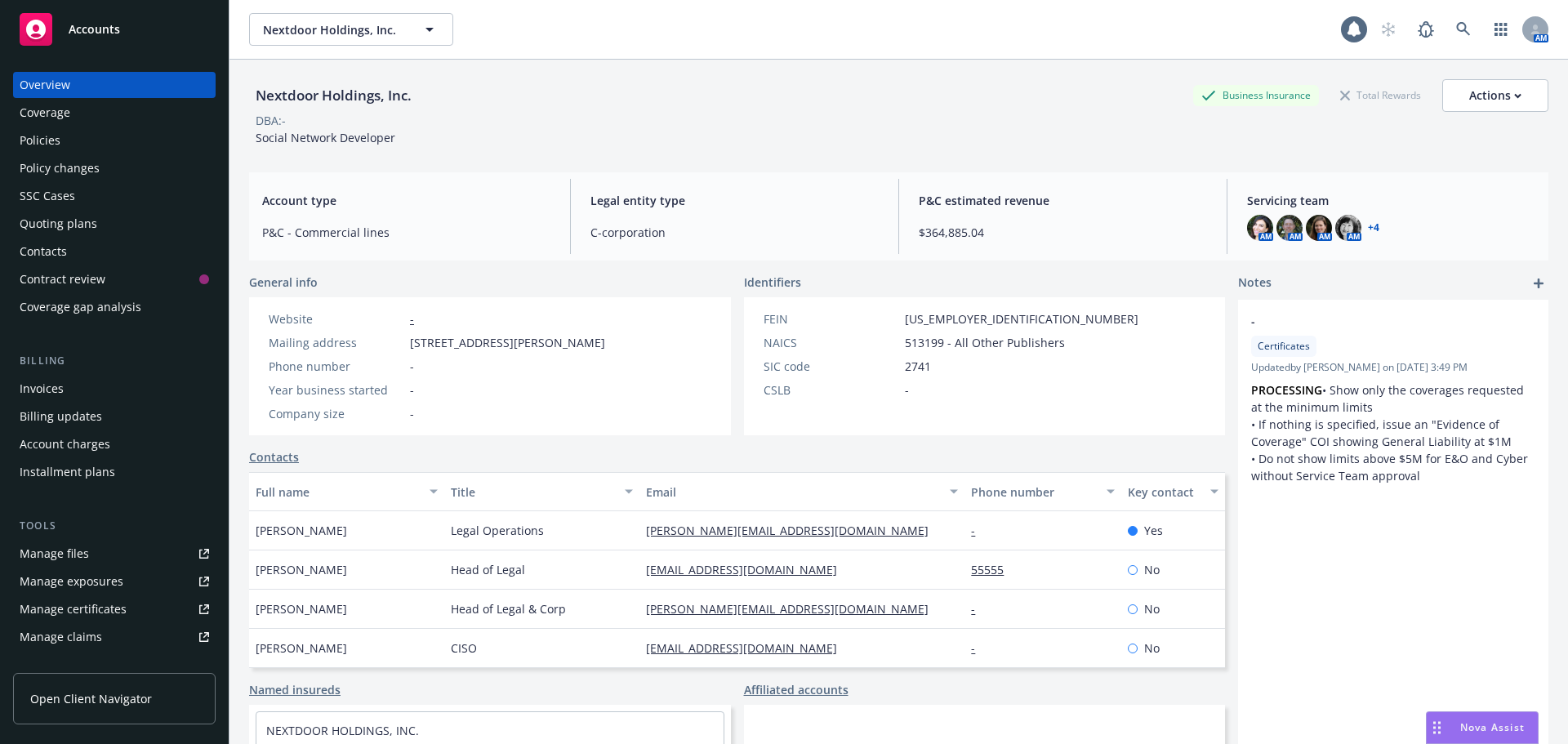
click at [71, 130] on div "Policies" at bounding box center [114, 141] width 189 height 26
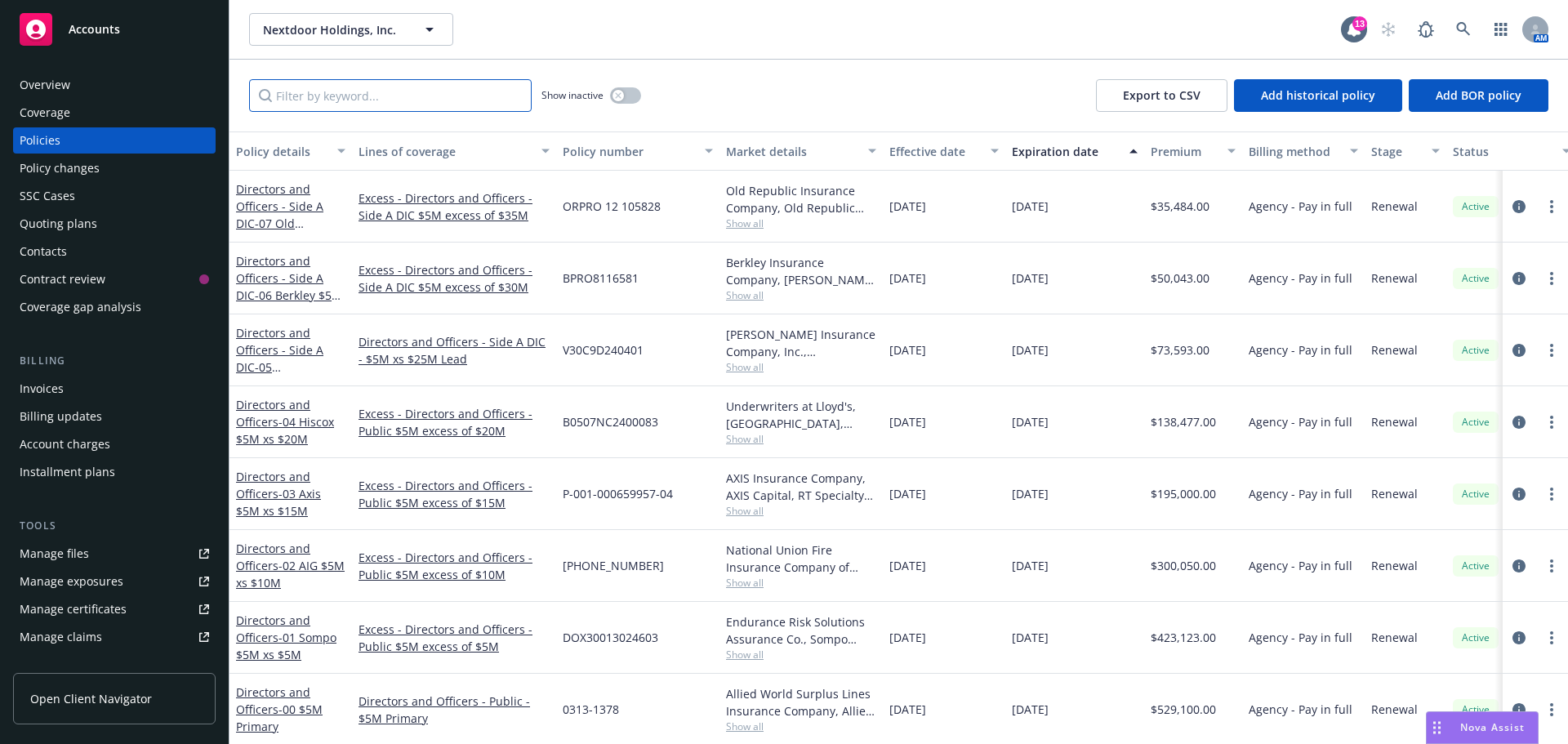
click at [387, 90] on input "Filter by keyword..." at bounding box center [390, 96] width 283 height 33
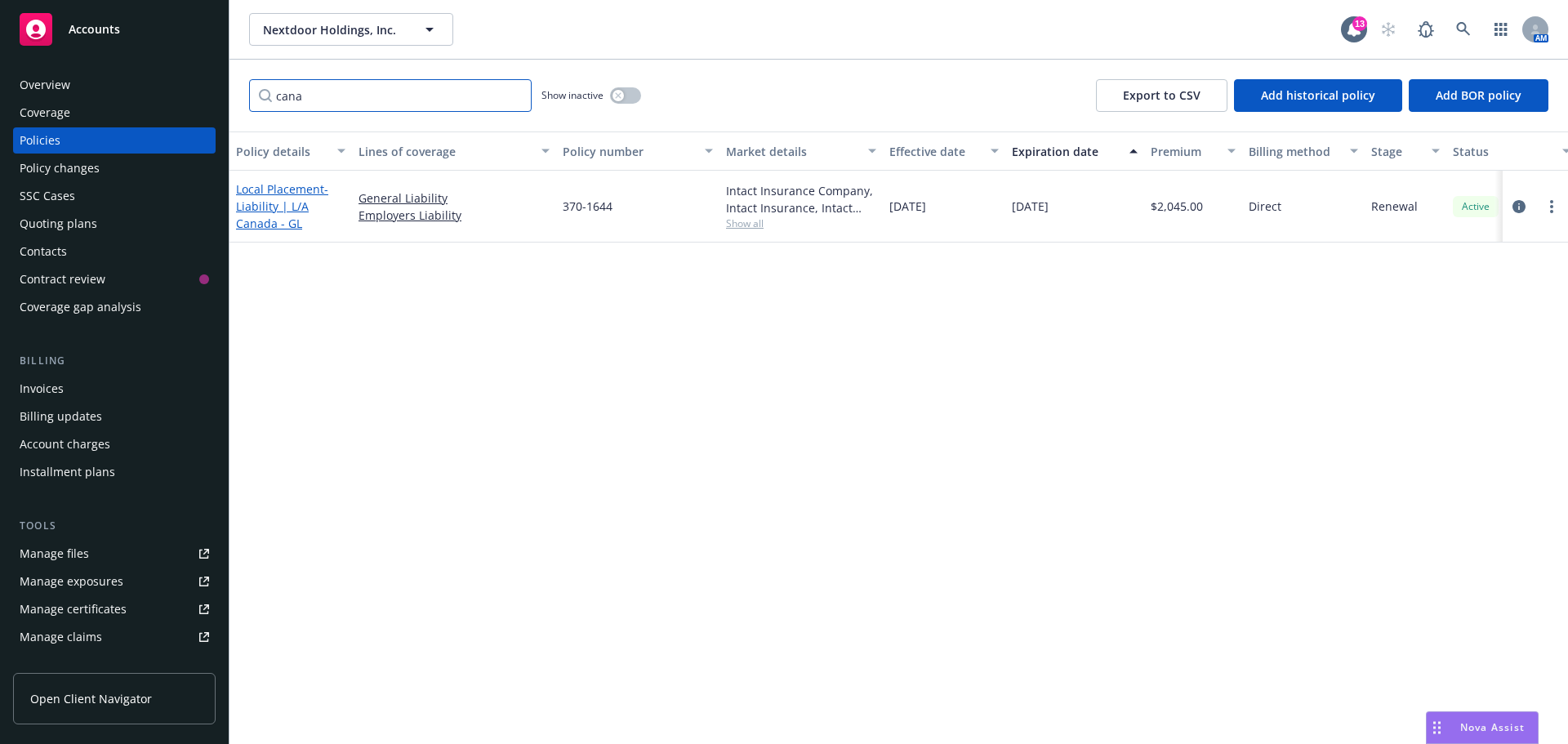
type input "cana"
click at [274, 212] on span "- Liability | L/A Canada - GL" at bounding box center [282, 206] width 92 height 50
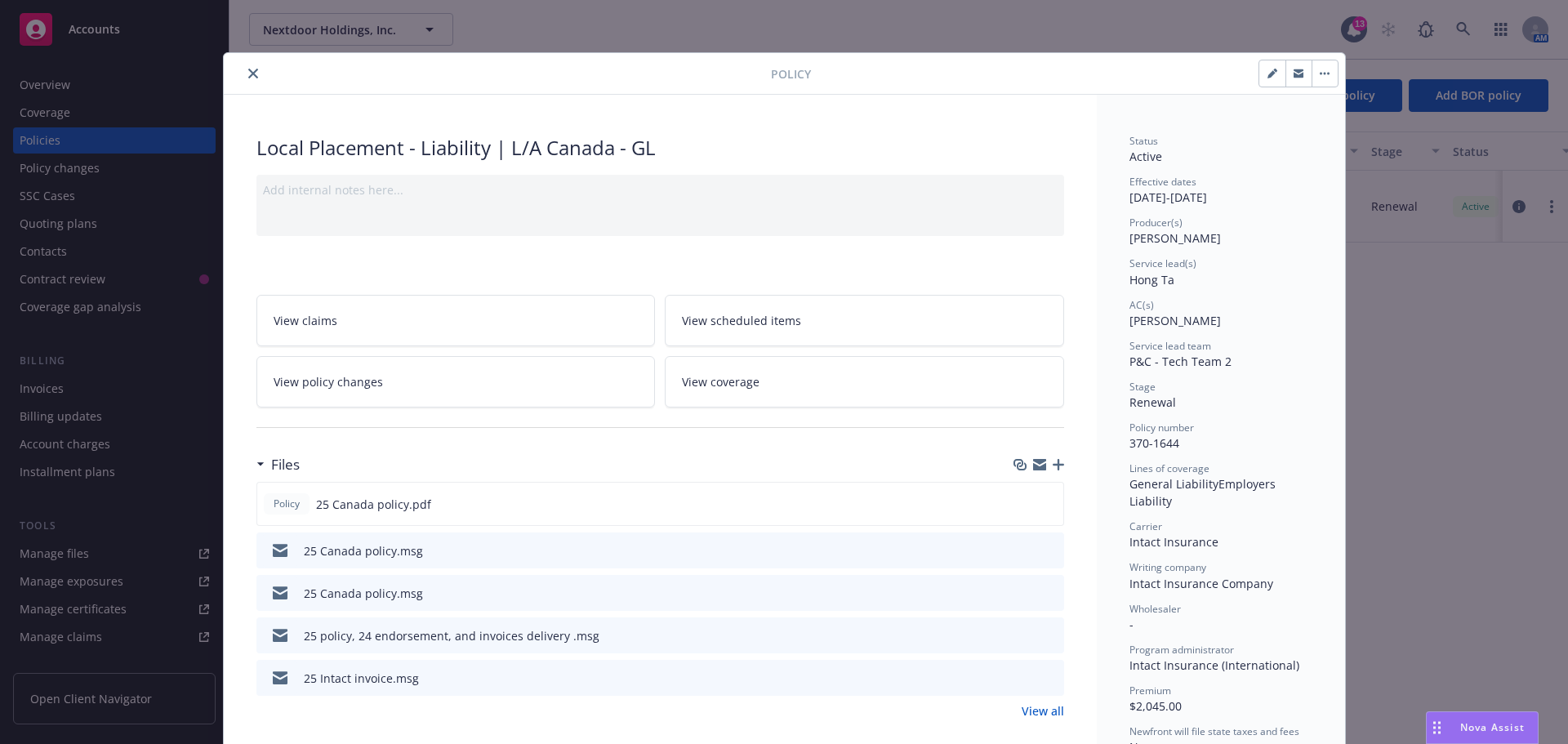
click at [1019, 631] on icon "download file" at bounding box center [1021, 635] width 13 height 13
click at [1018, 546] on icon "download file" at bounding box center [1021, 549] width 13 height 13
click at [243, 67] on button "close" at bounding box center [252, 73] width 19 height 19
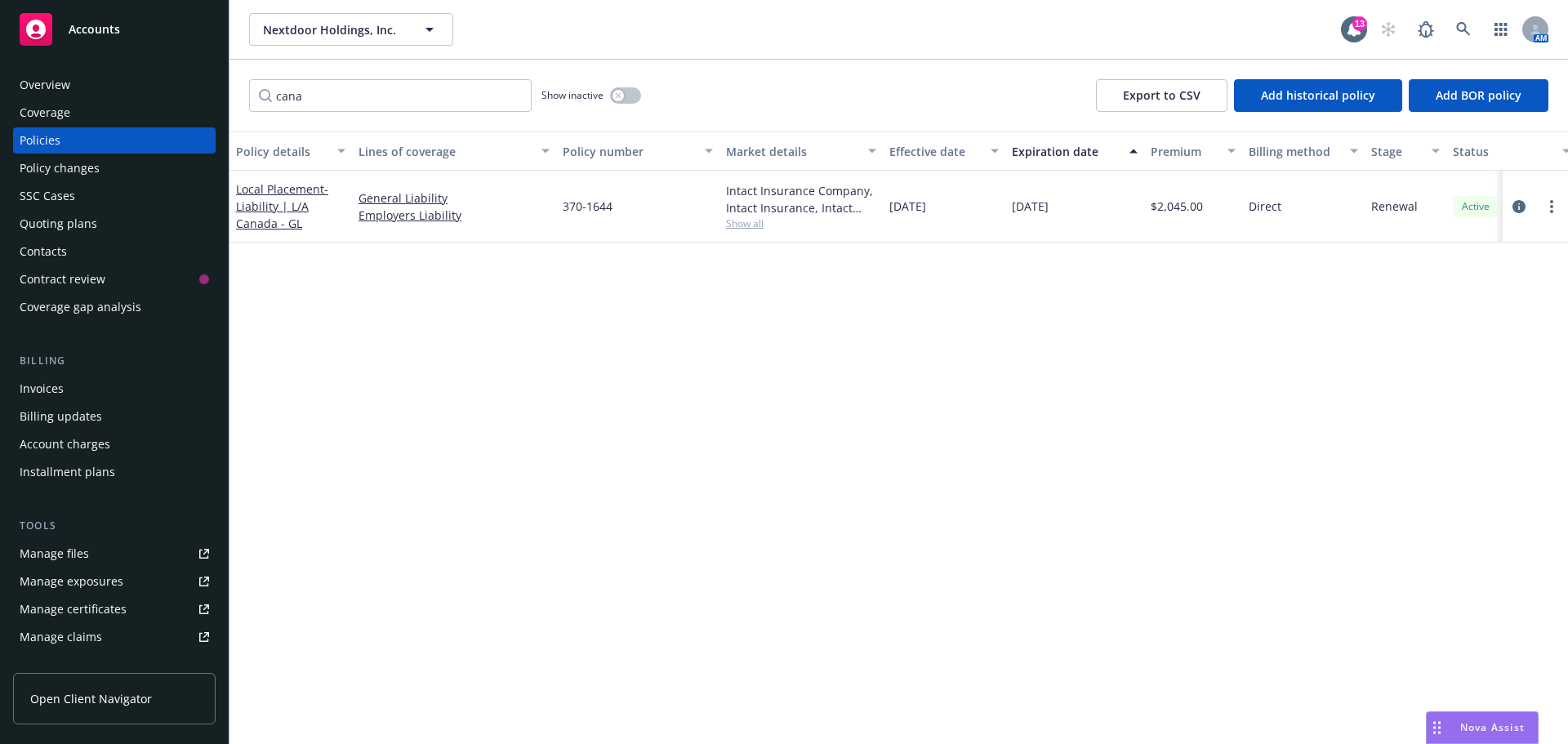
click at [66, 78] on div "Overview" at bounding box center [44, 85] width 50 height 26
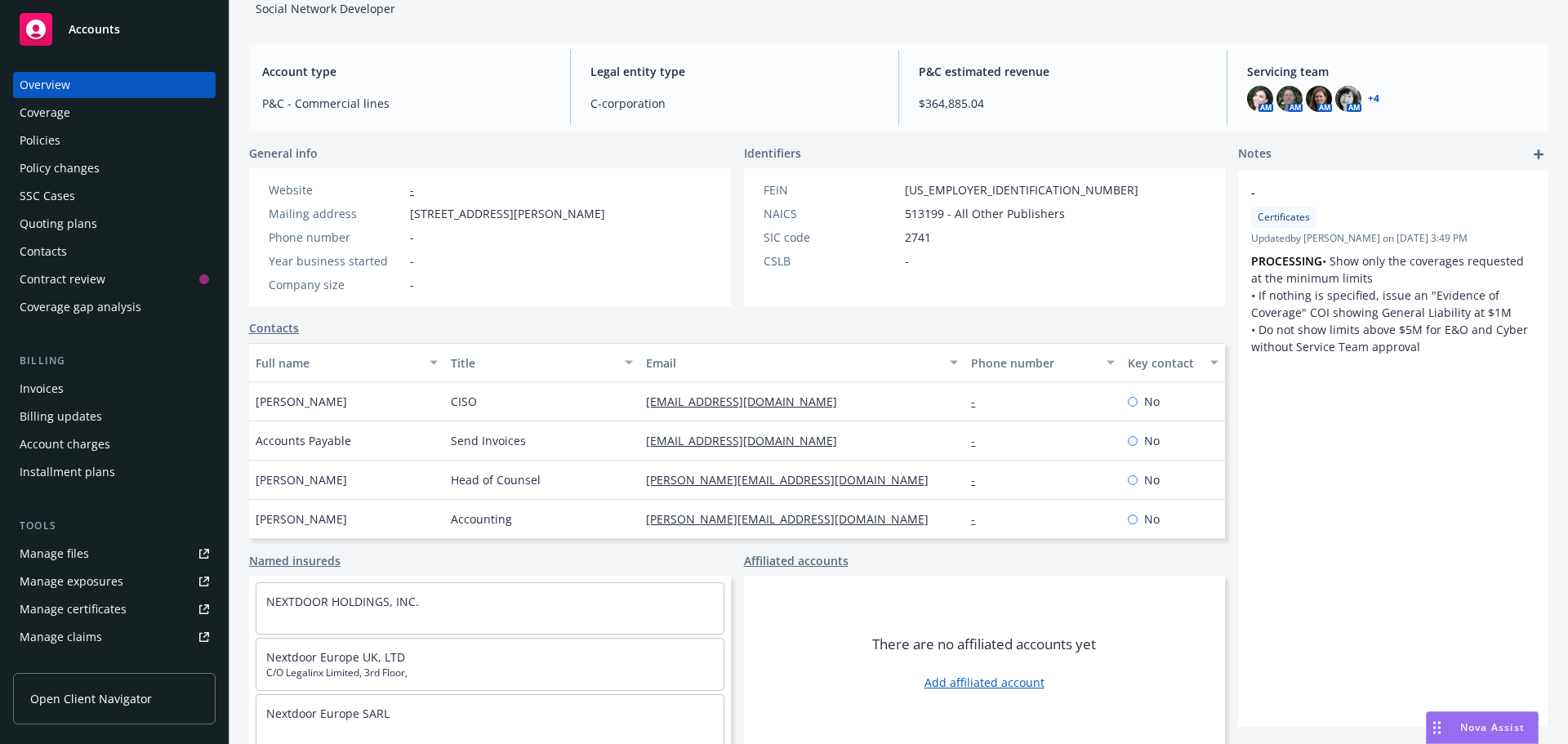
scroll to position [134, 0]
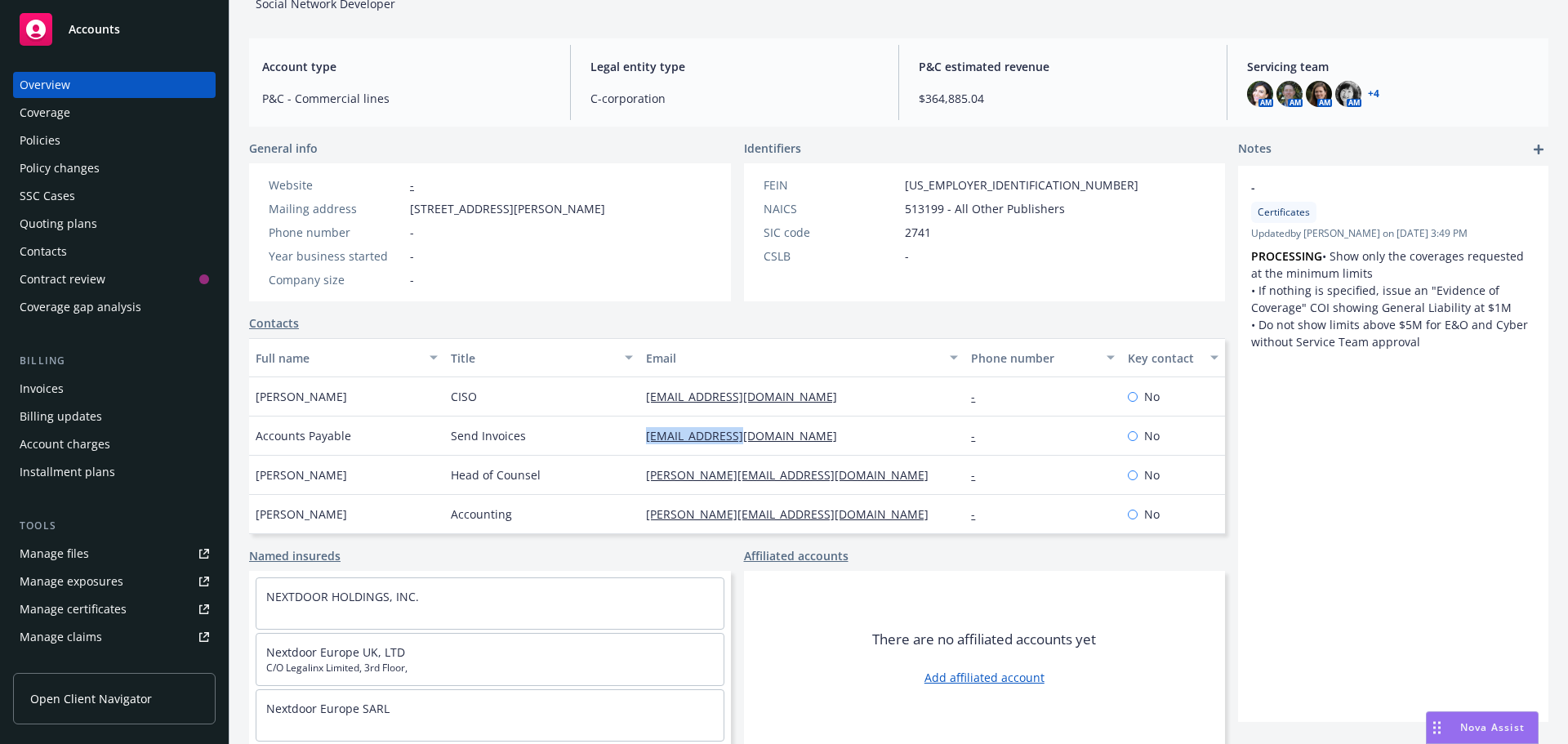
drag, startPoint x: 761, startPoint y: 441, endPoint x: 620, endPoint y: 442, distance: 141.0
click at [639, 444] on div "[EMAIL_ADDRESS][DOMAIN_NAME]" at bounding box center [801, 436] width 325 height 39
copy link "[EMAIL_ADDRESS][DOMAIN_NAME]"
click at [39, 130] on div "Policies" at bounding box center [39, 141] width 40 height 26
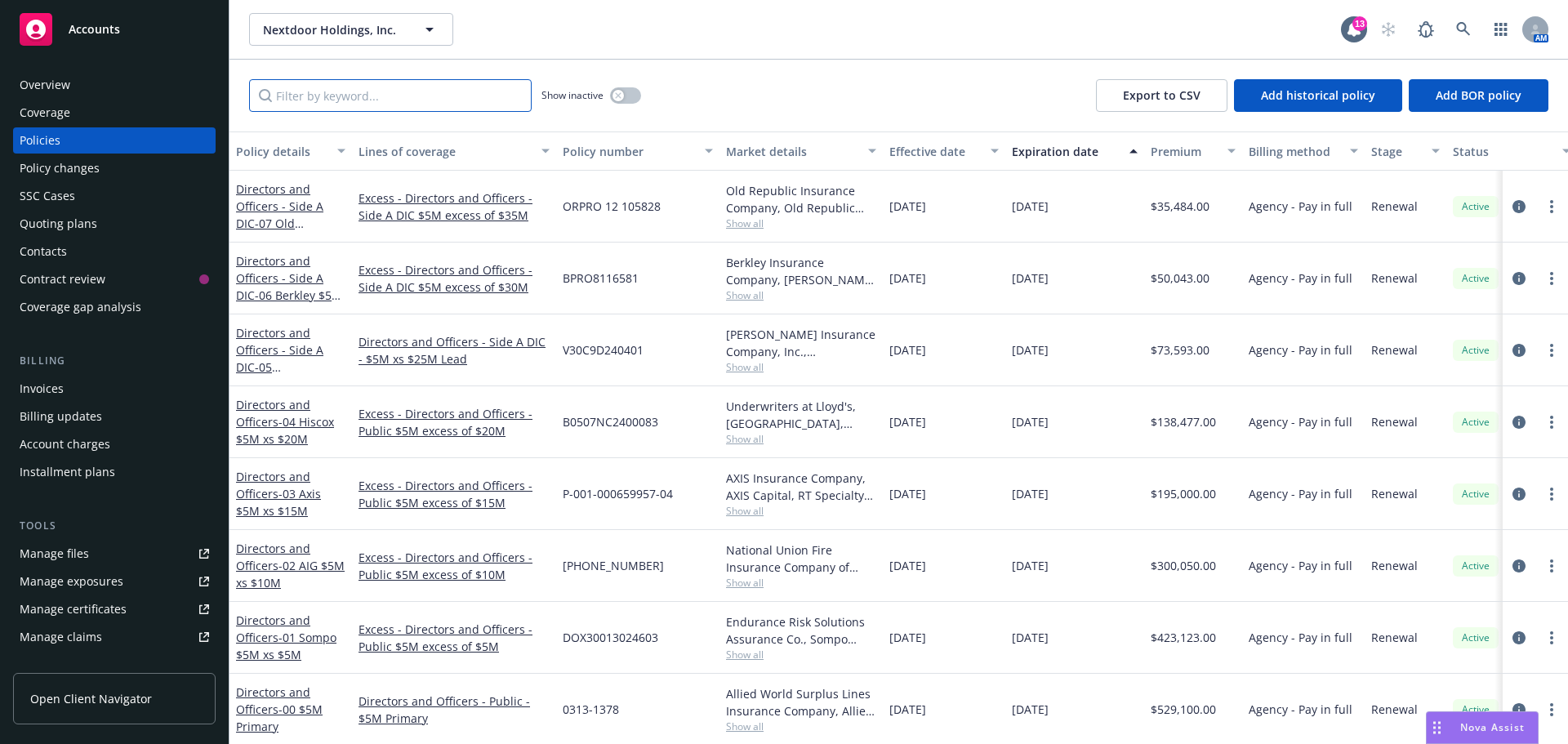
click at [345, 96] on input "Filter by keyword..." at bounding box center [390, 96] width 283 height 33
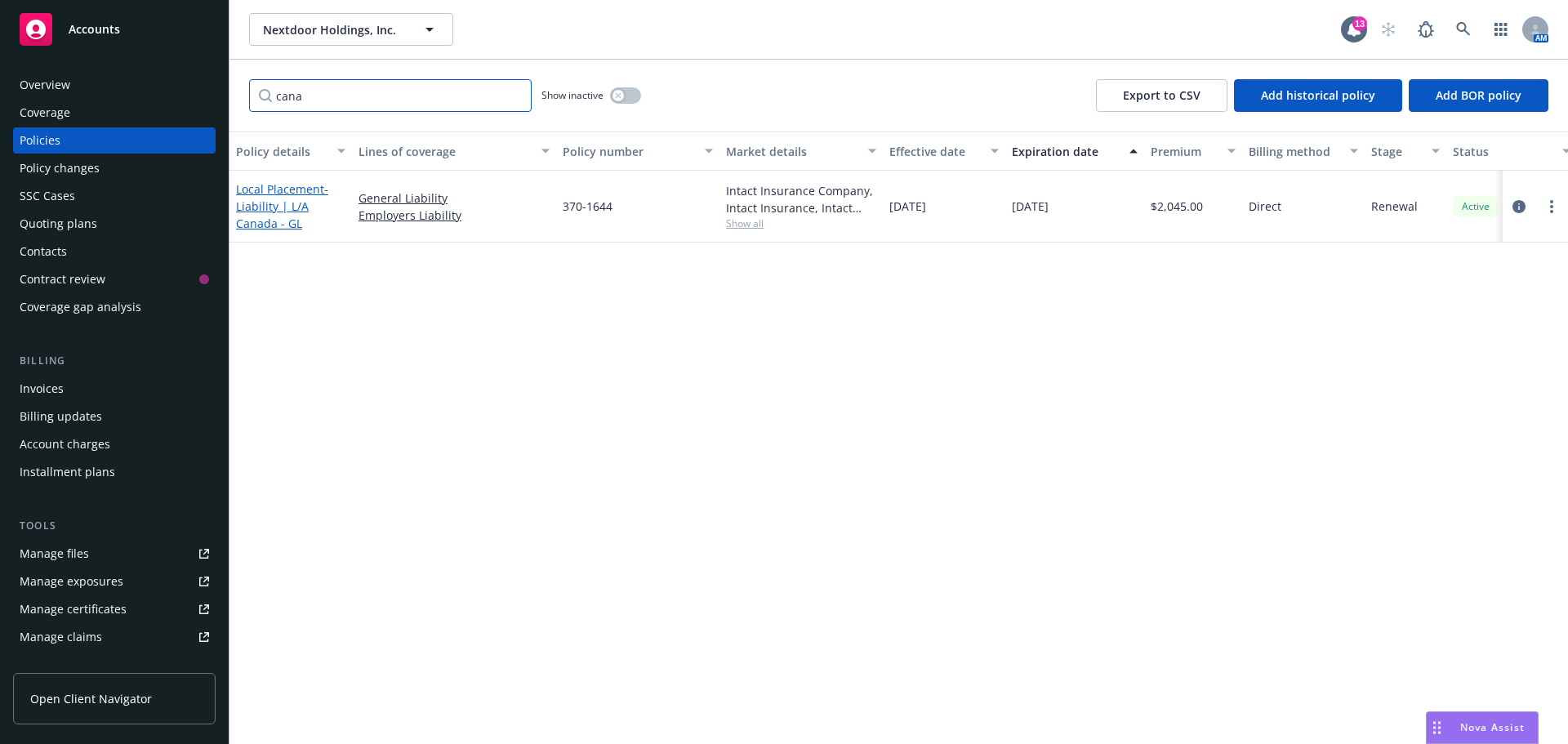
type input "cana"
click at [273, 200] on span "- Liability | L/A Canada - GL" at bounding box center [282, 206] width 92 height 50
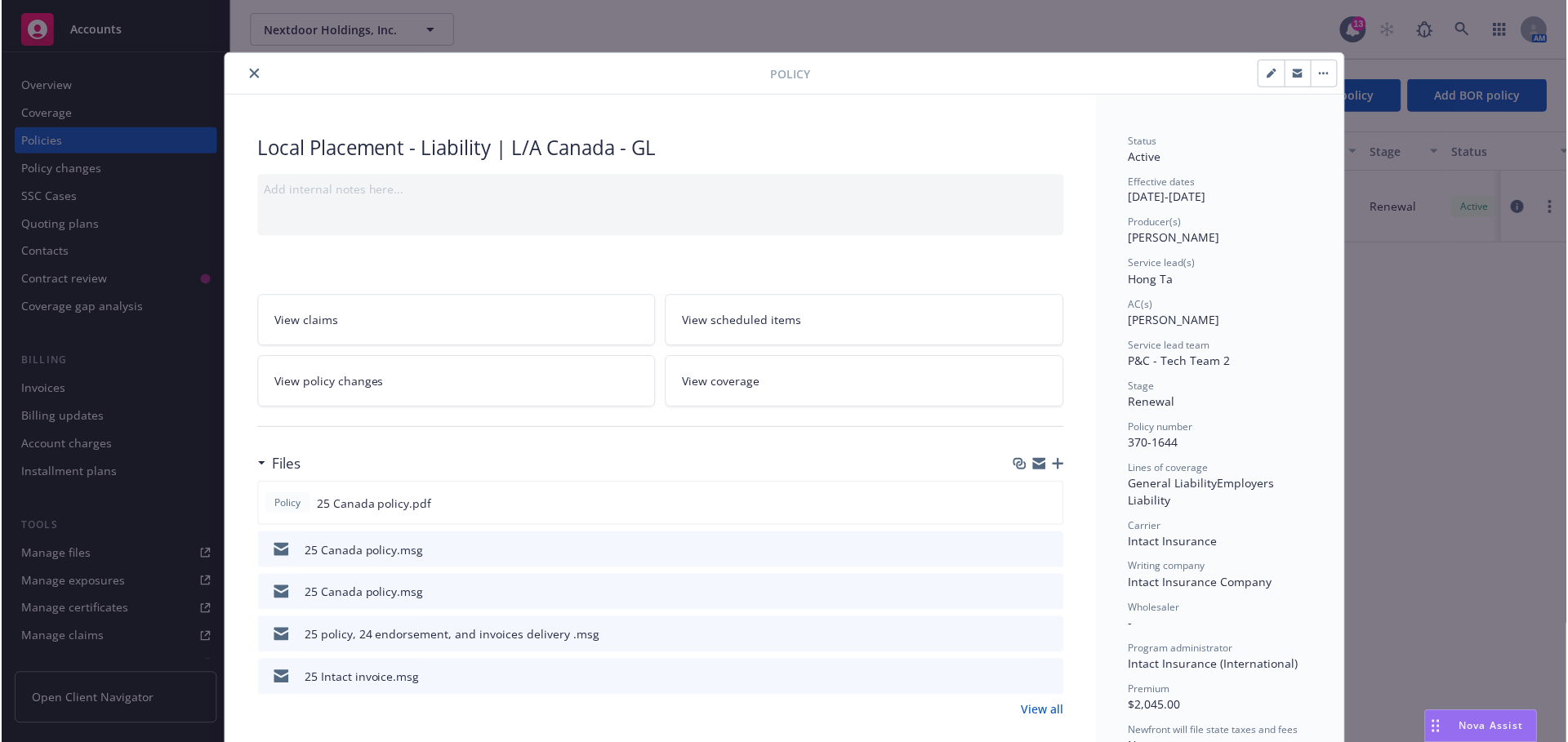
scroll to position [49, 0]
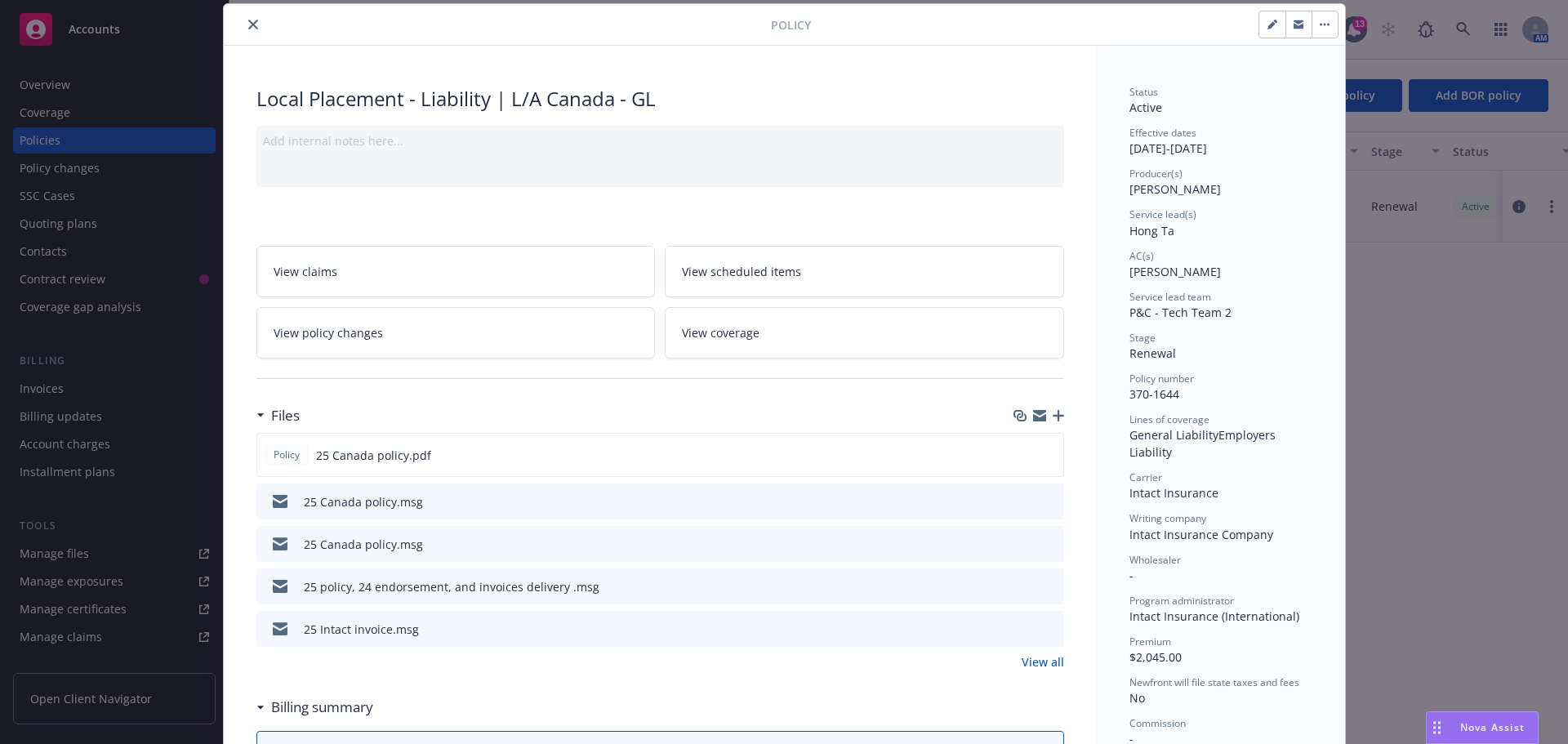
click at [1052, 412] on icon "button" at bounding box center [1058, 415] width 11 height 11
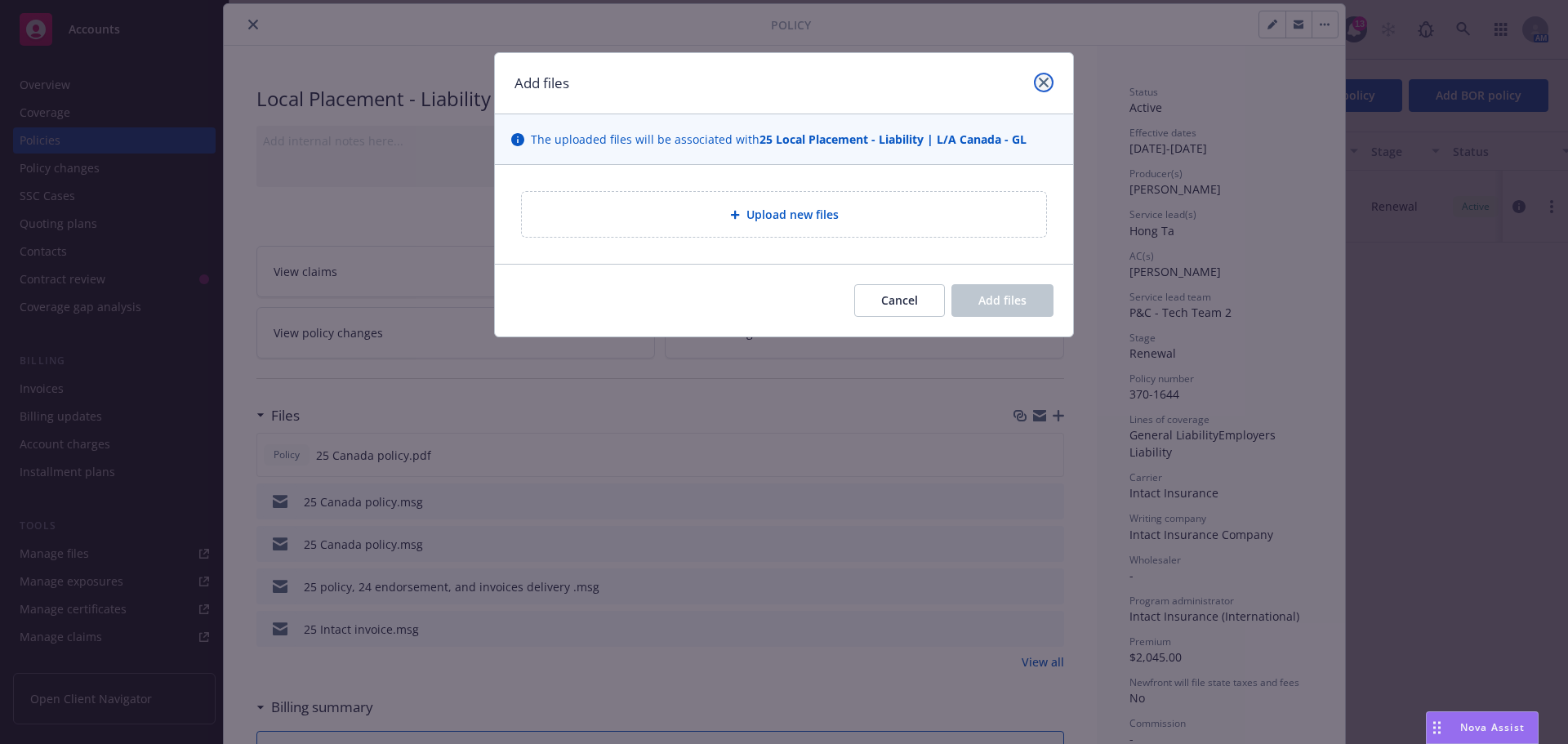
click at [1042, 85] on icon "close" at bounding box center [1043, 82] width 10 height 10
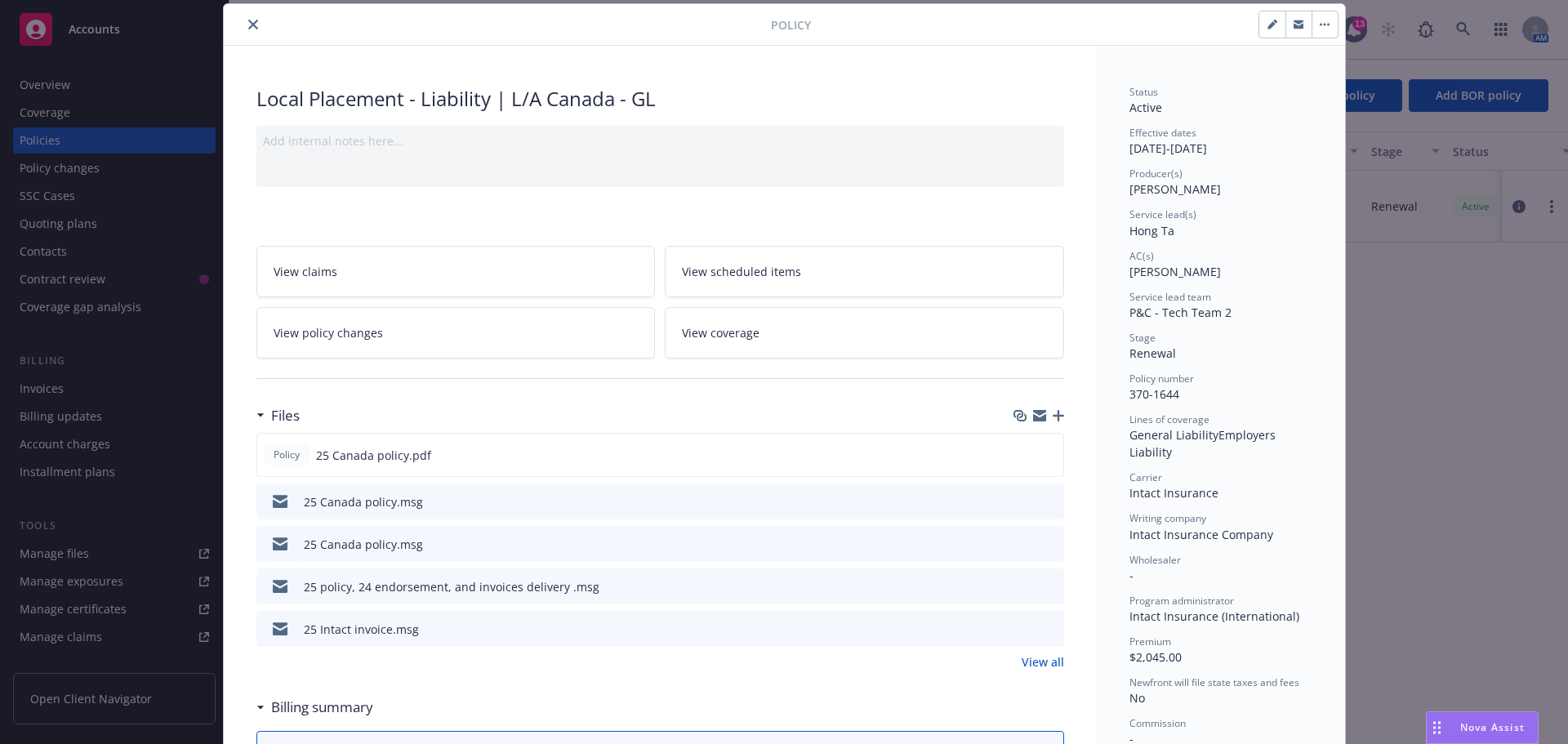
click at [1033, 419] on icon "button" at bounding box center [1039, 418] width 13 height 7
